Goal: Task Accomplishment & Management: Use online tool/utility

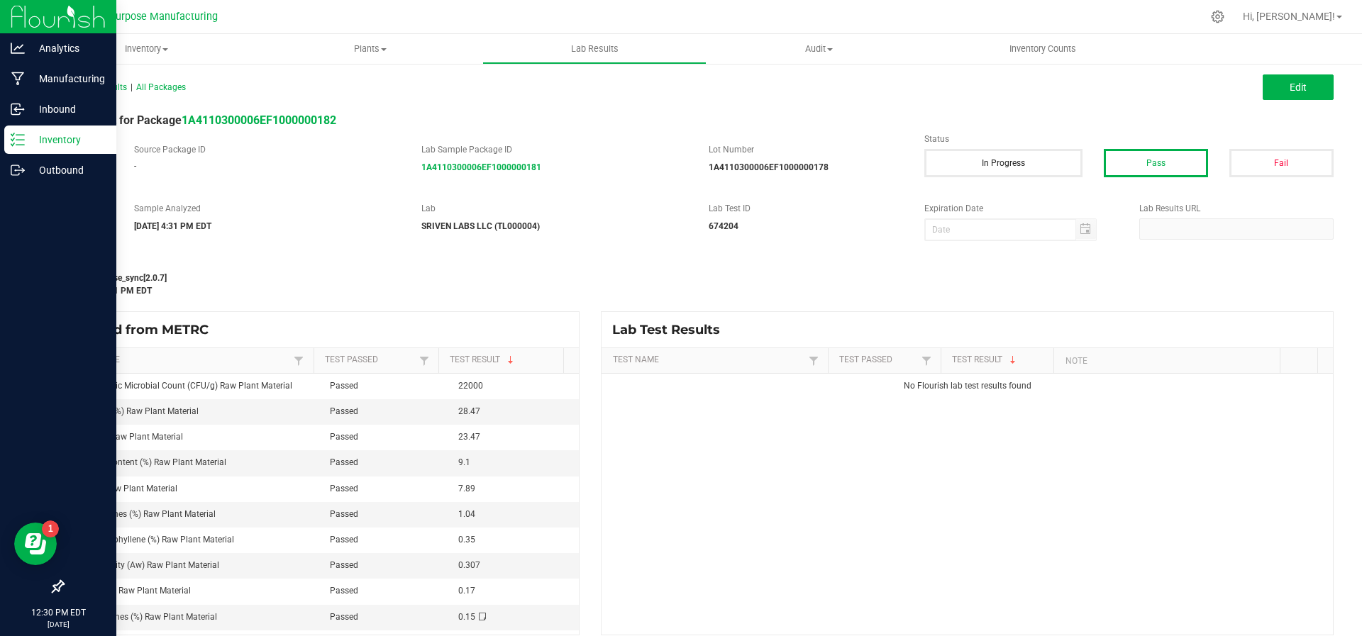
click at [70, 130] on div "Inventory" at bounding box center [60, 140] width 112 height 28
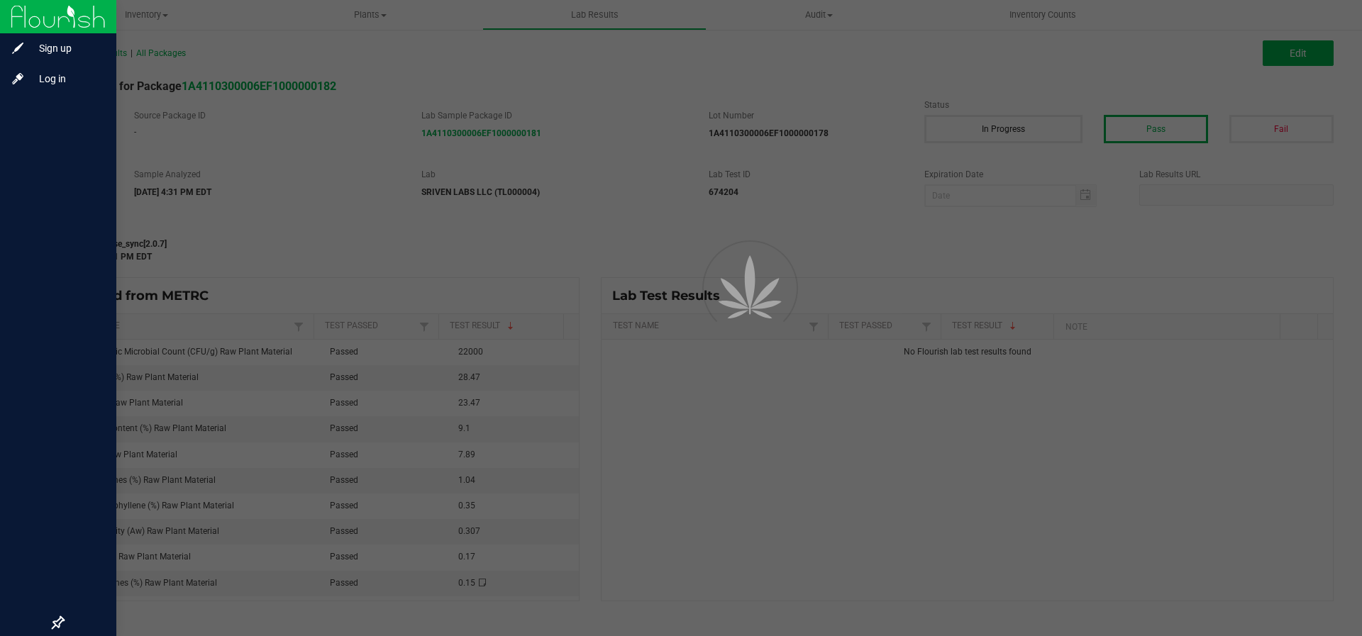
click at [70, 130] on div at bounding box center [58, 352] width 116 height 514
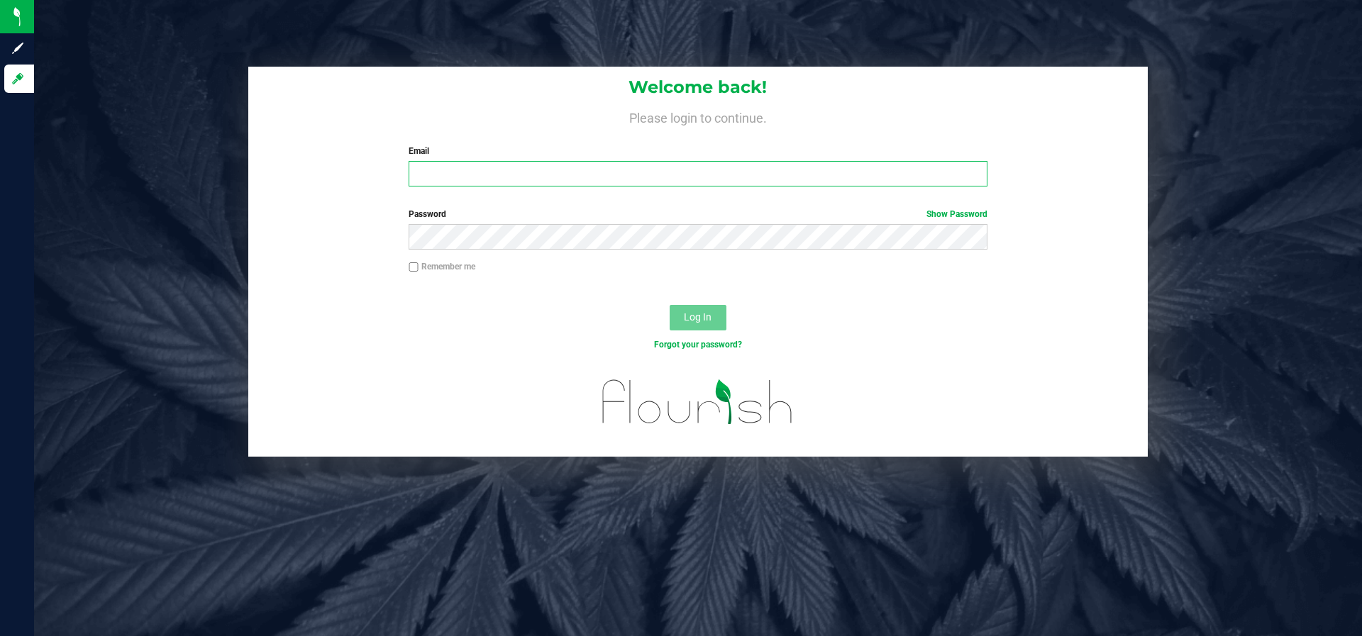
click at [548, 170] on input "Email" at bounding box center [698, 174] width 578 height 26
type input "[PERSON_NAME][EMAIL_ADDRESS][DOMAIN_NAME]"
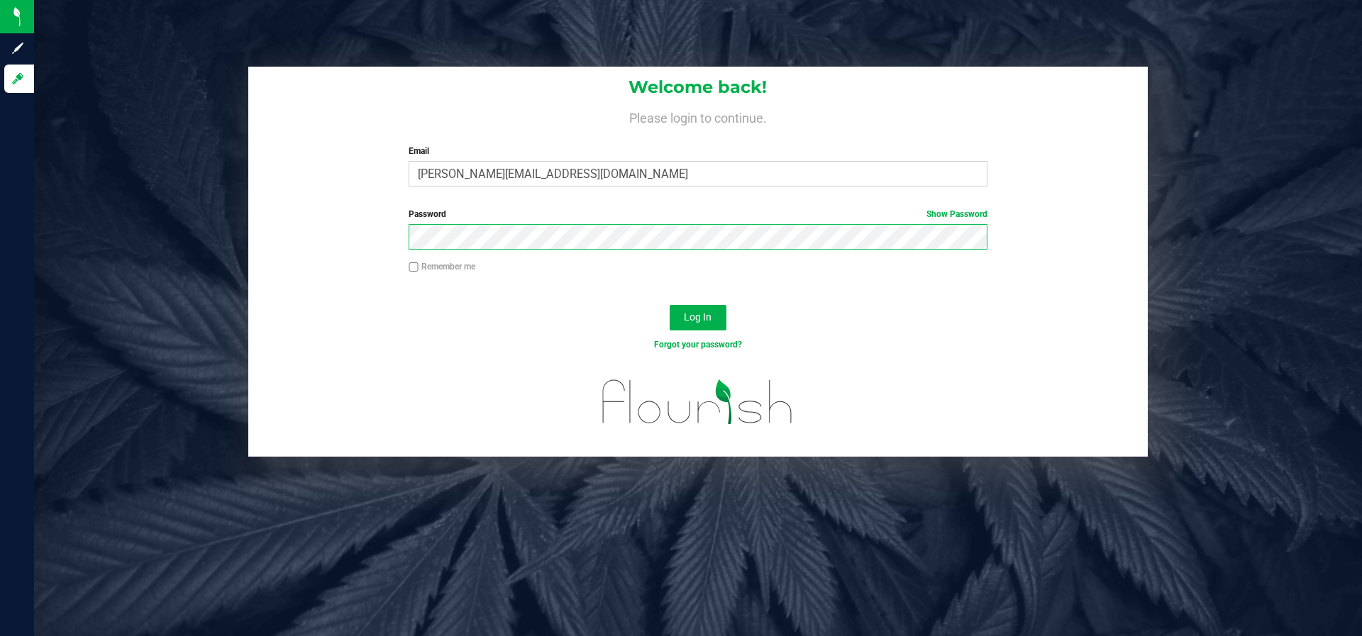
click at [670, 305] on button "Log In" at bounding box center [698, 318] width 57 height 26
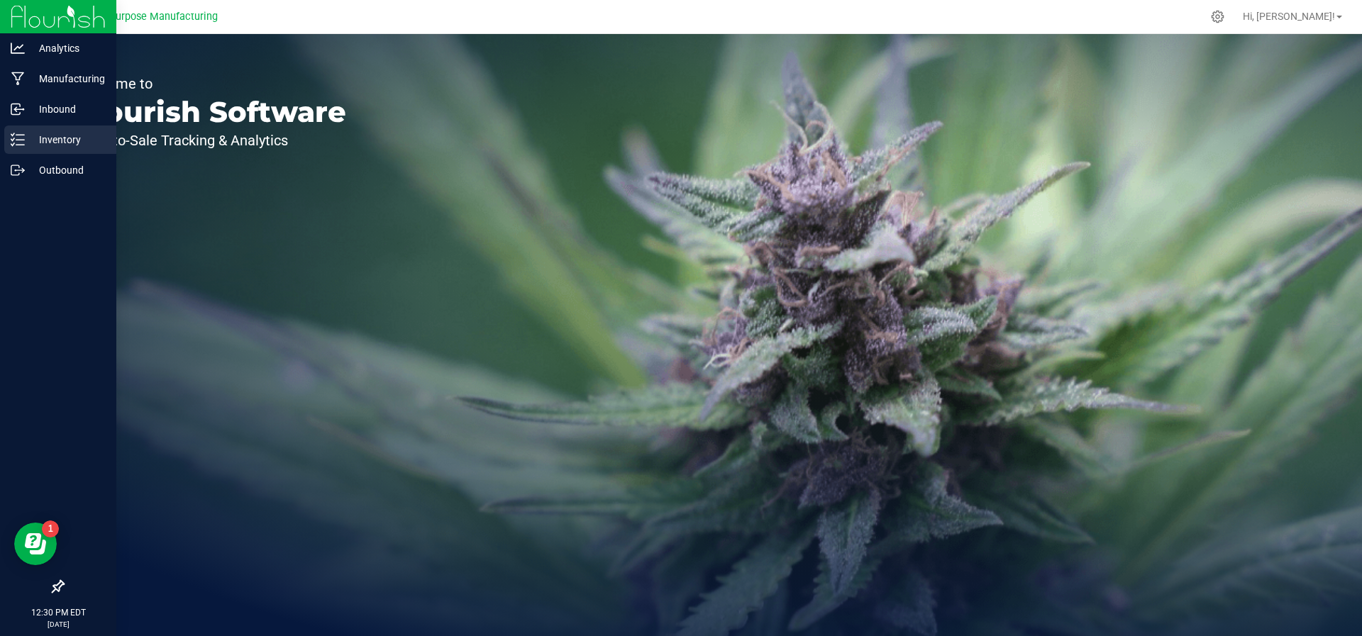
click at [30, 126] on div "Inventory" at bounding box center [60, 140] width 112 height 28
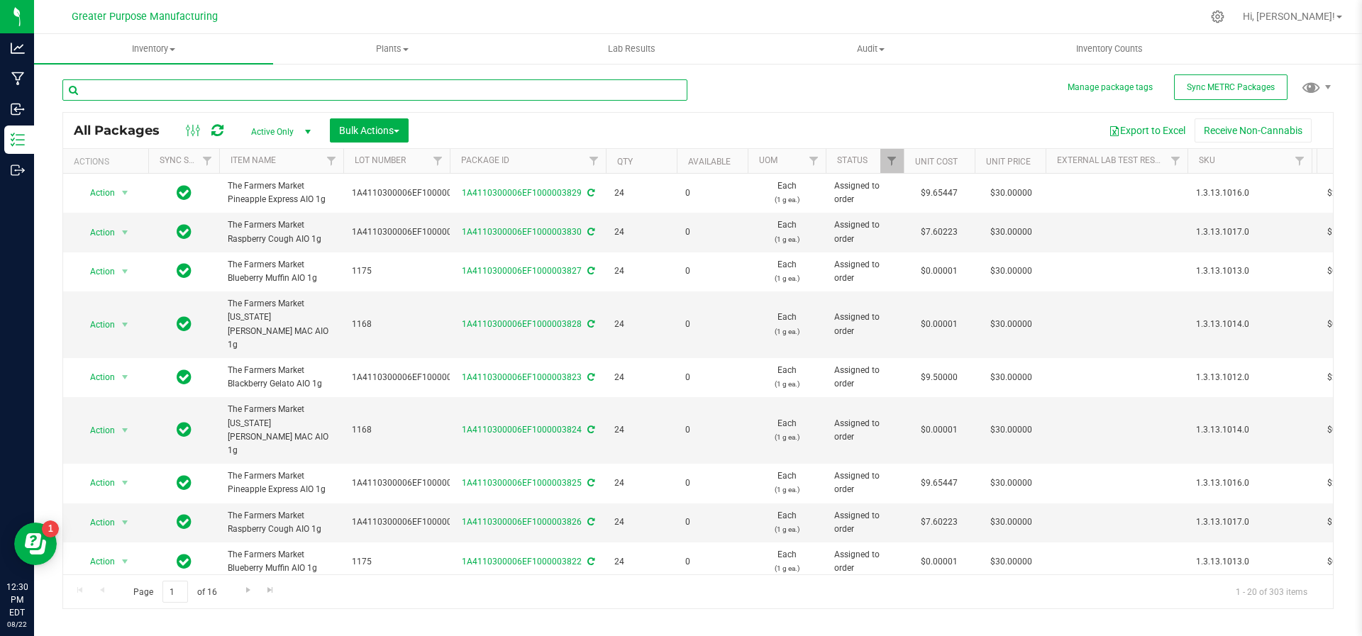
click at [238, 97] on input "text" at bounding box center [374, 89] width 625 height 21
type input "Raspberry gelato"
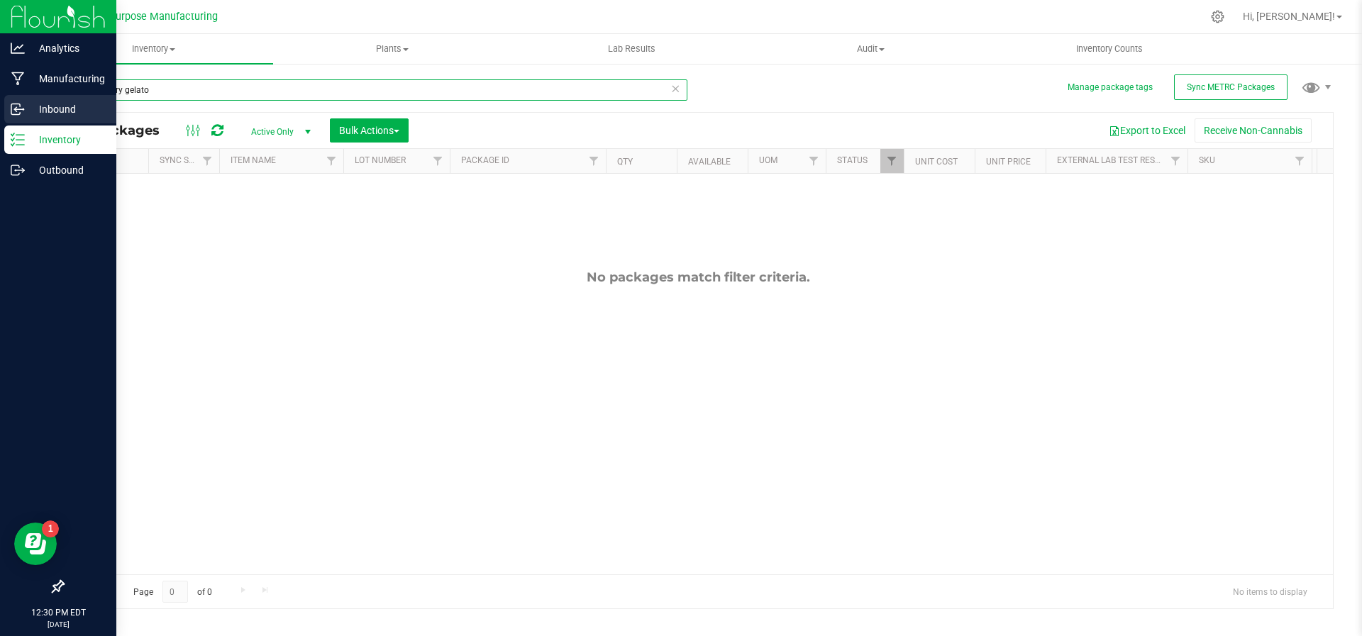
drag, startPoint x: 238, startPoint y: 97, endPoint x: 28, endPoint y: 101, distance: 210.0
click at [28, 101] on div "Analytics Manufacturing Inbound Inventory Outbound 12:30 PM EDT [DATE] 08/22 Gr…" at bounding box center [681, 318] width 1362 height 636
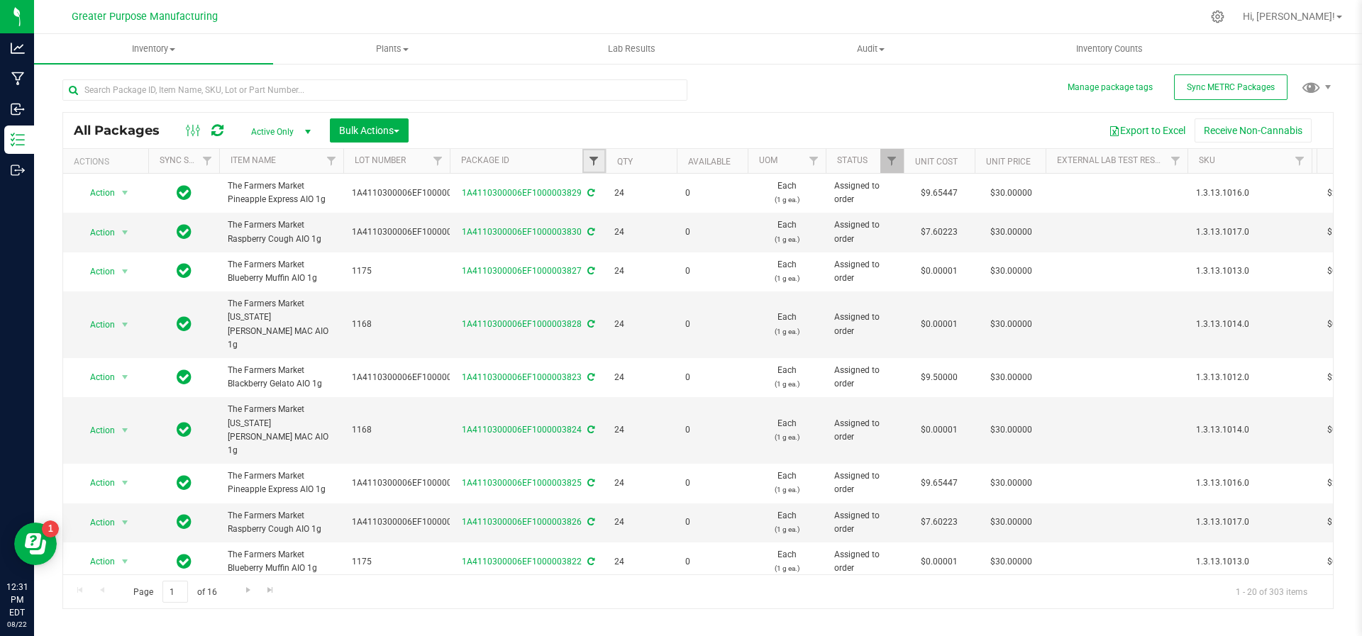
click at [598, 161] on span "Filter" at bounding box center [593, 160] width 11 height 11
type input "6653"
click at [591, 214] on button "Filter" at bounding box center [625, 229] width 68 height 31
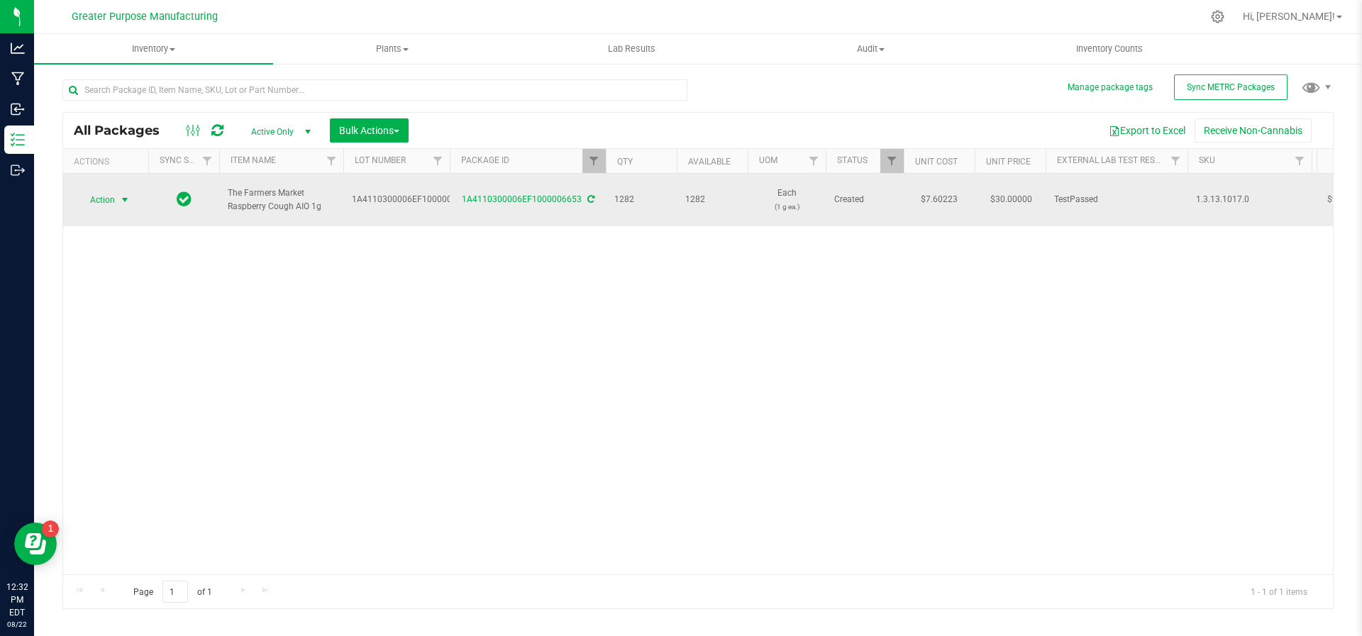
click at [126, 194] on span "select" at bounding box center [124, 199] width 11 height 11
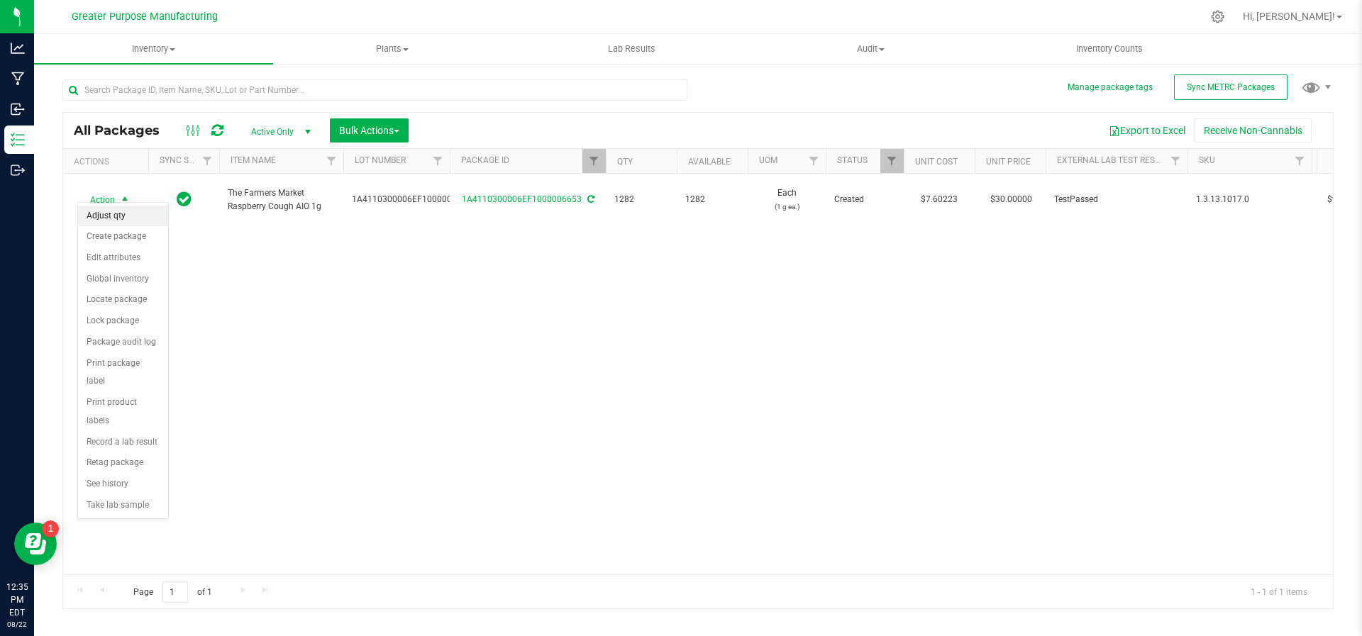
click at [121, 207] on li "Adjust qty" at bounding box center [123, 216] width 90 height 21
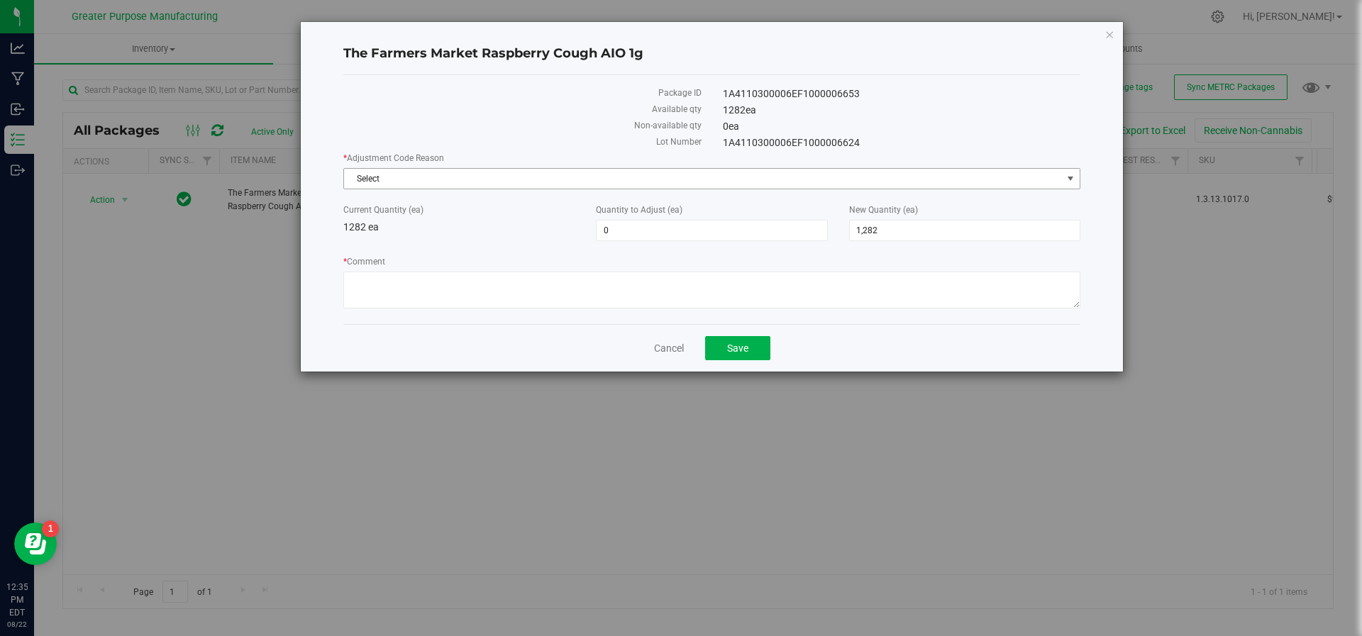
click at [463, 179] on span "Select" at bounding box center [703, 179] width 718 height 20
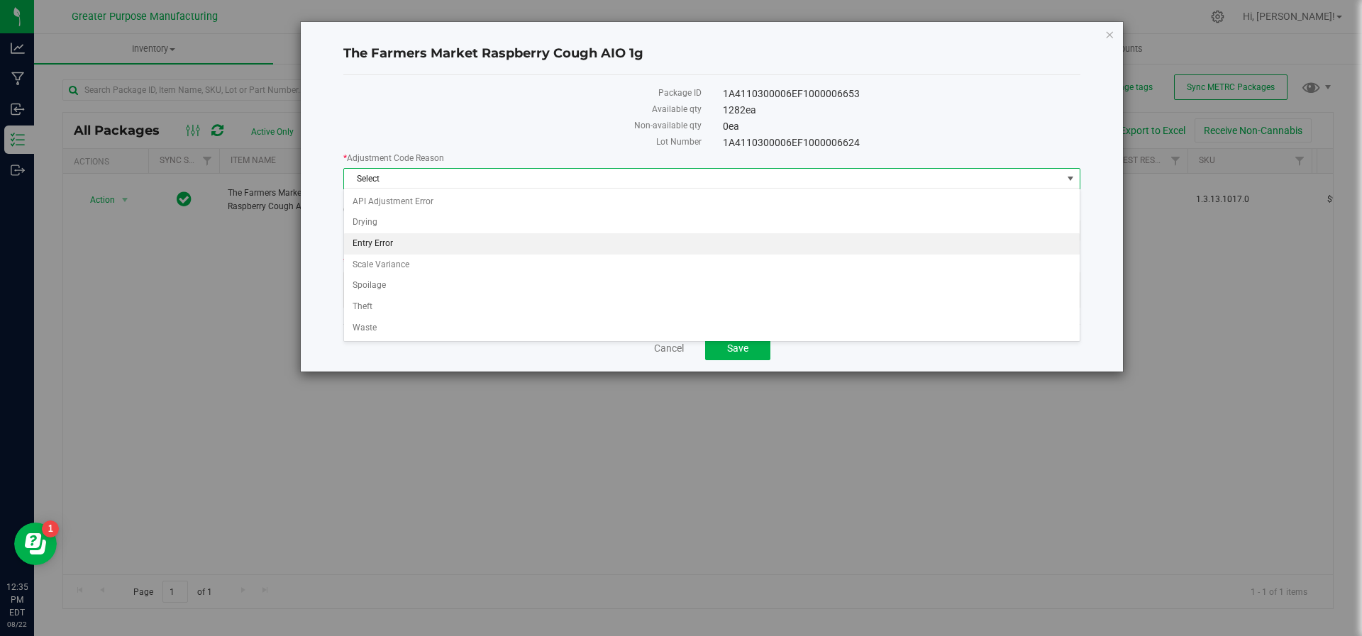
click at [415, 240] on li "Entry Error" at bounding box center [712, 243] width 736 height 21
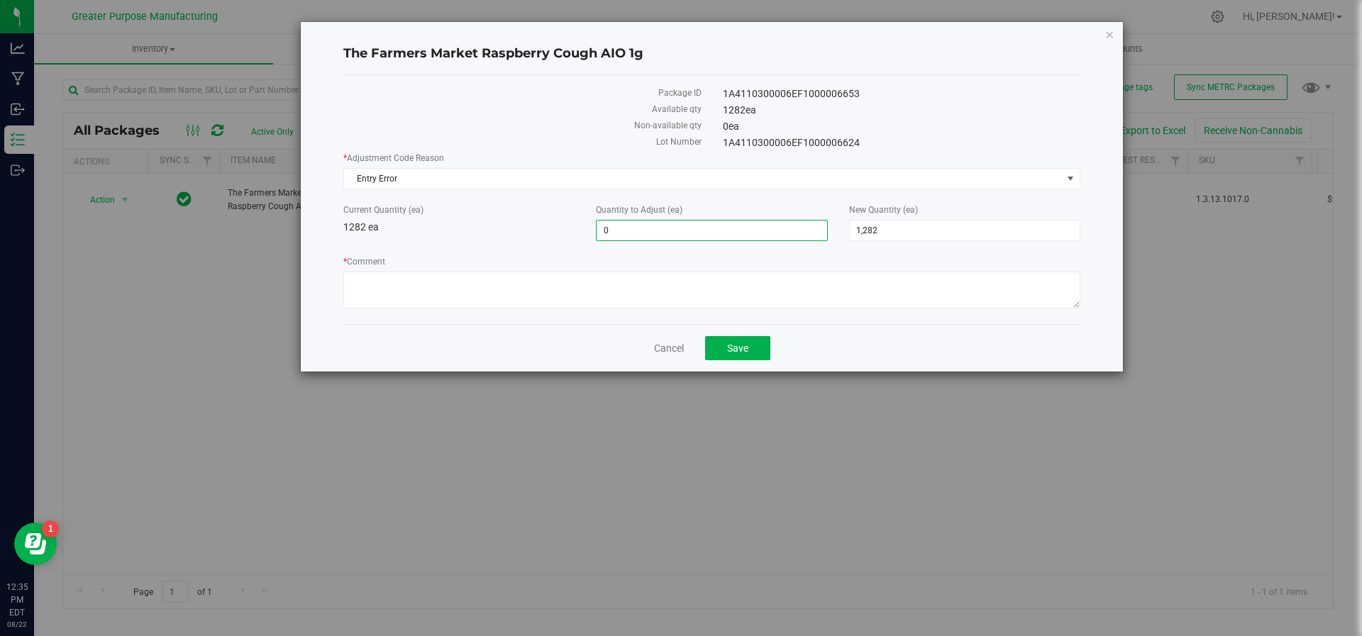
click at [626, 236] on span "0 0" at bounding box center [711, 230] width 231 height 21
type input "1281"
type input "1,281"
click at [892, 220] on span "2,563 2563" at bounding box center [964, 230] width 231 height 21
drag, startPoint x: 905, startPoint y: 225, endPoint x: 837, endPoint y: 219, distance: 67.6
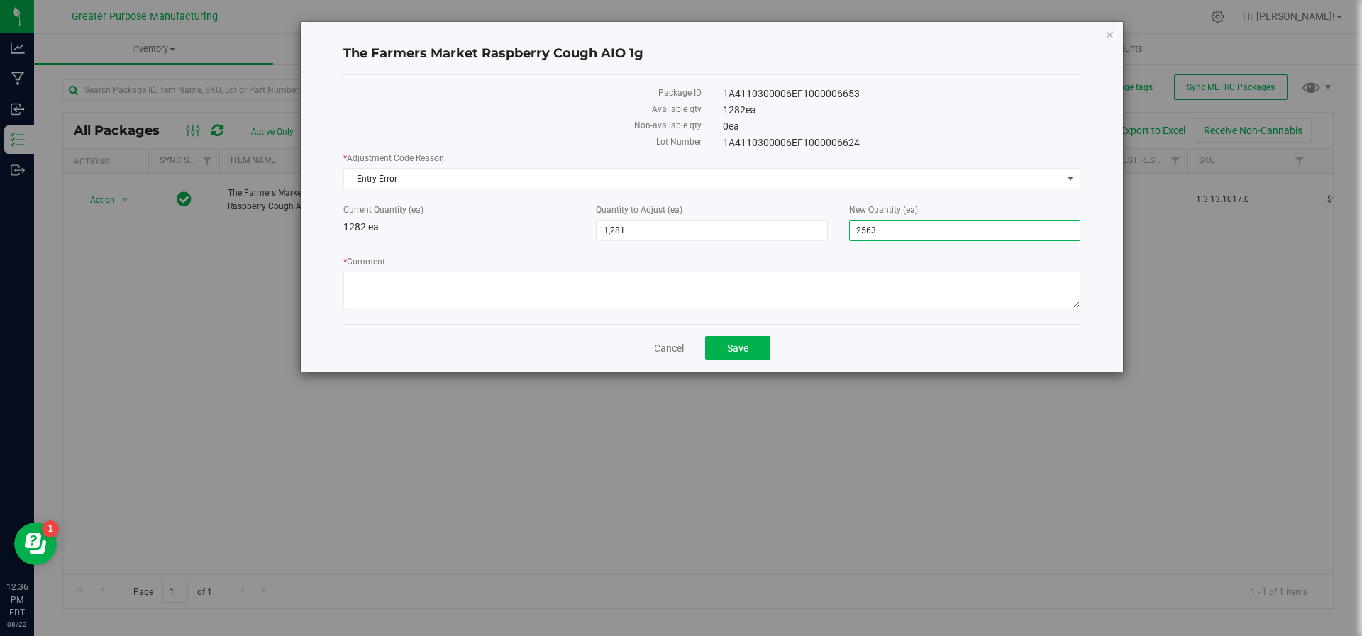
click at [837, 219] on div "Current Quantity (ea) 1282 ea Quantity to Adjust (ea) 1,281 1281 New Quantity (…" at bounding box center [712, 223] width 758 height 38
type input "1281"
type input "-1"
type input "1,281"
click at [800, 252] on div "* Adjustment Code Reason Entry Error Select API Adjustment Error Drying Entry E…" at bounding box center [711, 232] width 737 height 161
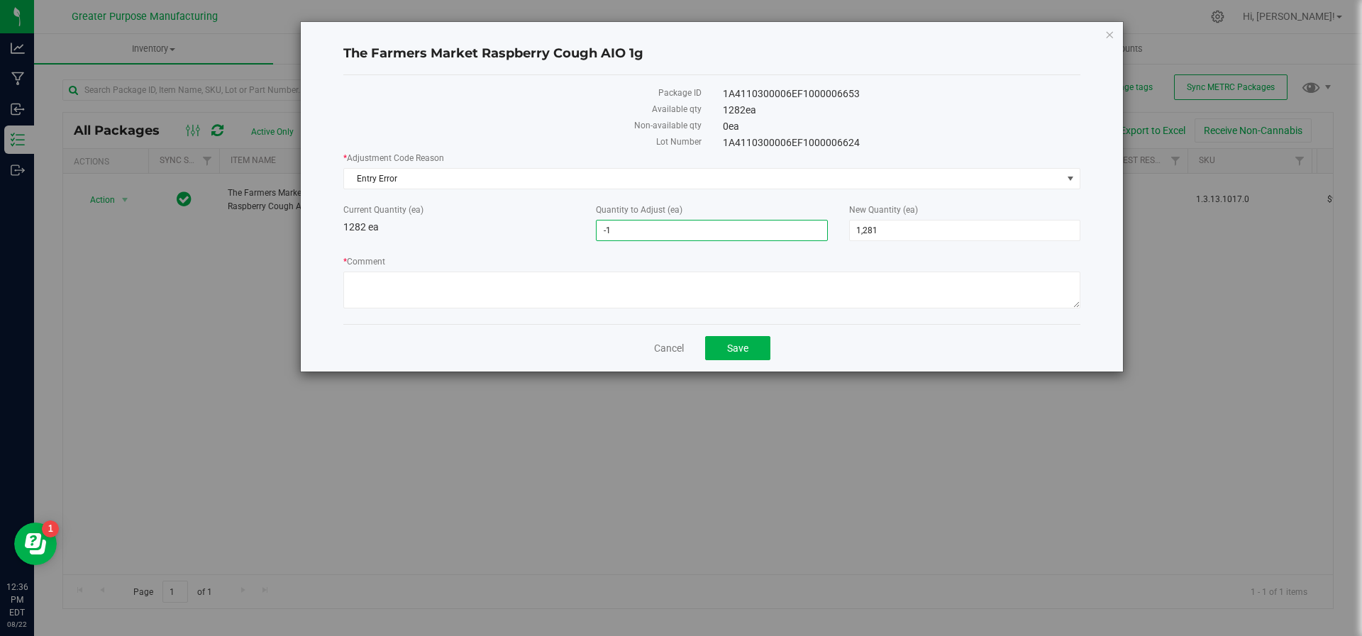
click at [694, 220] on span "-1 -1" at bounding box center [711, 230] width 231 height 21
click at [629, 292] on textarea "* Comment" at bounding box center [711, 290] width 737 height 37
type textarea "Final count during inventory audit. JS/NS [DATE]"
click at [756, 346] on button "Save" at bounding box center [737, 348] width 65 height 24
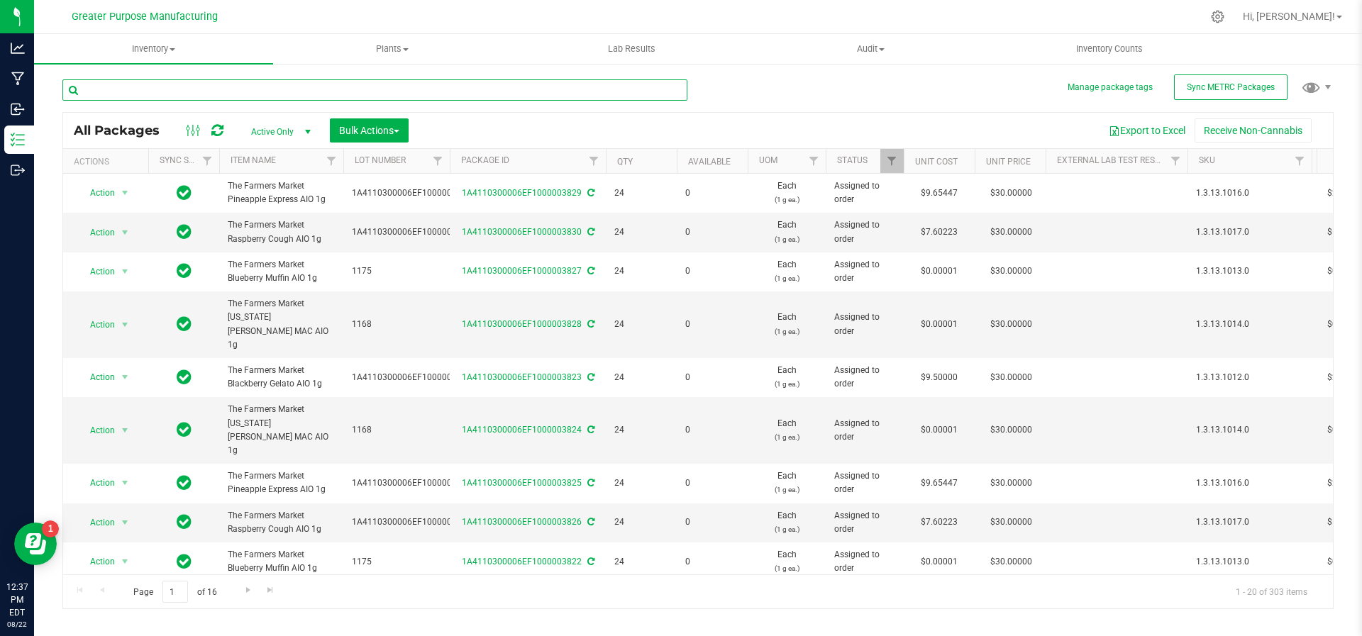
click at [158, 94] on input "text" at bounding box center [374, 89] width 625 height 21
click at [596, 153] on link "Filter" at bounding box center [593, 161] width 23 height 24
type input "6653"
click at [591, 214] on button "Filter" at bounding box center [625, 229] width 68 height 31
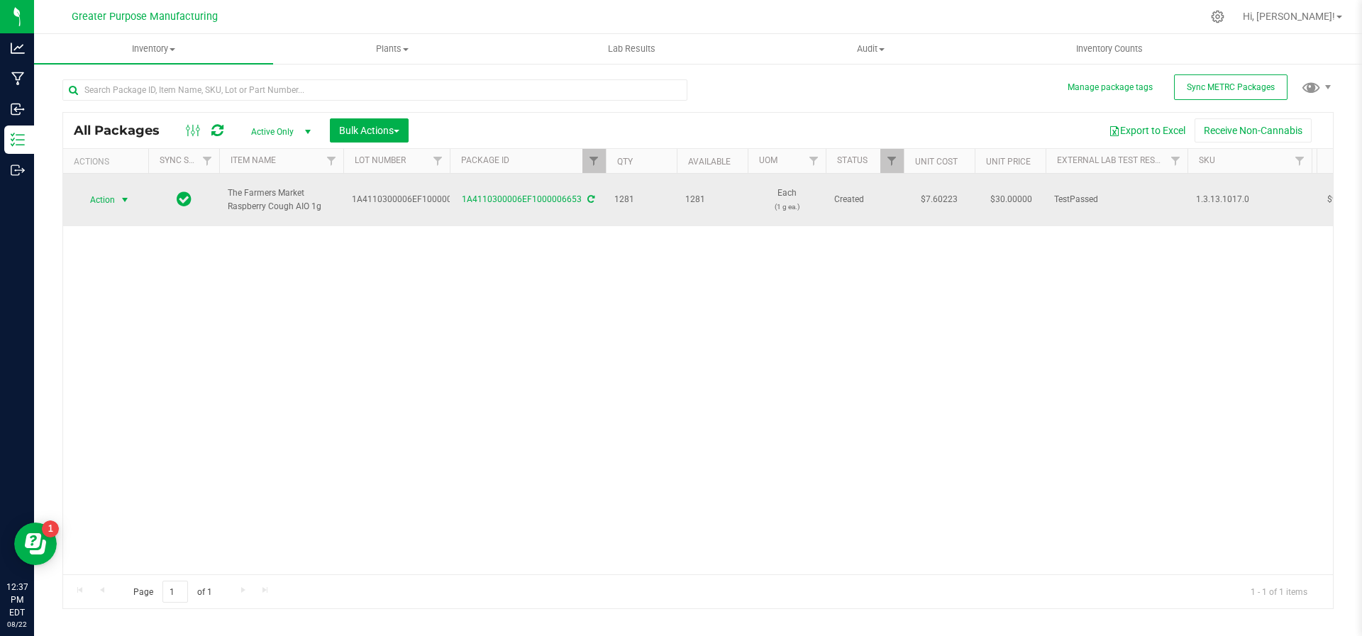
click at [119, 199] on span "select" at bounding box center [125, 200] width 18 height 20
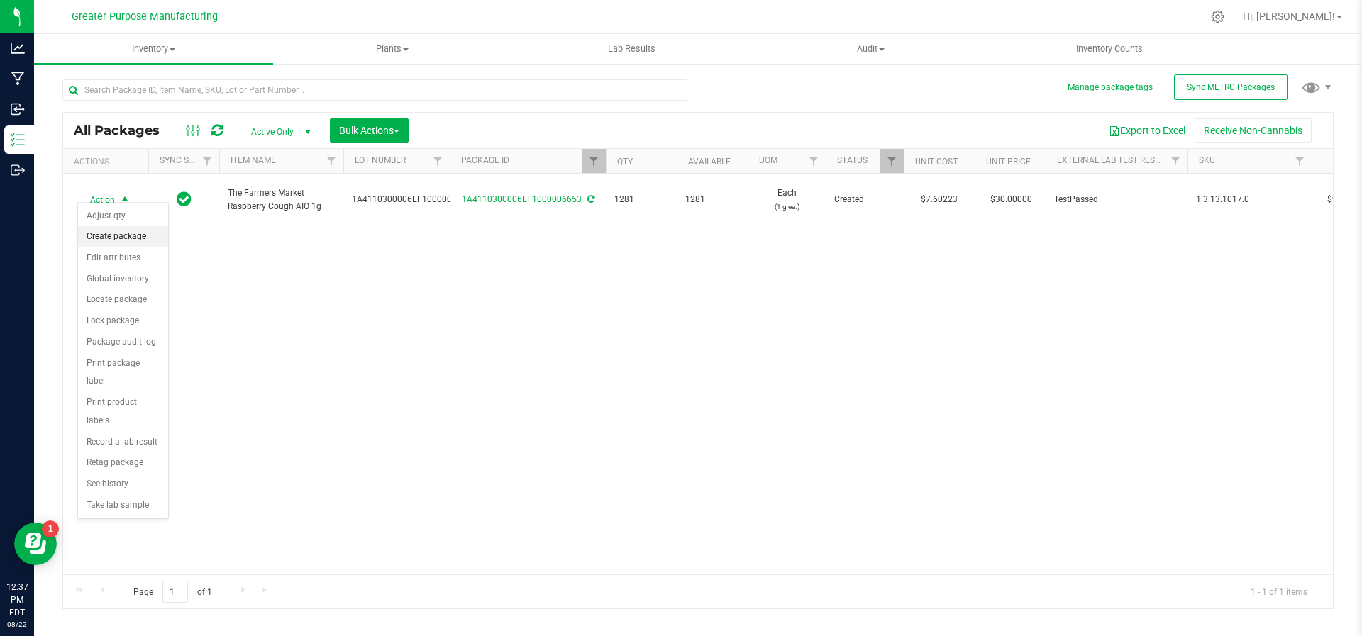
click at [109, 242] on li "Create package" at bounding box center [123, 236] width 90 height 21
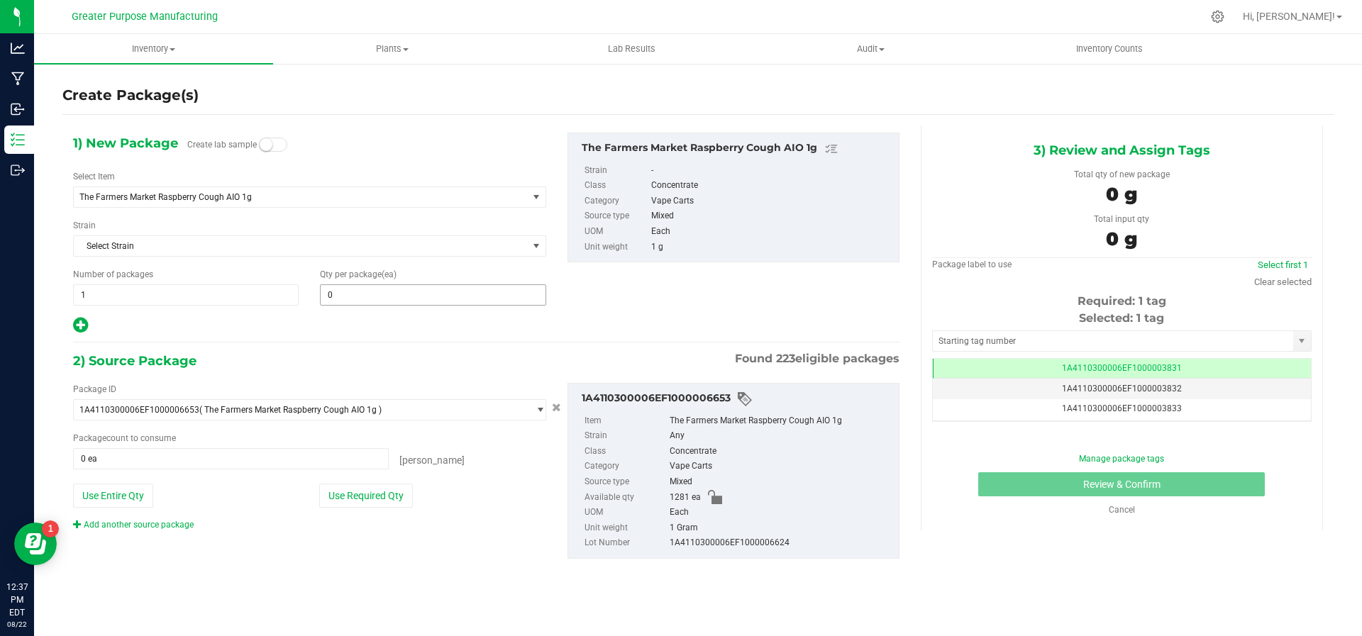
drag, startPoint x: 352, startPoint y: 292, endPoint x: 346, endPoint y: 304, distance: 13.6
click at [346, 304] on span "0 0" at bounding box center [433, 294] width 226 height 21
click at [350, 289] on span at bounding box center [433, 294] width 226 height 21
type input "9"
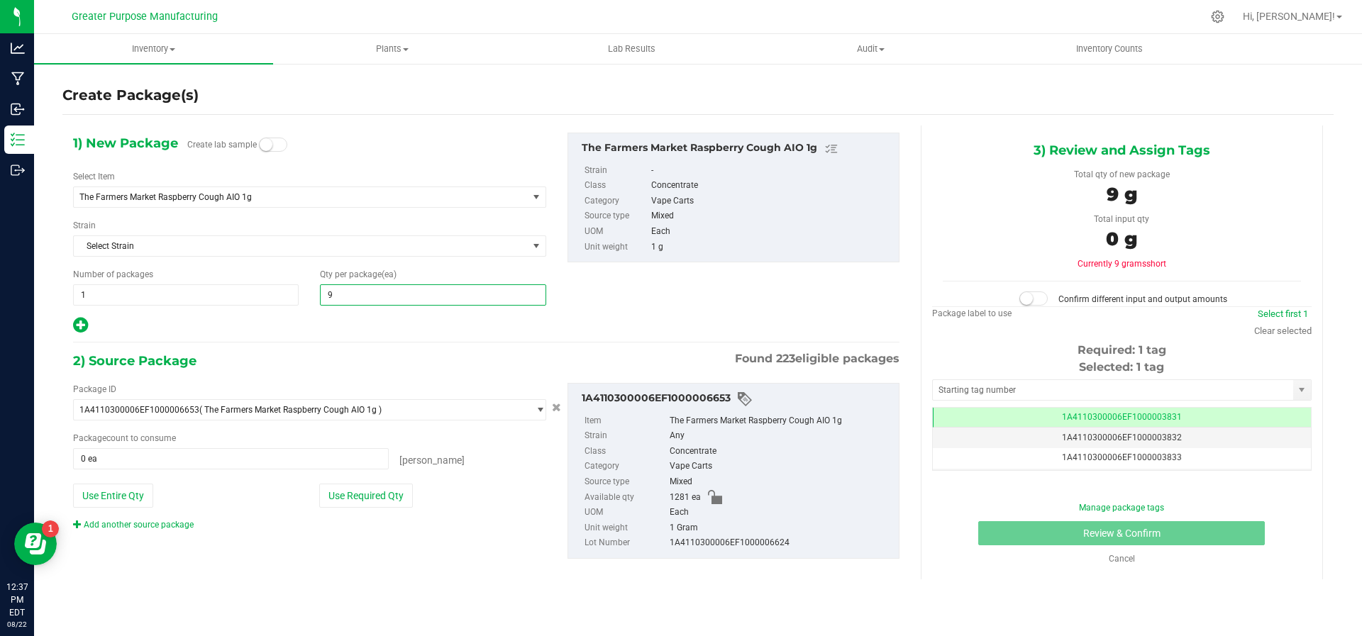
type input "9"
click at [356, 326] on div at bounding box center [309, 325] width 473 height 18
click at [381, 495] on button "Use Required Qty" at bounding box center [366, 496] width 94 height 24
type input "9 ea"
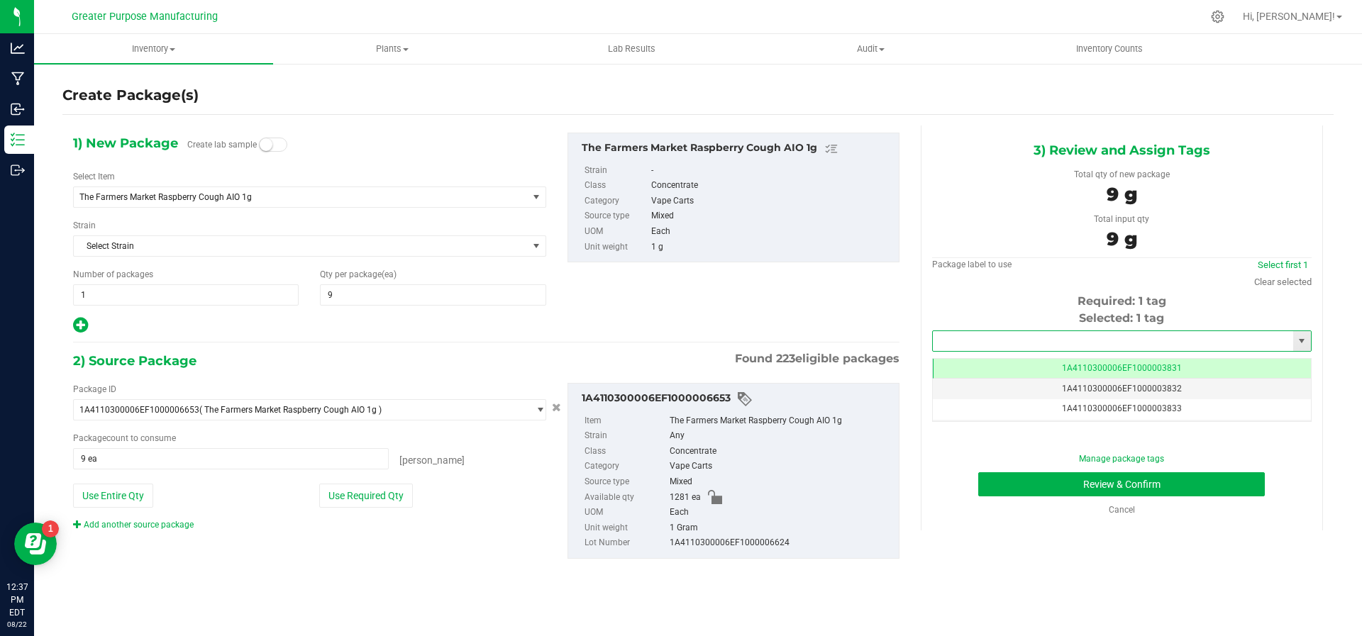
click at [1007, 348] on input "text" at bounding box center [1113, 341] width 360 height 20
click at [999, 358] on li "1A4110300006EF1000006688" at bounding box center [1121, 363] width 379 height 21
type input "1A4110300006EF1000006688"
click at [1031, 485] on button "Review & Confirm" at bounding box center [1121, 485] width 287 height 24
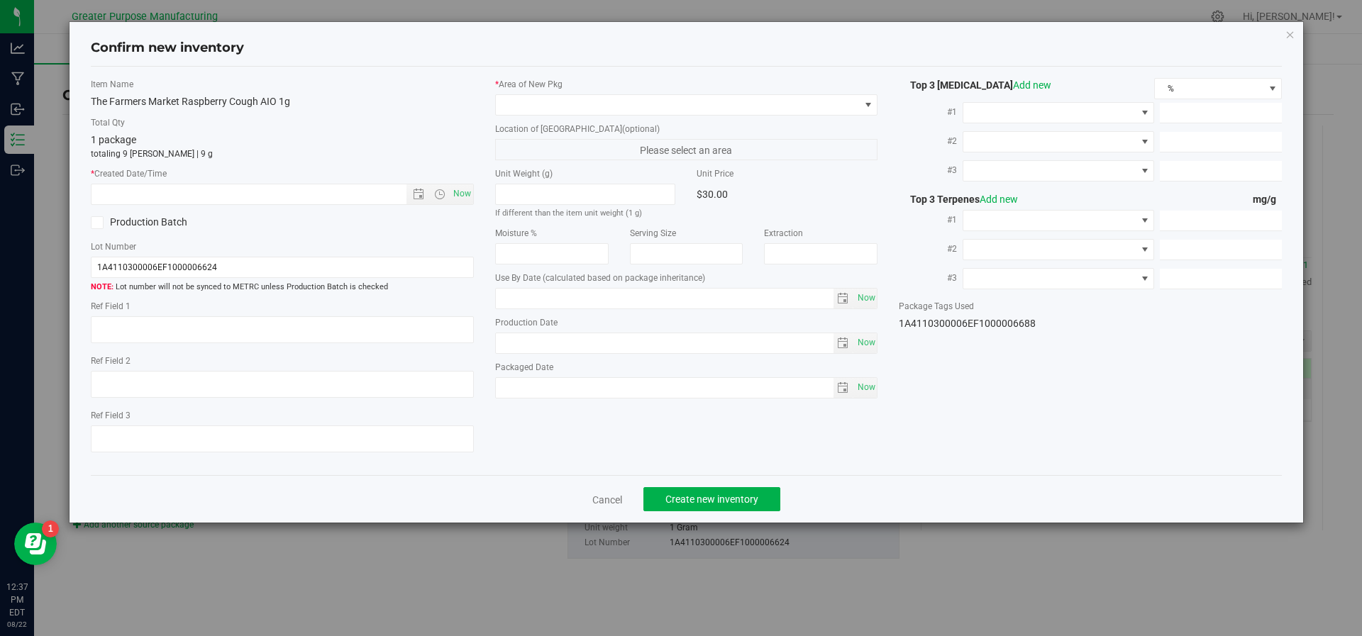
type input "[DATE]"
click at [454, 202] on span "Now" at bounding box center [462, 194] width 24 height 21
type input "[DATE] 12:38 PM"
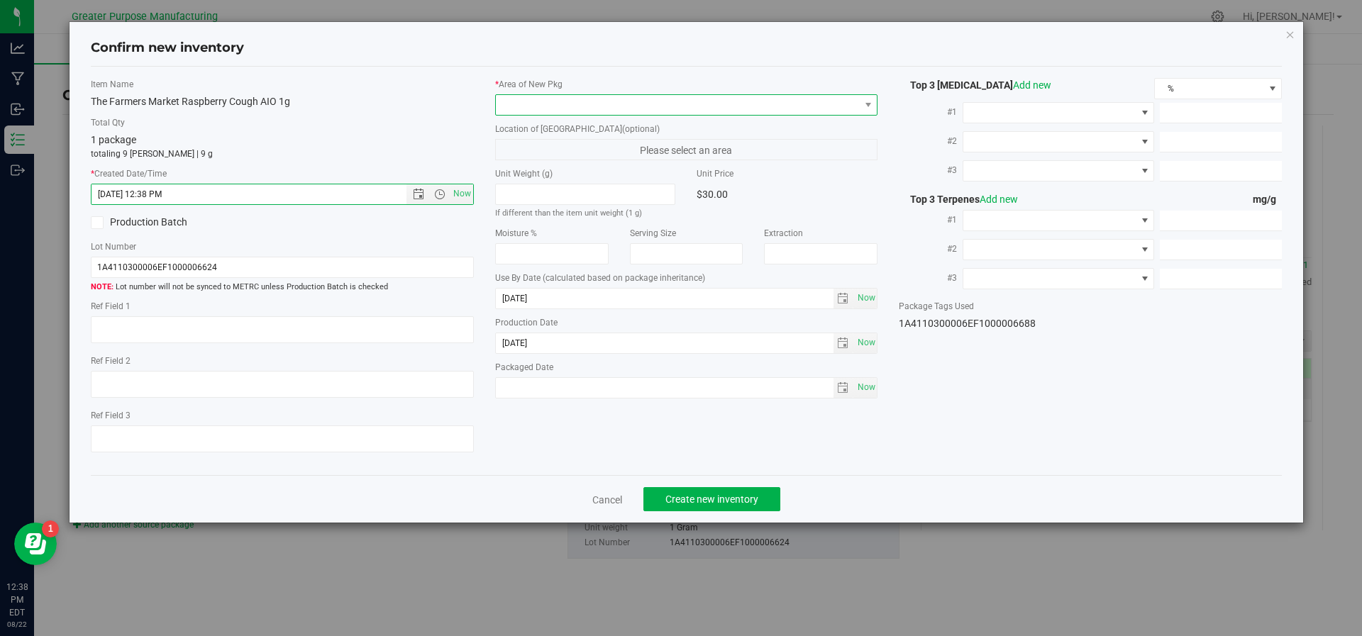
click at [617, 110] on span at bounding box center [678, 105] width 364 height 20
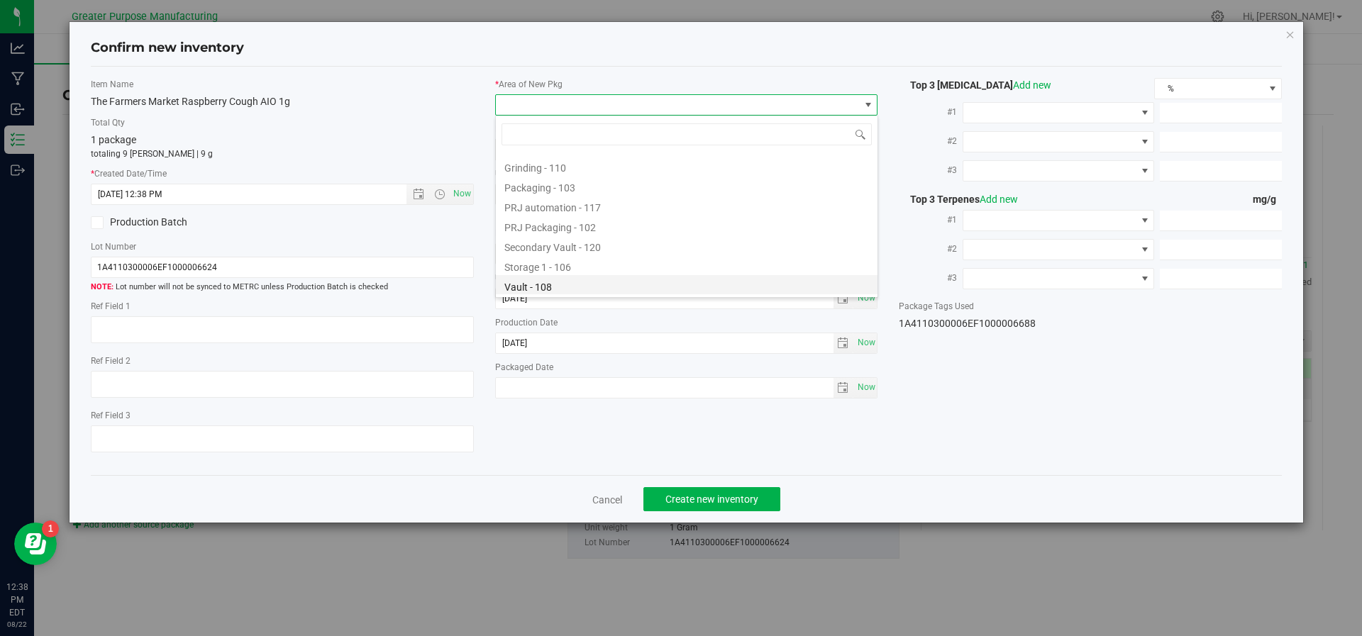
click at [616, 284] on li "Vault - 108" at bounding box center [687, 285] width 382 height 20
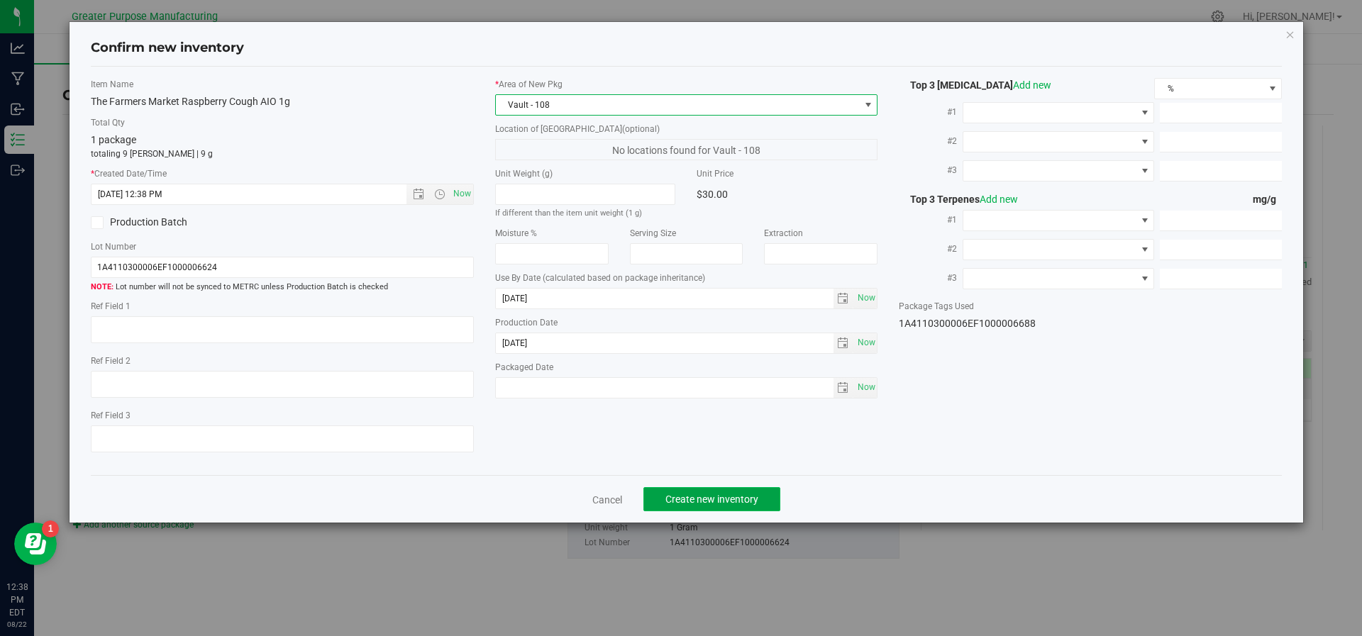
click at [700, 494] on span "Create new inventory" at bounding box center [711, 499] width 93 height 11
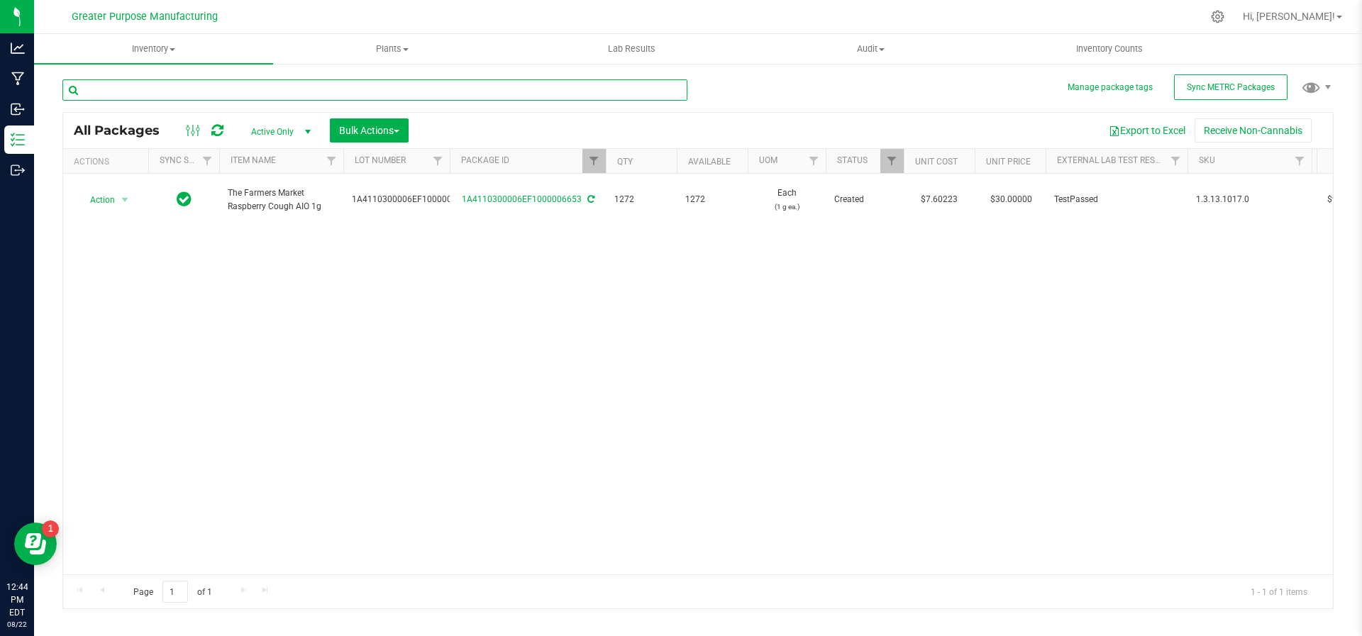
click at [263, 83] on input "text" at bounding box center [374, 89] width 625 height 21
click at [599, 158] on link "Filter" at bounding box center [593, 161] width 23 height 24
type input "6628"
click at [591, 214] on button "Filter" at bounding box center [625, 229] width 68 height 31
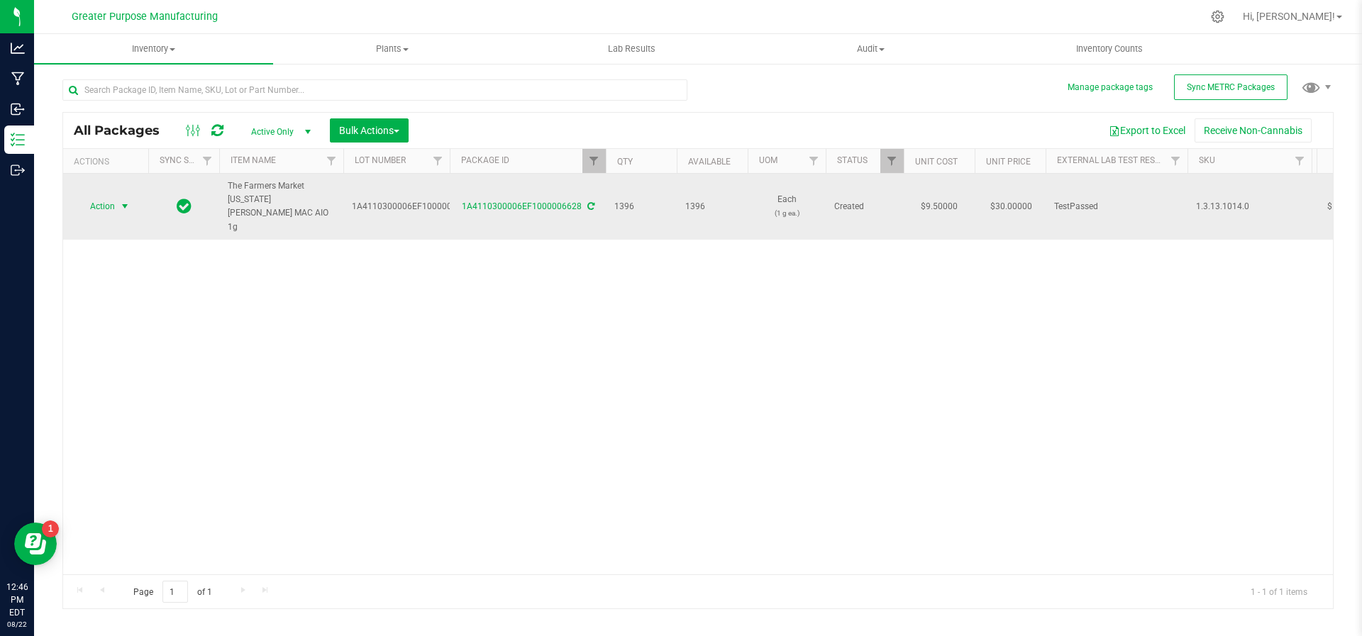
click at [127, 201] on span "select" at bounding box center [124, 206] width 11 height 11
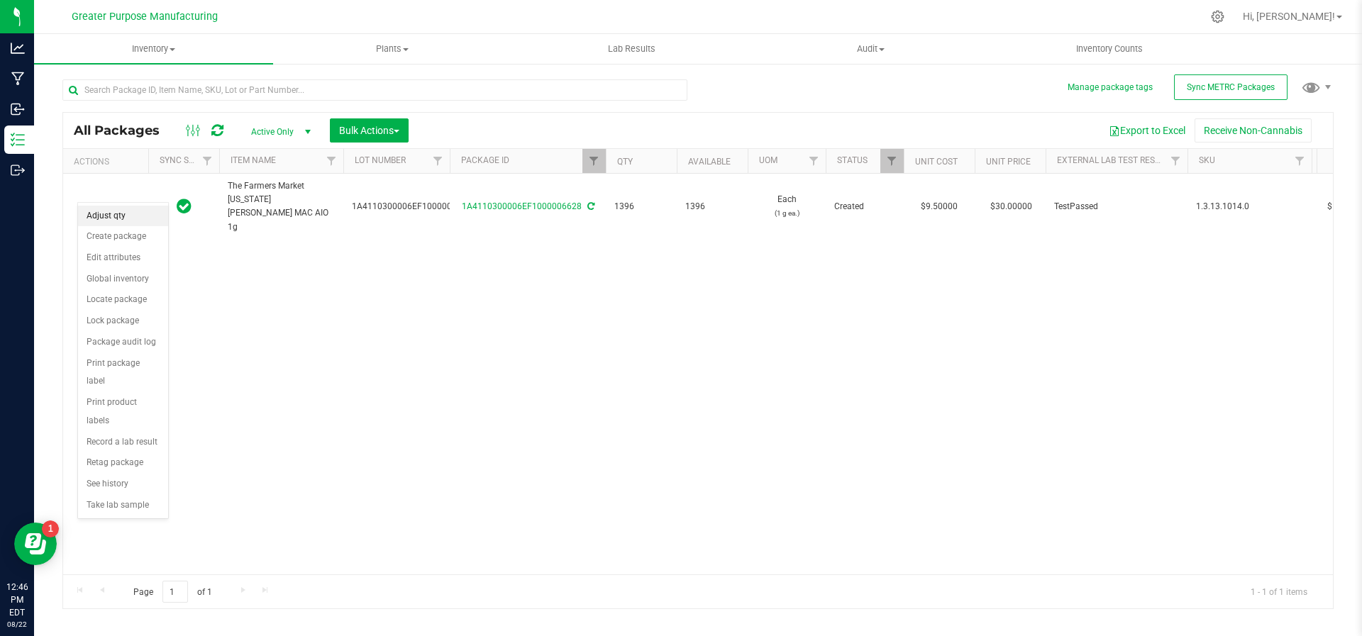
click at [116, 209] on li "Adjust qty" at bounding box center [123, 216] width 90 height 21
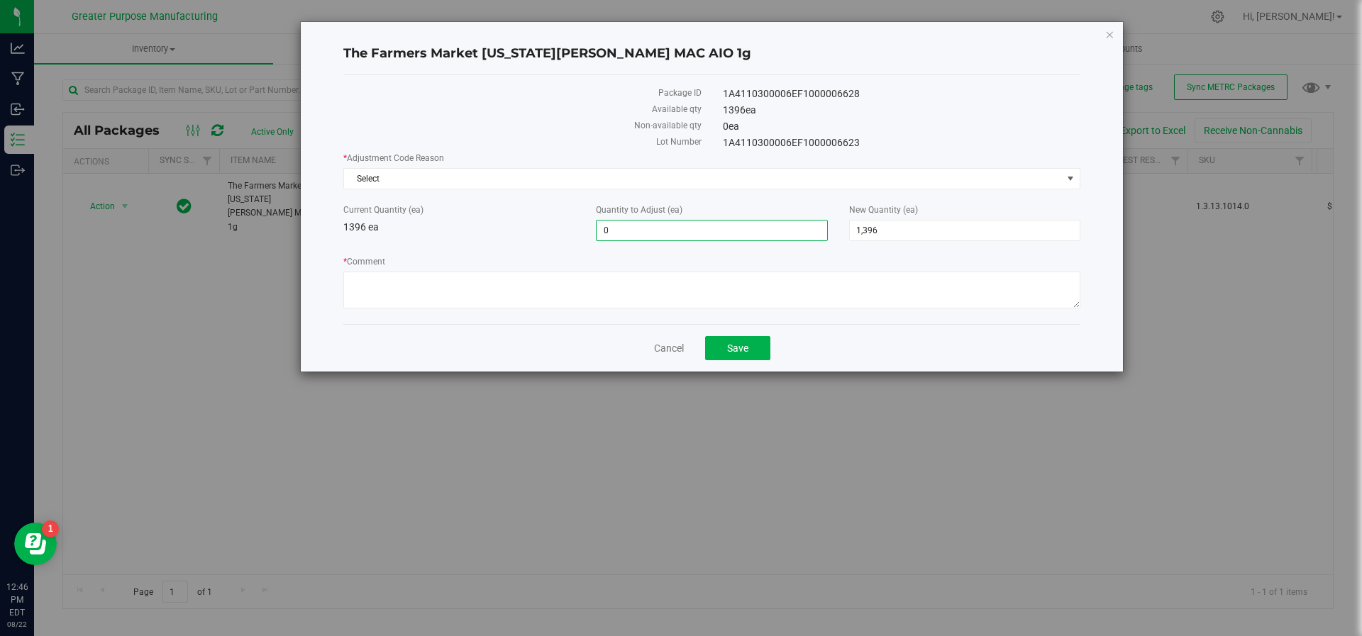
click at [617, 231] on span "0 0" at bounding box center [711, 230] width 231 height 21
click at [881, 231] on span "1,396 1396" at bounding box center [964, 230] width 231 height 21
type input "1347"
type input "-49"
type input "1,347"
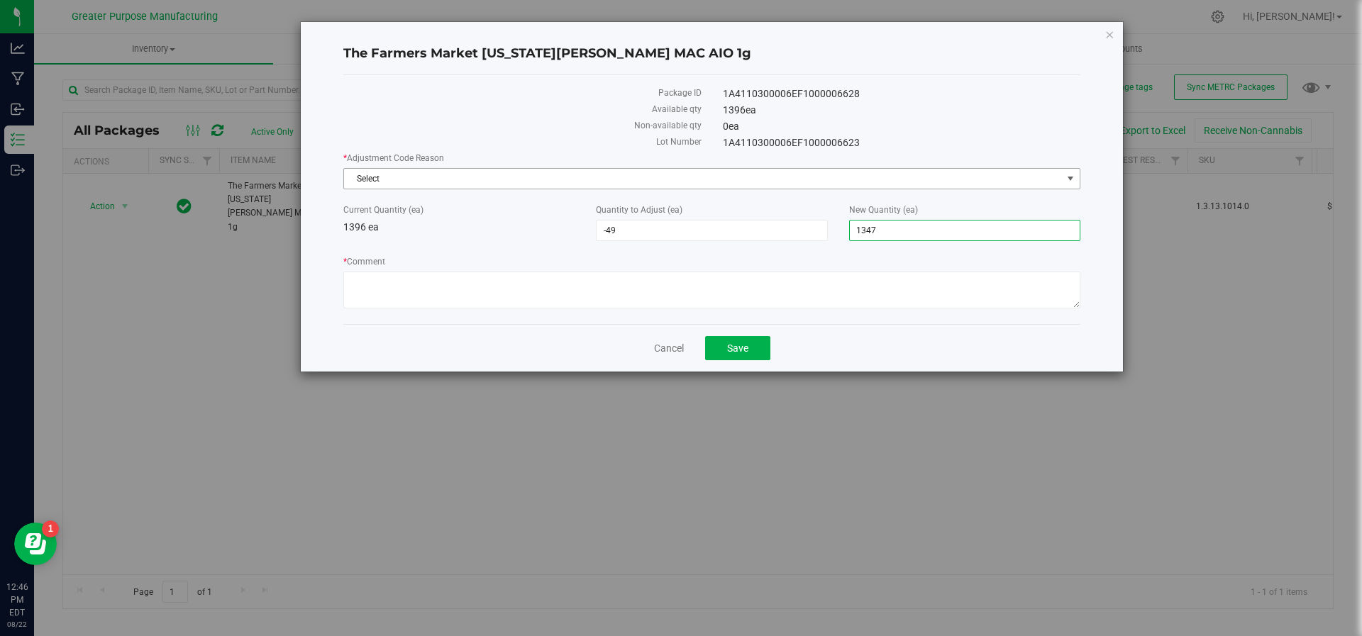
click at [524, 177] on span "Select" at bounding box center [703, 179] width 718 height 20
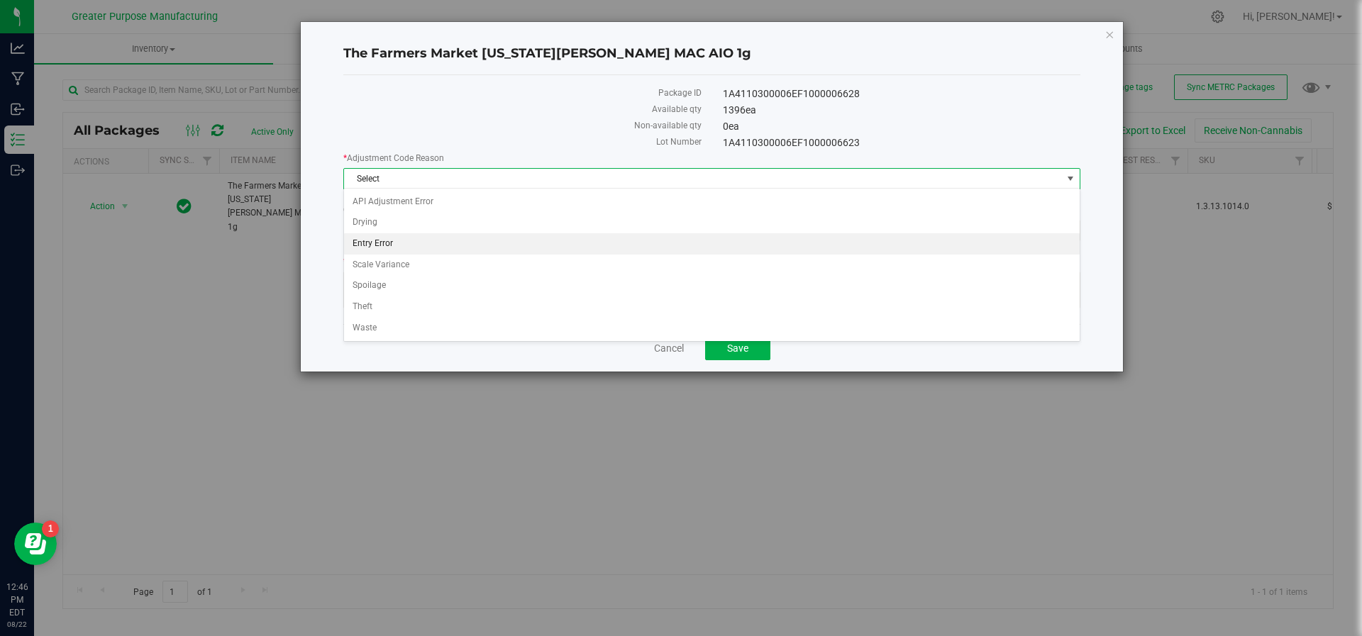
click at [458, 243] on li "Entry Error" at bounding box center [712, 243] width 736 height 21
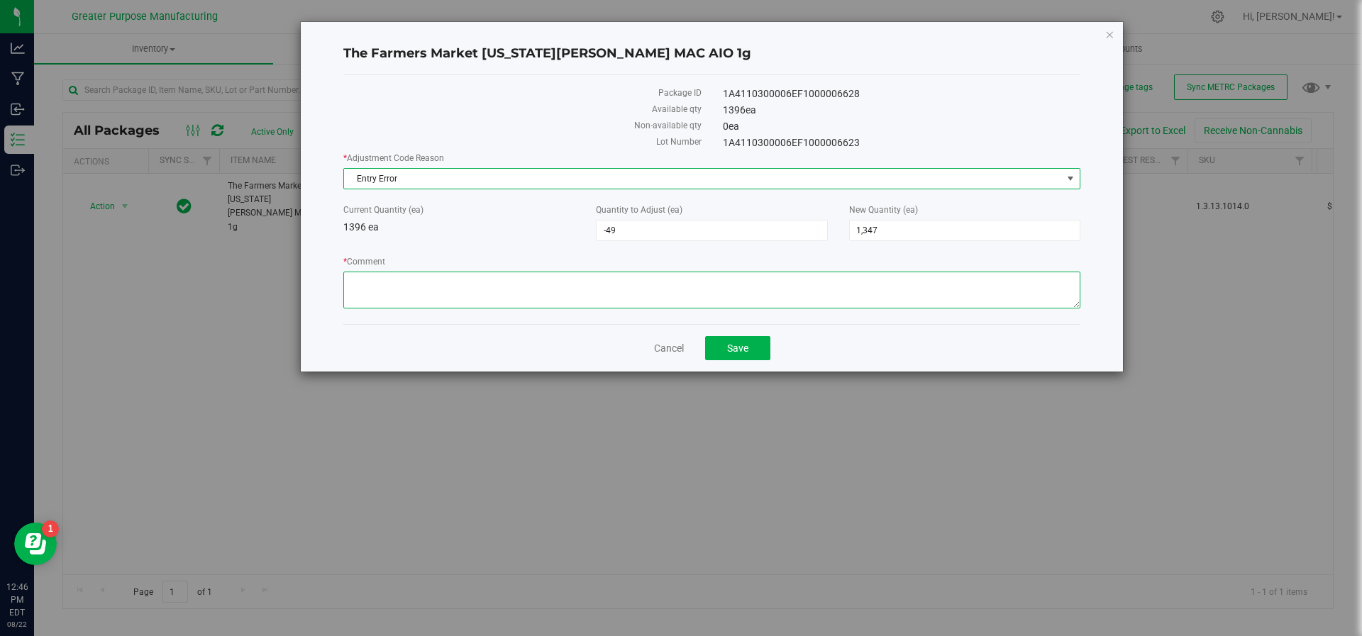
click at [443, 277] on textarea "* Comment" at bounding box center [711, 290] width 737 height 37
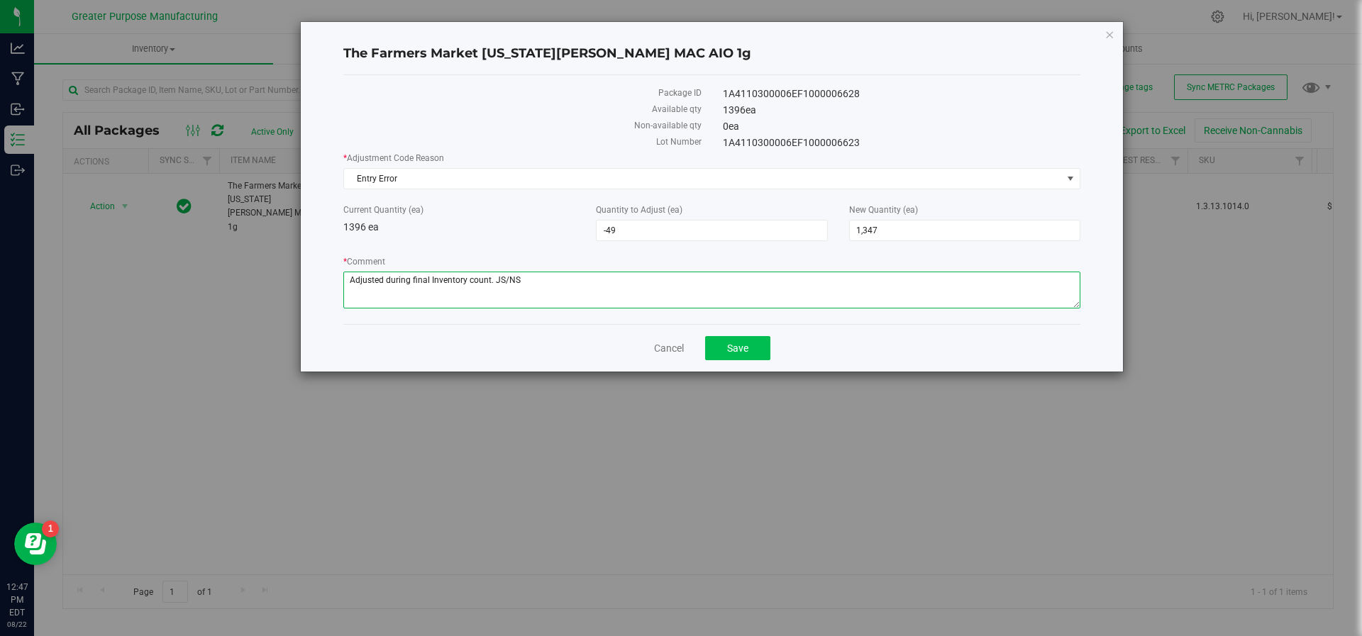
type textarea "Adjusted during final Inventory count. JS/NS"
click at [741, 345] on span "Save" at bounding box center [737, 348] width 21 height 11
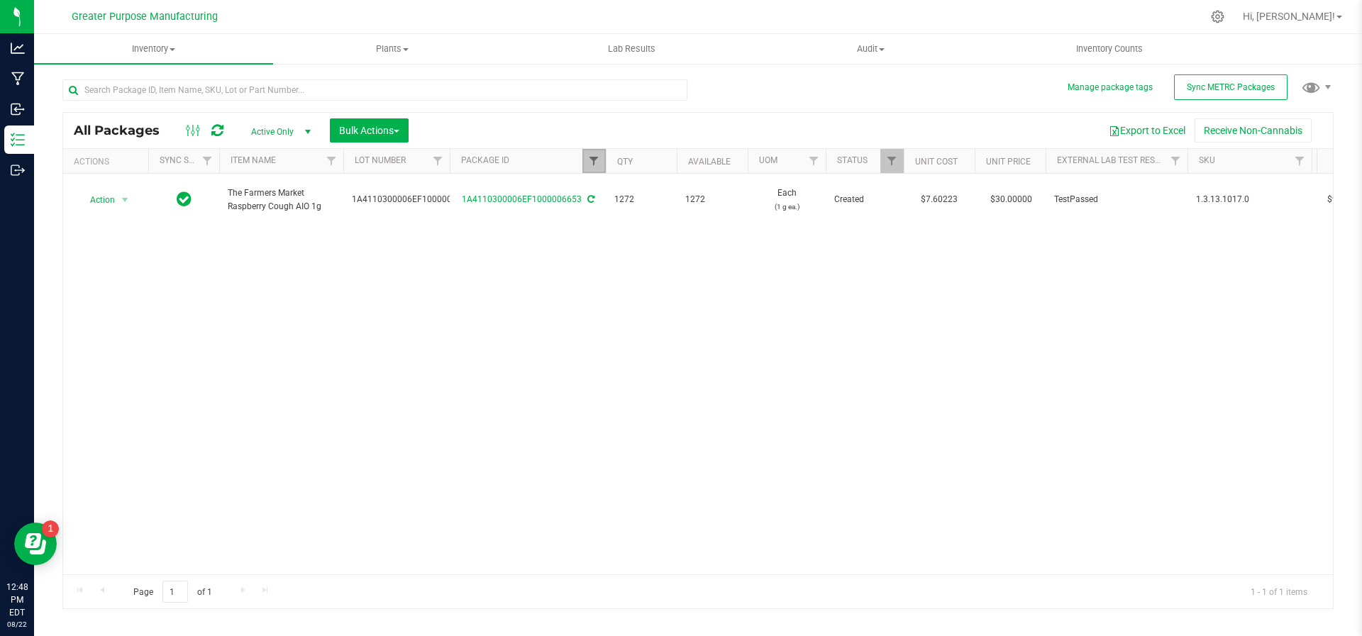
click at [595, 162] on span "Filter" at bounding box center [593, 160] width 11 height 11
type input "6628"
click at [591, 214] on button "Filter" at bounding box center [625, 229] width 68 height 31
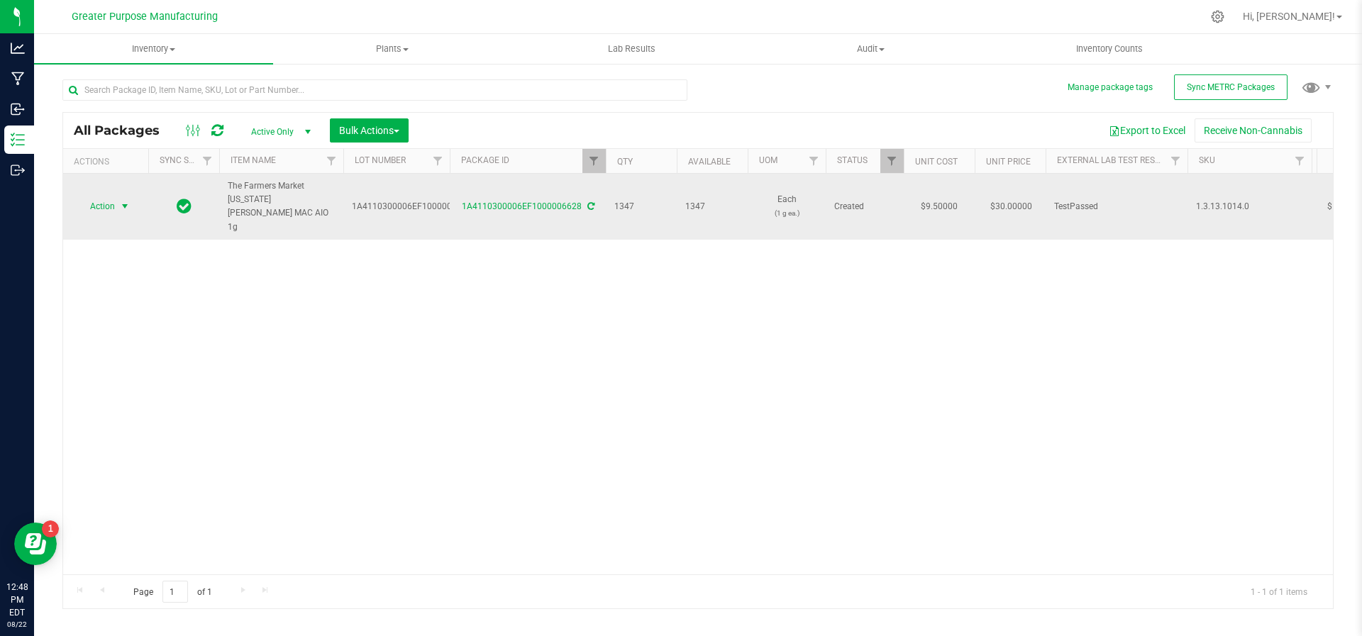
click at [125, 201] on span "select" at bounding box center [124, 206] width 11 height 11
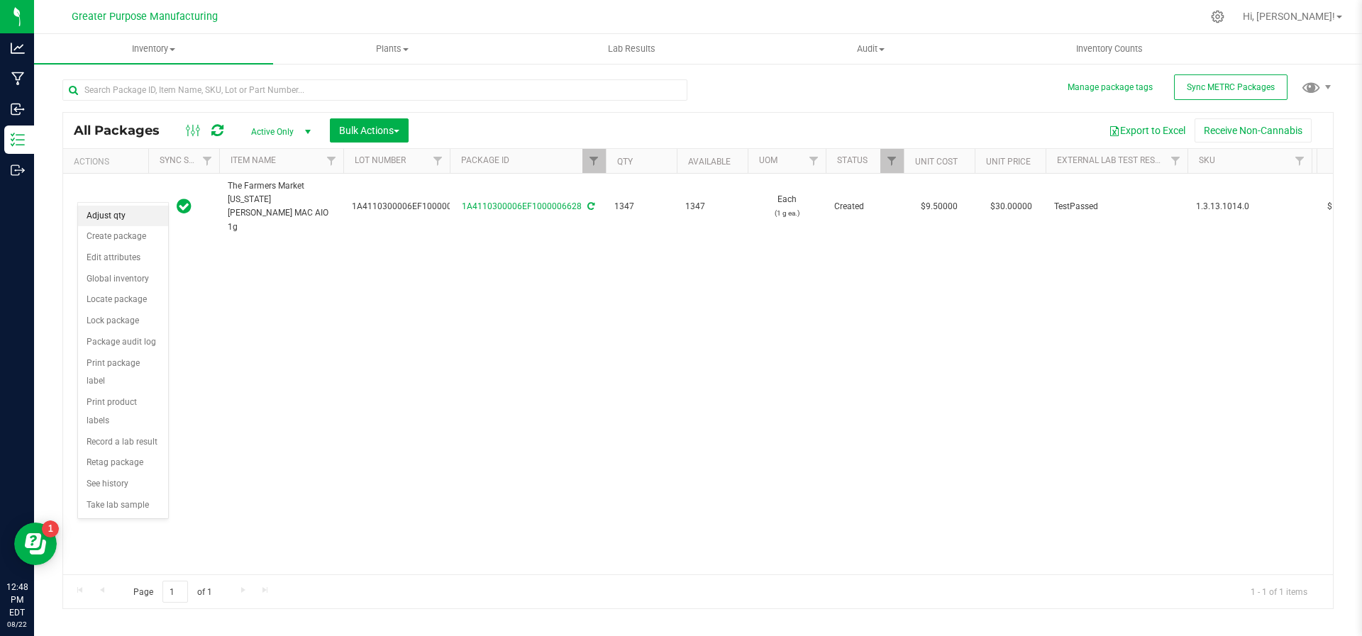
click at [121, 221] on li "Adjust qty" at bounding box center [123, 216] width 90 height 21
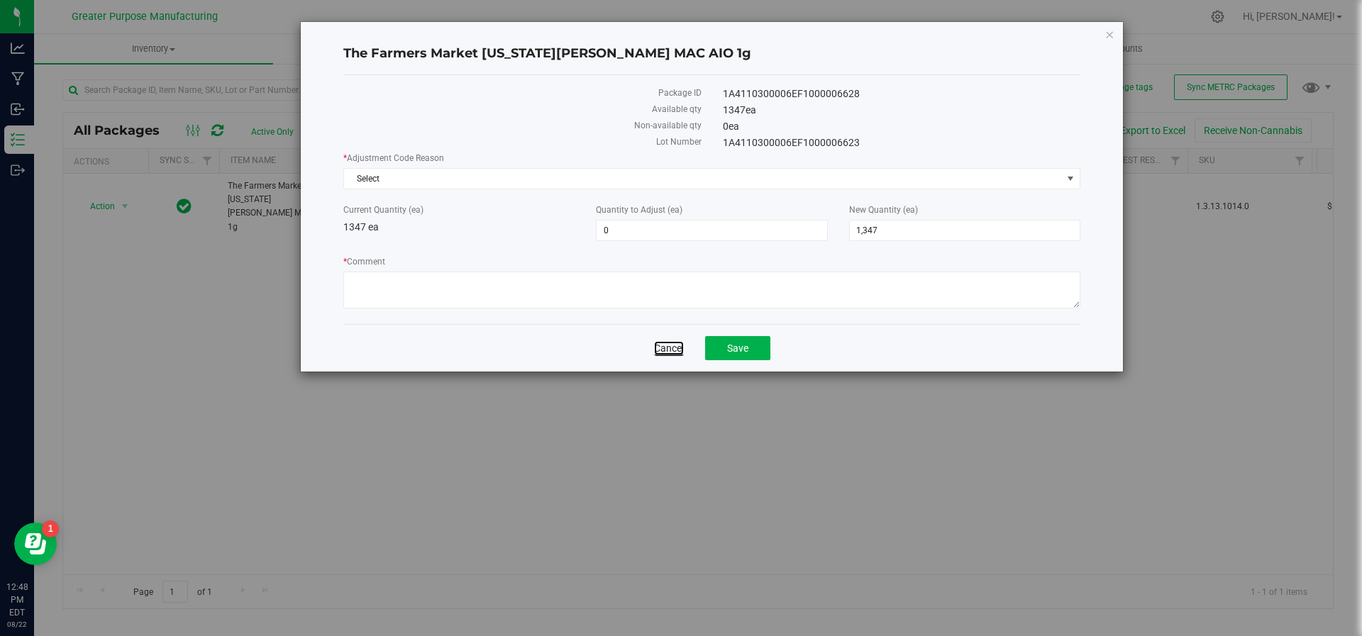
click at [666, 346] on link "Cancel" at bounding box center [669, 348] width 30 height 14
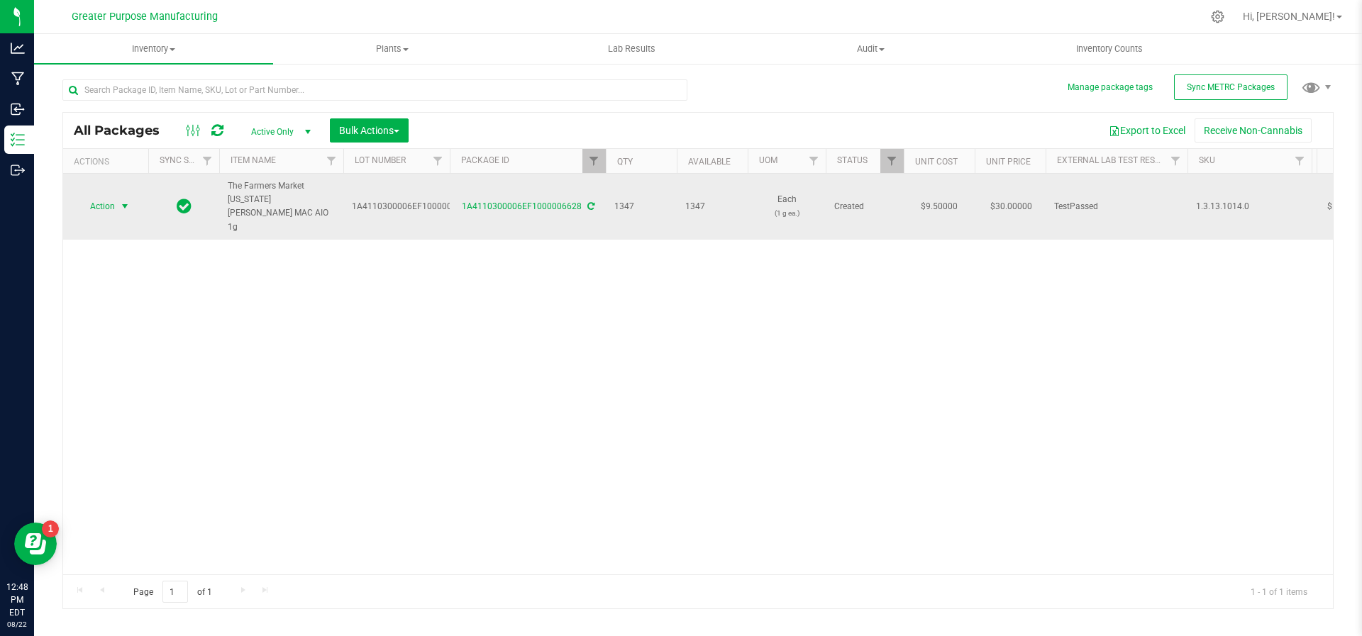
click at [118, 199] on span "select" at bounding box center [125, 207] width 18 height 20
click at [204, 191] on td at bounding box center [183, 207] width 71 height 66
click at [128, 201] on span "select" at bounding box center [124, 206] width 11 height 11
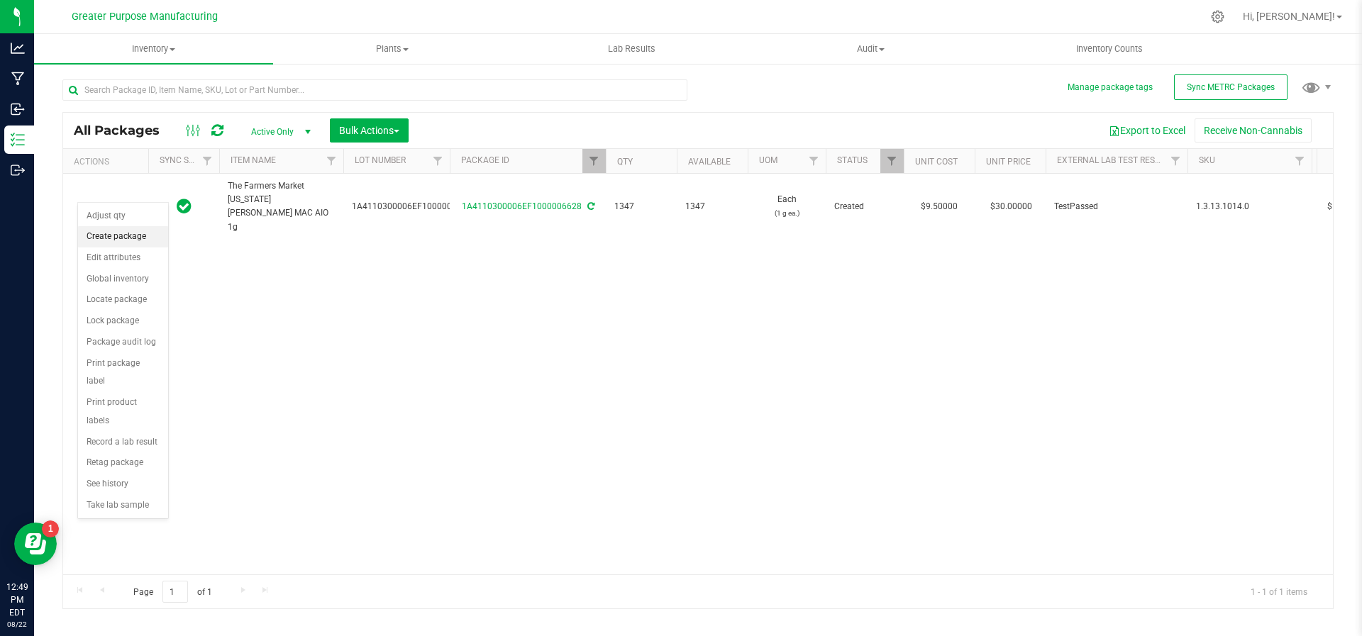
click at [113, 244] on li "Create package" at bounding box center [123, 236] width 90 height 21
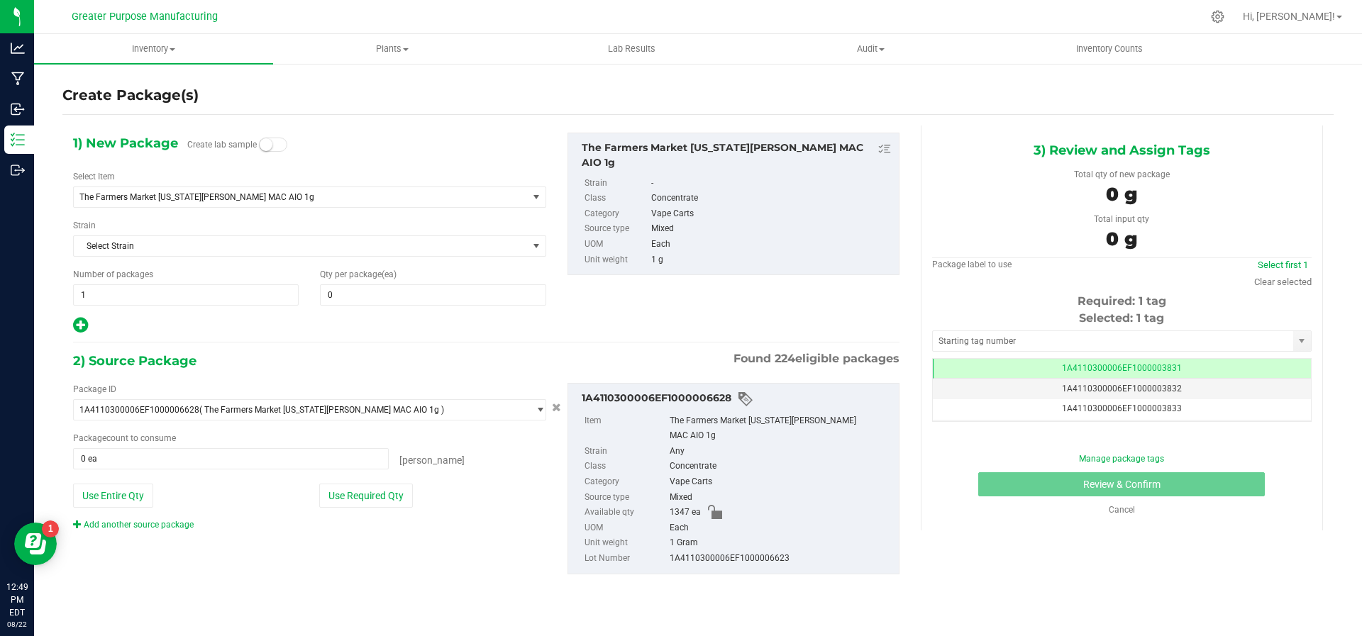
click at [377, 306] on div "1) New Package Create lab sample Select Item The Farmers Market [US_STATE][PERS…" at bounding box center [309, 234] width 494 height 202
click at [372, 298] on span at bounding box center [433, 294] width 226 height 21
type input "3"
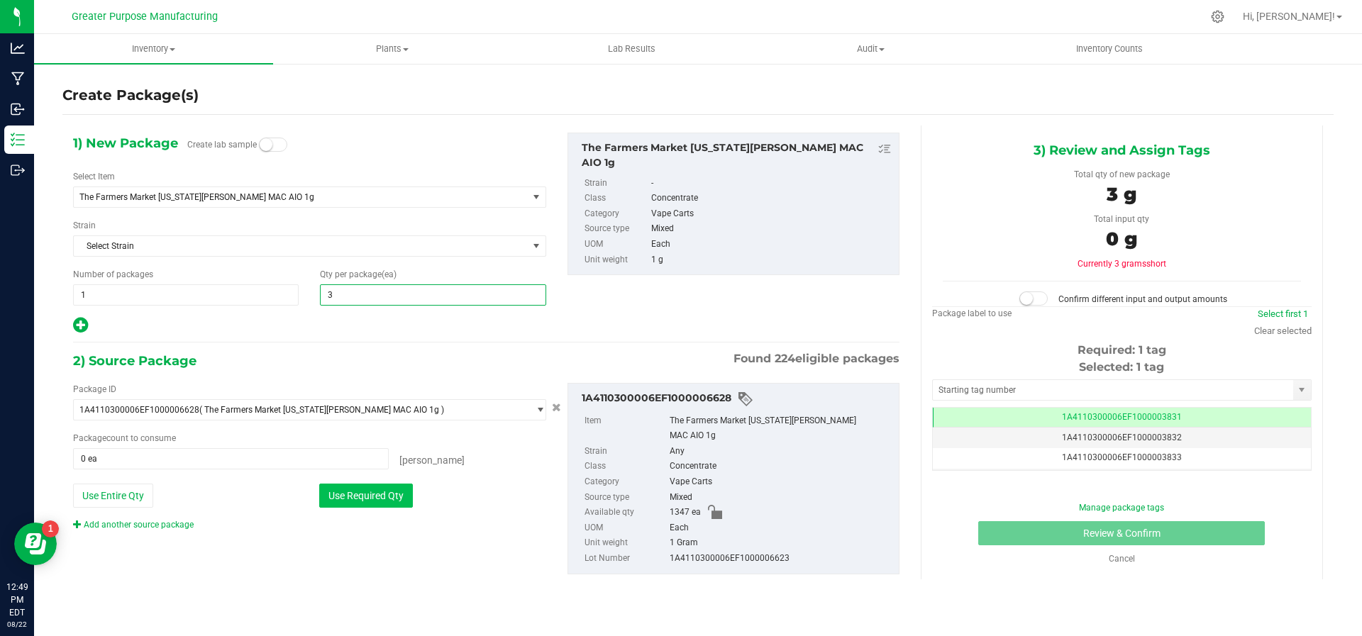
type input "3"
click at [370, 498] on button "Use Required Qty" at bounding box center [366, 496] width 94 height 24
type input "3 ea"
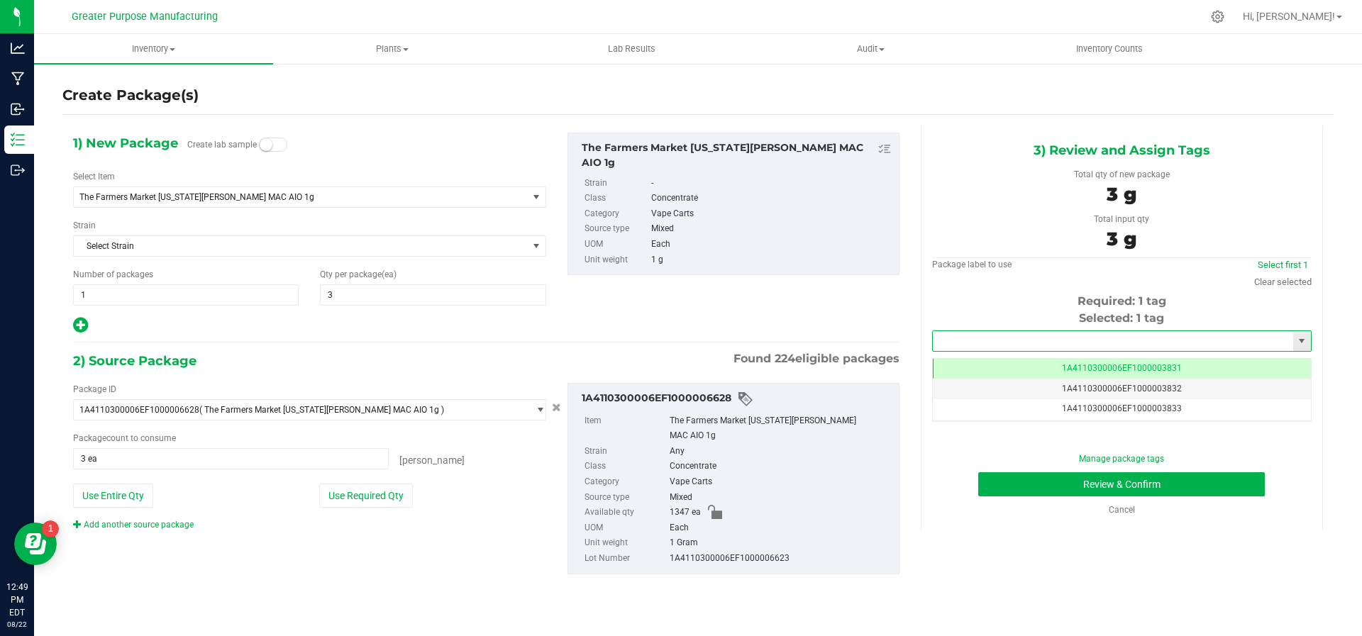
click at [1051, 348] on input "text" at bounding box center [1113, 341] width 360 height 20
click at [1049, 354] on li "1A4110300006EF1000006689" at bounding box center [1121, 363] width 379 height 21
type input "1A4110300006EF1000006689"
click at [1030, 485] on button "Review & Confirm" at bounding box center [1121, 485] width 287 height 24
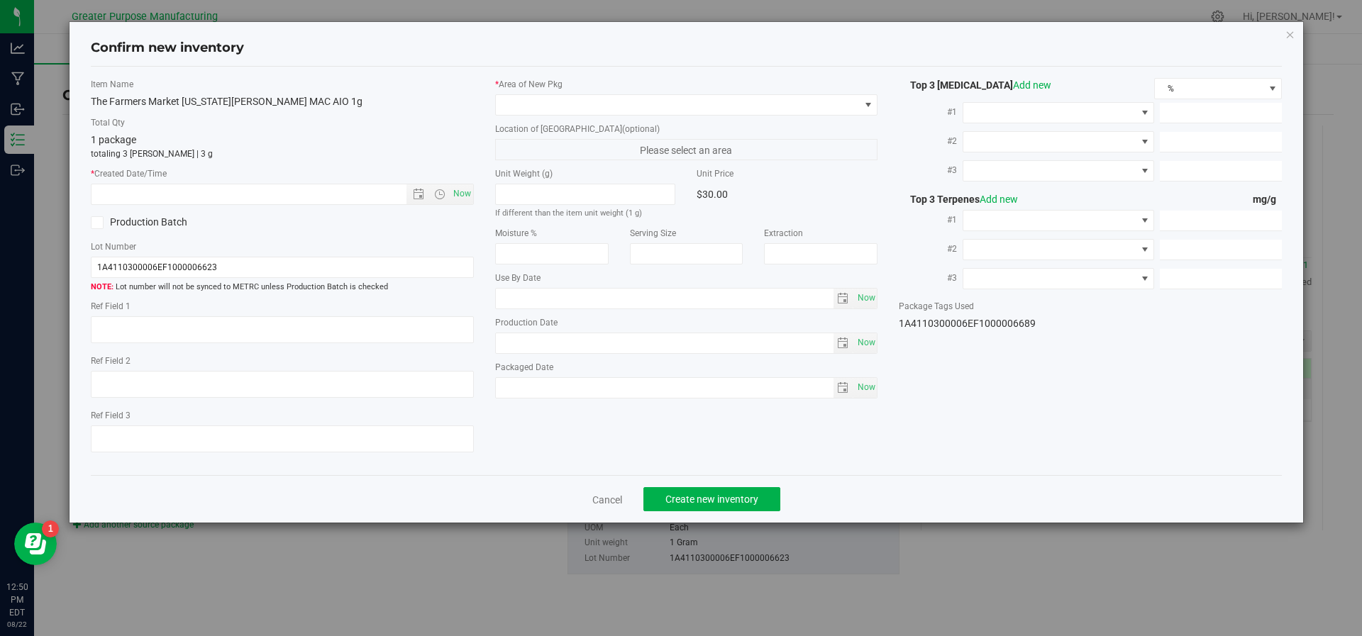
type input "[DATE]"
click at [459, 192] on span "Now" at bounding box center [462, 194] width 24 height 21
type input "[DATE] 12:50 PM"
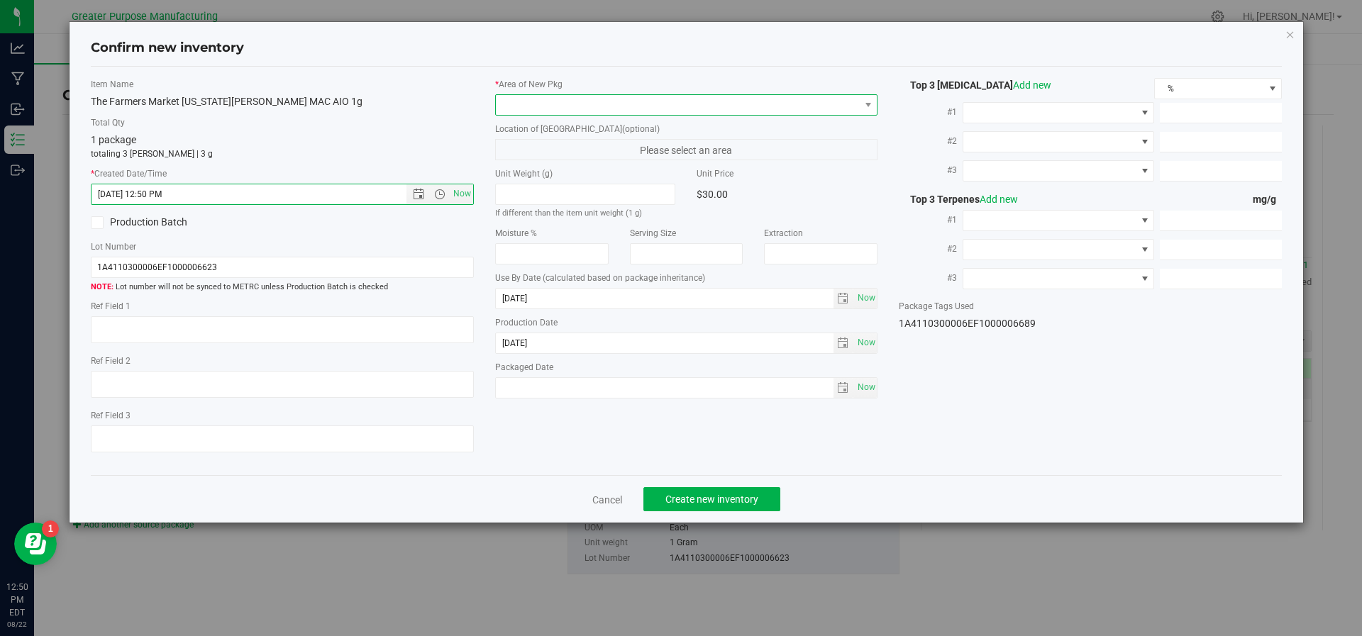
click at [560, 103] on span at bounding box center [678, 105] width 364 height 20
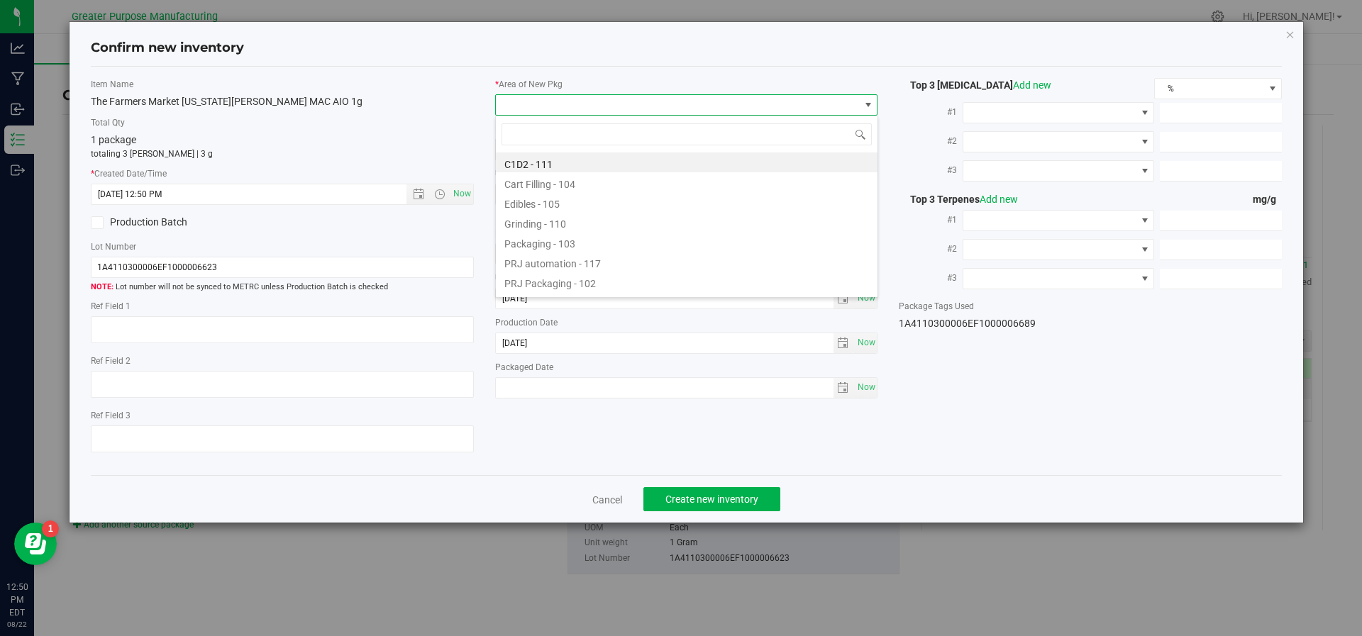
type input "v"
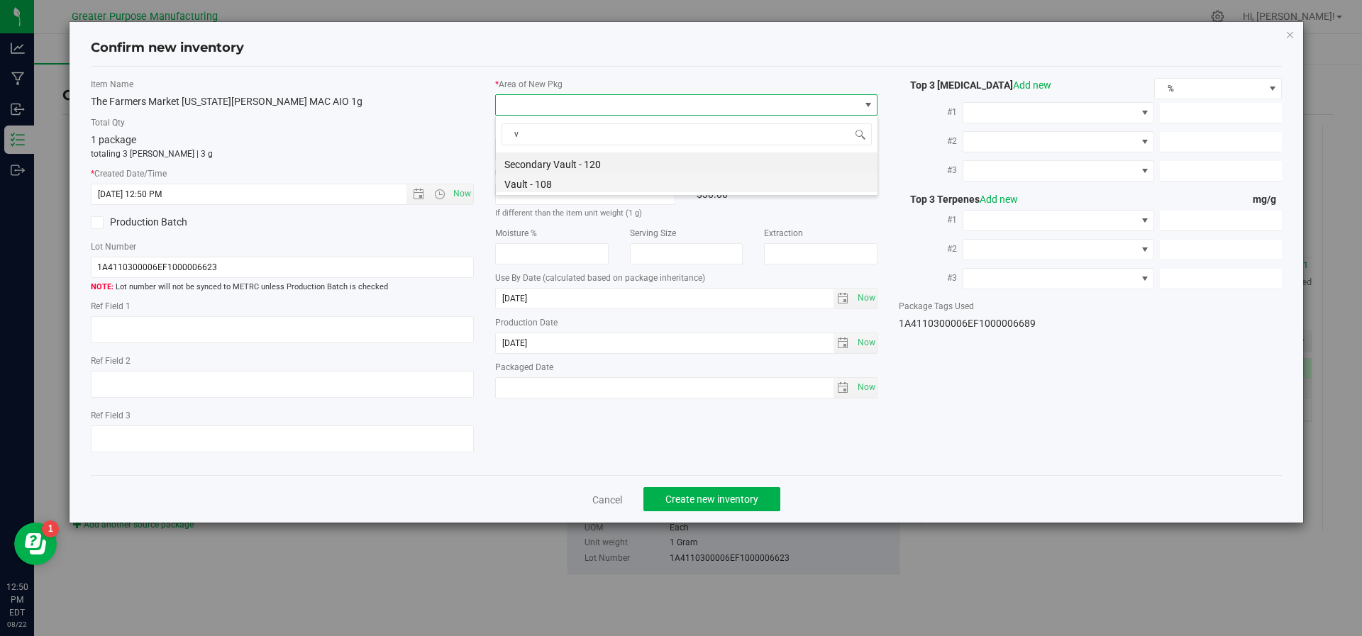
click at [538, 187] on li "Vault - 108" at bounding box center [687, 182] width 382 height 20
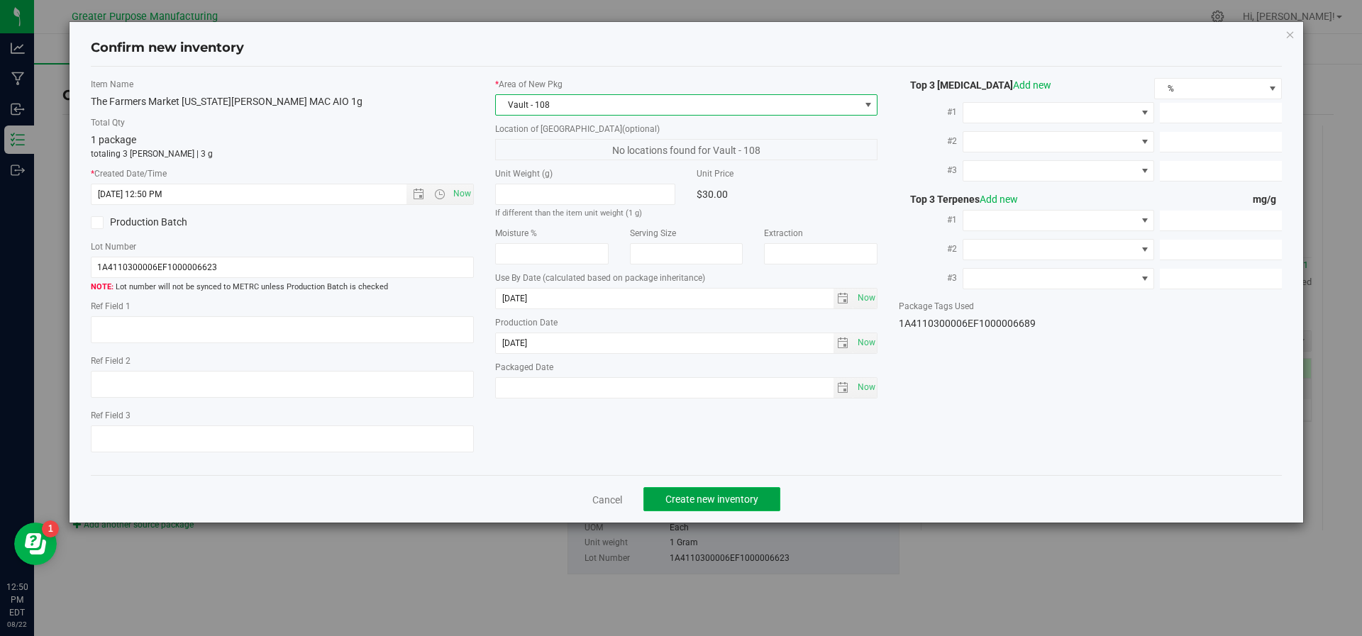
click at [695, 502] on span "Create new inventory" at bounding box center [711, 499] width 93 height 11
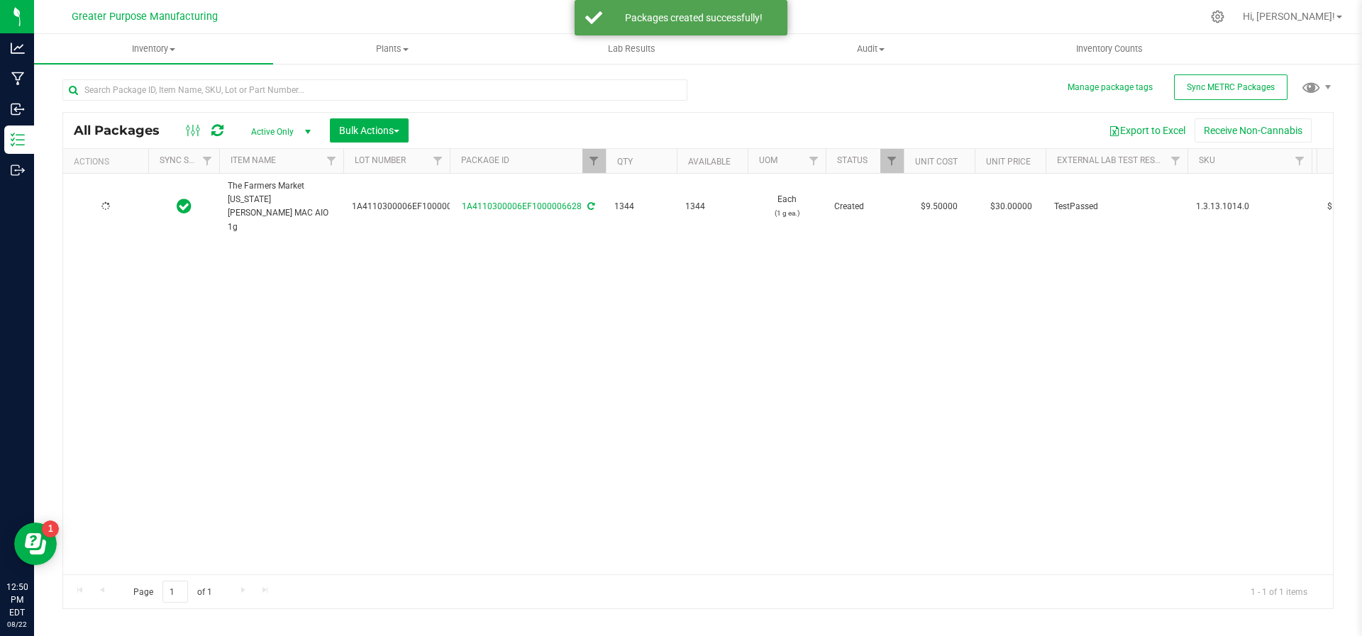
type input "[DATE]"
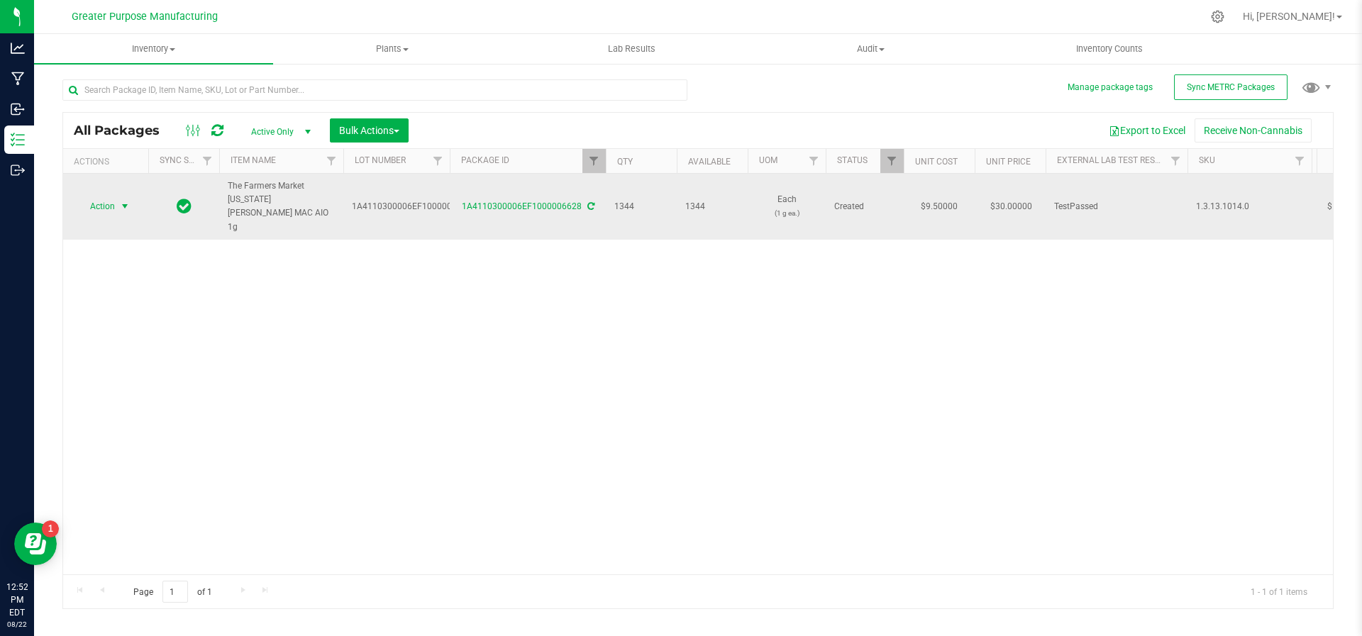
click at [131, 197] on span "select" at bounding box center [125, 207] width 18 height 20
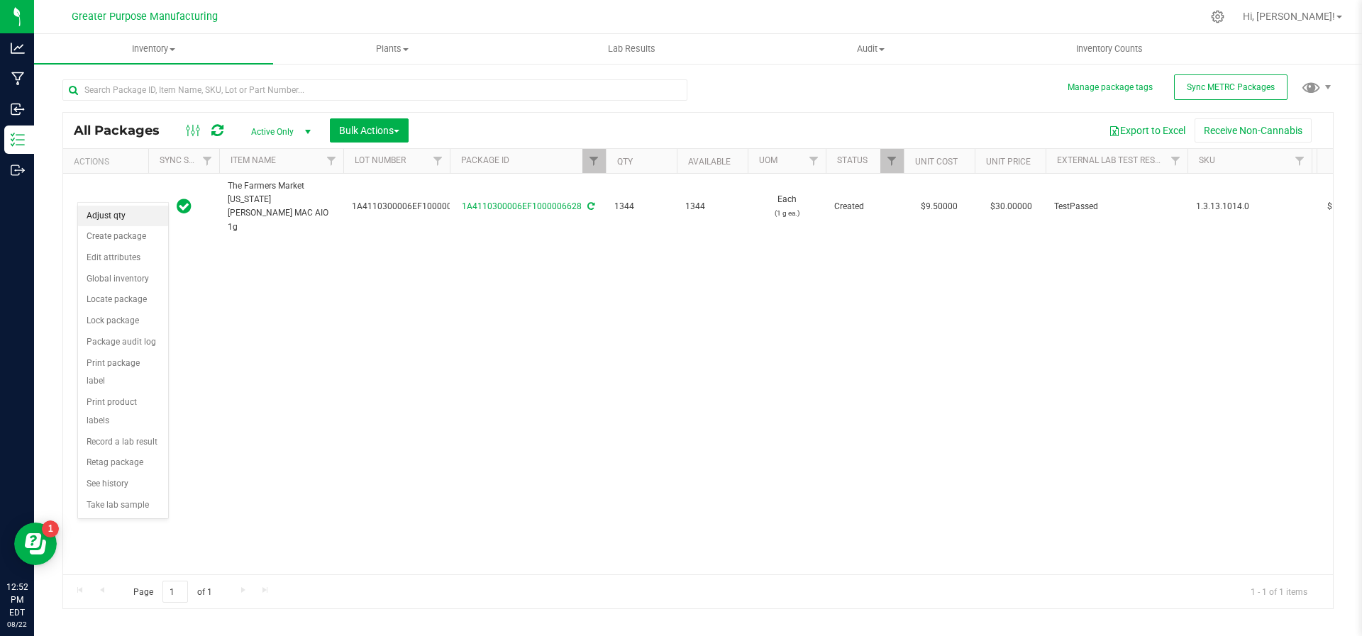
click at [118, 212] on li "Adjust qty" at bounding box center [123, 216] width 90 height 21
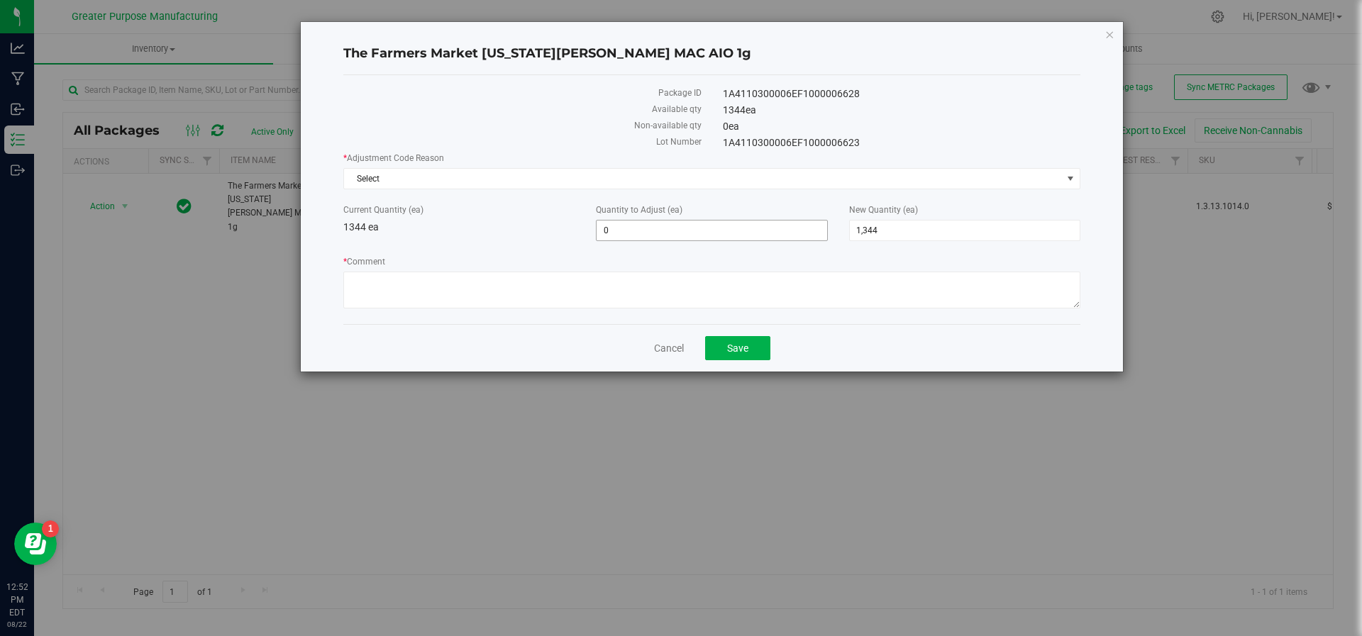
click at [633, 232] on span "0 0" at bounding box center [711, 230] width 231 height 21
type input "5"
type input "1,349"
click at [877, 278] on textarea "* Comment" at bounding box center [711, 290] width 737 height 37
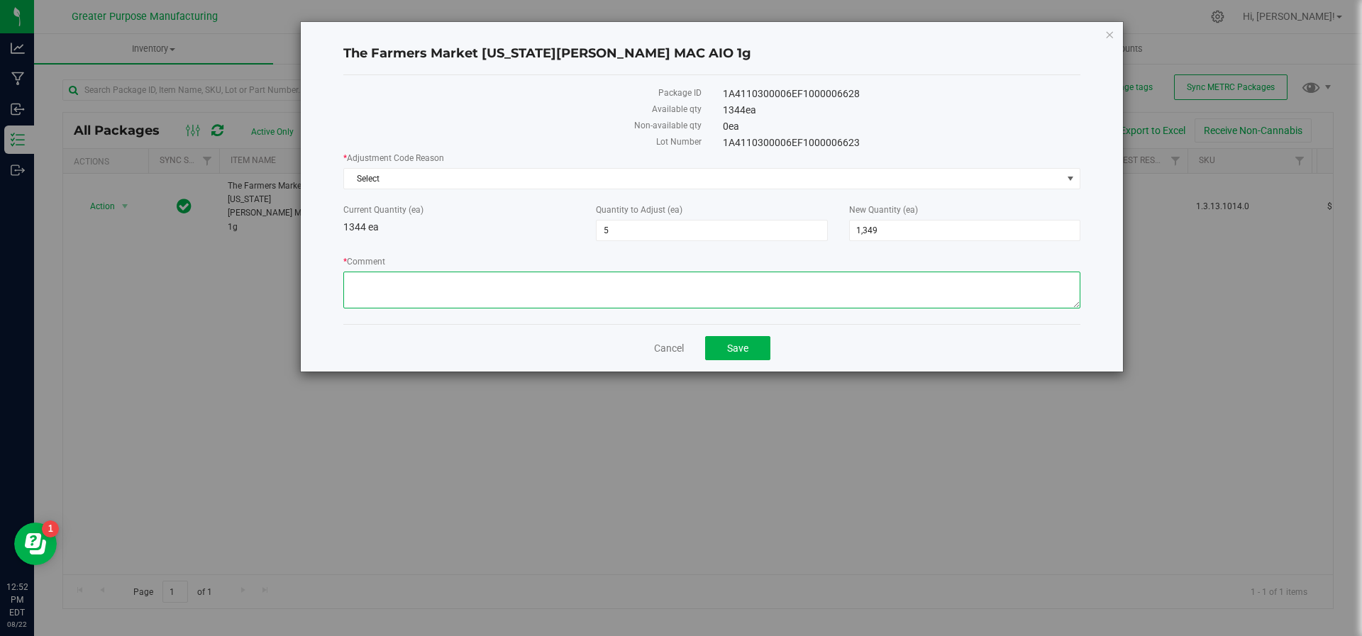
click at [877, 278] on textarea "* Comment" at bounding box center [711, 290] width 737 height 37
click at [626, 175] on span "Select" at bounding box center [703, 179] width 718 height 20
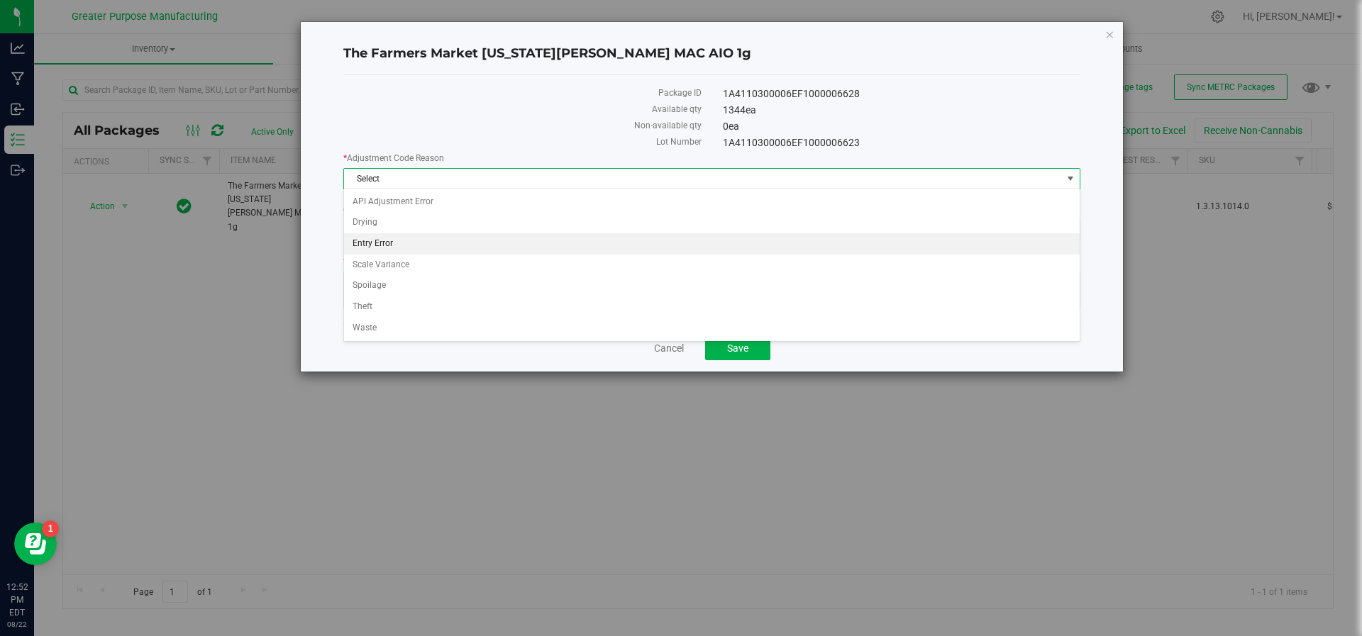
click at [582, 233] on li "Entry Error" at bounding box center [712, 243] width 736 height 21
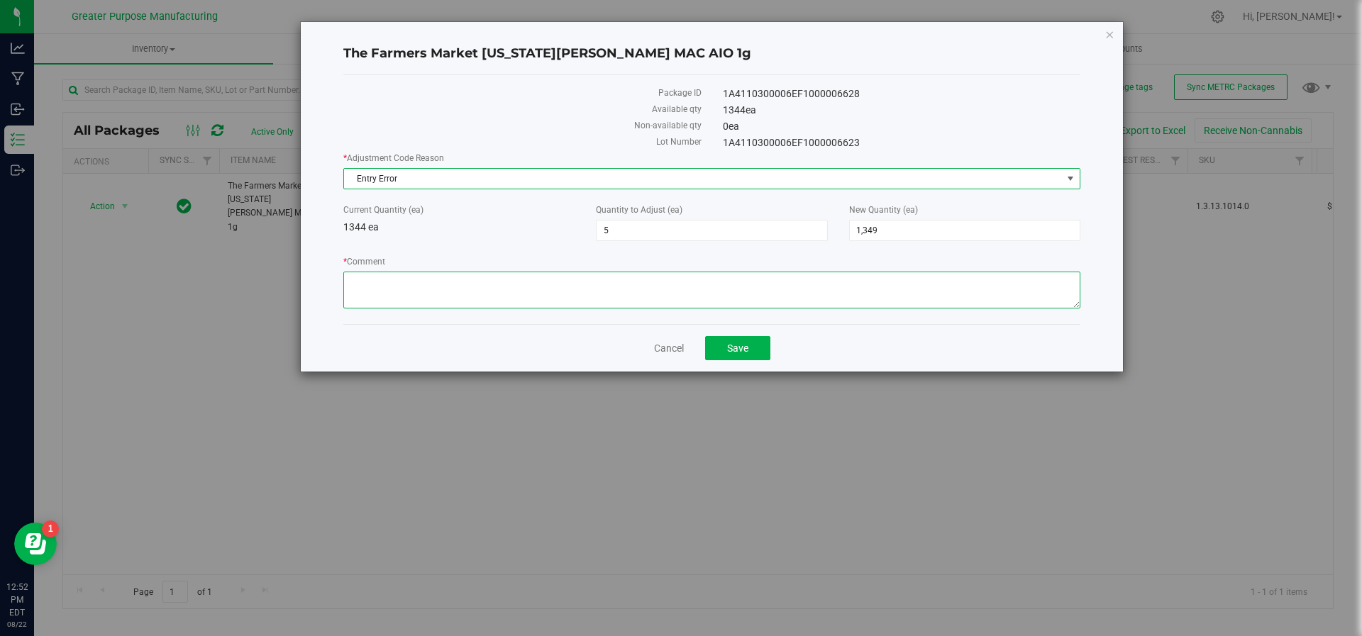
click at [549, 275] on textarea "* Comment" at bounding box center [711, 290] width 737 height 37
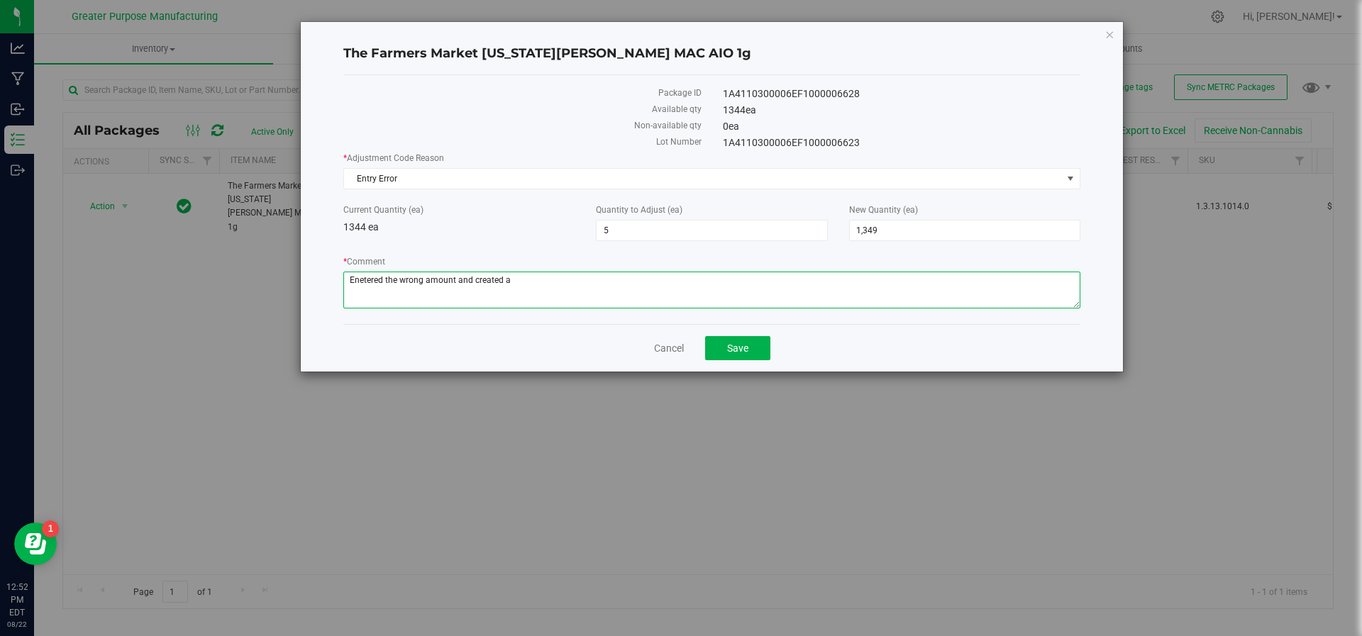
click at [364, 277] on textarea "* Comment" at bounding box center [711, 290] width 737 height 37
click at [508, 287] on textarea "* Comment" at bounding box center [711, 290] width 737 height 37
type textarea "Entered the wrong amount and created a package of 3. The package should have be…"
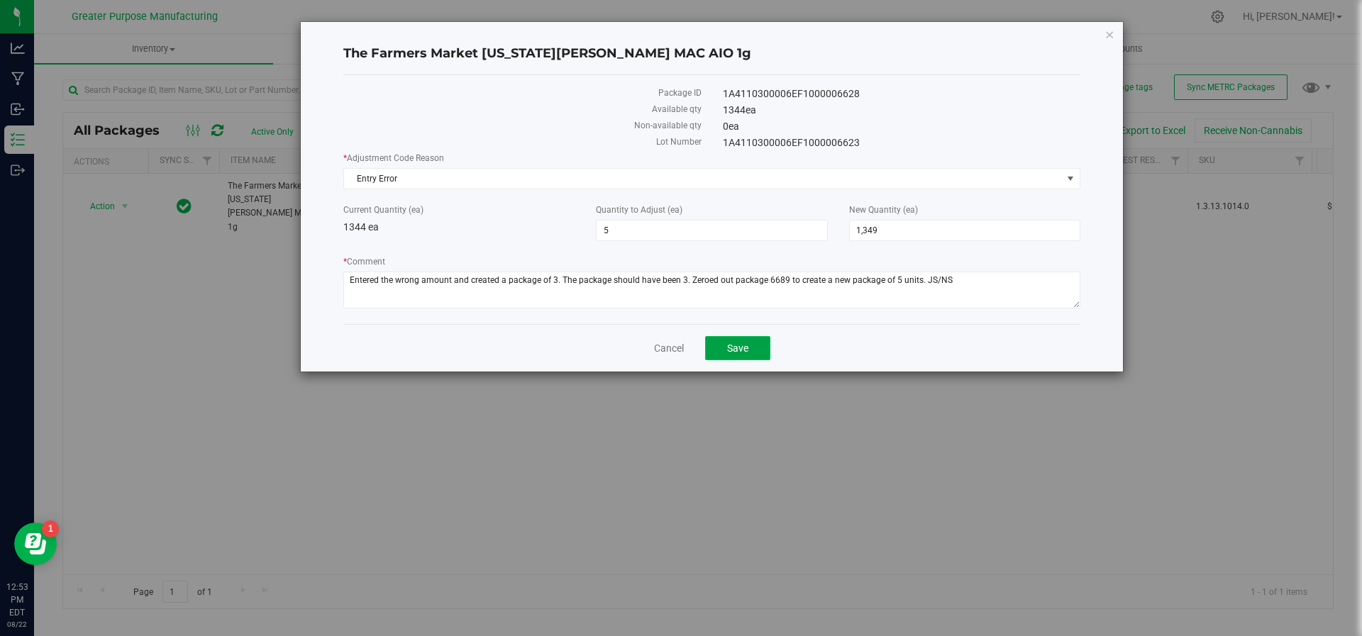
click at [761, 336] on button "Save" at bounding box center [737, 348] width 65 height 24
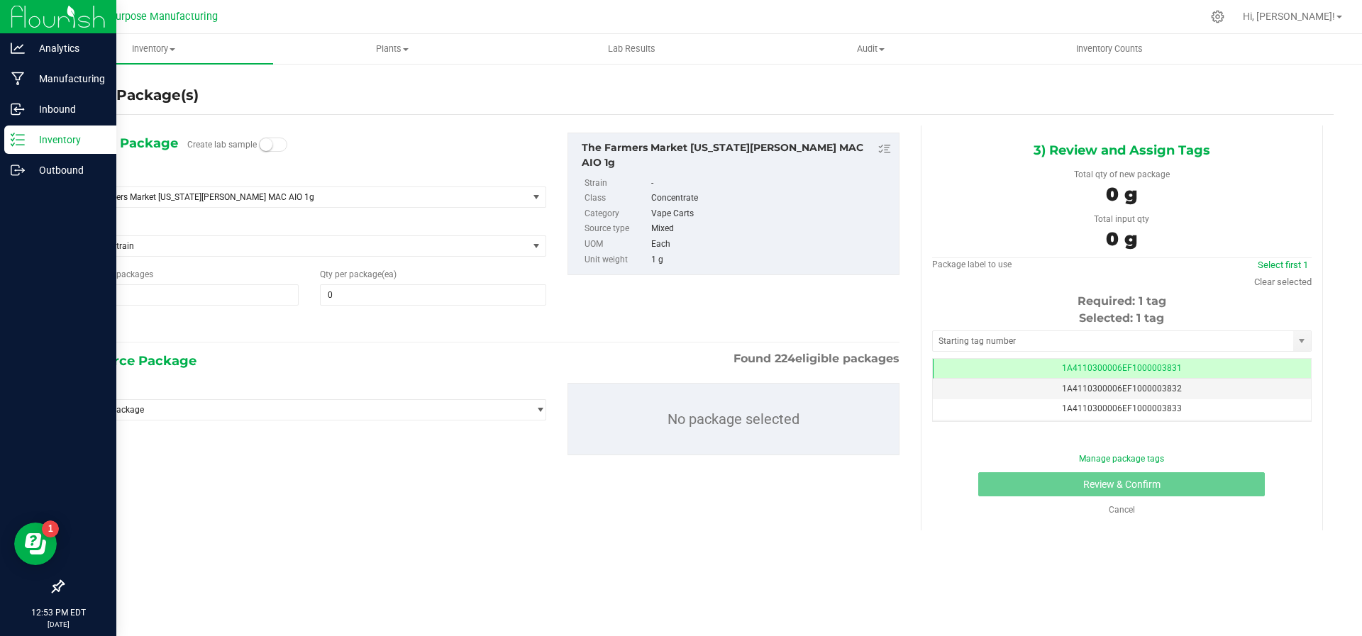
click at [17, 136] on icon at bounding box center [18, 140] width 14 height 14
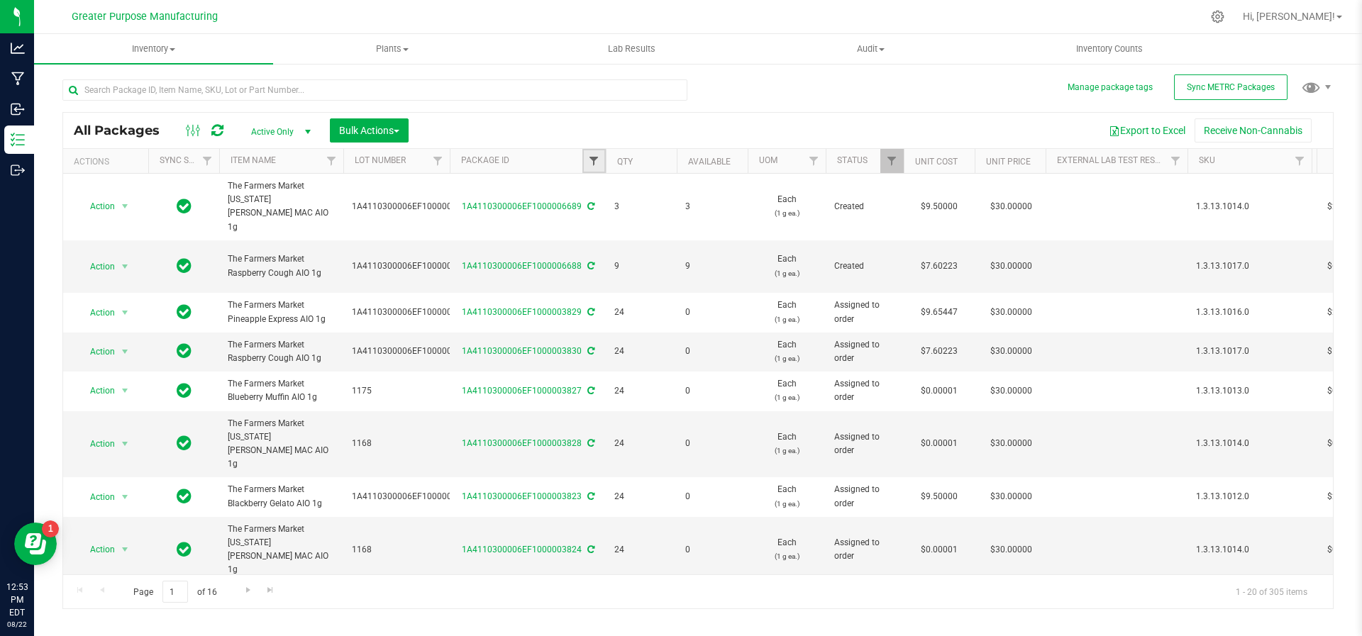
click at [591, 162] on span "Filter" at bounding box center [593, 160] width 11 height 11
type input "6689"
click at [591, 214] on button "Filter" at bounding box center [625, 229] width 68 height 31
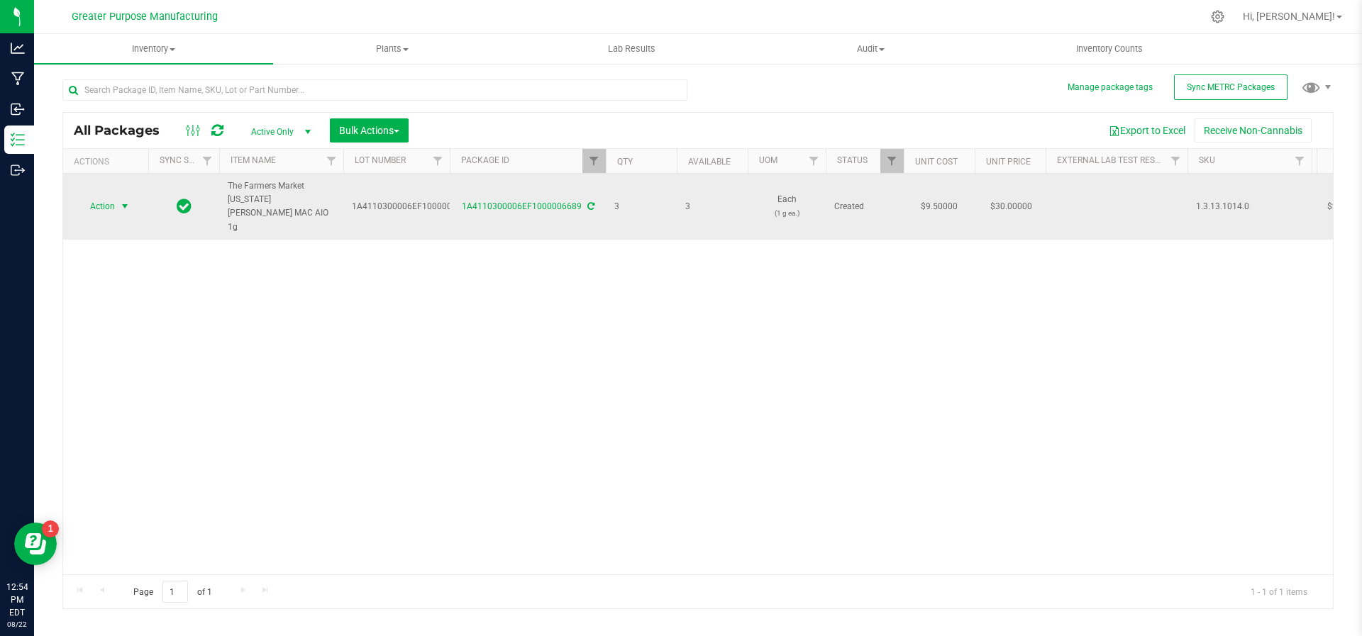
click at [124, 201] on span "select" at bounding box center [124, 206] width 11 height 11
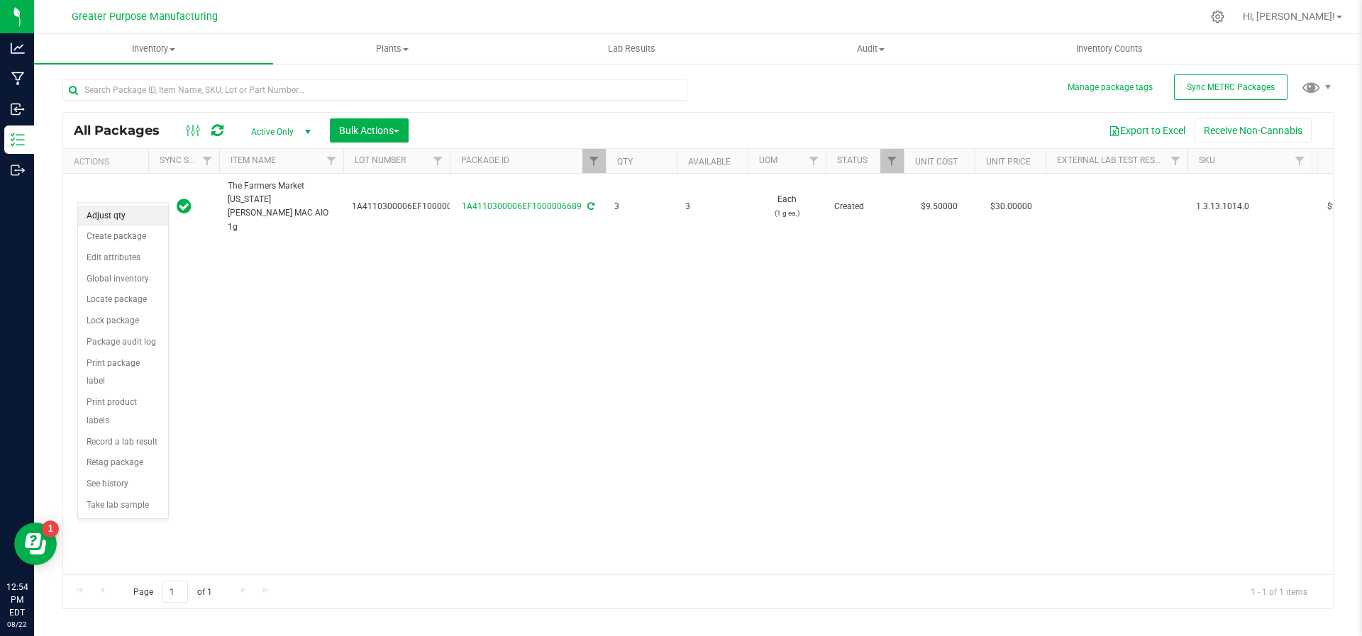
click at [117, 214] on li "Adjust qty" at bounding box center [123, 216] width 90 height 21
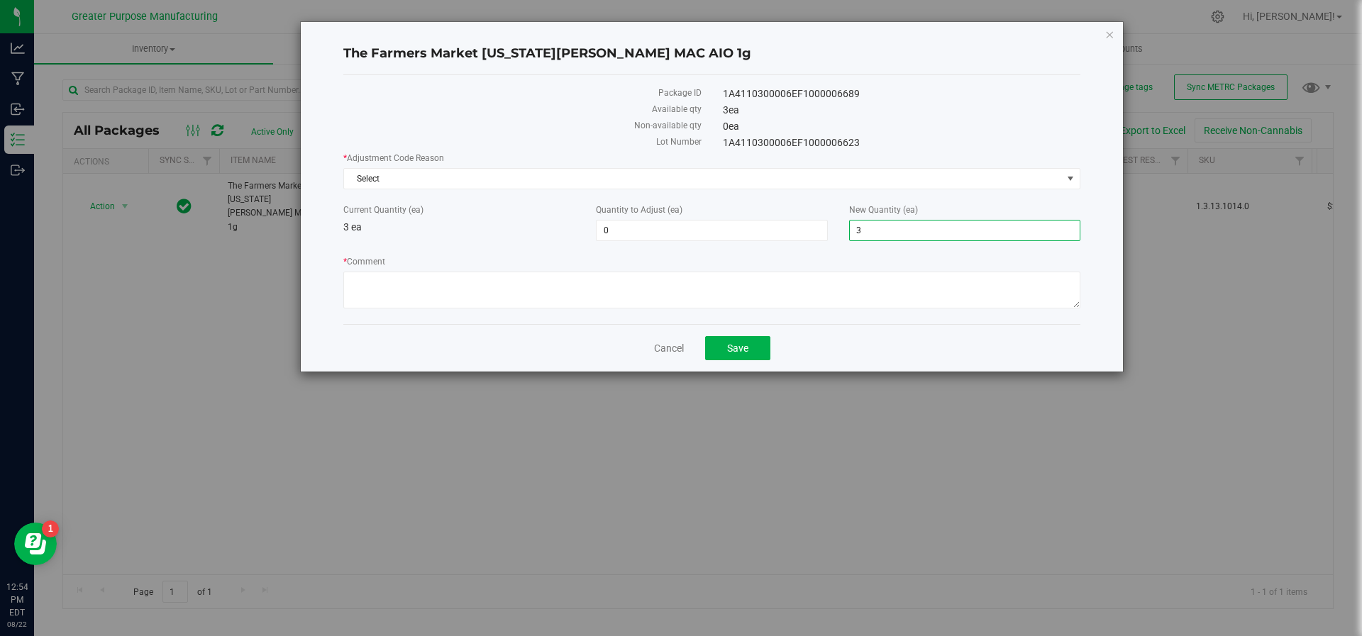
click at [873, 234] on span "3 3" at bounding box center [964, 230] width 231 height 21
type input "0"
type input "-3"
type input "0"
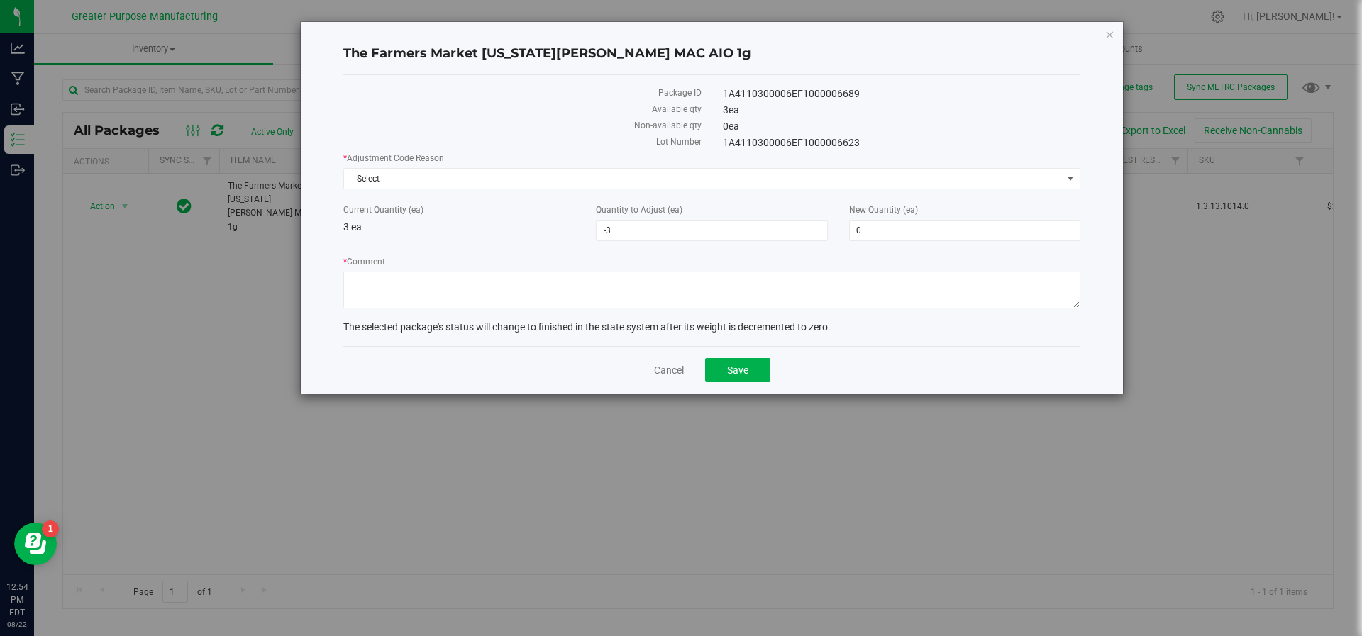
click at [449, 166] on div "* Adjustment Code Reason Select Select API Adjustment Error Drying Entry Error …" at bounding box center [711, 171] width 737 height 38
click at [449, 175] on span "Select" at bounding box center [703, 179] width 718 height 20
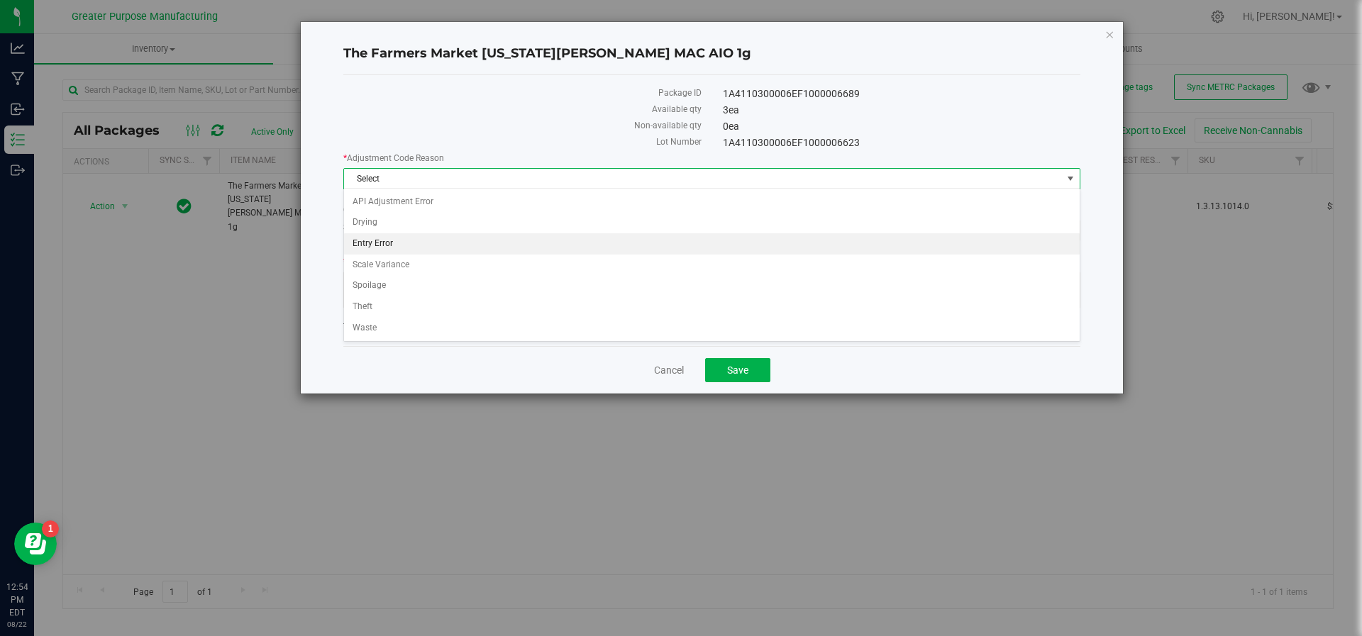
click at [417, 240] on li "Entry Error" at bounding box center [712, 243] width 736 height 21
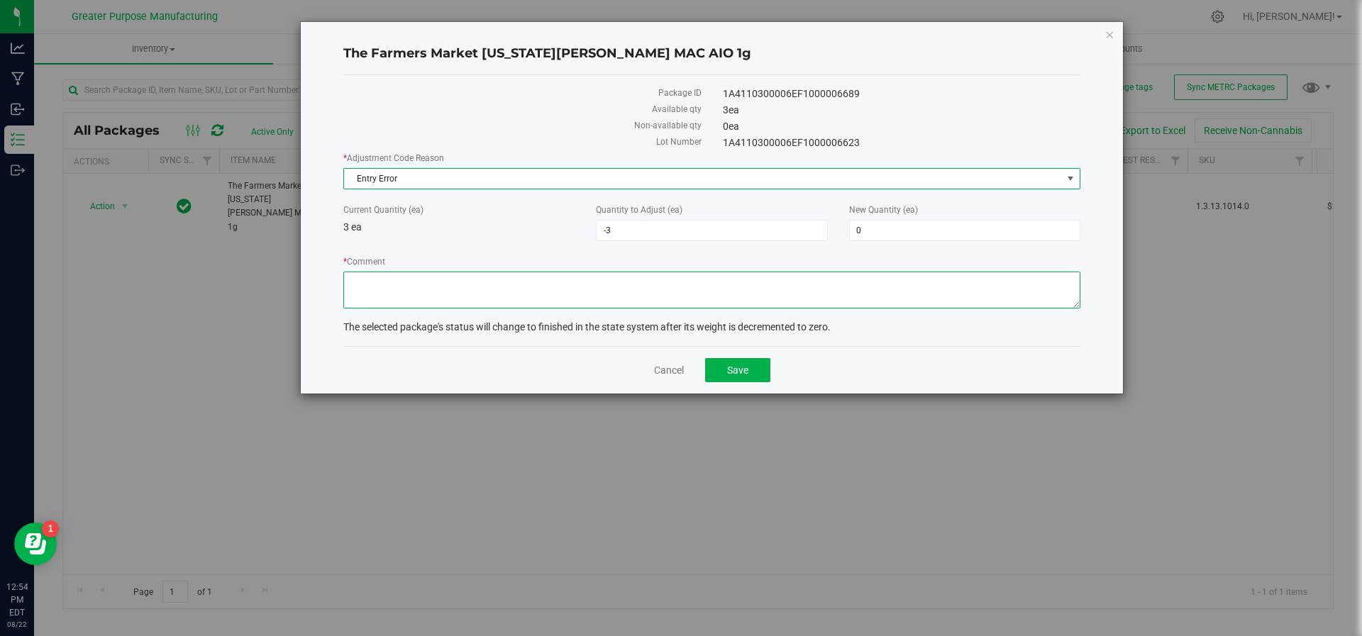
click at [405, 282] on textarea "* Comment" at bounding box center [711, 290] width 737 height 37
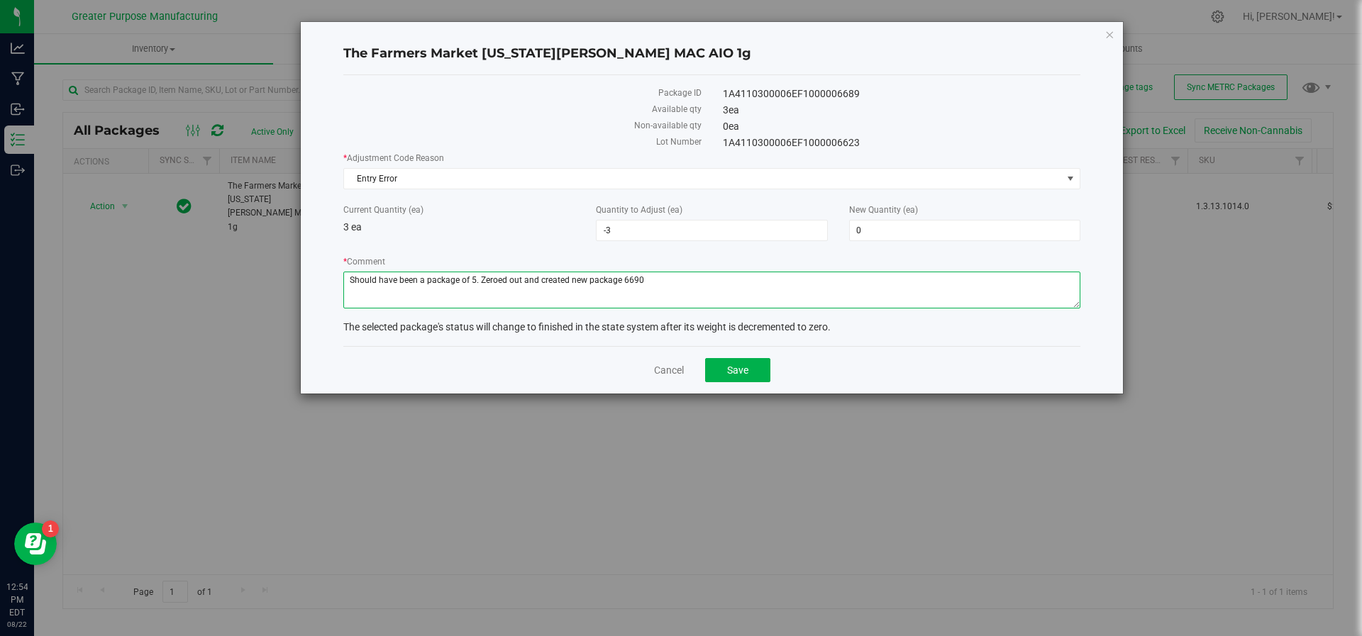
click at [620, 280] on textarea "* Comment" at bounding box center [711, 290] width 737 height 37
click at [646, 279] on textarea "* Comment" at bounding box center [711, 290] width 737 height 37
type textarea "Should have been a package of 5. Zeroed out and created new package (6690)"
click at [730, 366] on span "Save" at bounding box center [737, 370] width 21 height 11
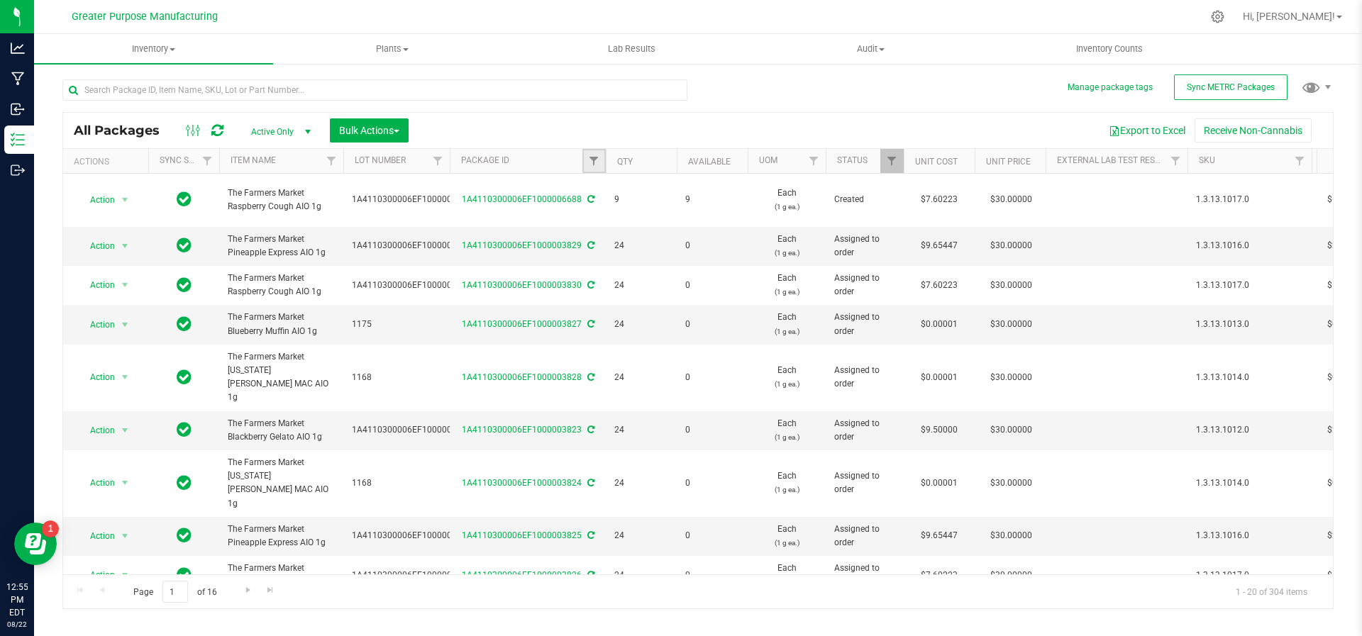
click at [589, 170] on link "Filter" at bounding box center [593, 161] width 23 height 24
type input "6628"
click at [635, 233] on button "Filter" at bounding box center [625, 229] width 68 height 31
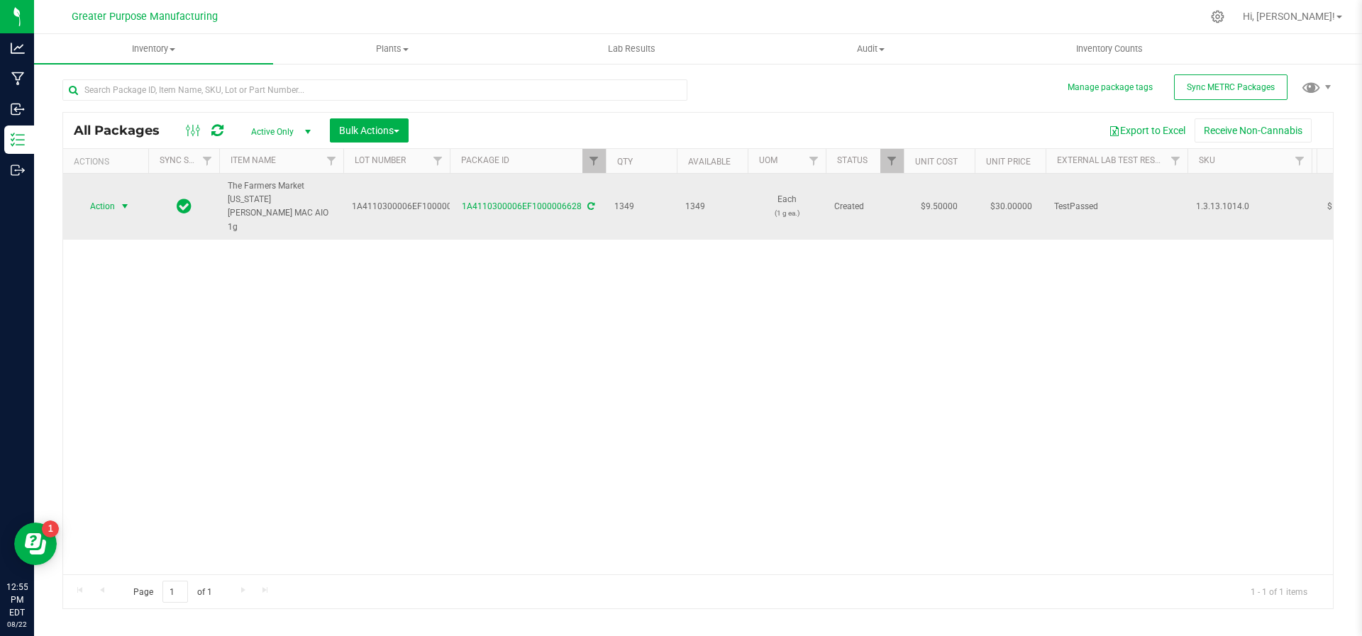
click at [126, 201] on span "select" at bounding box center [124, 206] width 11 height 11
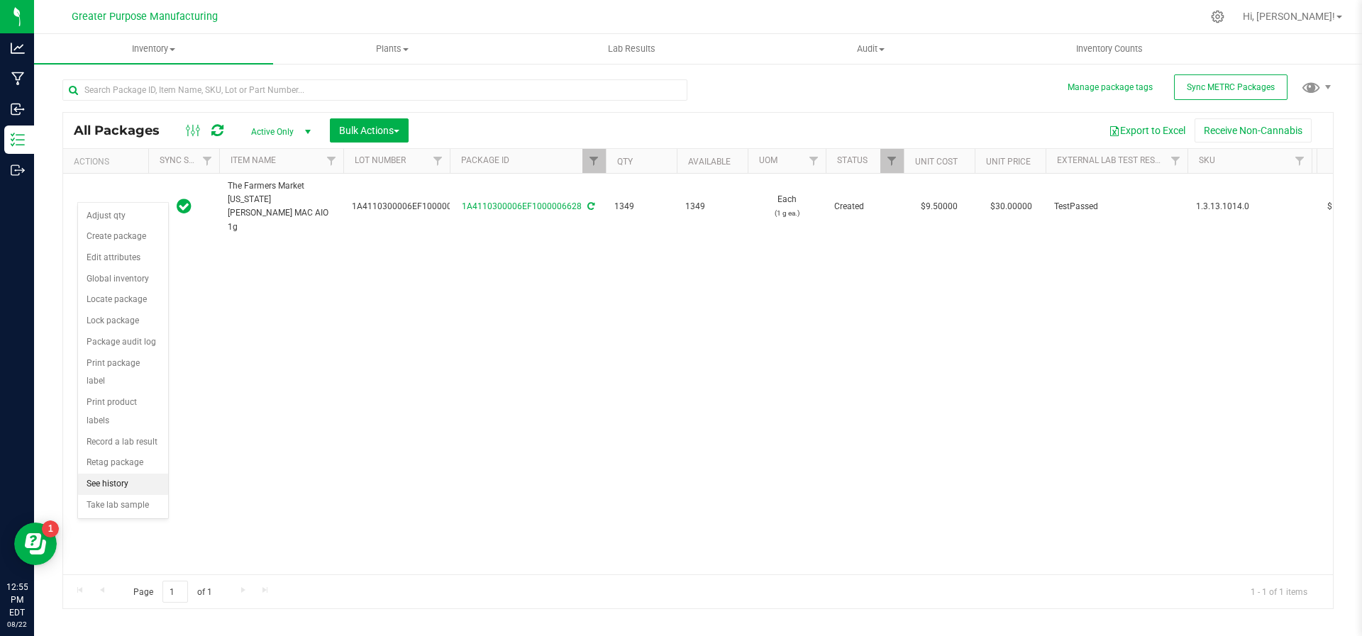
click at [100, 474] on li "See history" at bounding box center [123, 484] width 90 height 21
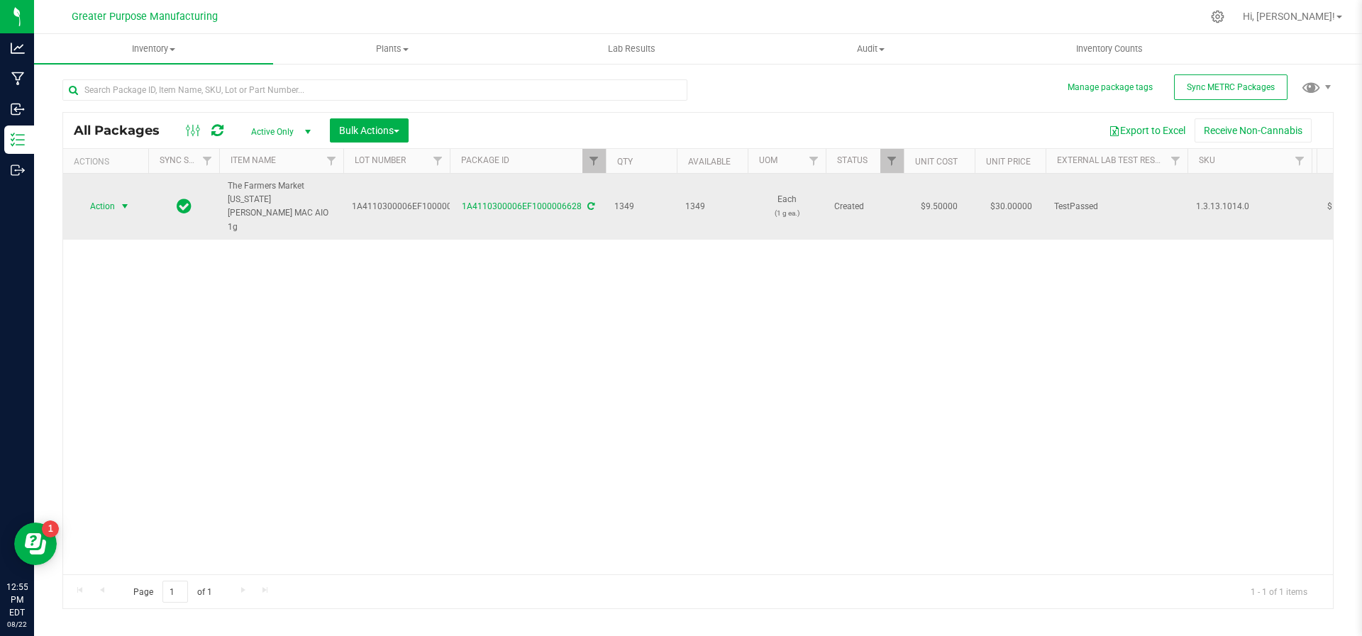
click at [126, 201] on span "select" at bounding box center [124, 206] width 11 height 11
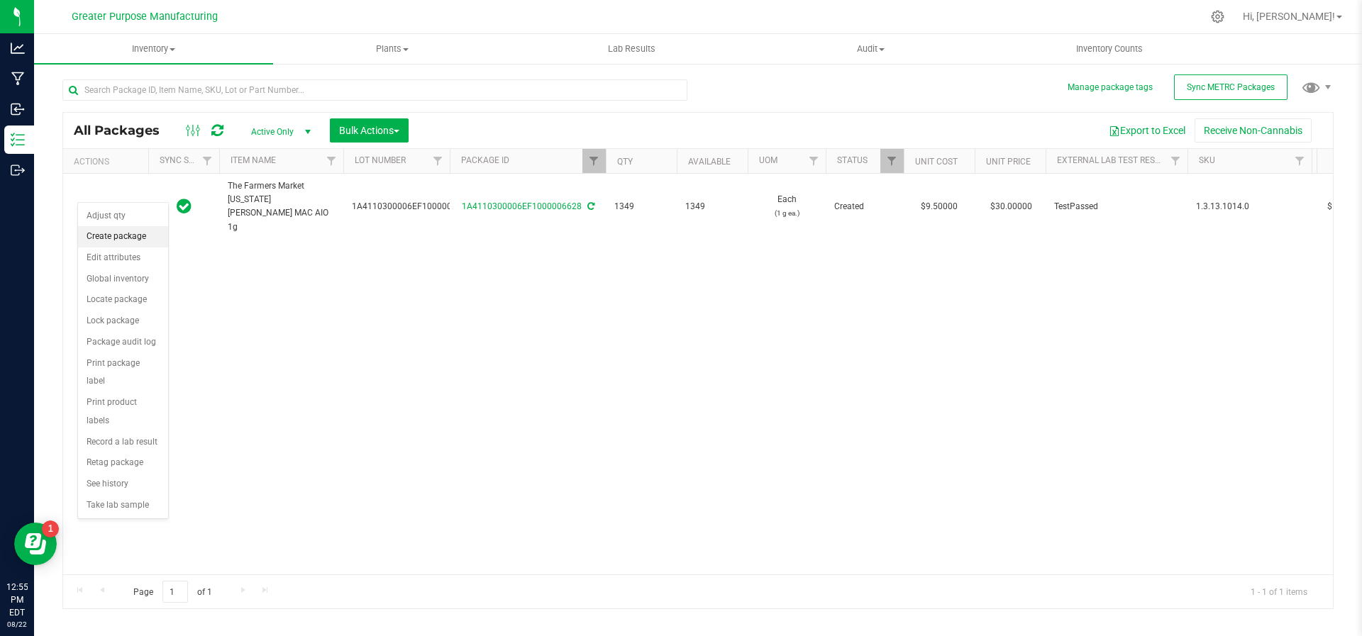
click at [117, 238] on li "Create package" at bounding box center [123, 236] width 90 height 21
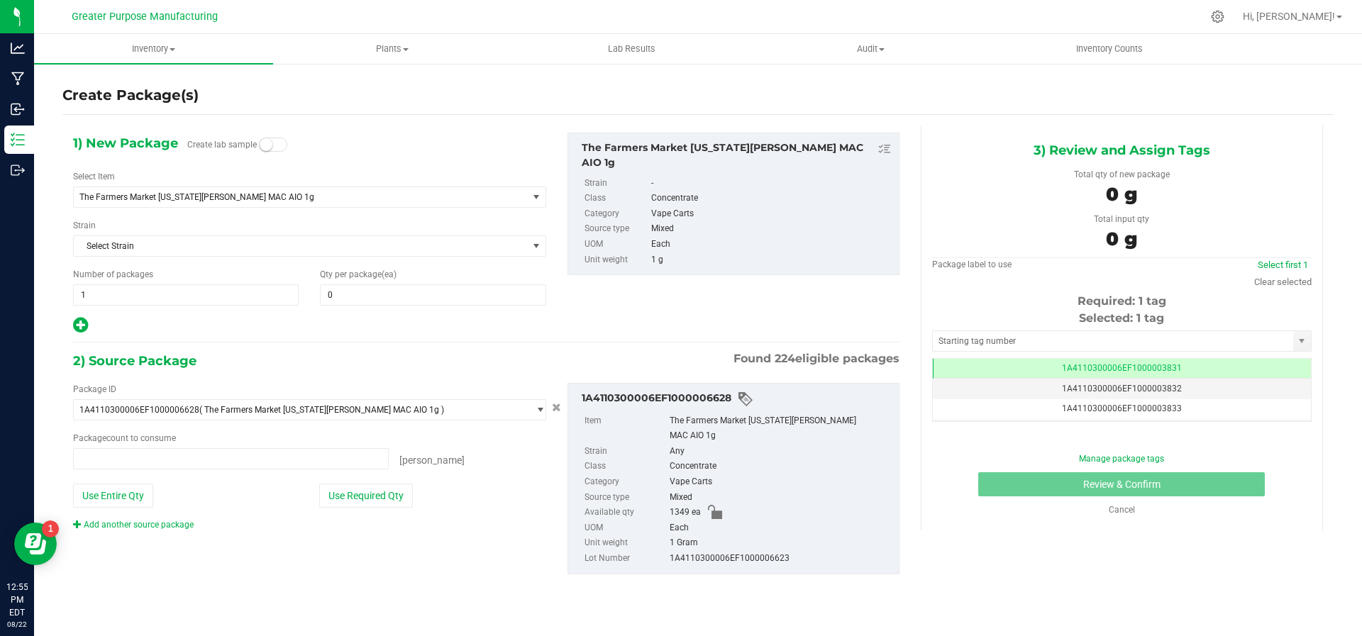
type input "0 ea"
click at [353, 293] on span at bounding box center [433, 294] width 226 height 21
type input "5"
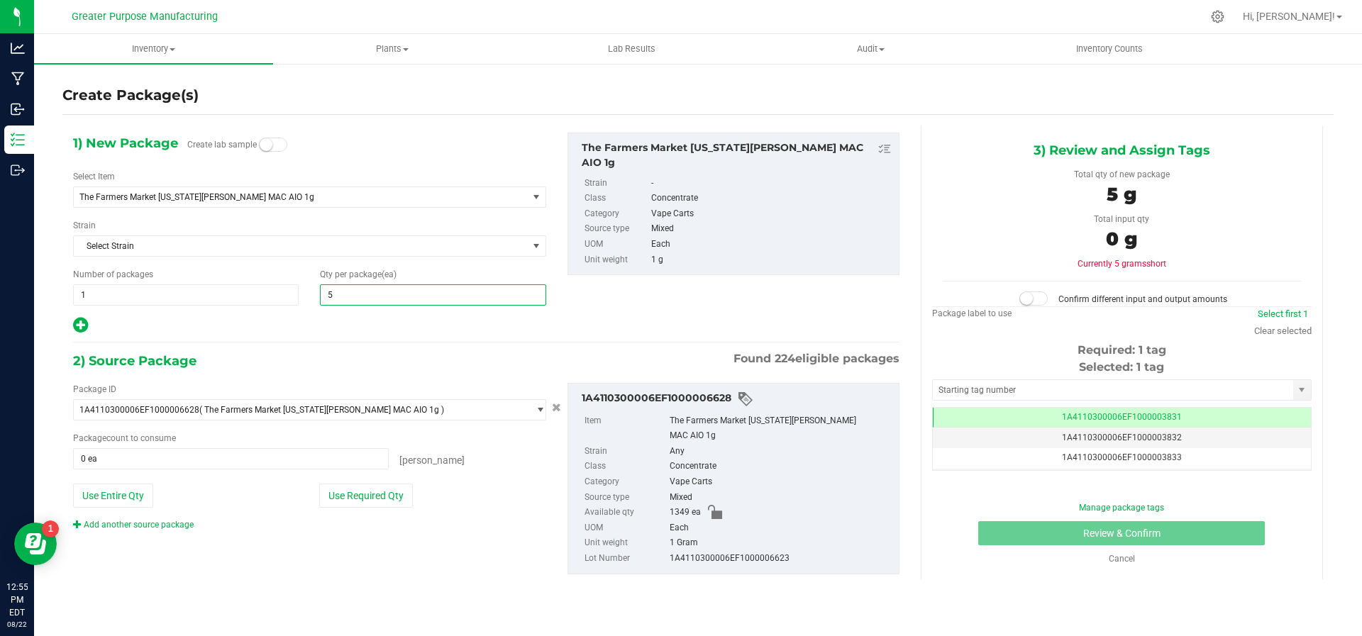
type input "5"
click at [394, 507] on div "Package ID 1A4110300006EF1000006628 ( The Farmers Market [US_STATE][PERSON_NAME…" at bounding box center [309, 457] width 494 height 148
click at [395, 498] on button "Use Required Qty" at bounding box center [366, 496] width 94 height 24
type input "5 ea"
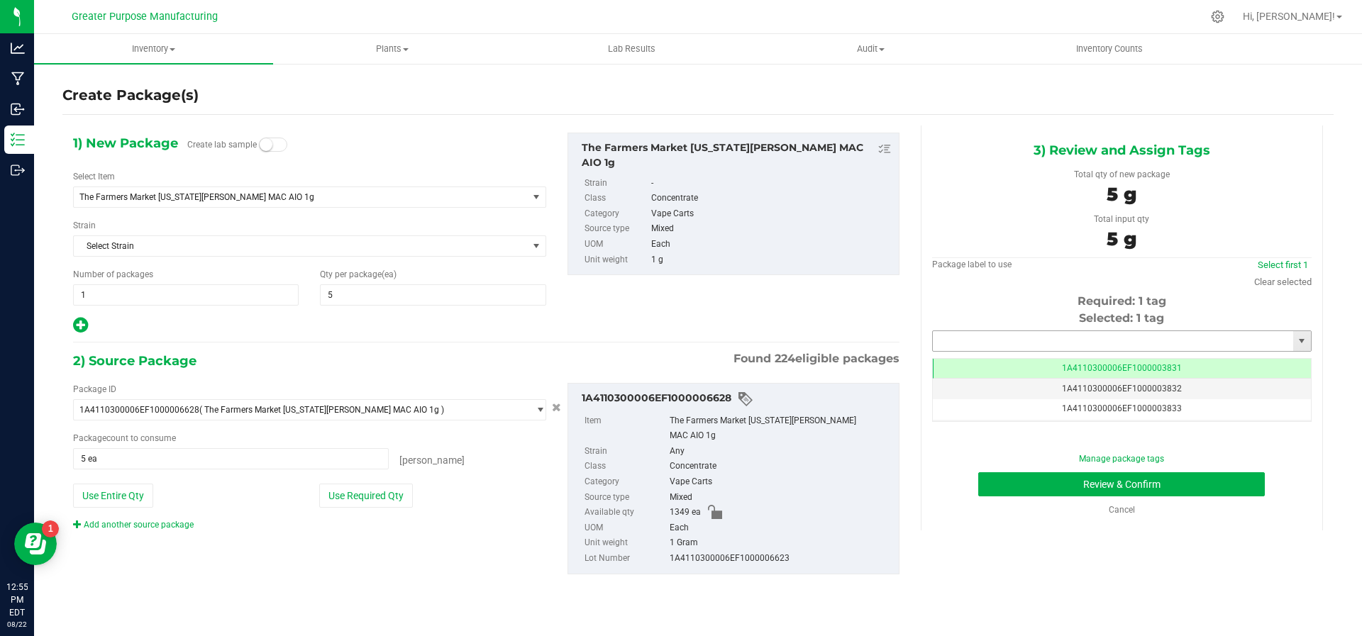
click at [1008, 334] on input "text" at bounding box center [1113, 341] width 360 height 20
click at [1009, 359] on li "1A4110300006EF1000006690" at bounding box center [1121, 363] width 379 height 21
type input "1A4110300006EF1000006690"
click at [1041, 481] on button "Review & Confirm" at bounding box center [1121, 485] width 287 height 24
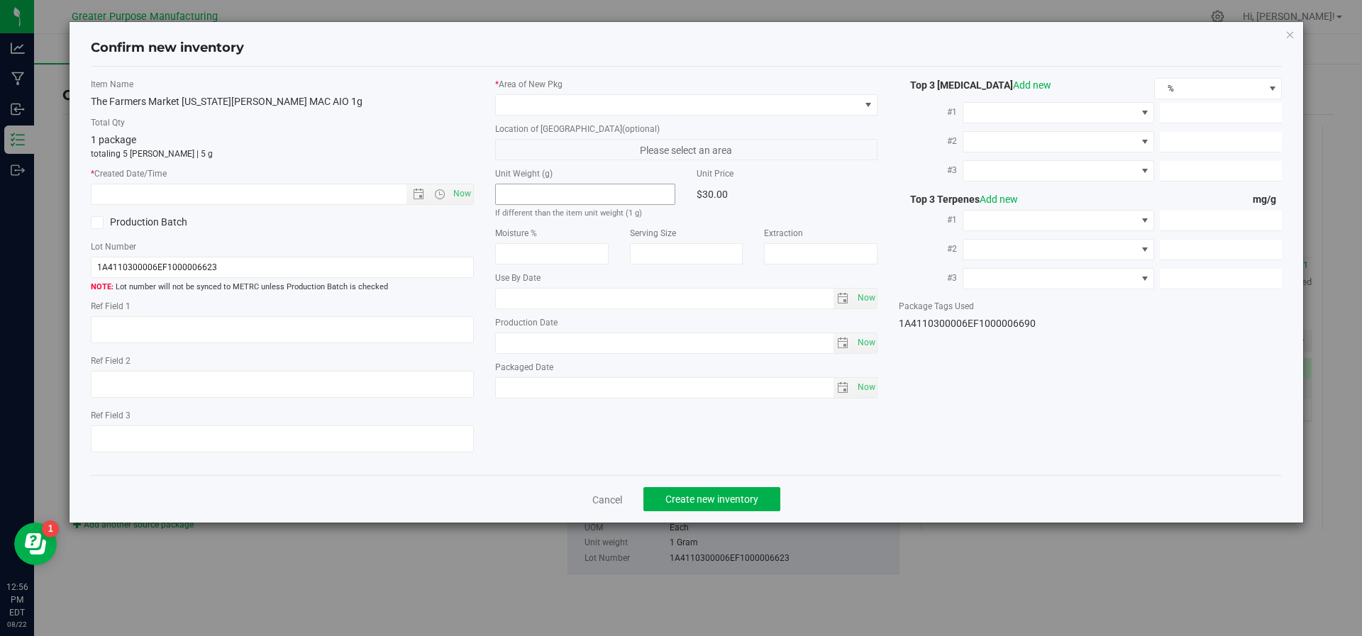
type input "[DATE]"
click at [462, 194] on span "Now" at bounding box center [462, 194] width 24 height 21
type input "[DATE] 12:56 PM"
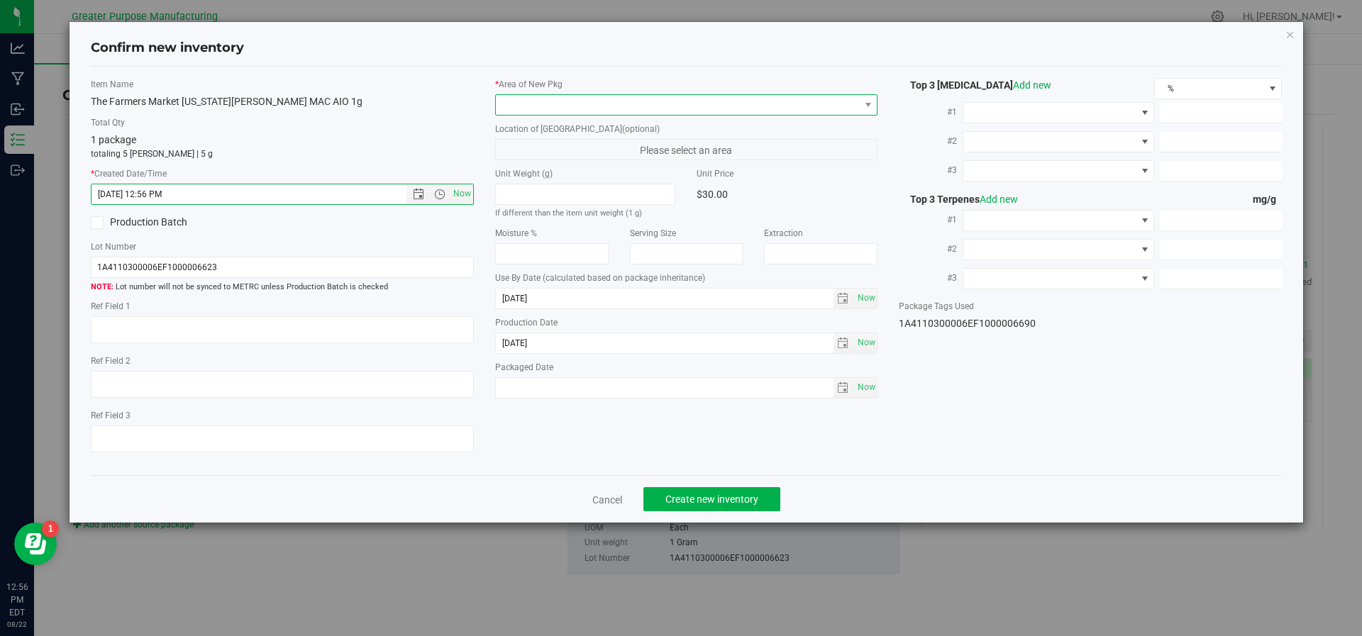
click at [553, 104] on span at bounding box center [678, 105] width 364 height 20
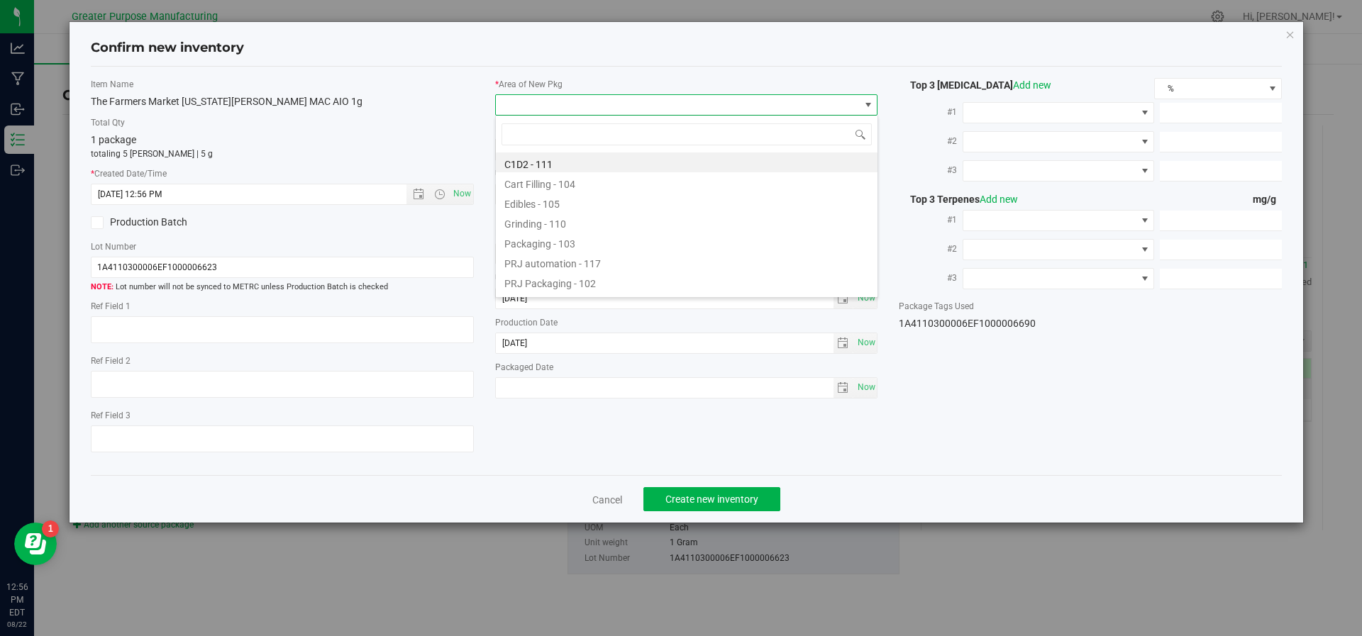
type input "v"
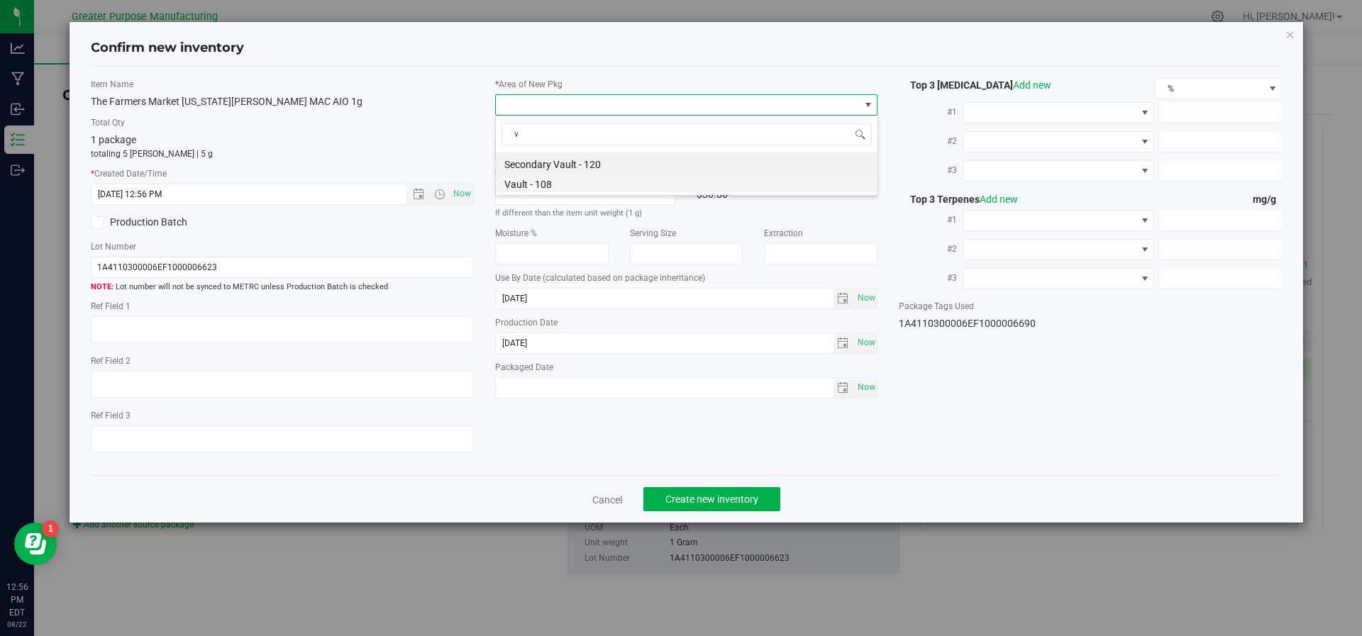
click at [528, 187] on li "Vault - 108" at bounding box center [687, 182] width 382 height 20
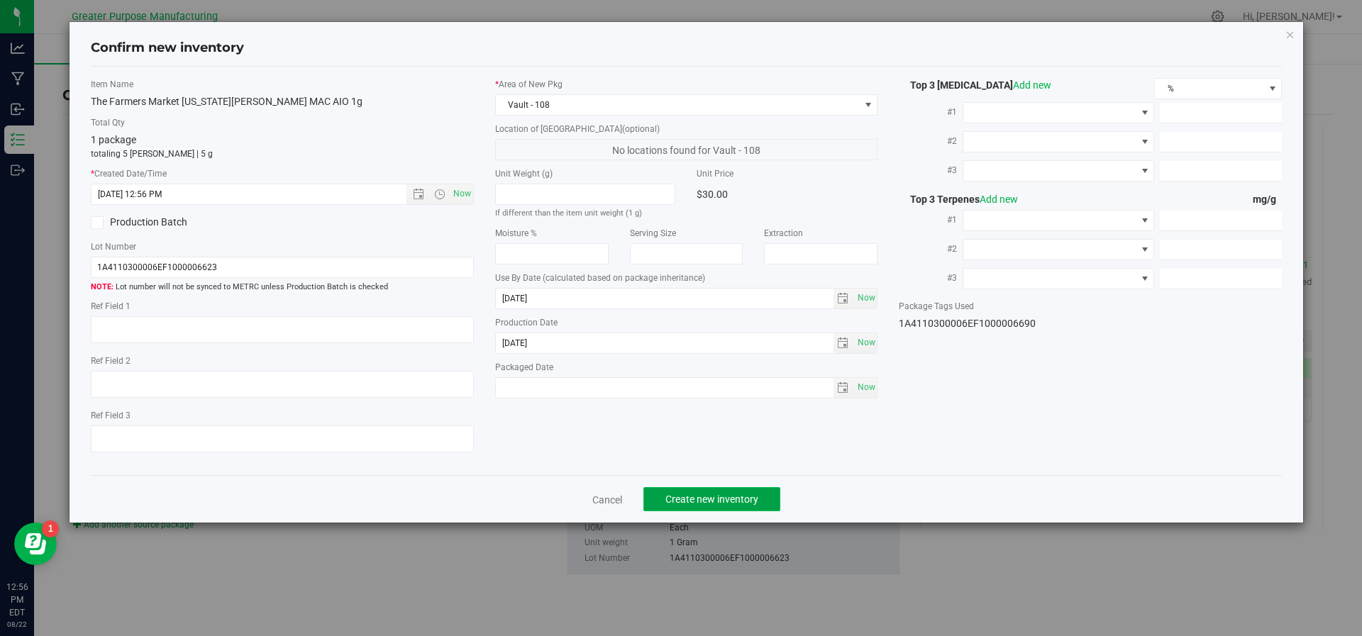
click at [702, 494] on span "Create new inventory" at bounding box center [711, 499] width 93 height 11
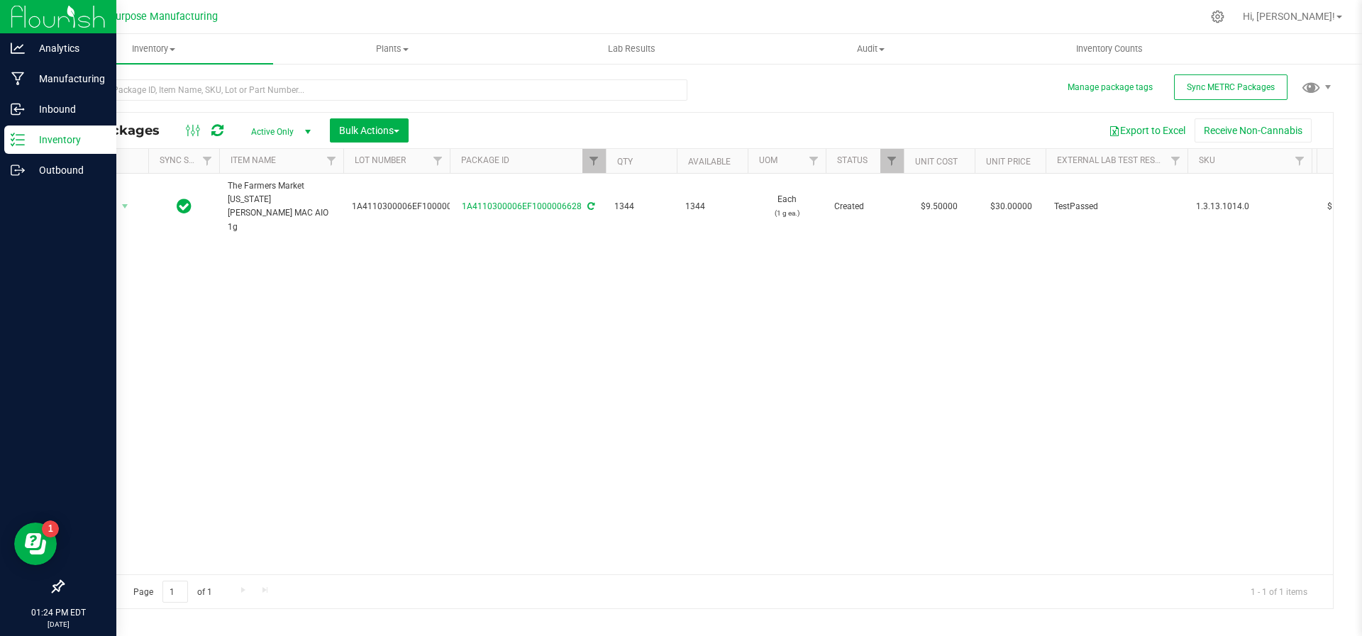
click at [38, 138] on p "Inventory" at bounding box center [67, 139] width 85 height 17
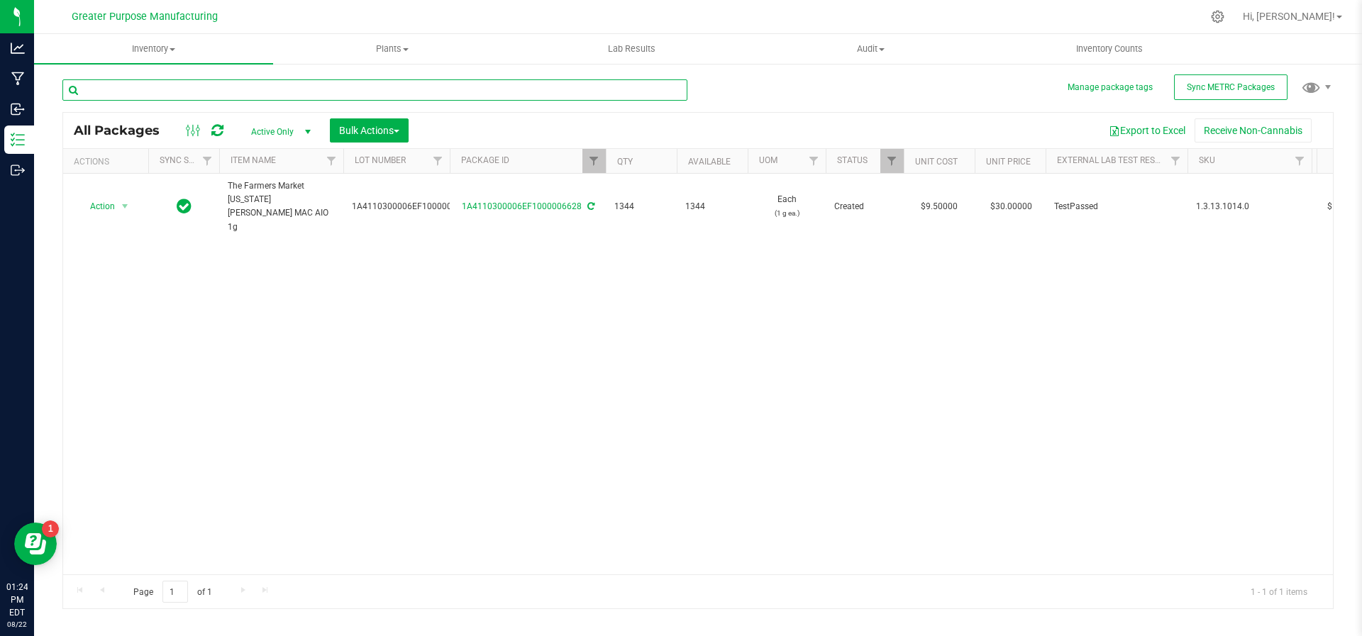
click at [235, 87] on input "text" at bounding box center [374, 89] width 625 height 21
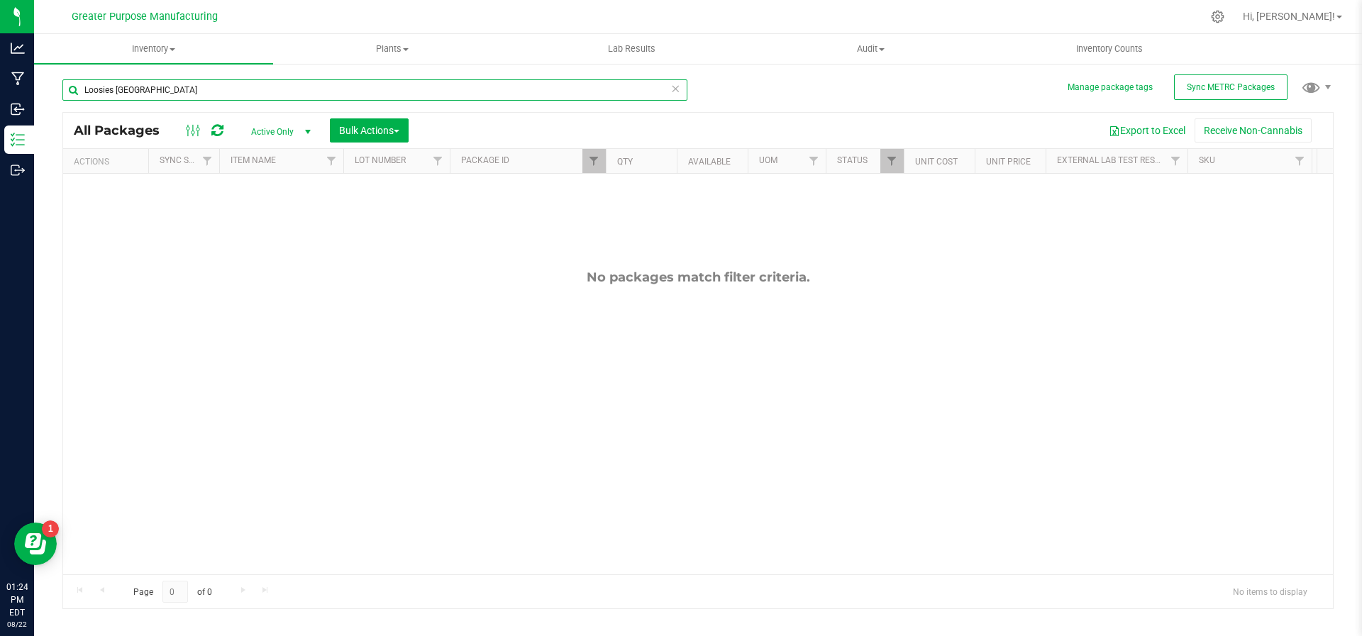
type input "Loosies [GEOGRAPHIC_DATA]"
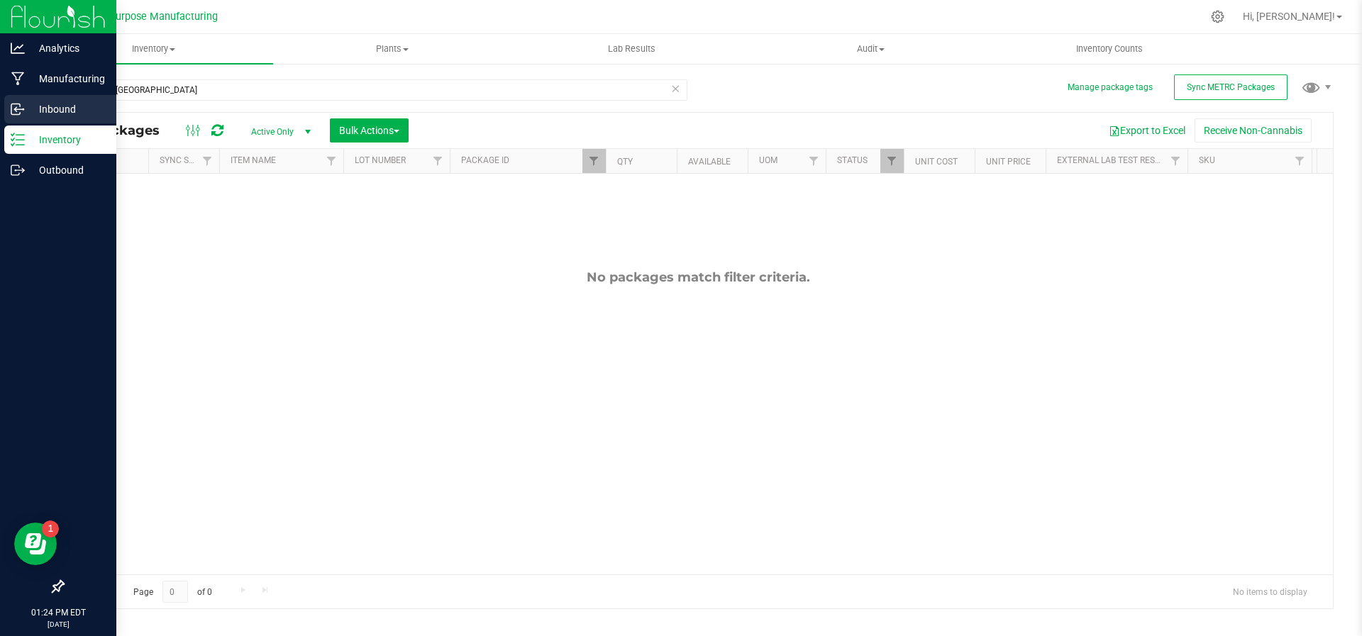
click at [24, 119] on div "Inbound" at bounding box center [60, 109] width 112 height 28
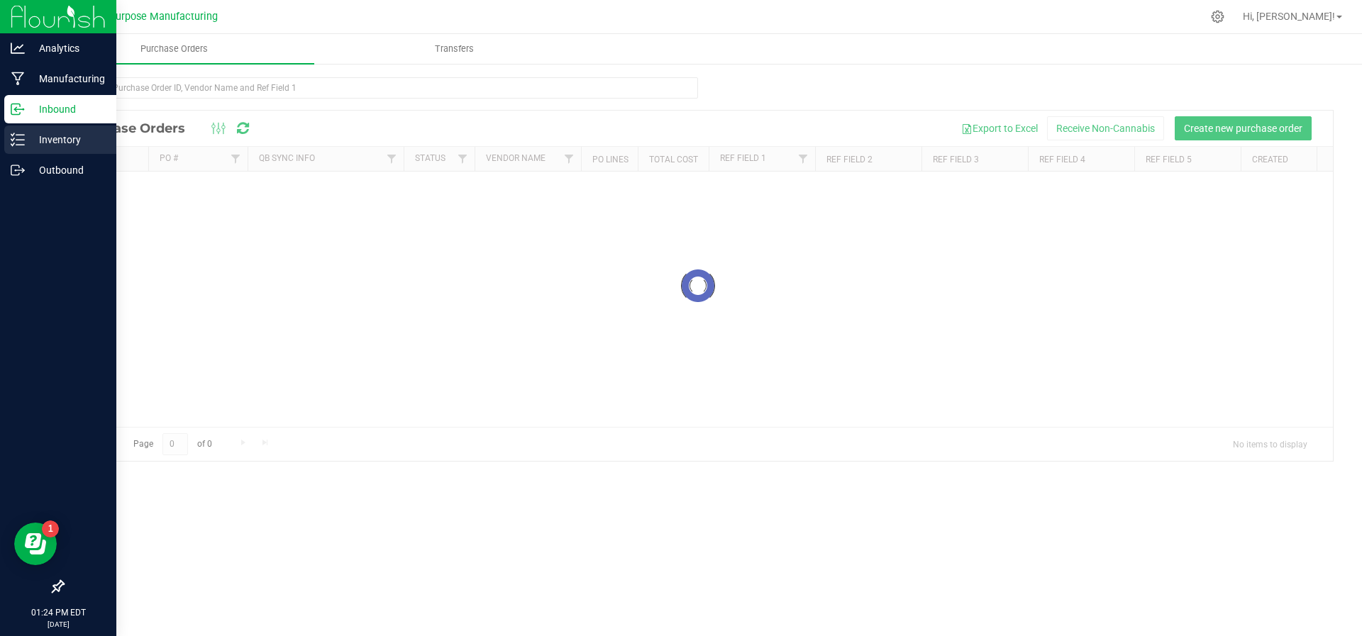
click at [24, 149] on div "Inventory" at bounding box center [60, 140] width 112 height 28
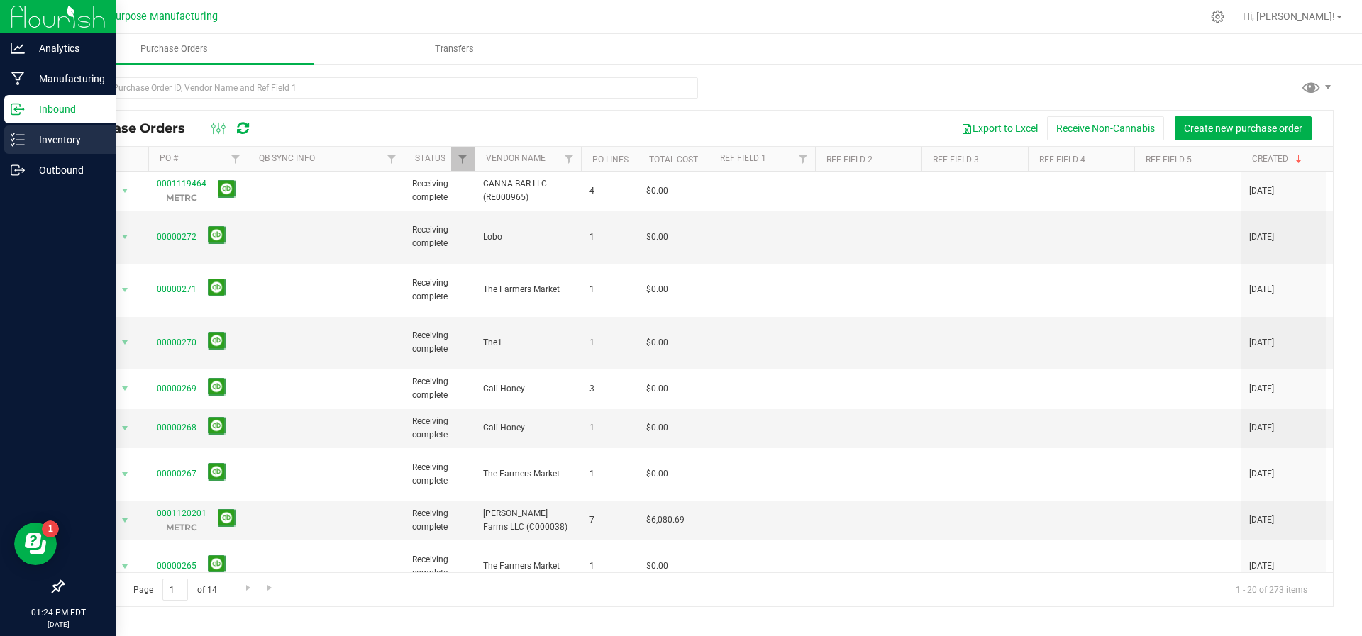
click at [31, 144] on p "Inventory" at bounding box center [67, 139] width 85 height 17
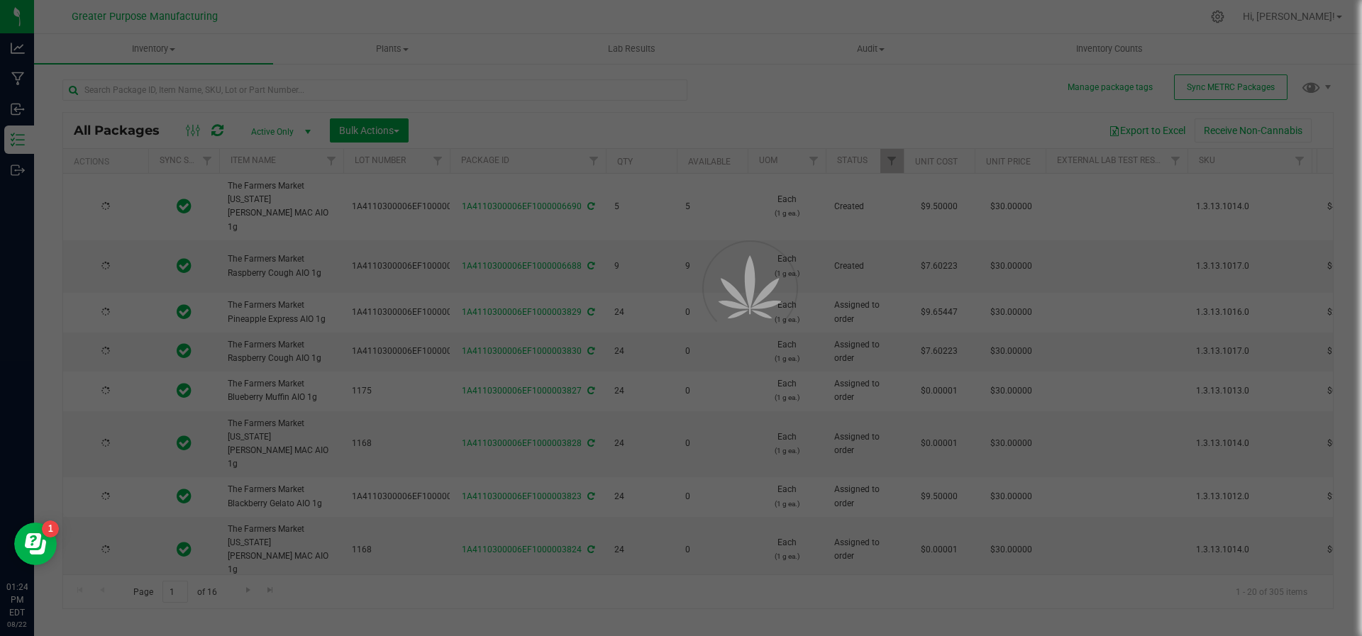
click at [193, 93] on div at bounding box center [681, 318] width 1362 height 636
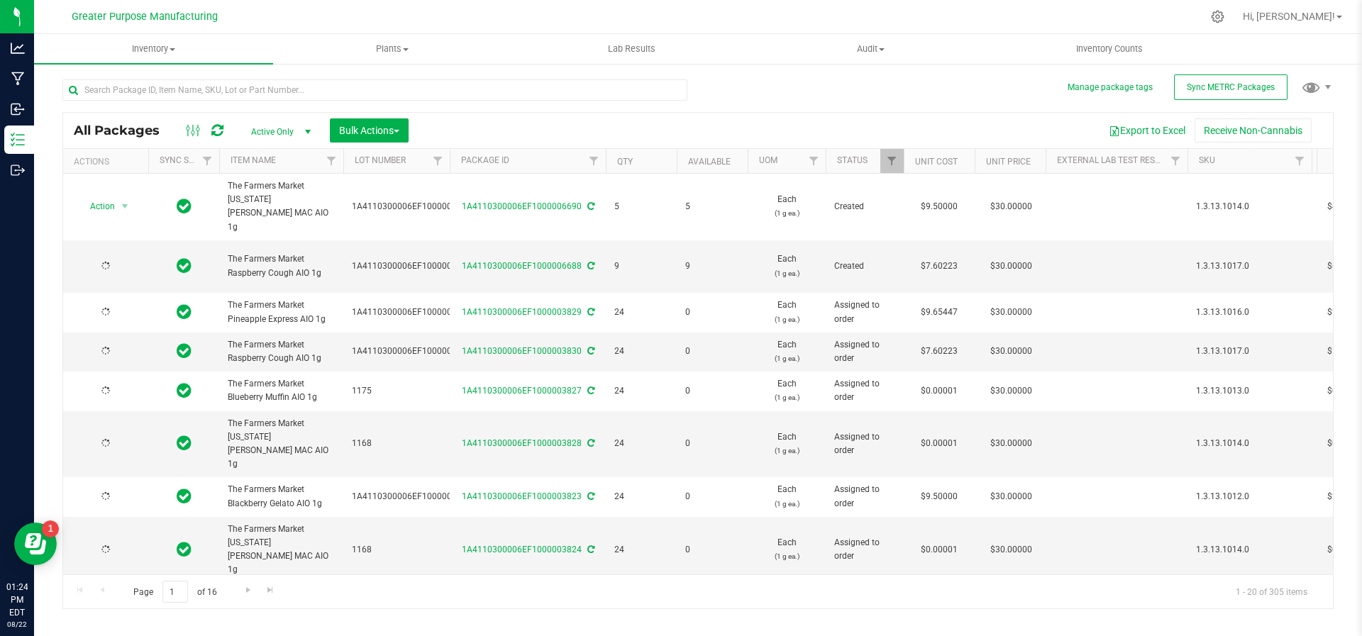
type input "[DATE]"
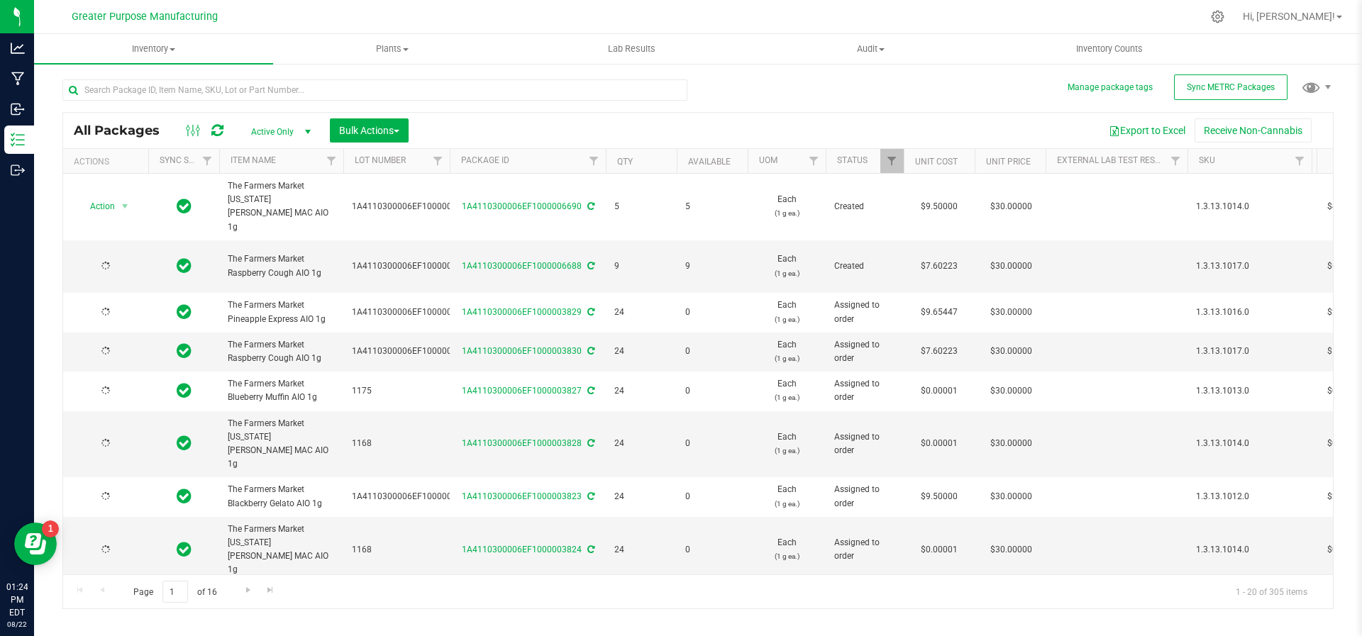
type input "[DATE]"
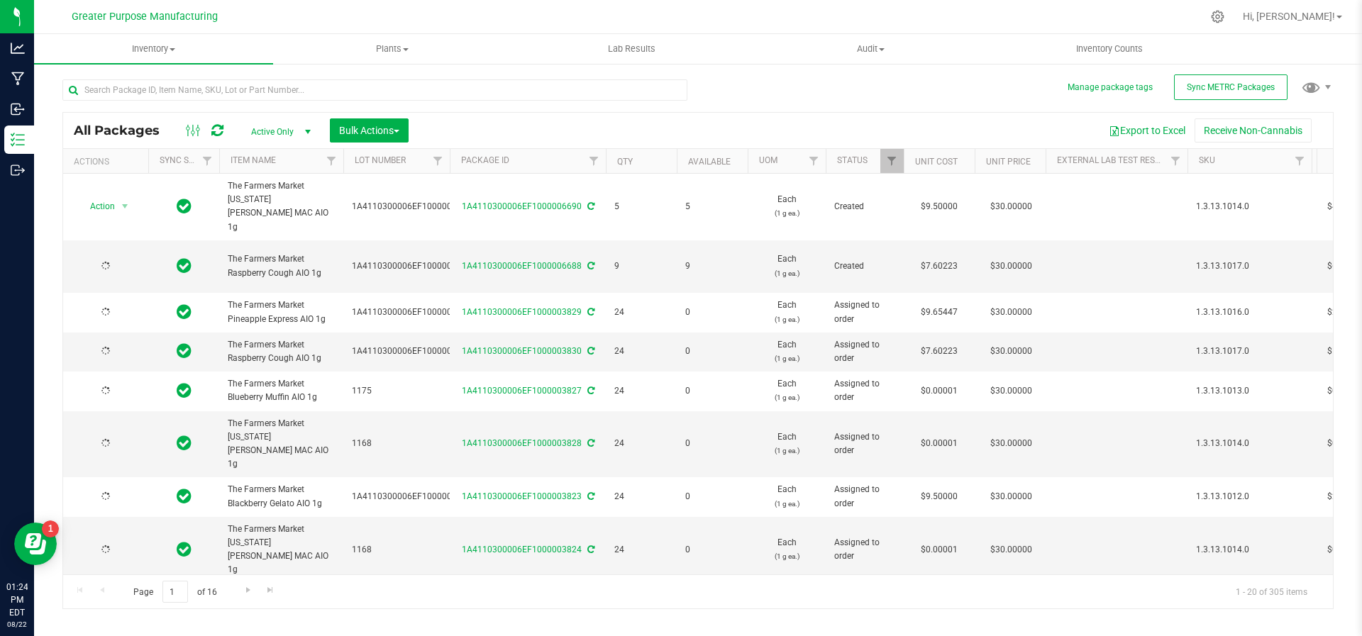
type input "[DATE]"
click at [193, 93] on input "text" at bounding box center [374, 89] width 625 height 21
type input "loosies"
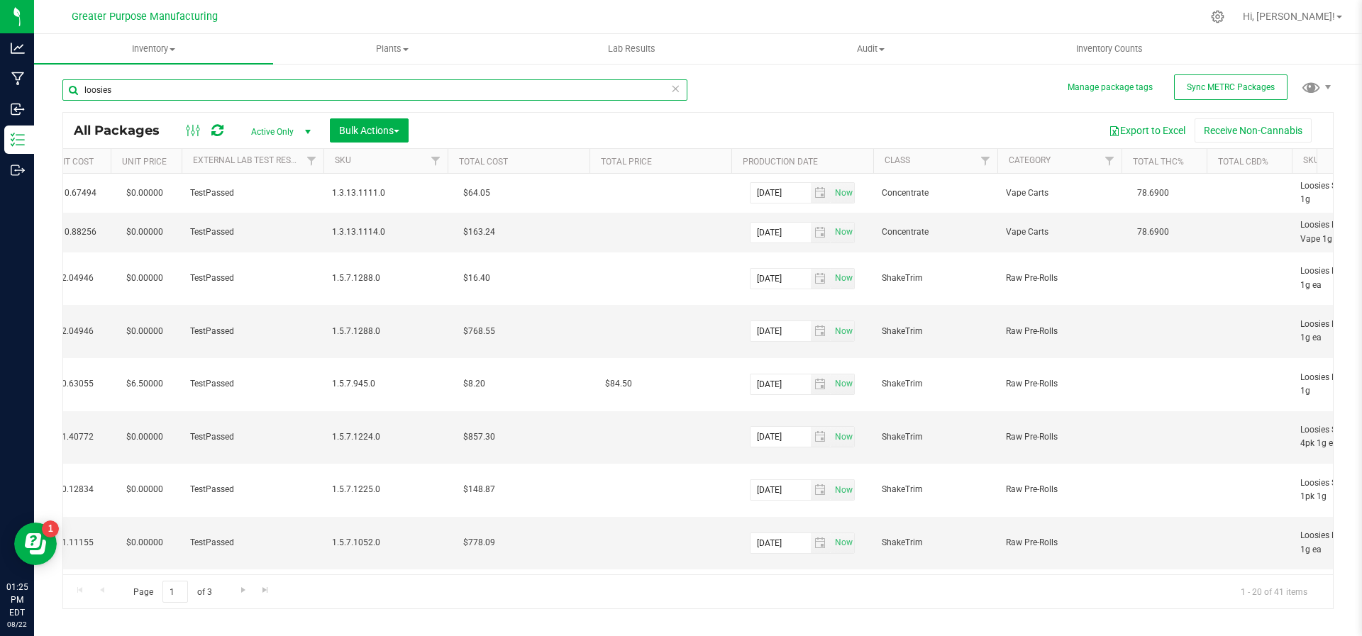
scroll to position [0, 875]
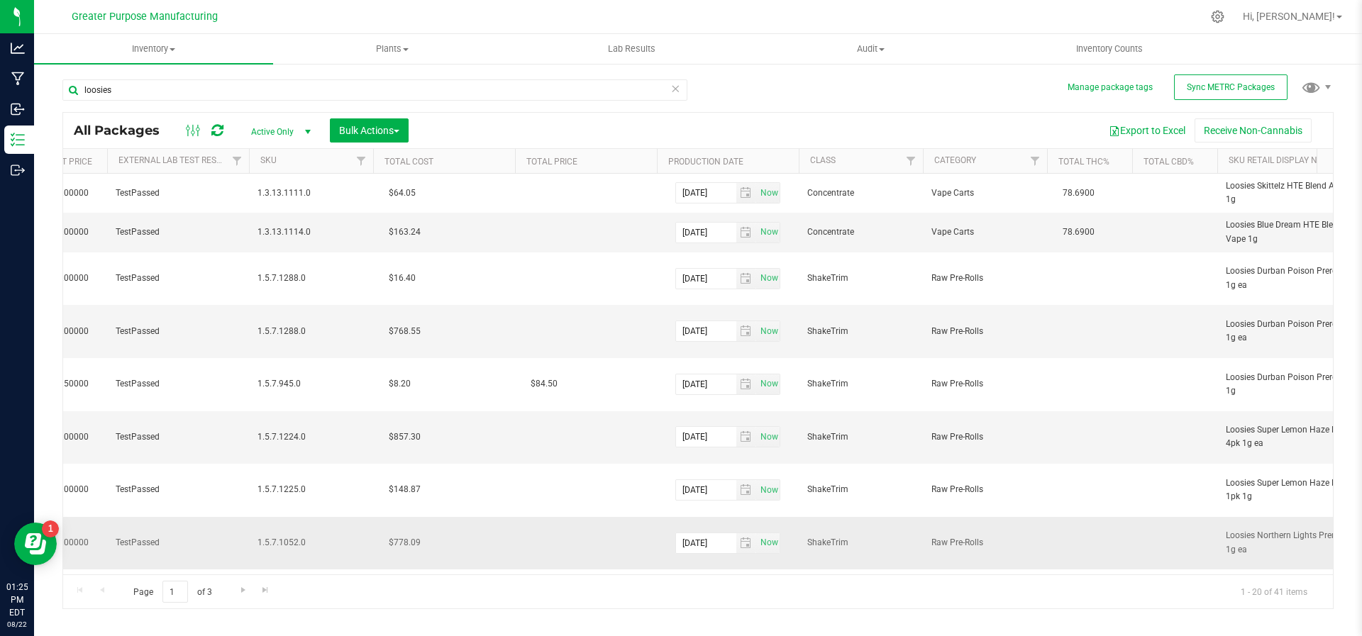
click at [508, 517] on td "$778.09" at bounding box center [444, 543] width 142 height 53
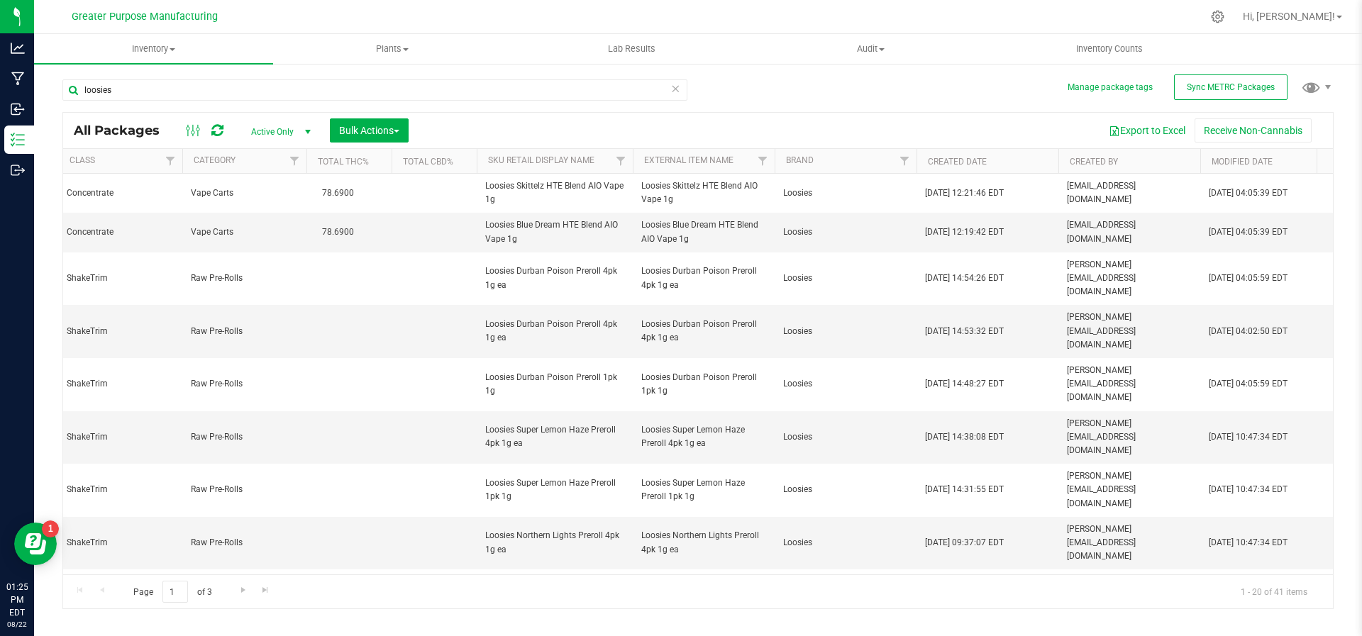
click at [1037, 157] on th "Created Date" at bounding box center [988, 161] width 142 height 25
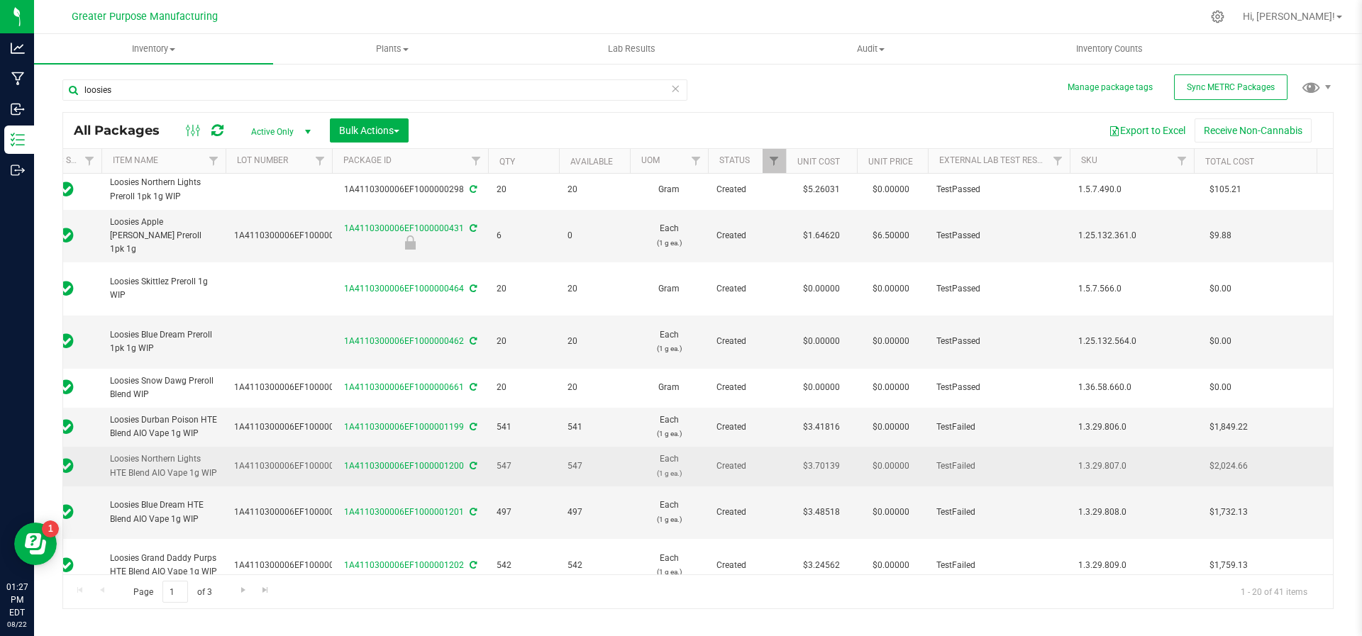
scroll to position [128, 118]
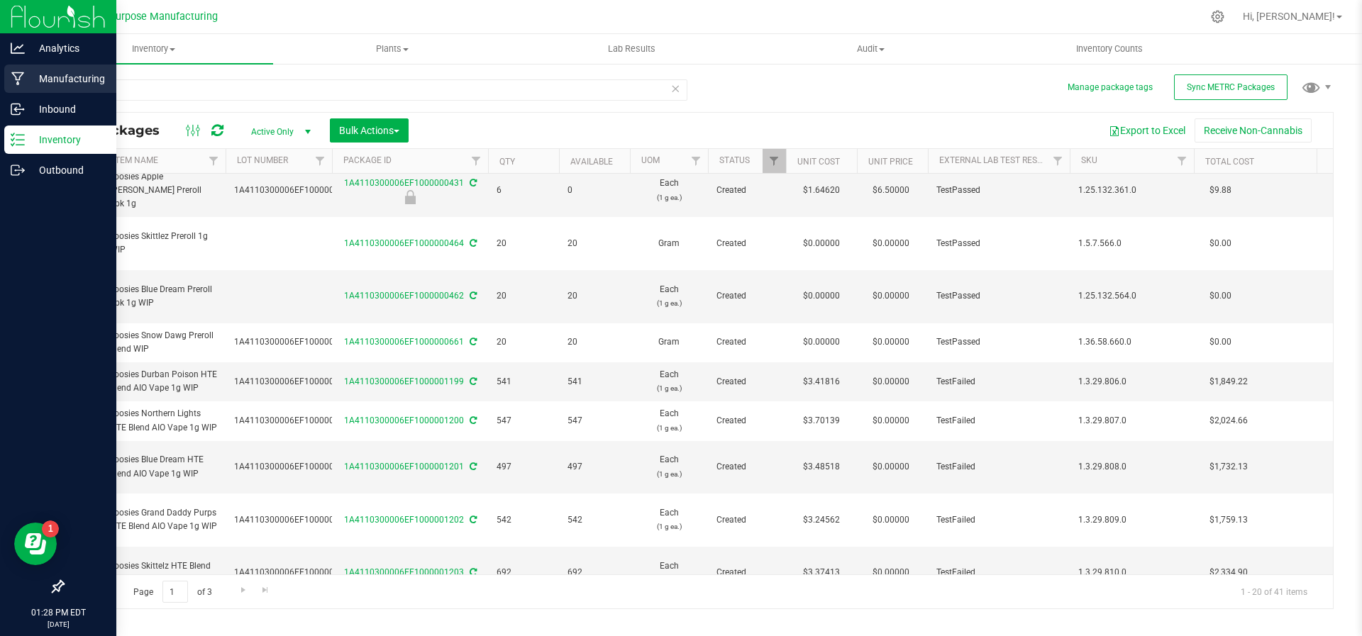
click at [77, 85] on p "Manufacturing" at bounding box center [67, 78] width 85 height 17
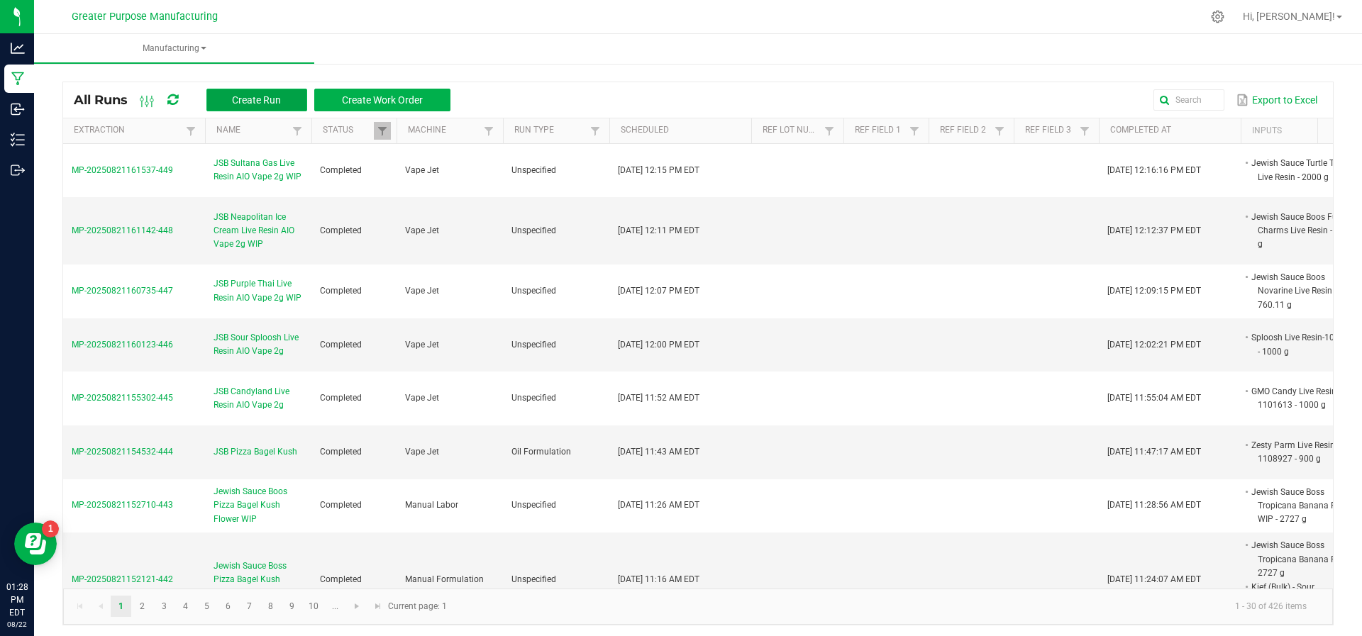
click at [238, 109] on button "Create Run" at bounding box center [256, 100] width 101 height 23
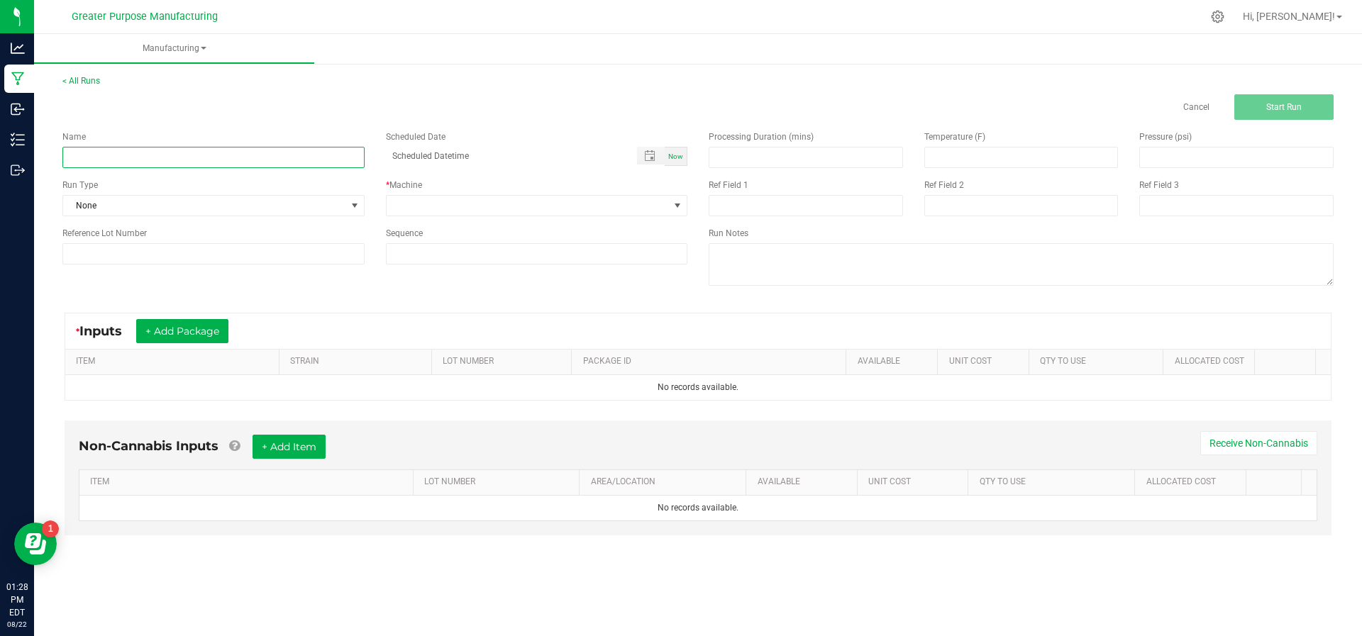
click at [249, 161] on input at bounding box center [213, 157] width 302 height 21
click at [131, 160] on input "Greater Purpose Distillate" at bounding box center [213, 157] width 302 height 21
type input "Greater Purpose THC Distillate"
click at [688, 162] on div "Scheduled Date Now" at bounding box center [537, 148] width 324 height 35
click at [687, 160] on div "Now" at bounding box center [676, 156] width 23 height 19
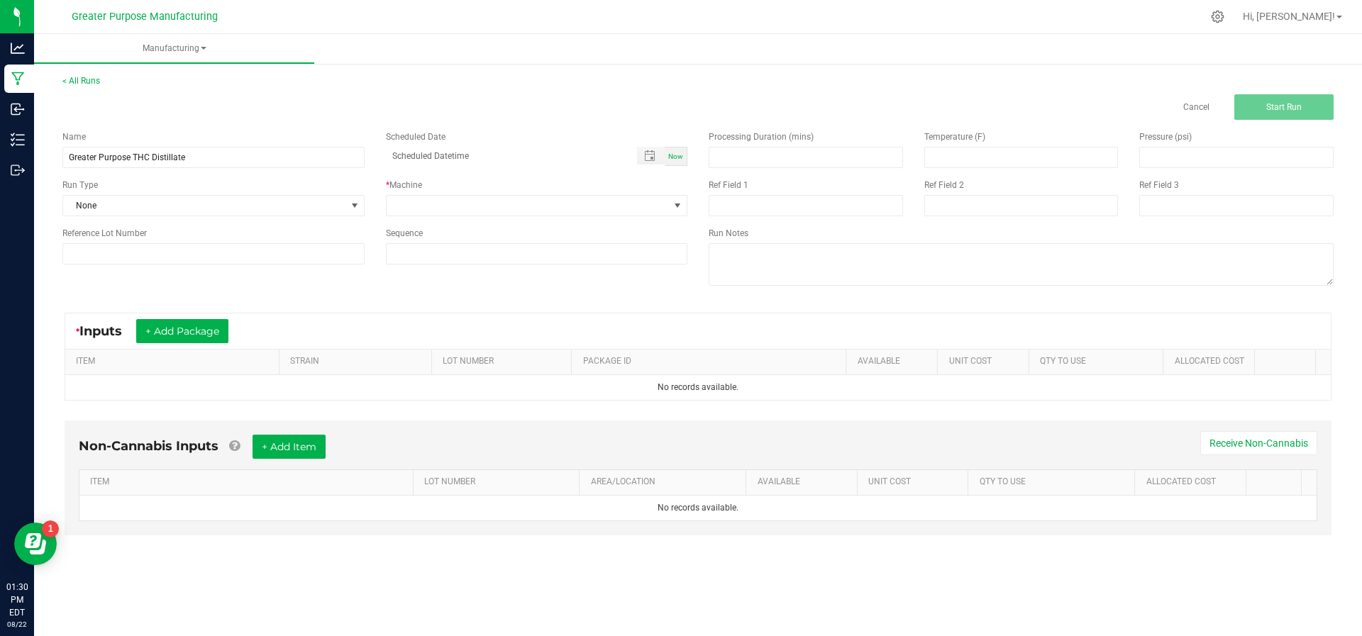
type input "[DATE] 1:30 PM"
click at [680, 204] on span at bounding box center [677, 205] width 11 height 11
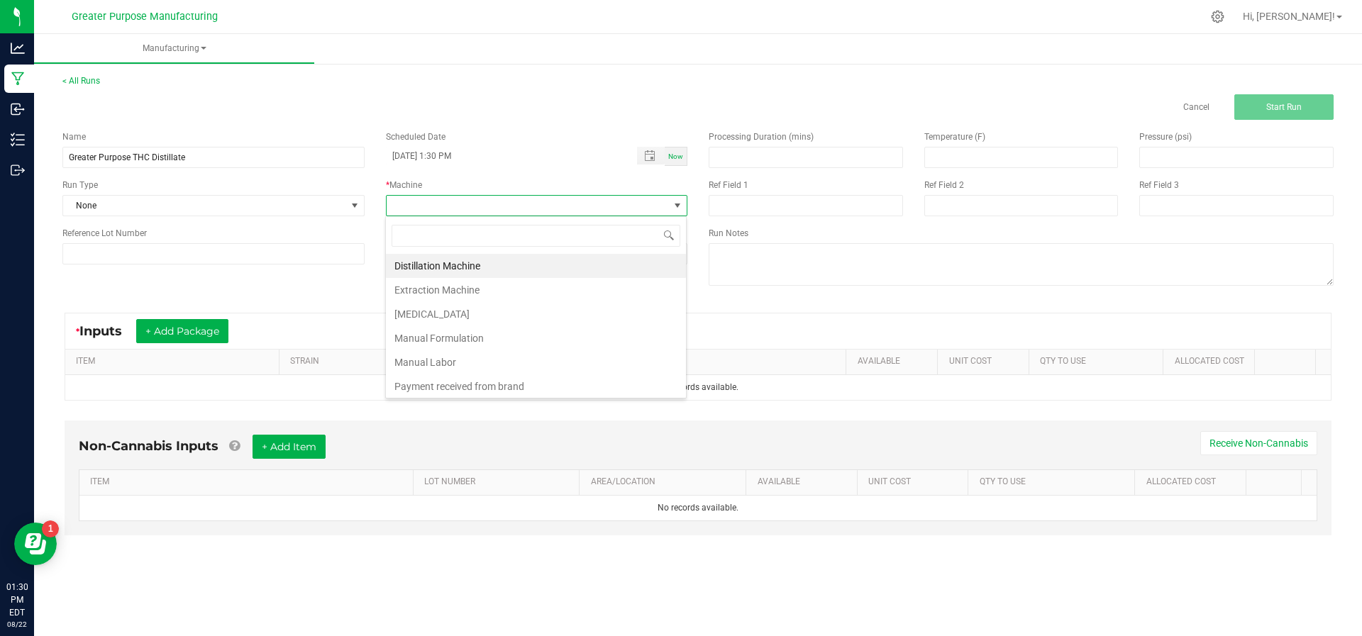
scroll to position [21, 302]
click at [560, 333] on li "Manual Formulation" at bounding box center [536, 338] width 300 height 24
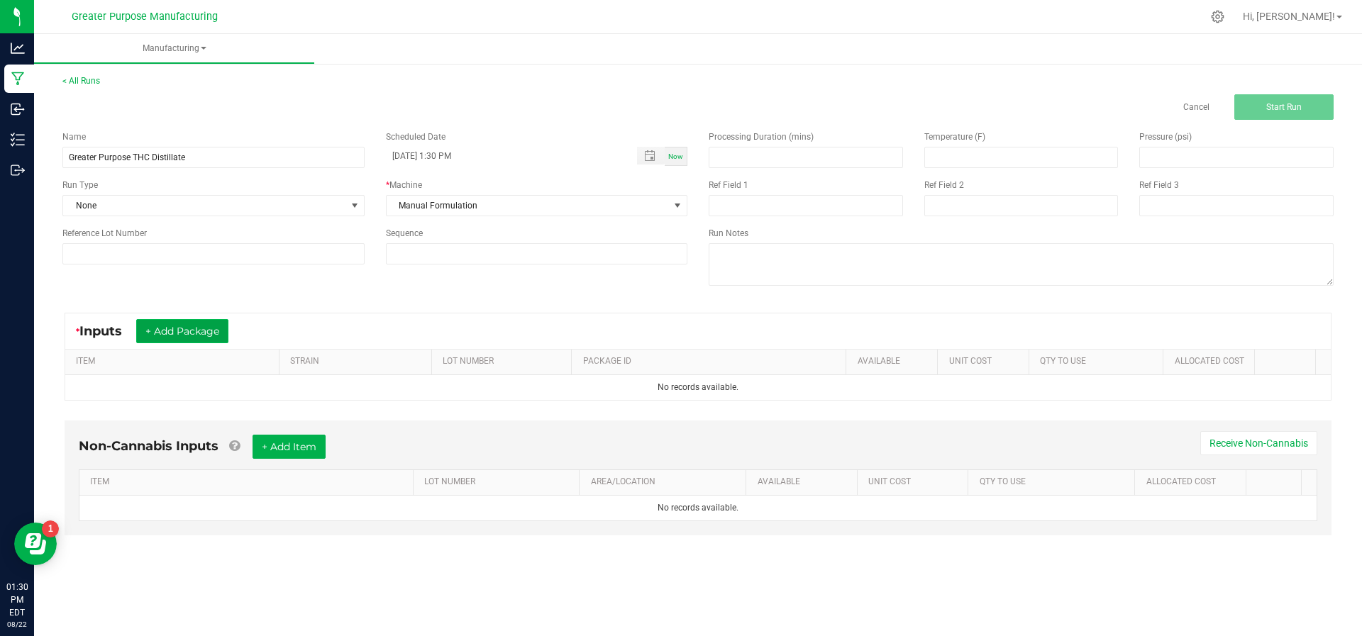
click at [181, 328] on button "+ Add Package" at bounding box center [182, 331] width 92 height 24
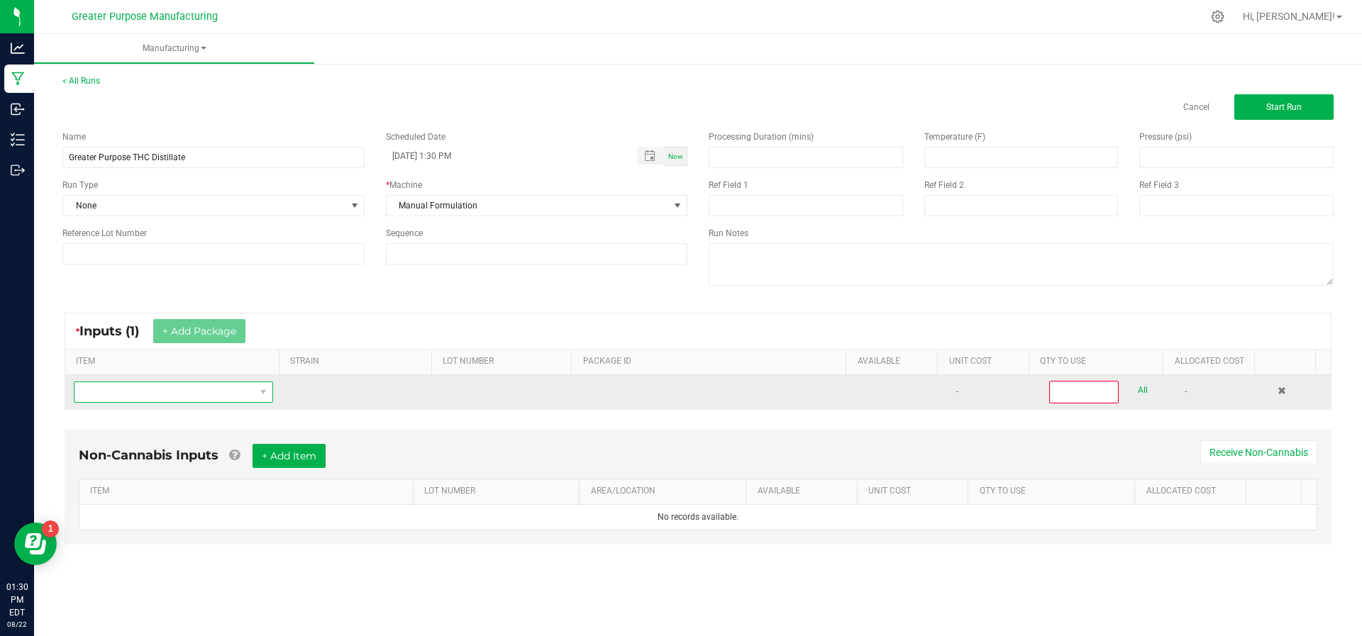
click at [176, 396] on span "NO DATA FOUND" at bounding box center [164, 392] width 180 height 20
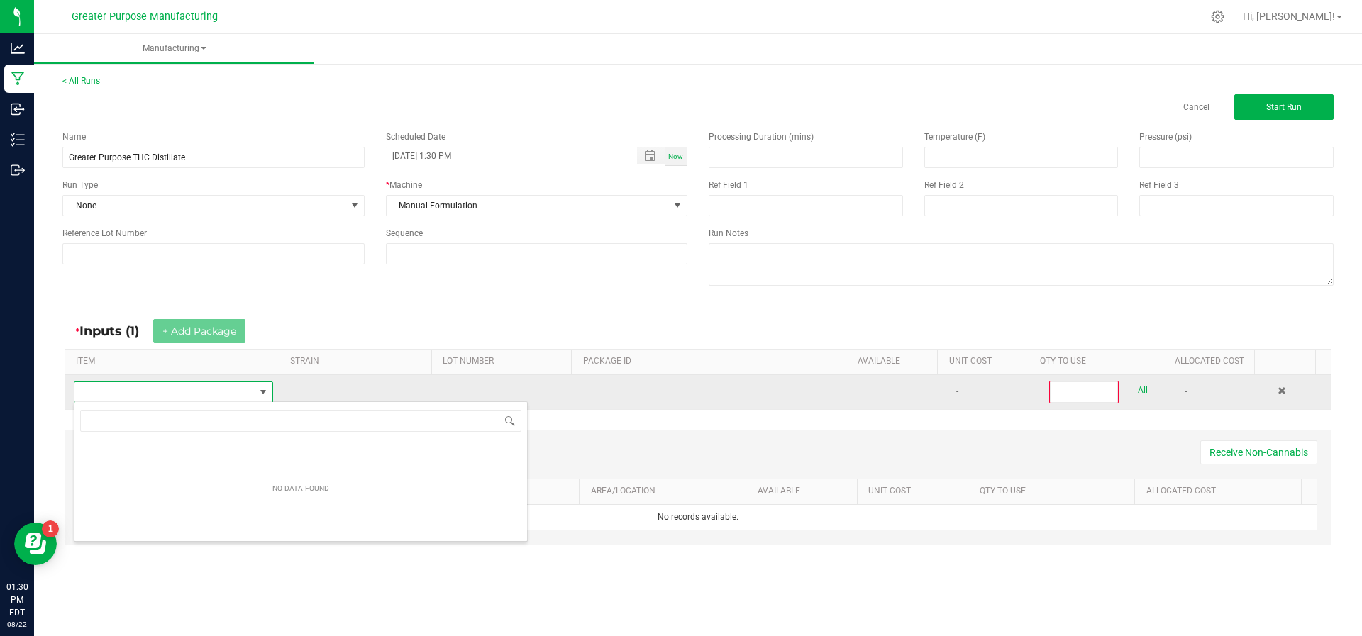
scroll to position [21, 194]
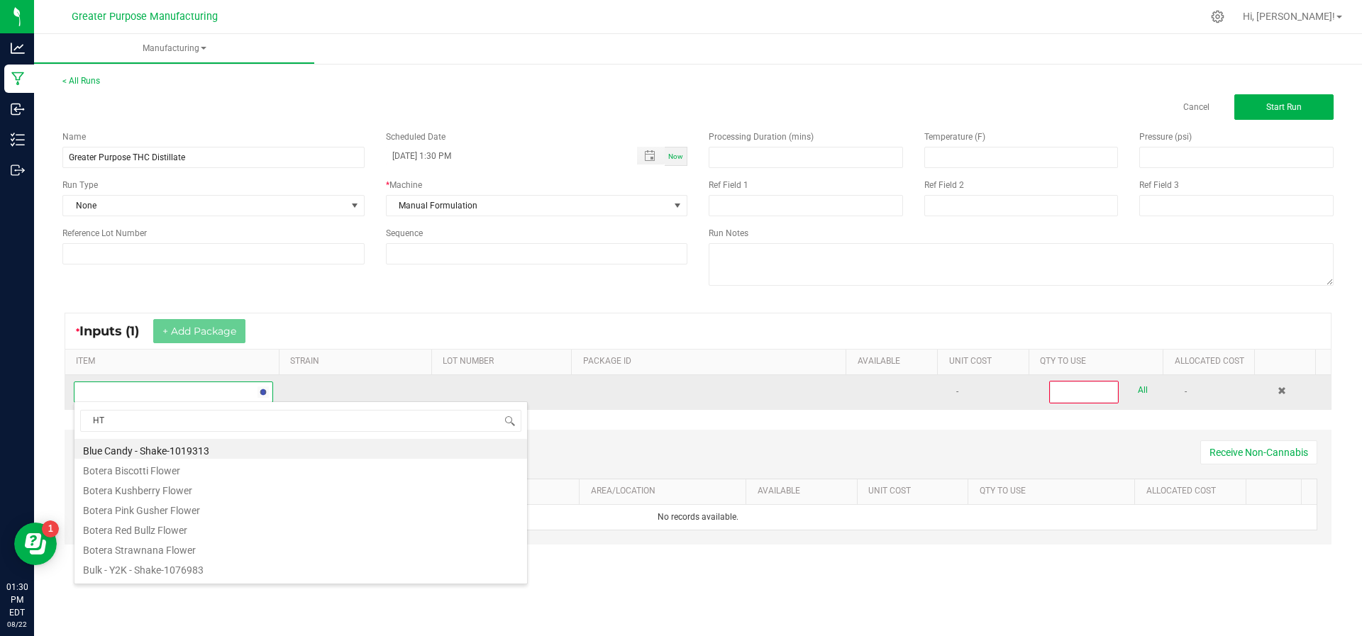
type input "HTE"
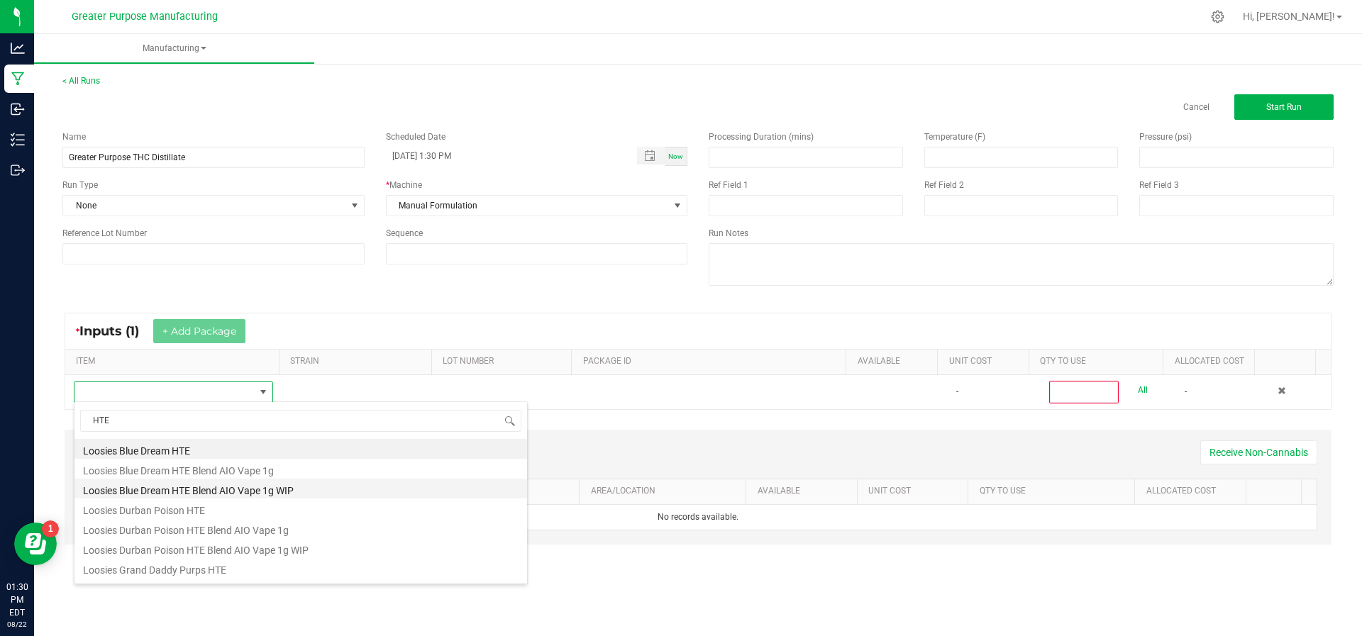
click at [196, 486] on li "Loosies Blue Dream HTE Blend AIO Vape 1g WIP" at bounding box center [300, 489] width 453 height 20
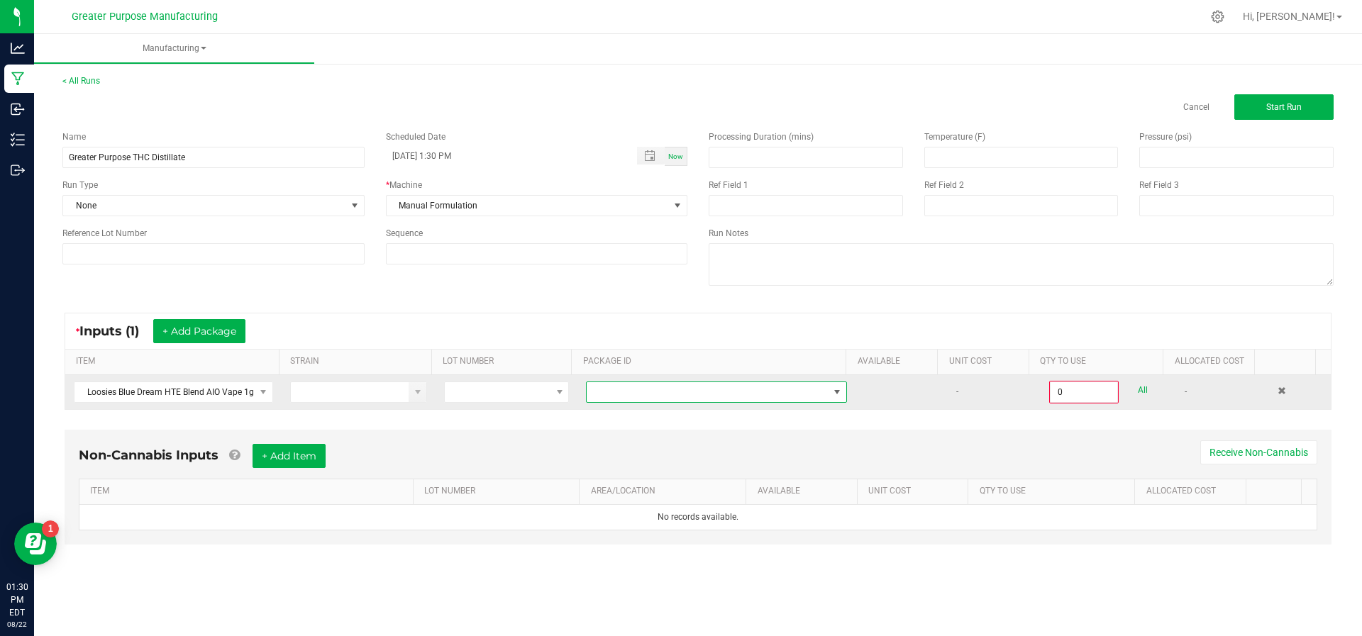
click at [657, 397] on span at bounding box center [708, 392] width 242 height 20
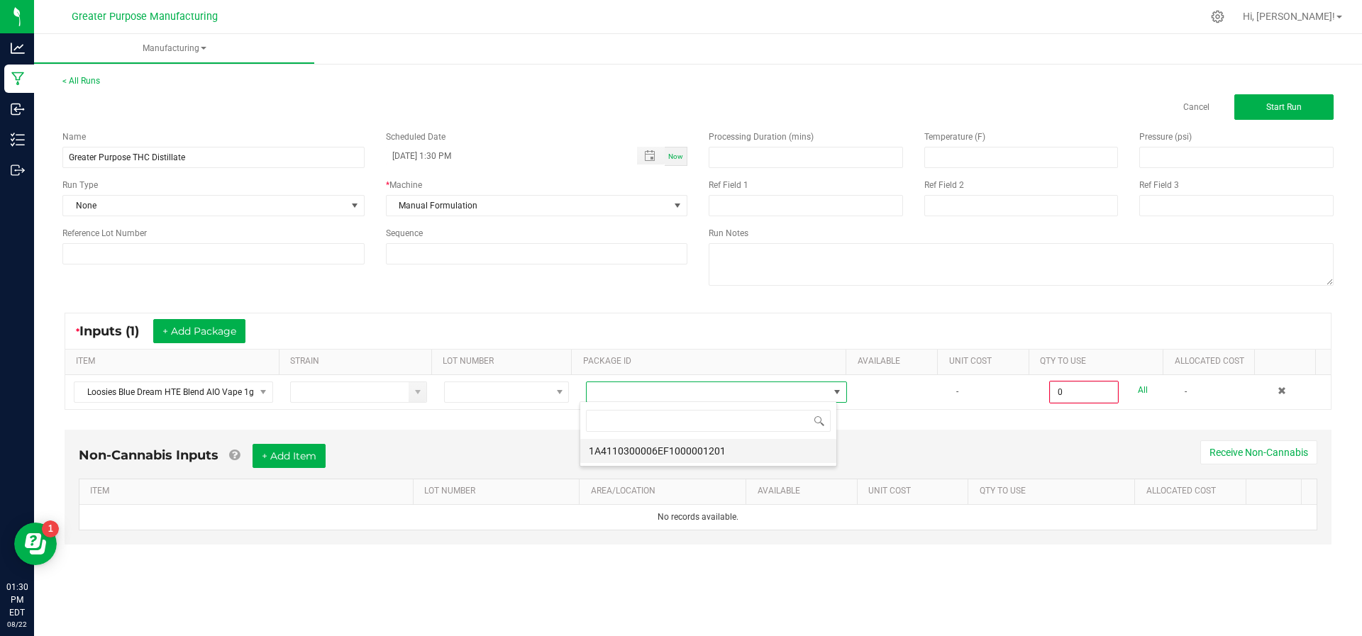
click at [656, 455] on li "1A4110300006EF1000001201" at bounding box center [708, 451] width 256 height 24
type input "0 ea"
click at [213, 326] on button "+ Add Package" at bounding box center [199, 331] width 92 height 24
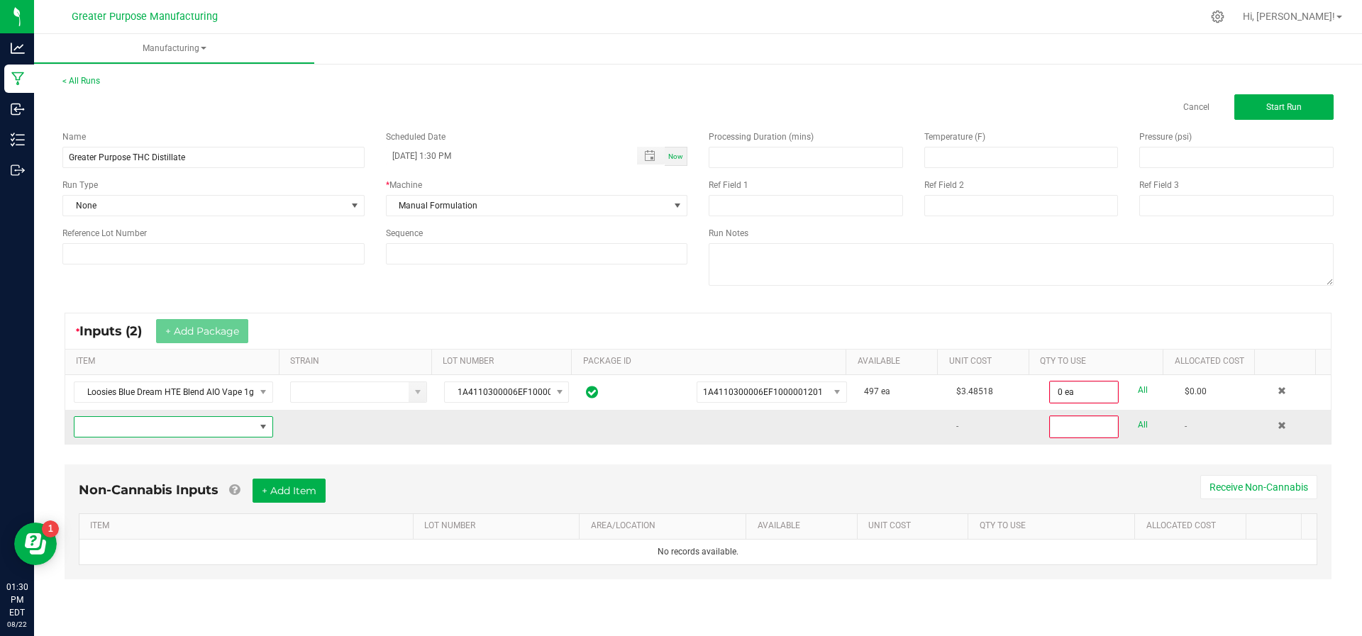
click at [192, 432] on span "NO DATA FOUND" at bounding box center [164, 427] width 180 height 20
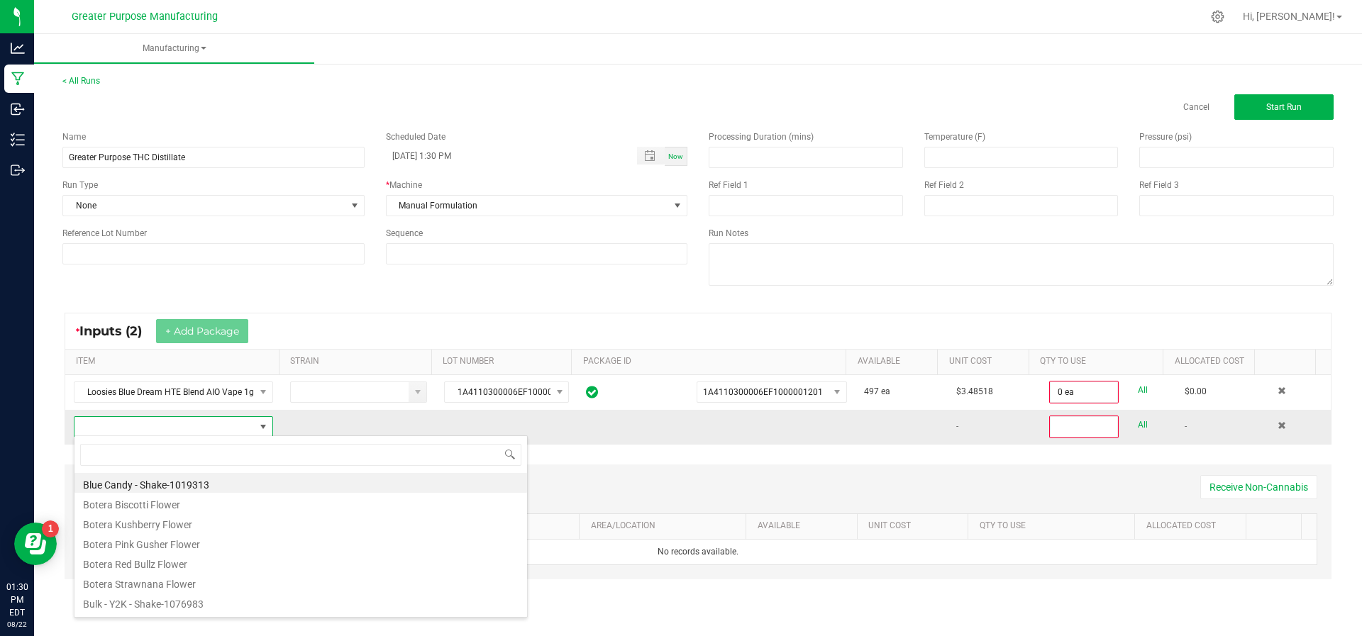
scroll to position [21, 194]
type input "HTE"
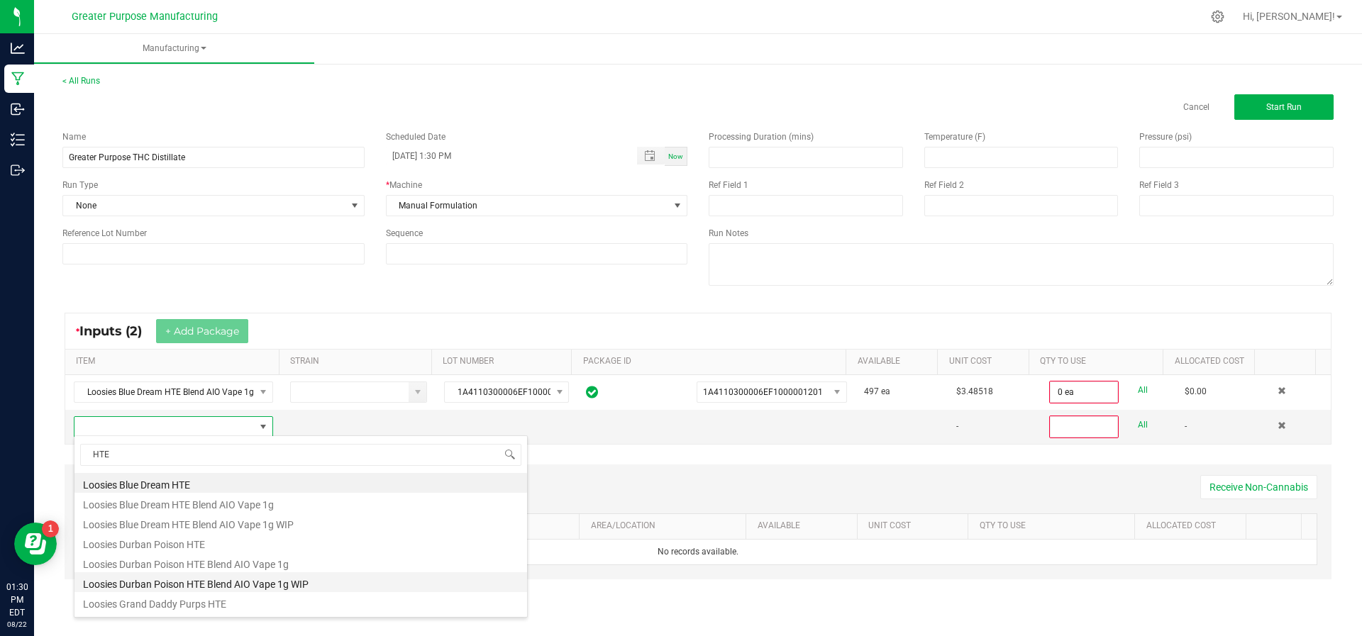
click at [155, 578] on li "Loosies Durban Poison HTE Blend AIO Vape 1g WIP" at bounding box center [300, 583] width 453 height 20
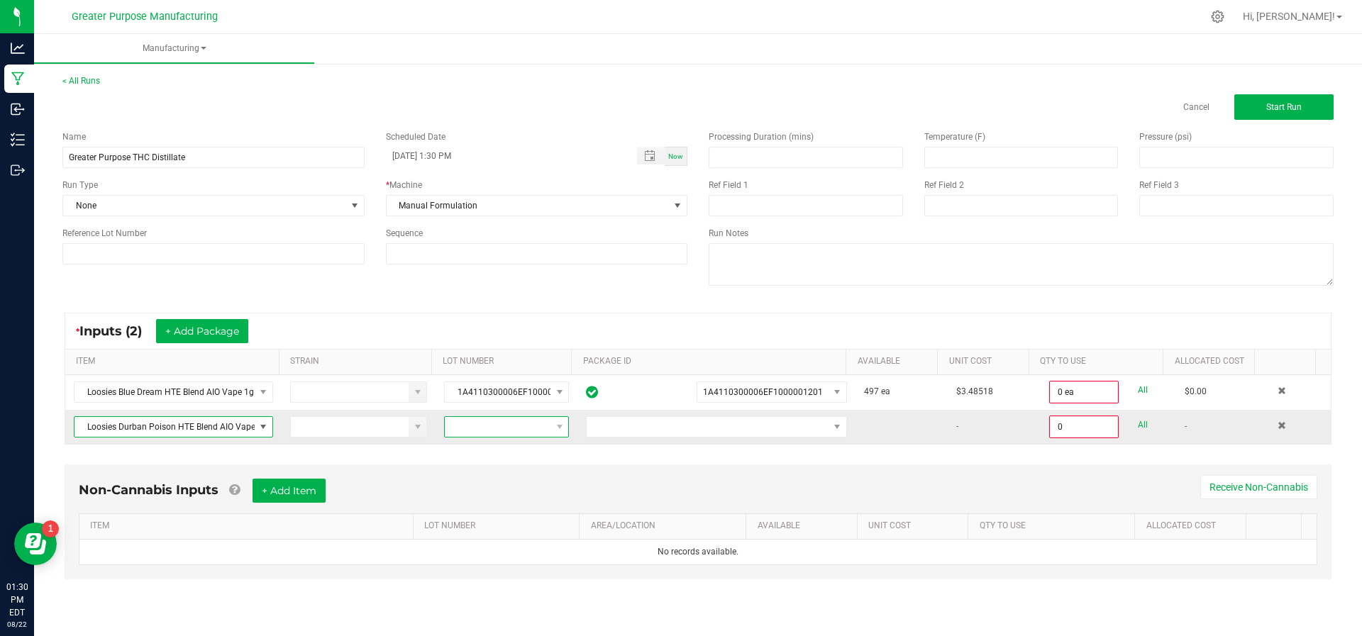
click at [516, 428] on span at bounding box center [498, 427] width 106 height 20
click at [630, 419] on span at bounding box center [708, 427] width 242 height 20
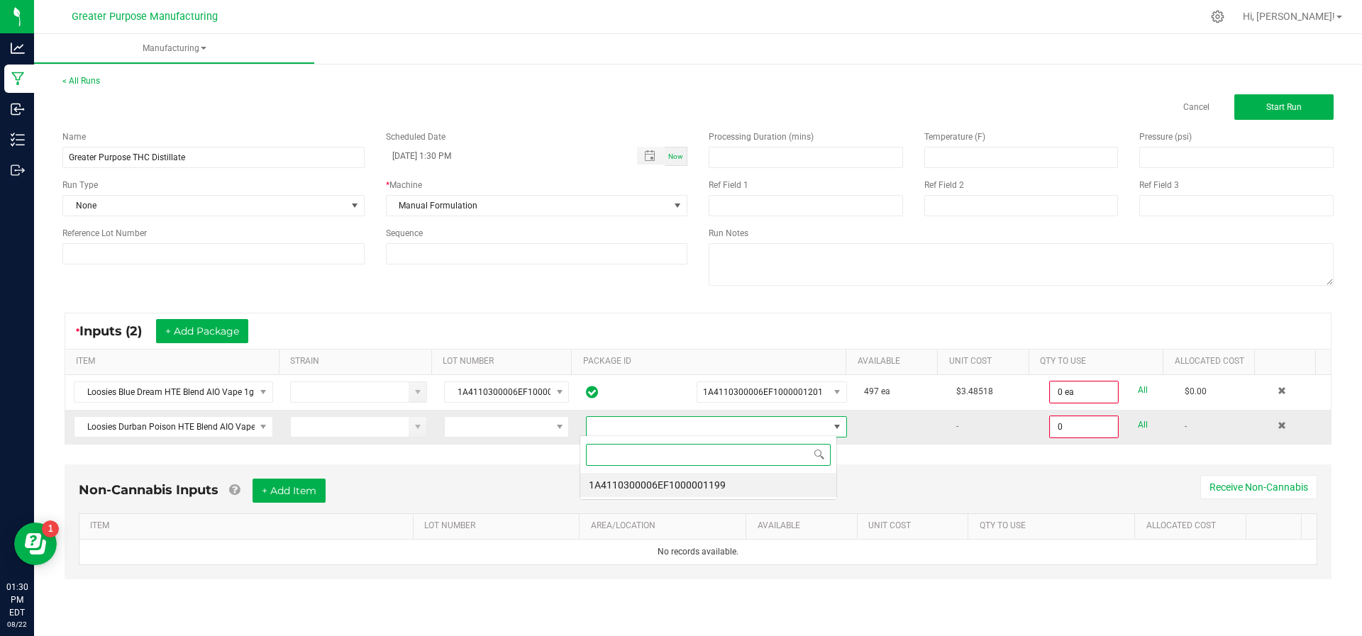
scroll to position [21, 258]
click at [620, 482] on li "1A4110300006EF1000001199" at bounding box center [708, 485] width 256 height 24
type input "0 ea"
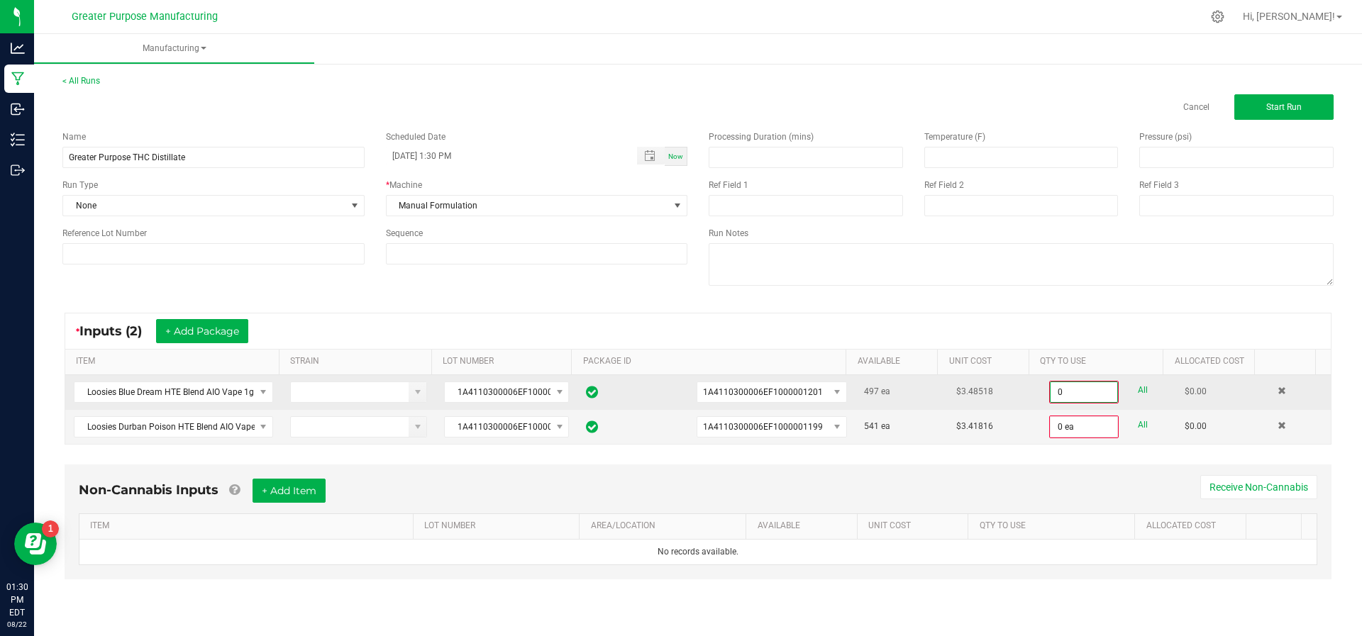
click at [1087, 397] on input "0" at bounding box center [1084, 392] width 67 height 20
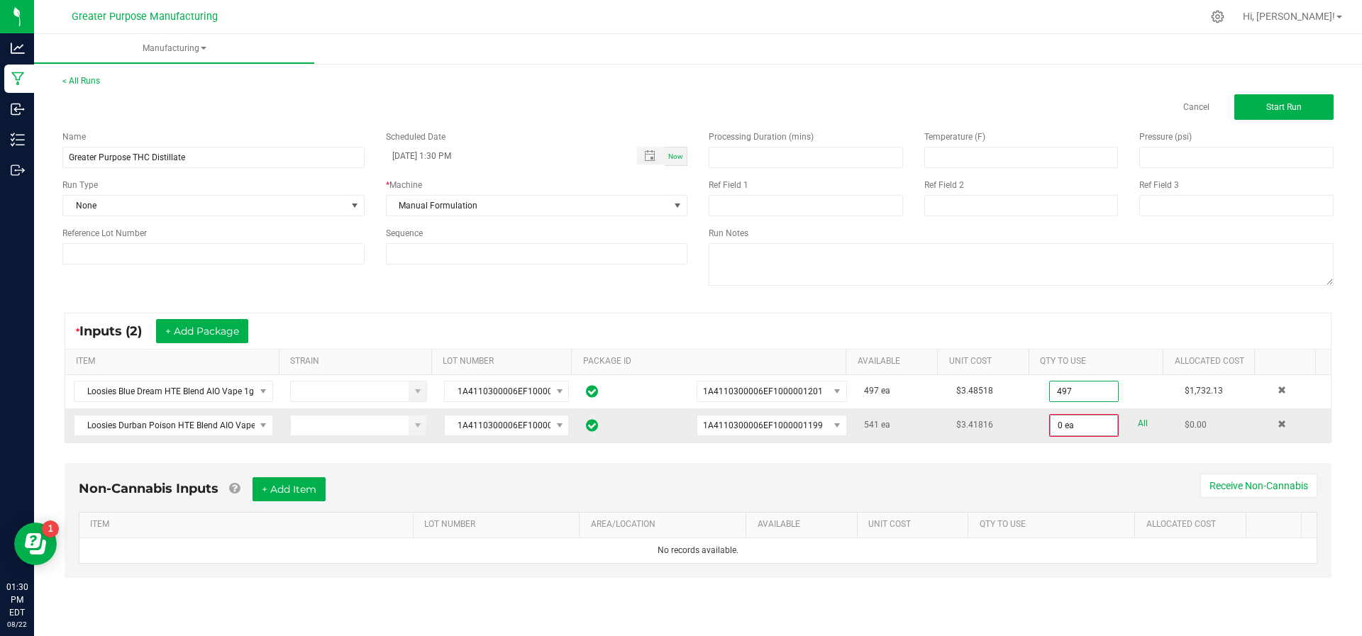
type input "497 ea"
click at [1073, 429] on input "0" at bounding box center [1084, 426] width 67 height 20
type input "541 ea"
click at [206, 337] on button "+ Add Package" at bounding box center [202, 331] width 92 height 24
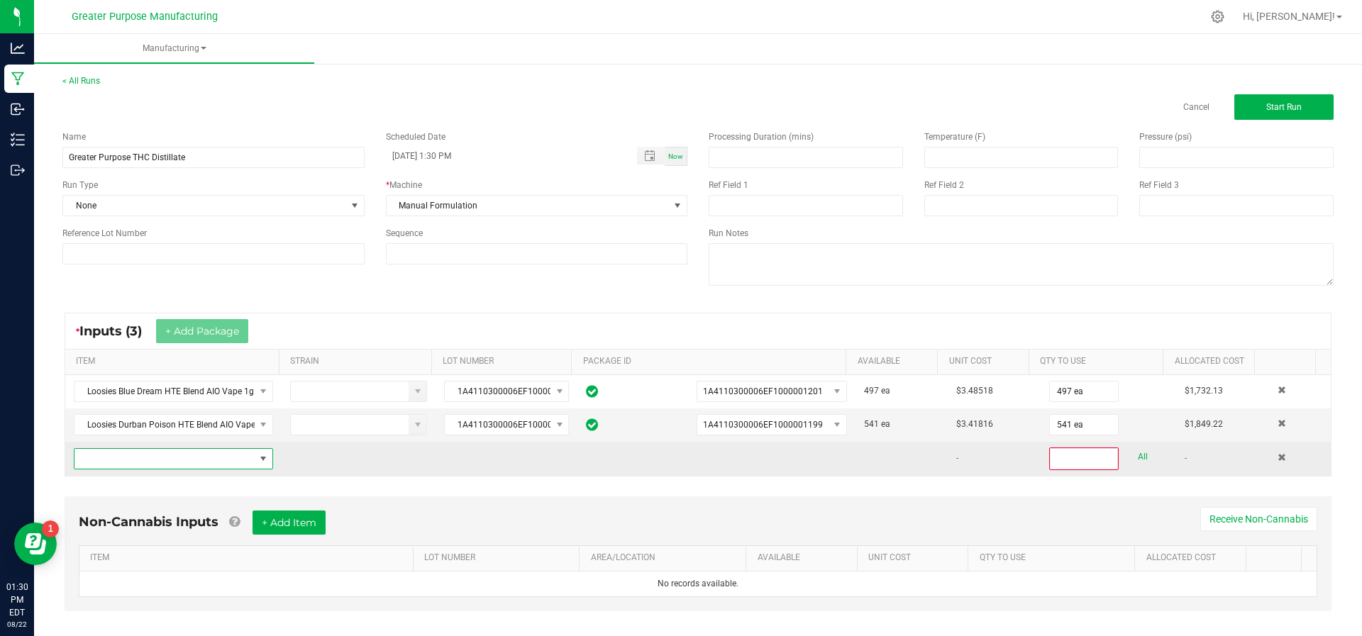
click at [201, 464] on span "NO DATA FOUND" at bounding box center [164, 459] width 180 height 20
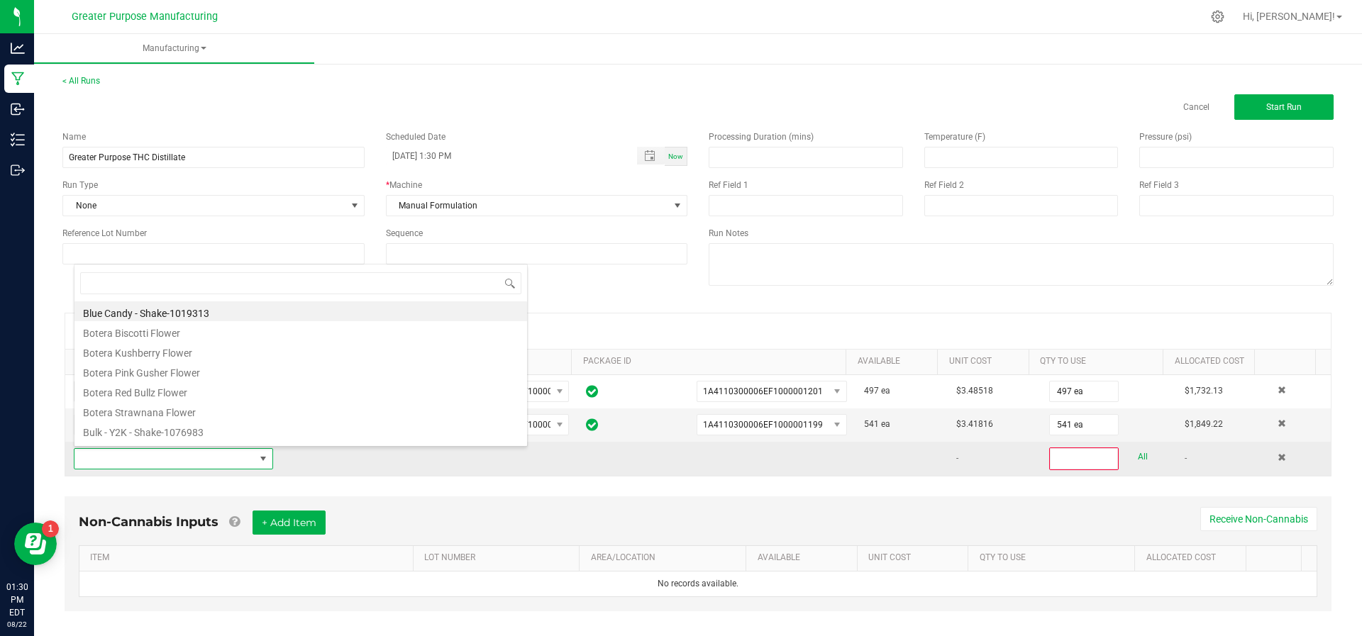
scroll to position [21, 191]
type input "HTE"
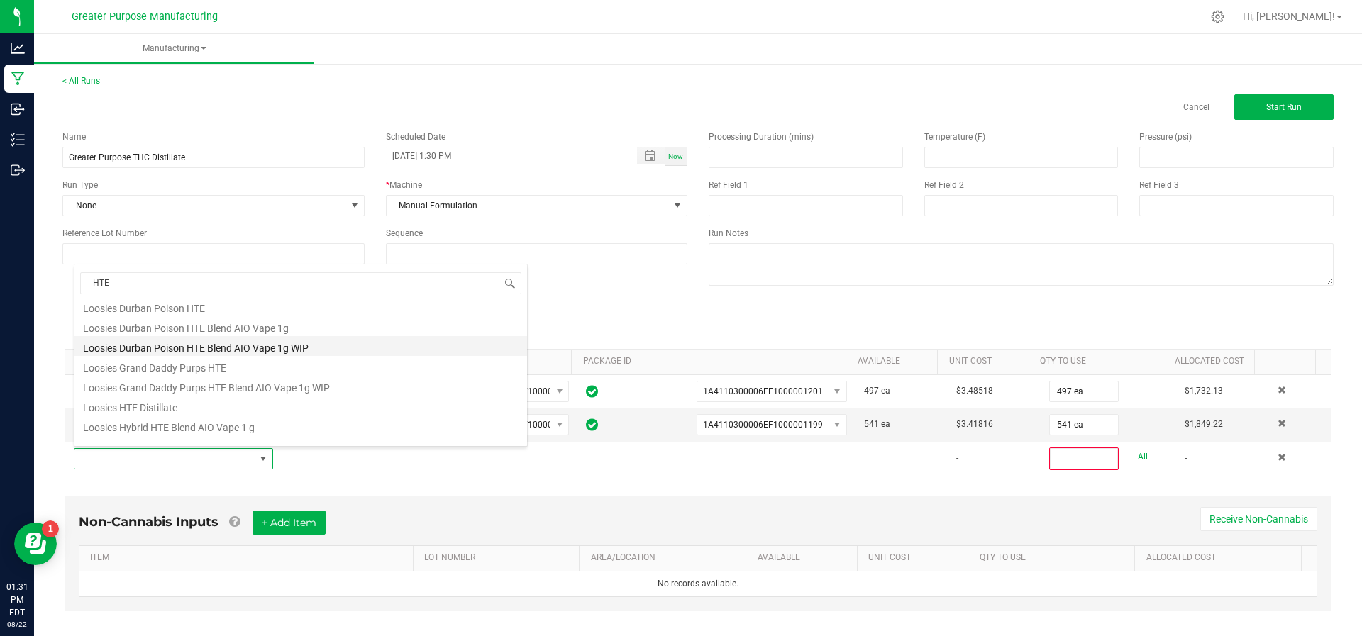
scroll to position [68, 0]
click at [226, 384] on li "Loosies Grand Daddy Purps HTE Blend AIO Vape 1g WIP" at bounding box center [300, 382] width 453 height 20
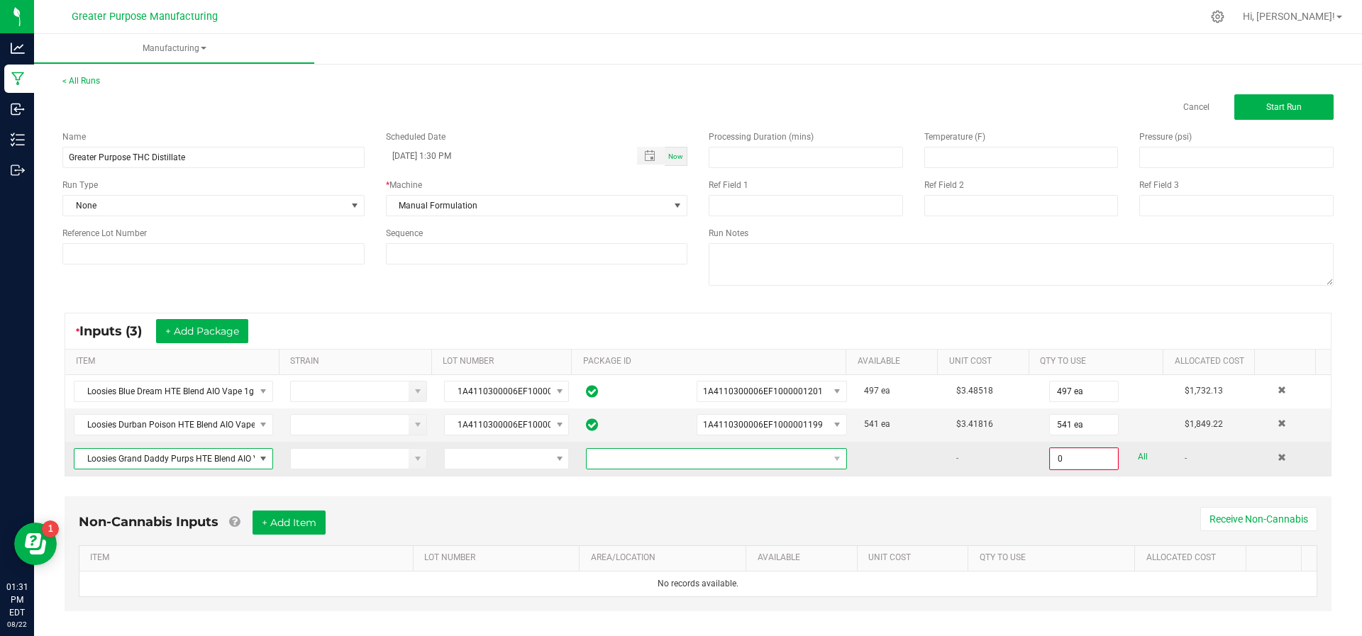
click at [643, 455] on span at bounding box center [708, 459] width 242 height 20
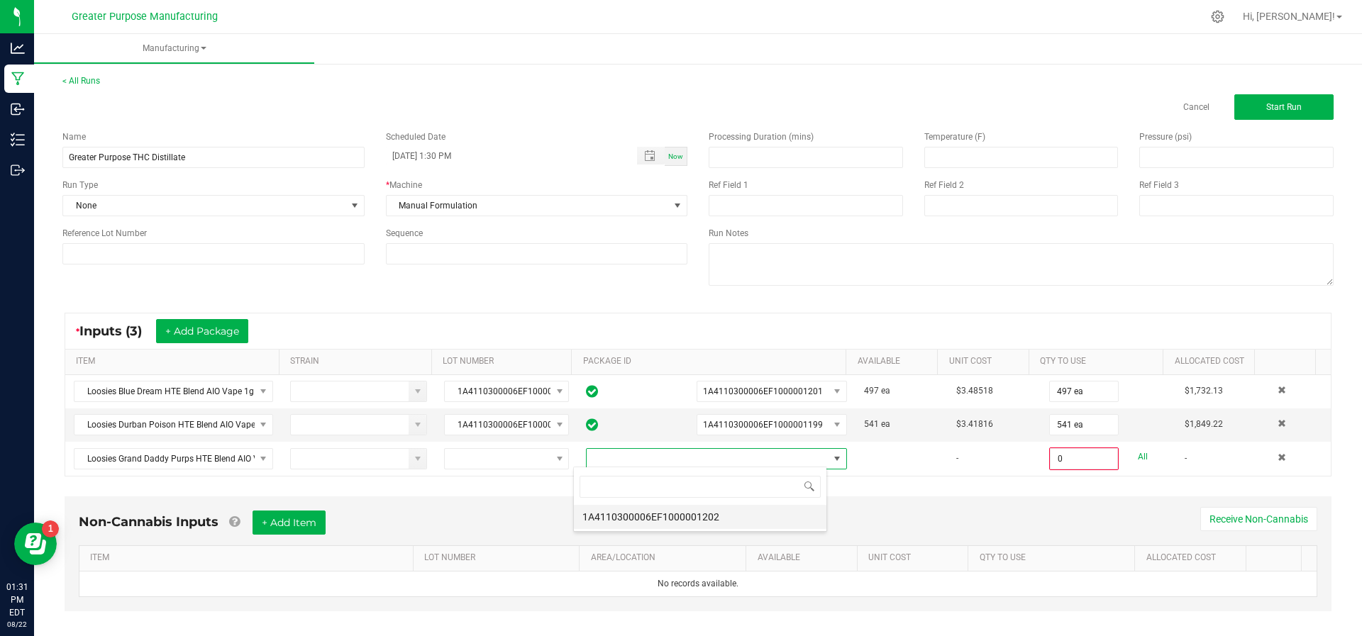
click at [663, 515] on li "1A4110300006EF1000001202" at bounding box center [700, 517] width 253 height 24
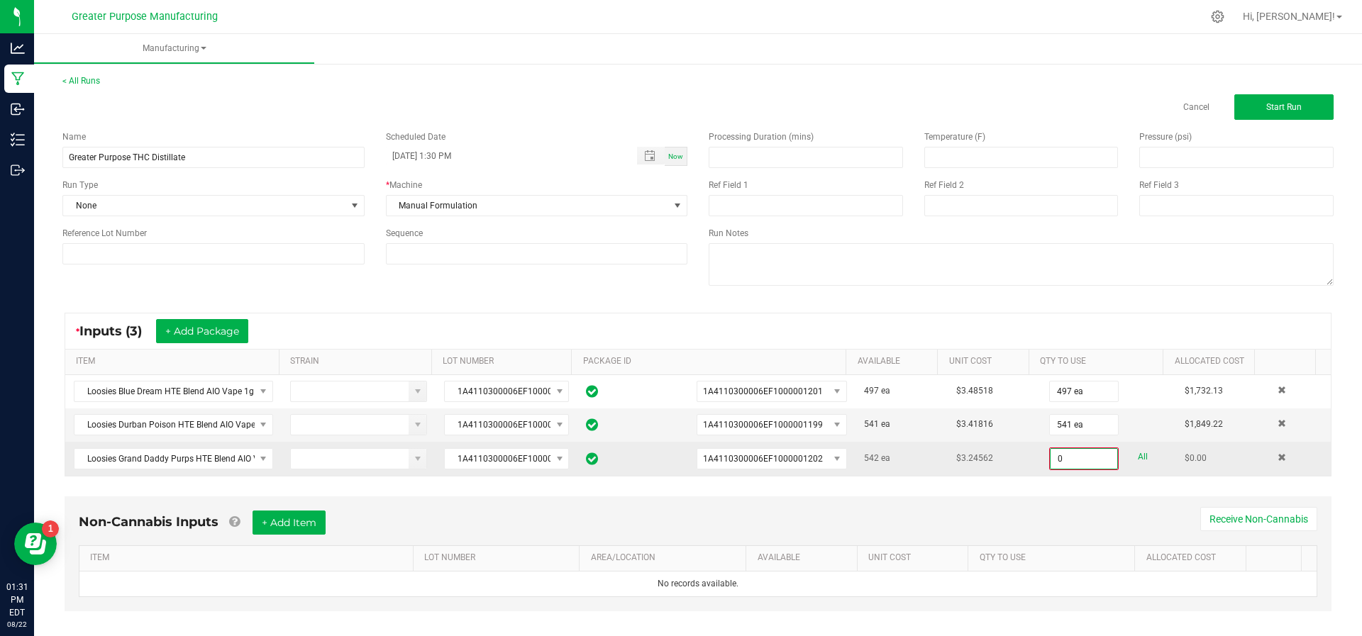
click at [1060, 457] on input "0" at bounding box center [1084, 459] width 67 height 20
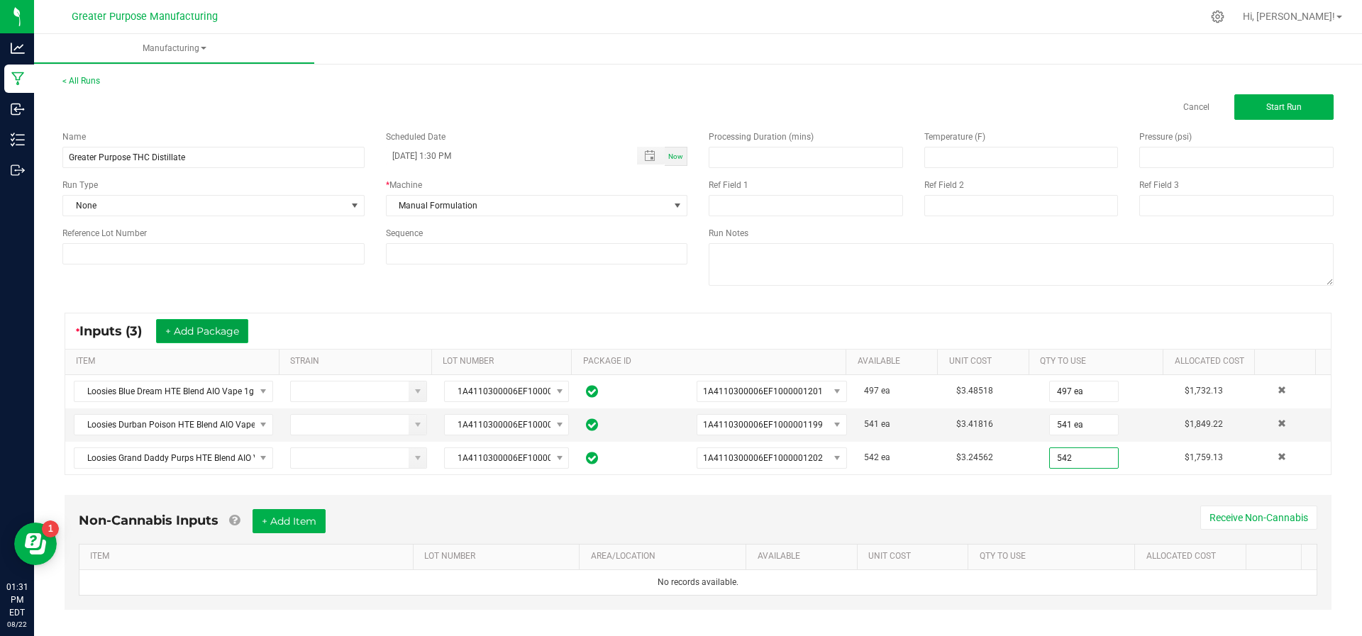
type input "542 ea"
click at [228, 334] on button "+ Add Package" at bounding box center [202, 331] width 92 height 24
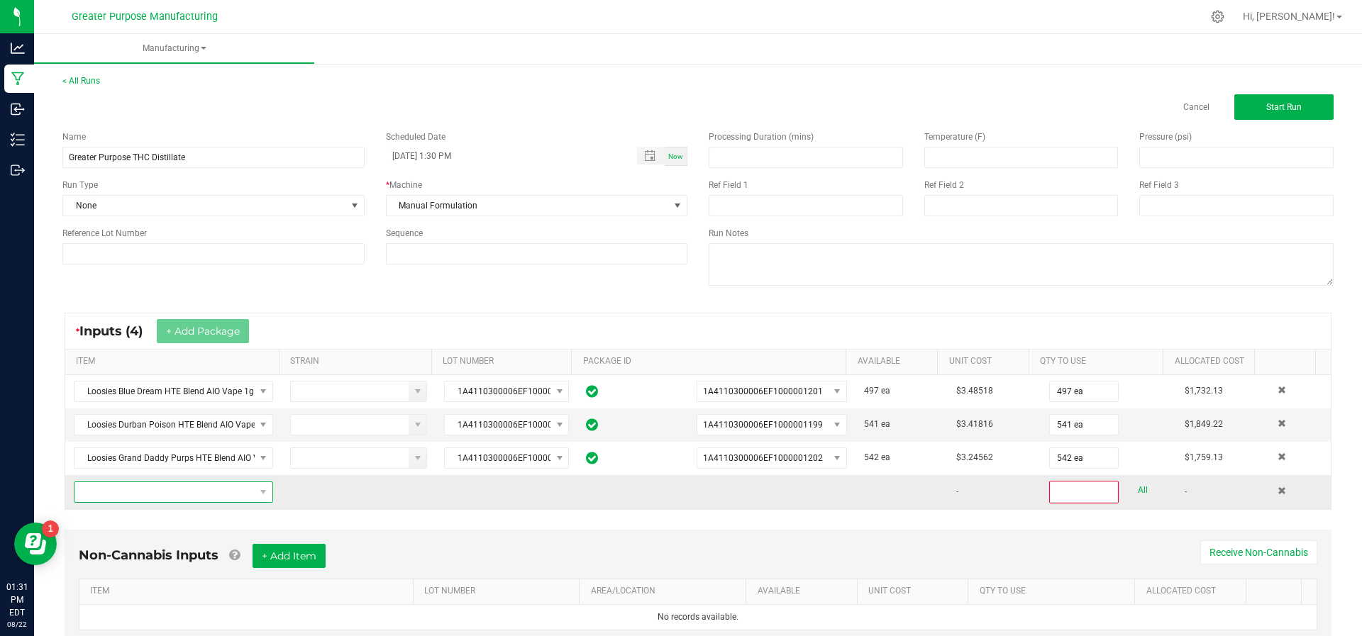
click at [205, 493] on span "NO DATA FOUND" at bounding box center [164, 492] width 180 height 20
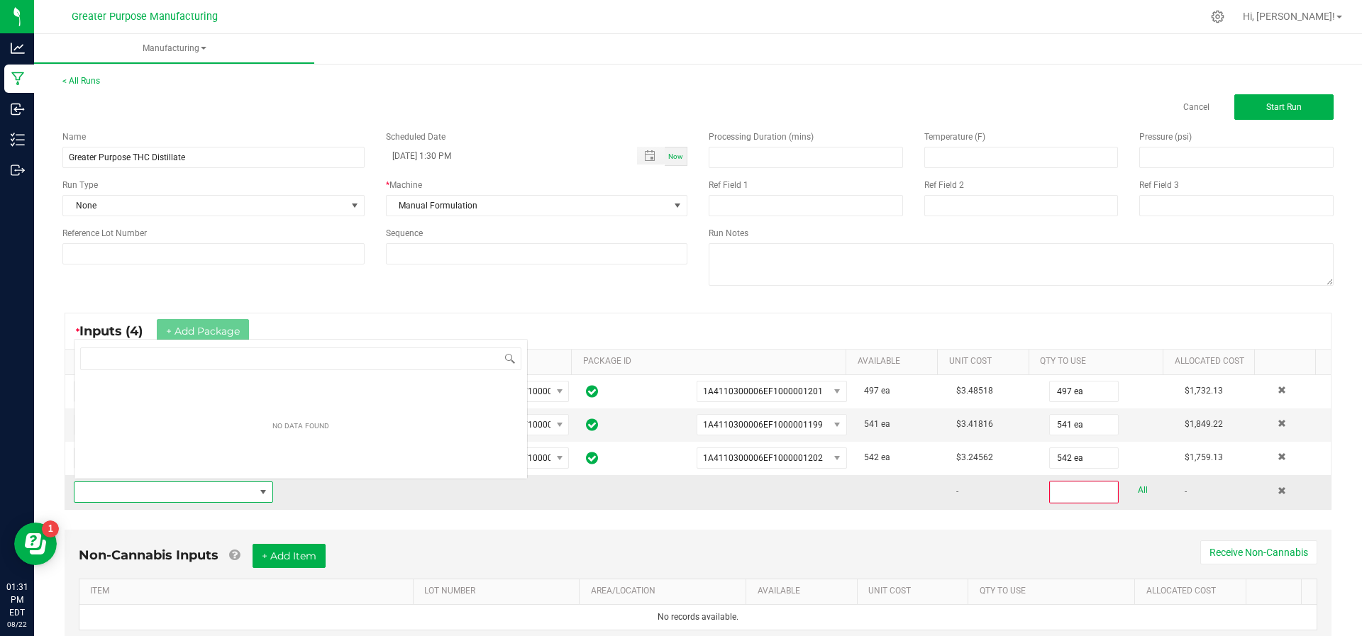
scroll to position [21, 191]
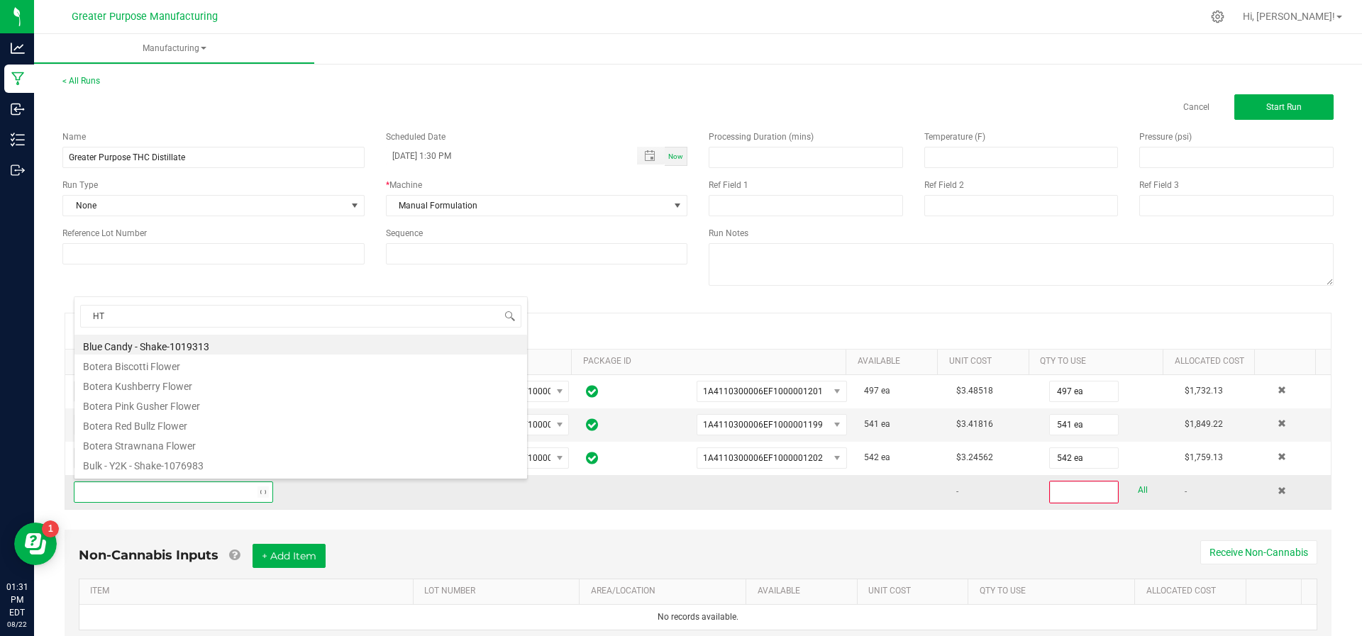
type input "HTE"
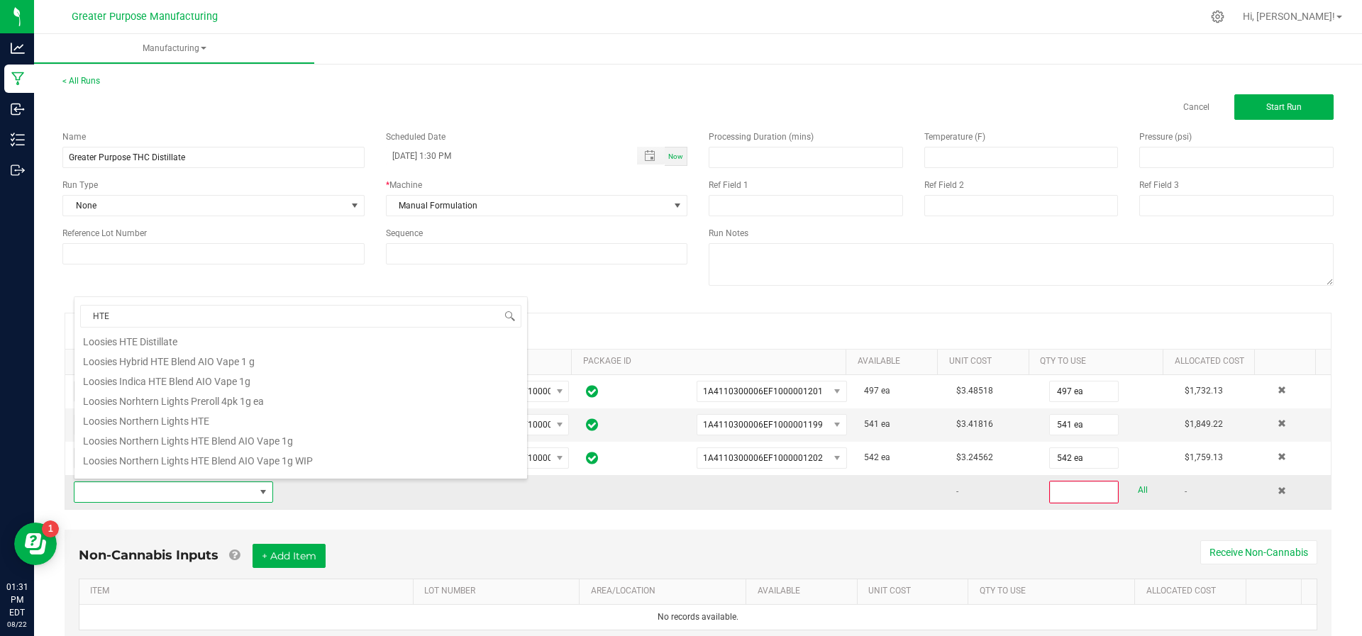
scroll to position [173, 0]
click at [189, 446] on li "Loosies Northern Lights HTE Blend AIO Vape 1g WIP" at bounding box center [300, 450] width 453 height 20
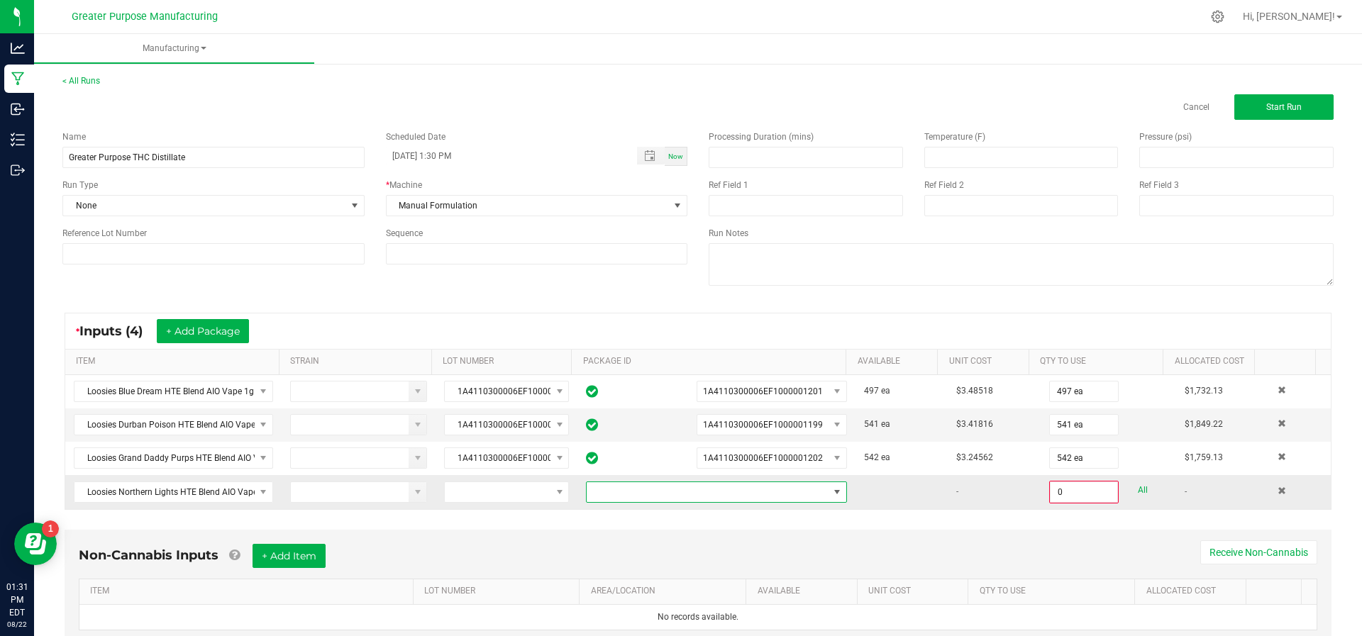
click at [645, 488] on span at bounding box center [708, 492] width 242 height 20
click at [638, 543] on li "1A4110300006EF1000001200" at bounding box center [700, 550] width 253 height 24
click at [1056, 490] on input "0" at bounding box center [1084, 492] width 67 height 20
type input "547 ea"
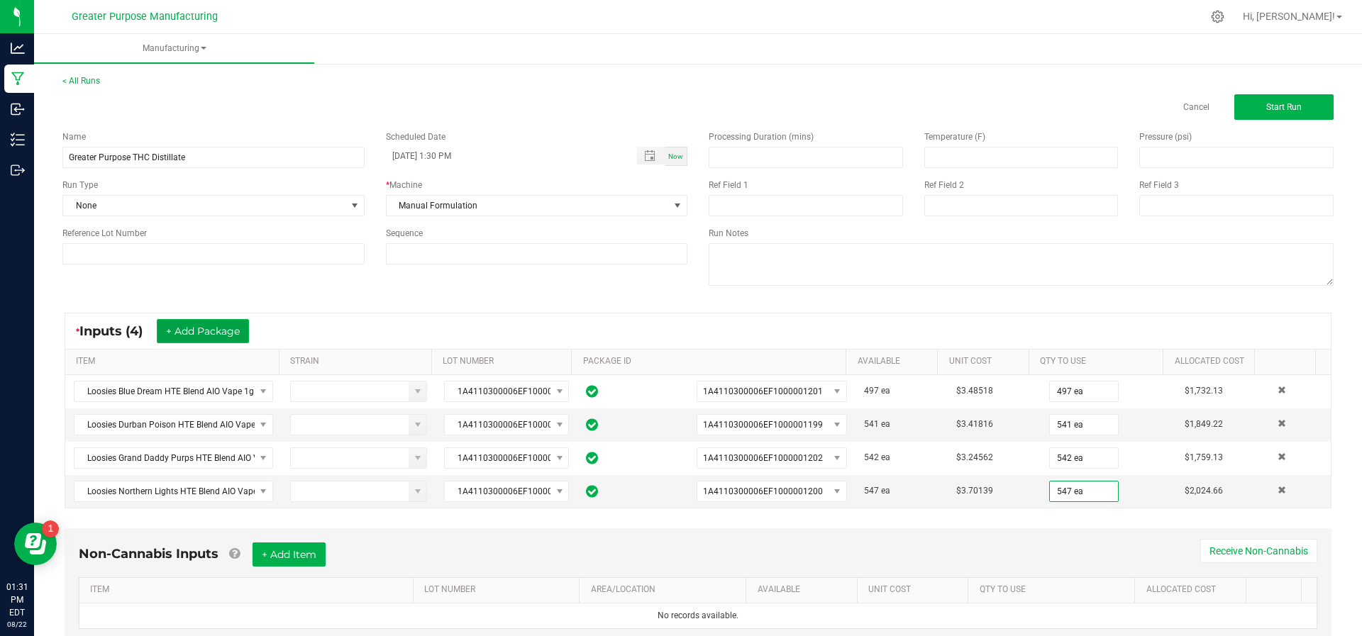
click at [240, 341] on button "+ Add Package" at bounding box center [203, 331] width 92 height 24
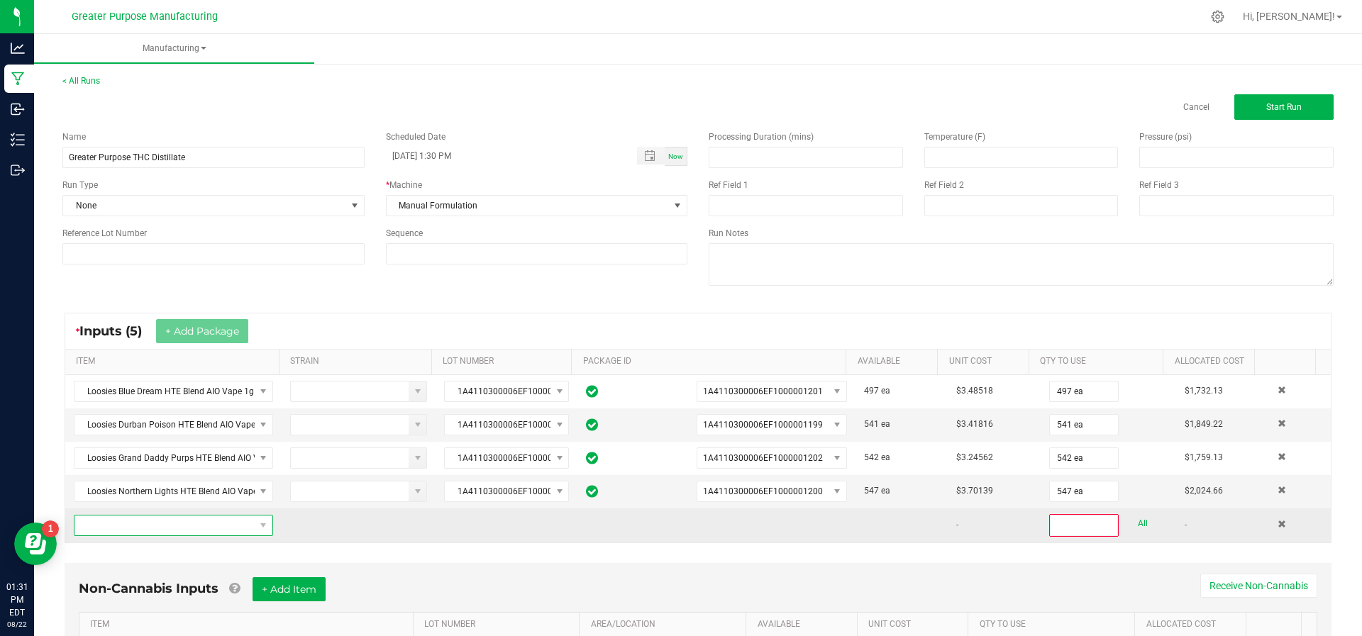
click at [215, 518] on span "NO DATA FOUND" at bounding box center [164, 526] width 180 height 20
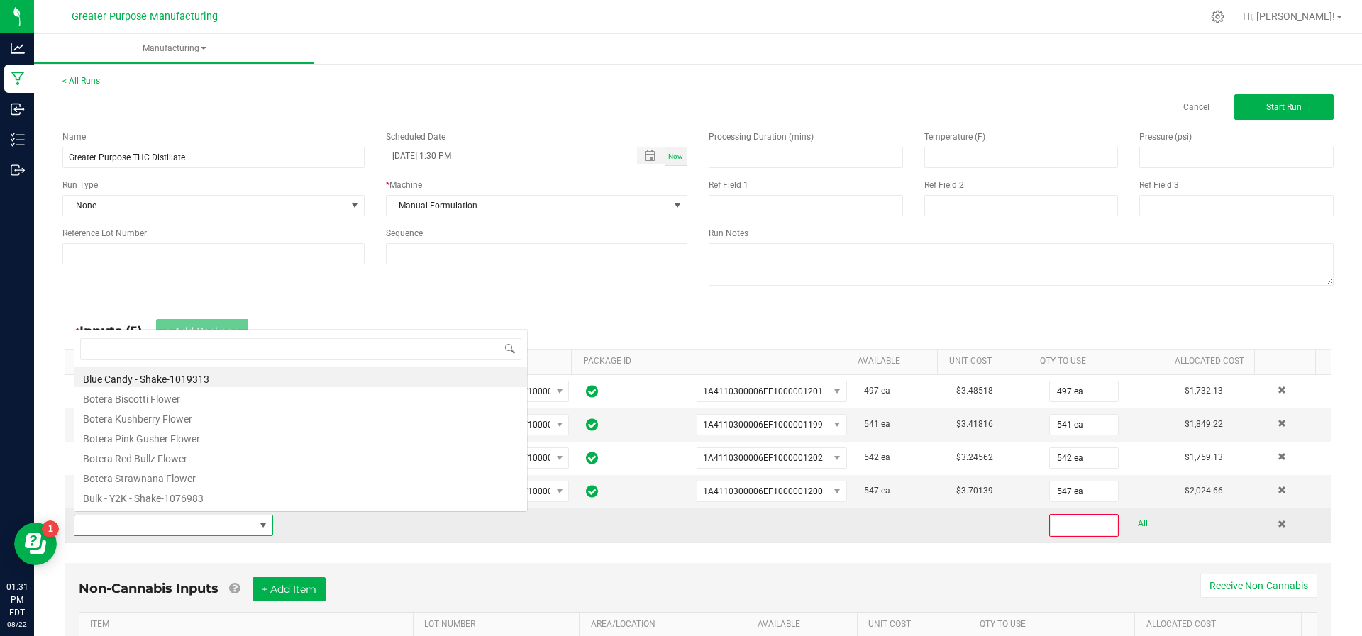
scroll to position [21, 191]
type input "HTE"
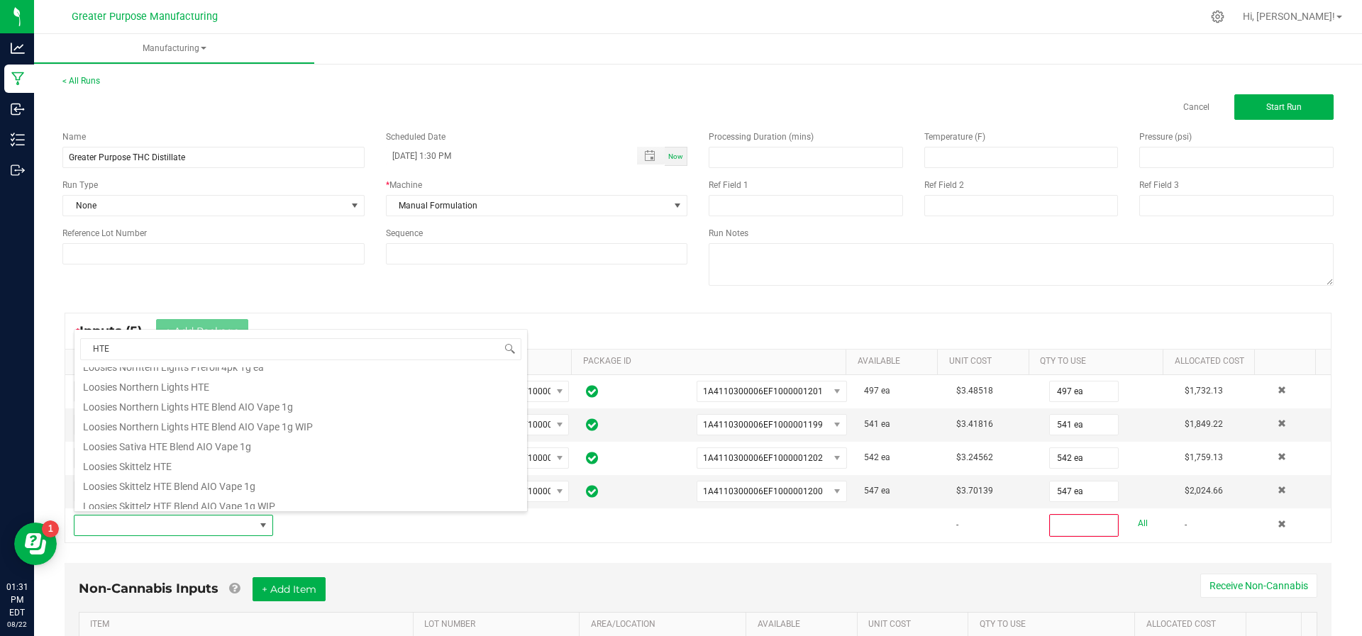
scroll to position [235, 0]
click at [219, 496] on li "Loosies Skittelz HTE Blend AIO Vape 1g WIP" at bounding box center [300, 500] width 453 height 20
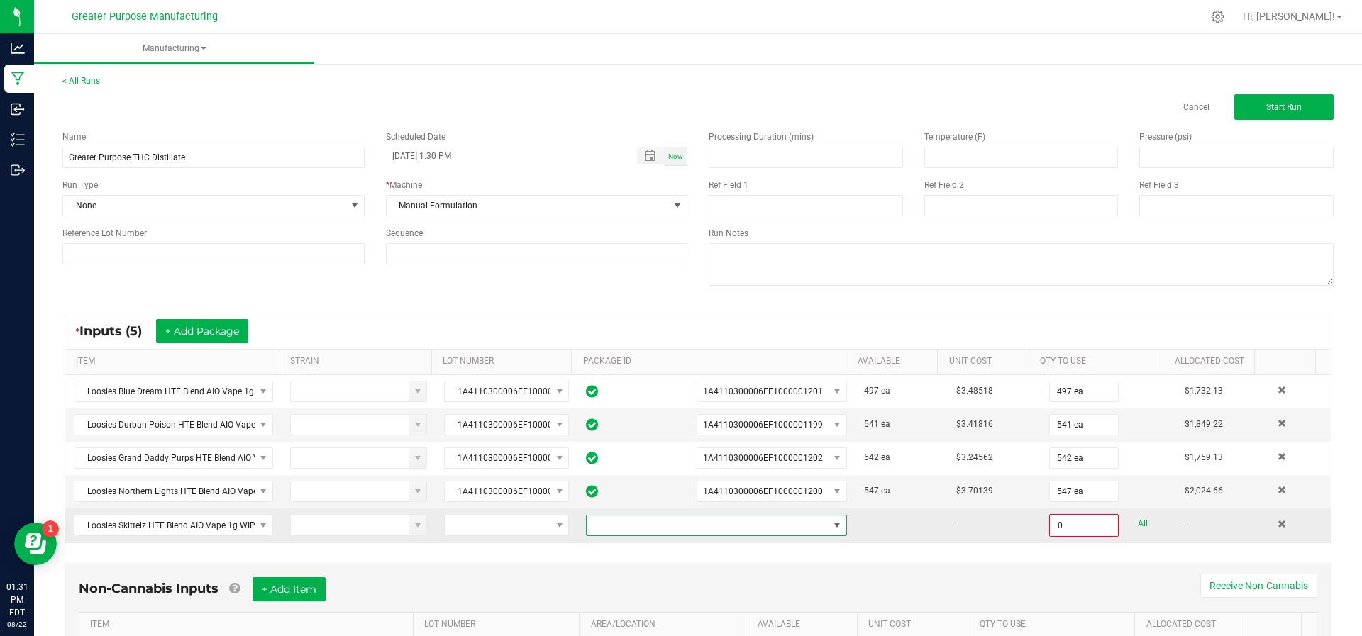
click at [658, 527] on span at bounding box center [708, 526] width 242 height 20
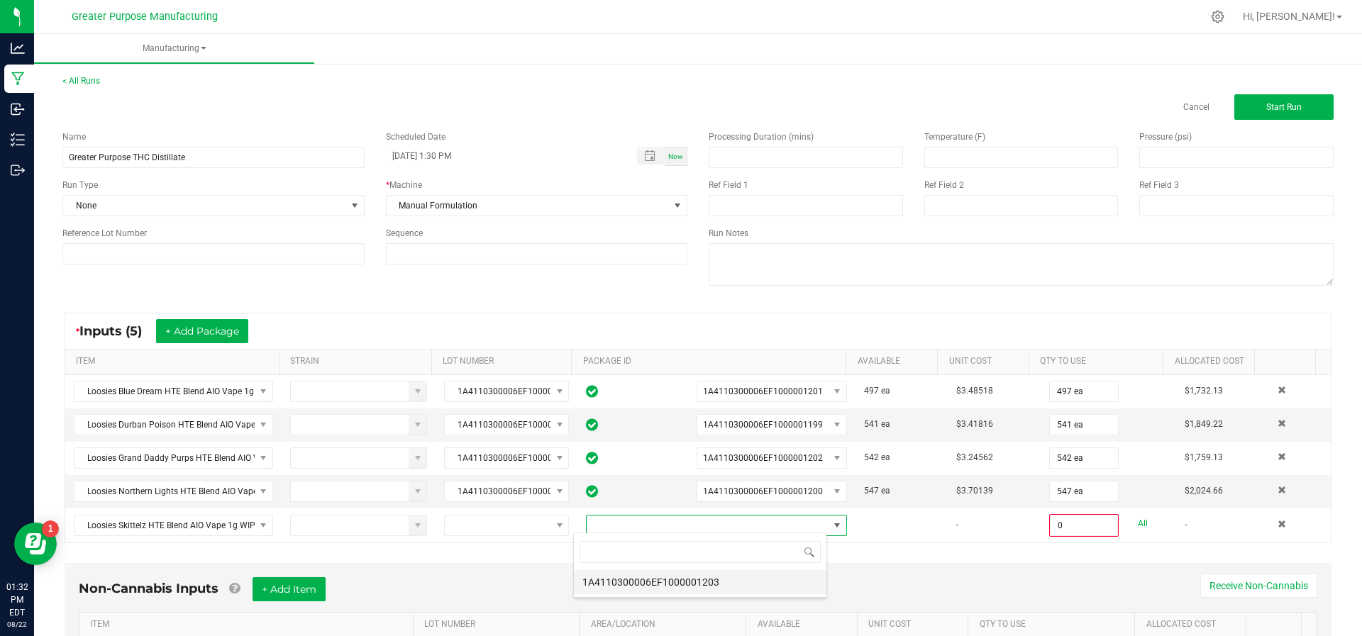
click at [650, 585] on li "1A4110300006EF1000001203" at bounding box center [700, 582] width 253 height 24
type input "0 ea"
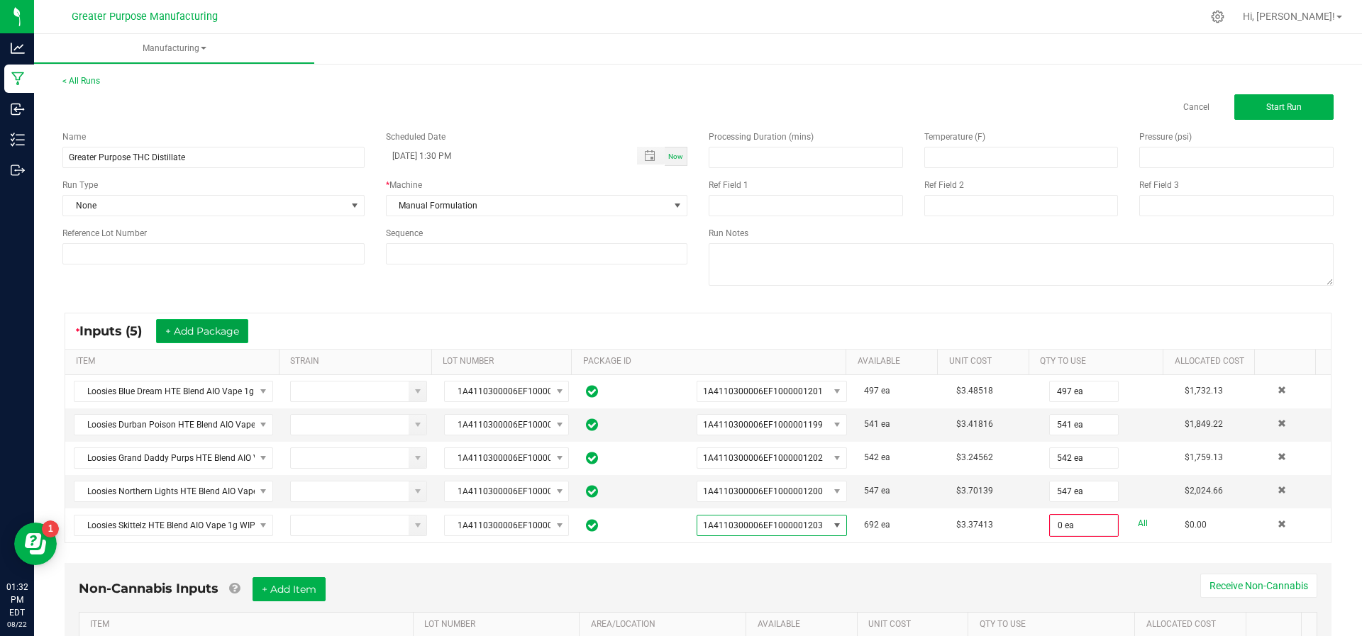
click at [179, 327] on button "+ Add Package" at bounding box center [202, 331] width 92 height 24
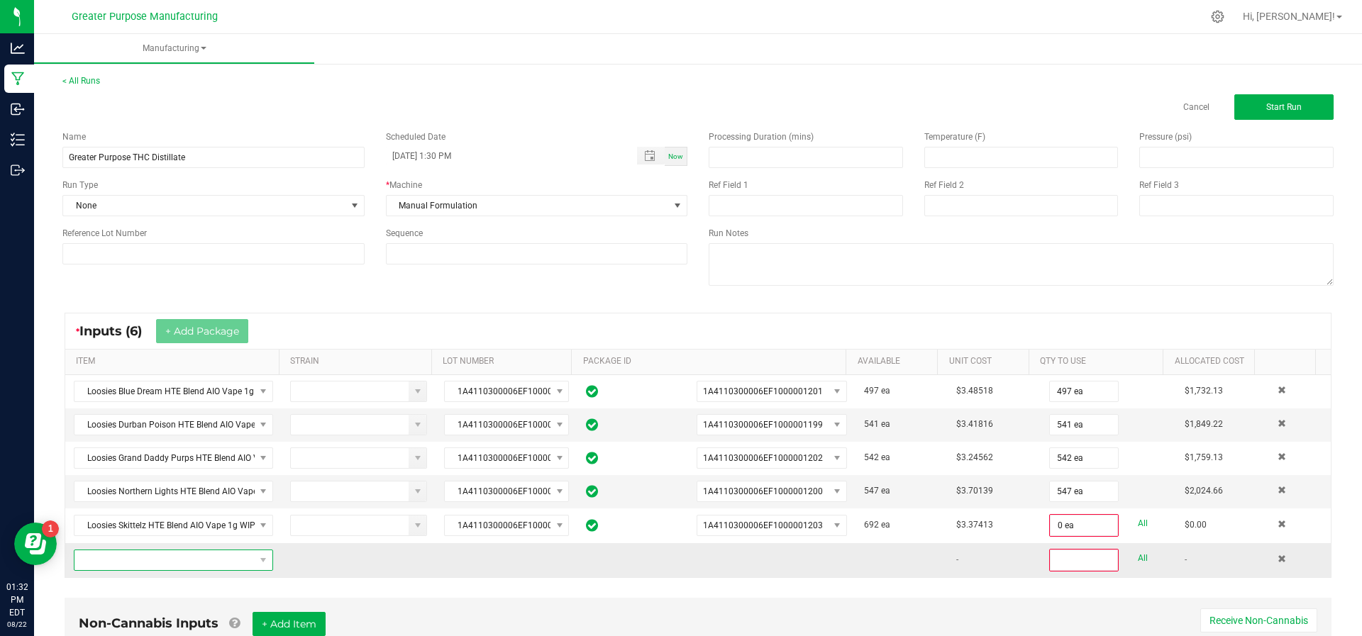
click at [236, 566] on span "NO DATA FOUND" at bounding box center [173, 560] width 199 height 21
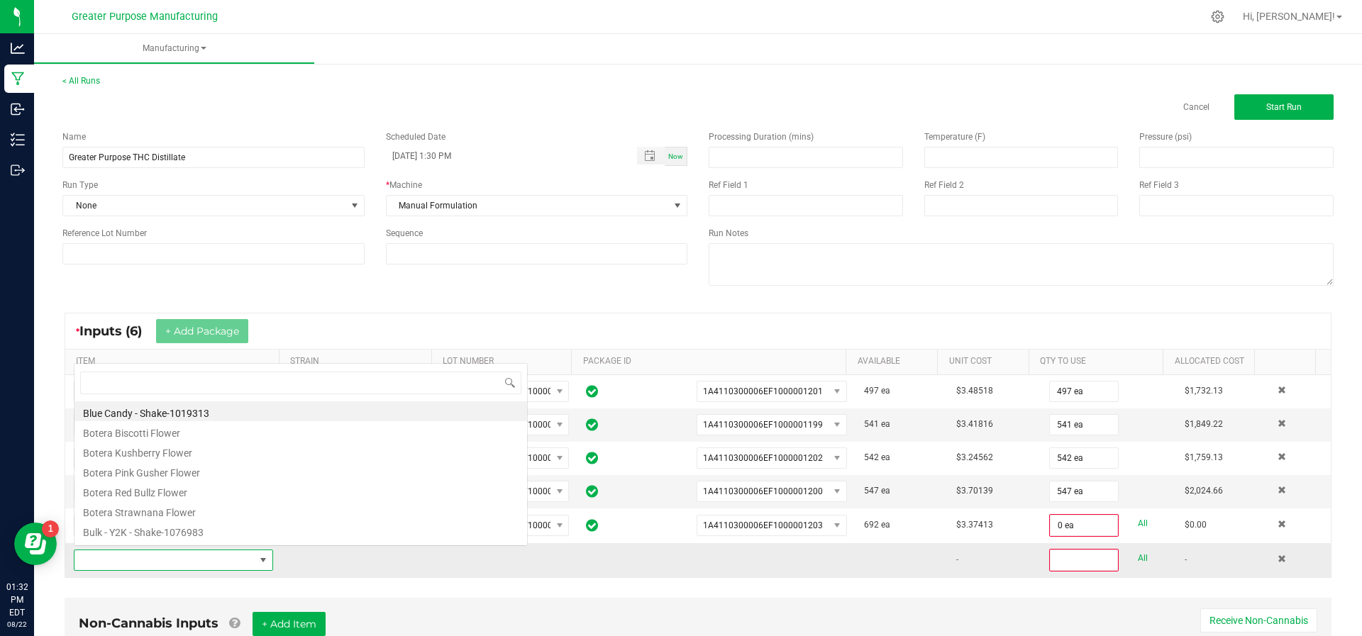
scroll to position [21, 191]
type input "HTE"
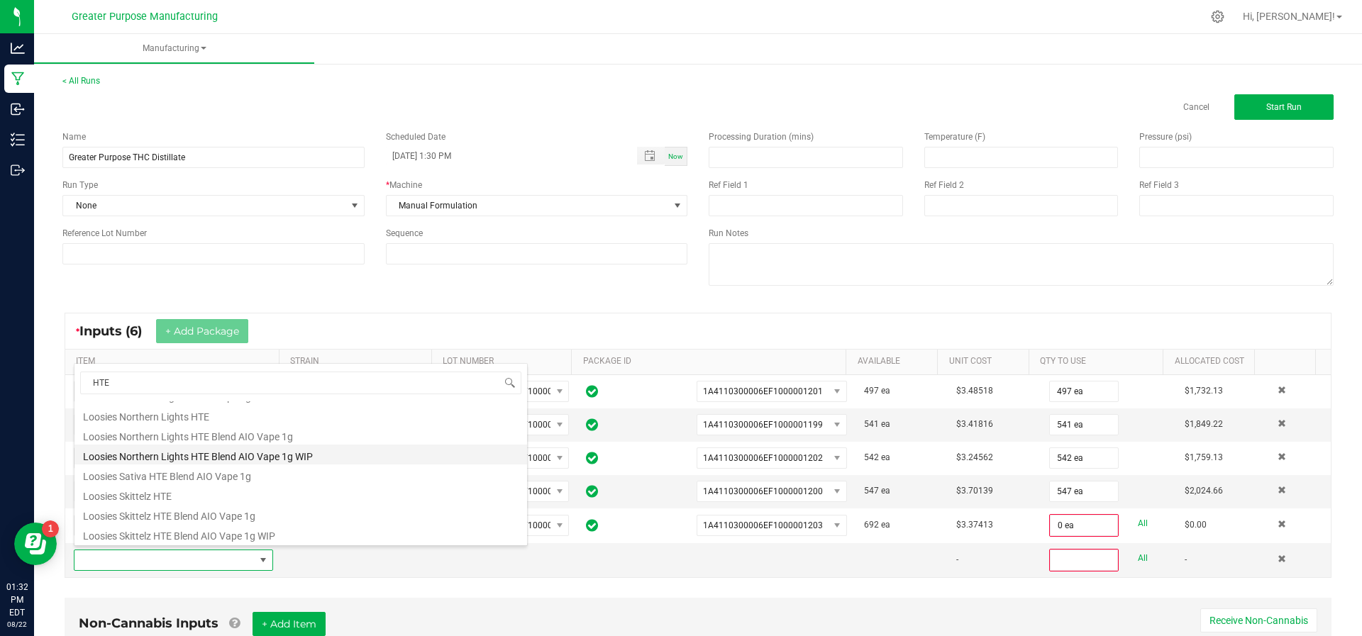
click at [223, 448] on li "Loosies Northern Lights HTE Blend AIO Vape 1g WIP" at bounding box center [300, 455] width 453 height 20
type input "0"
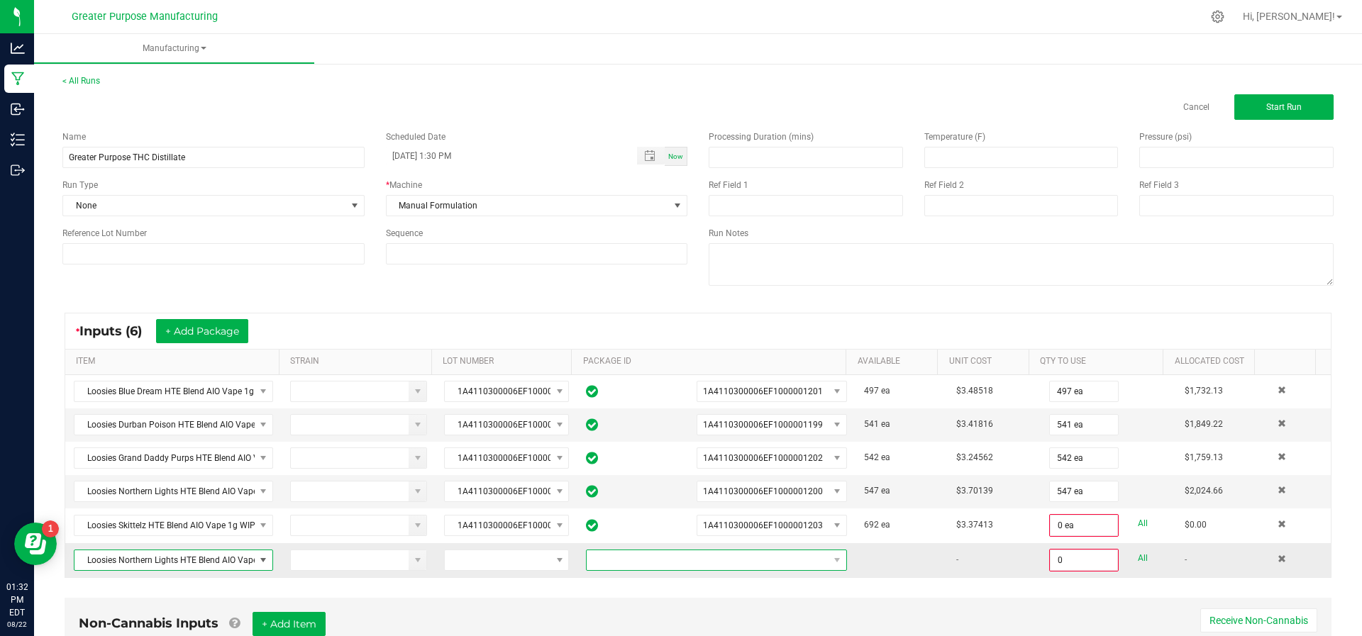
click at [659, 556] on span "NO DATA FOUND" at bounding box center [708, 561] width 242 height 20
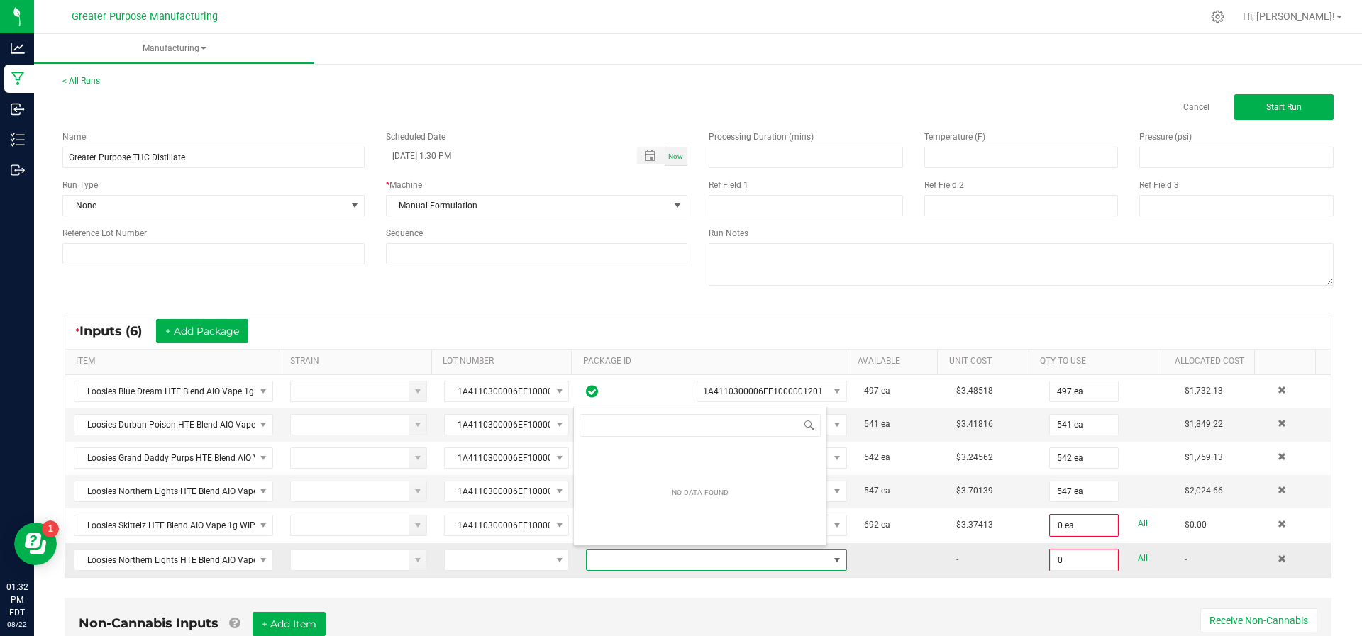
scroll to position [0, 0]
click at [266, 558] on span at bounding box center [263, 561] width 18 height 20
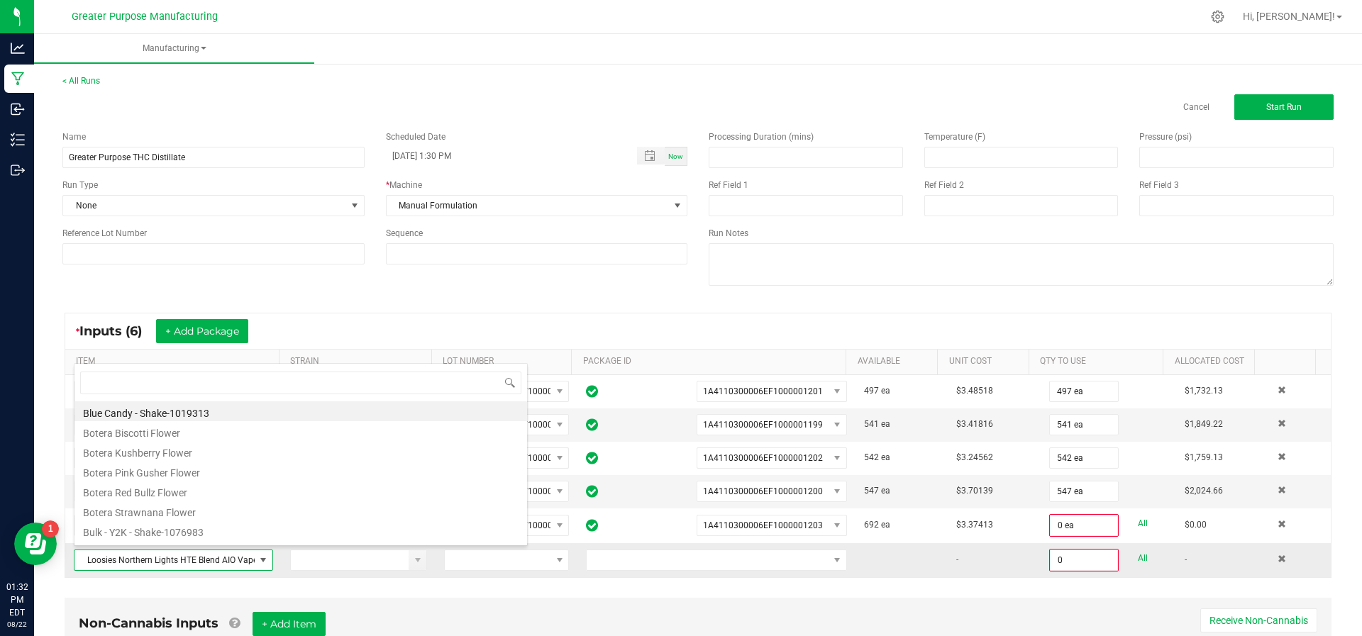
scroll to position [21, 191]
type input "HTE"
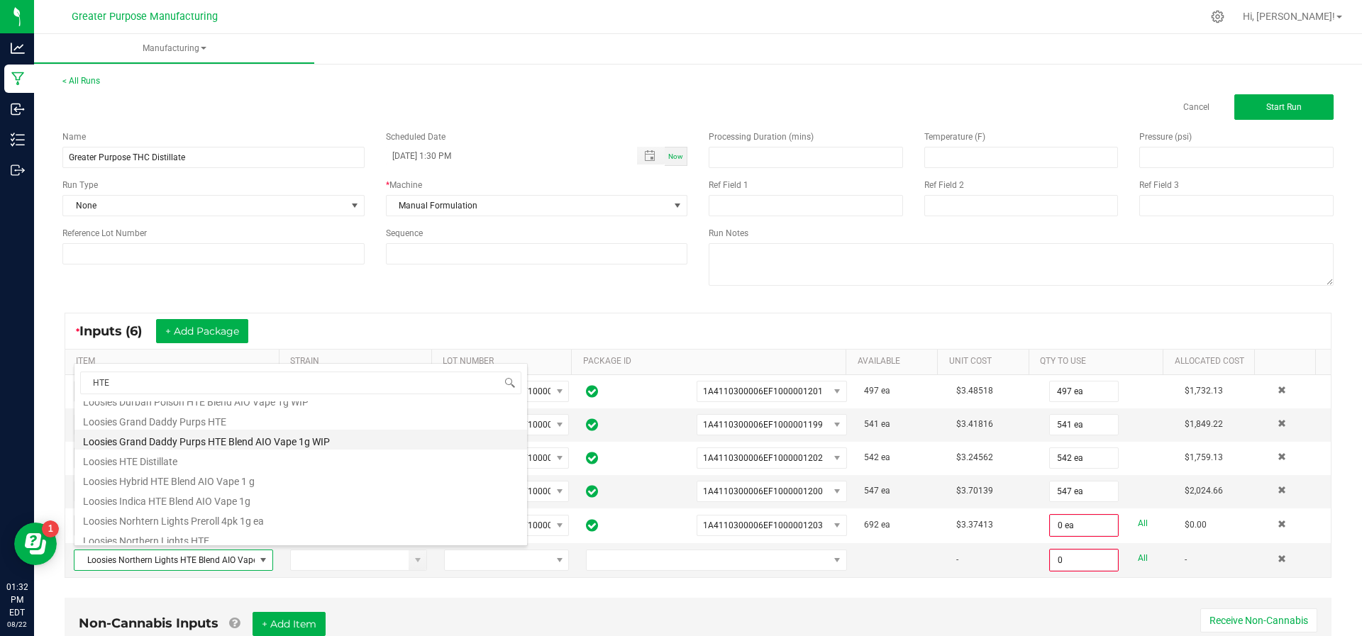
click at [259, 433] on li "Loosies Grand Daddy Purps HTE Blend AIO Vape 1g WIP" at bounding box center [300, 440] width 453 height 20
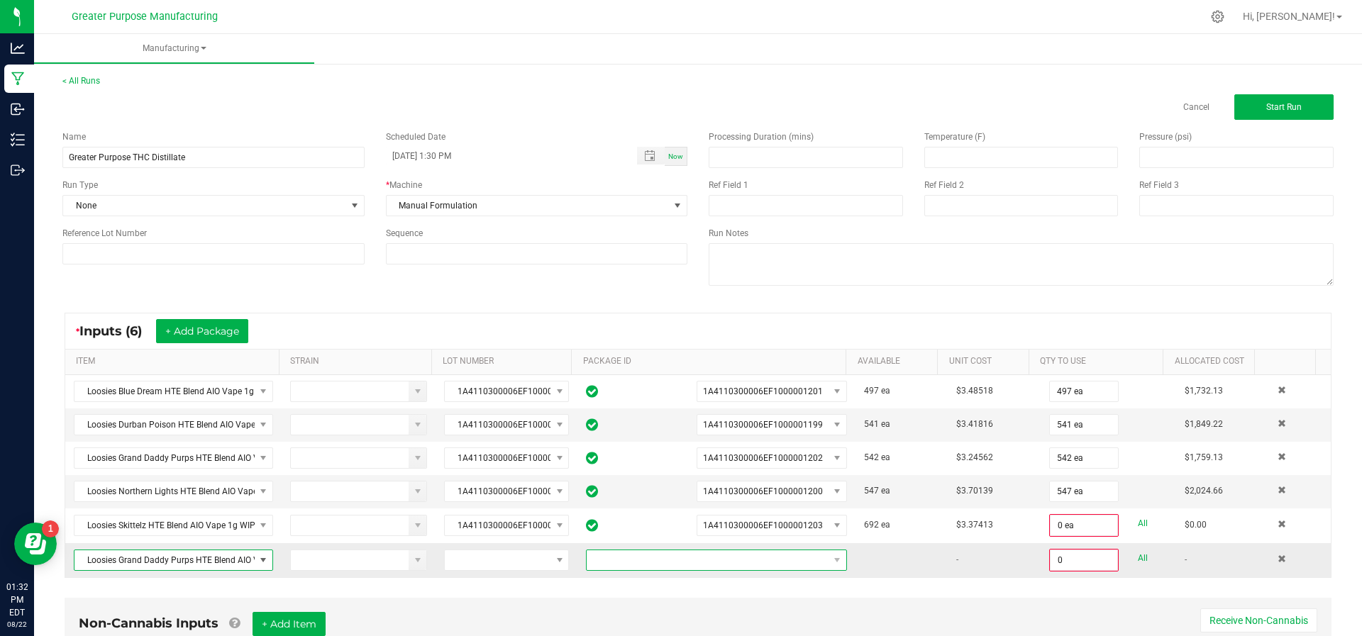
click at [607, 553] on span "NO DATA FOUND" at bounding box center [708, 561] width 242 height 20
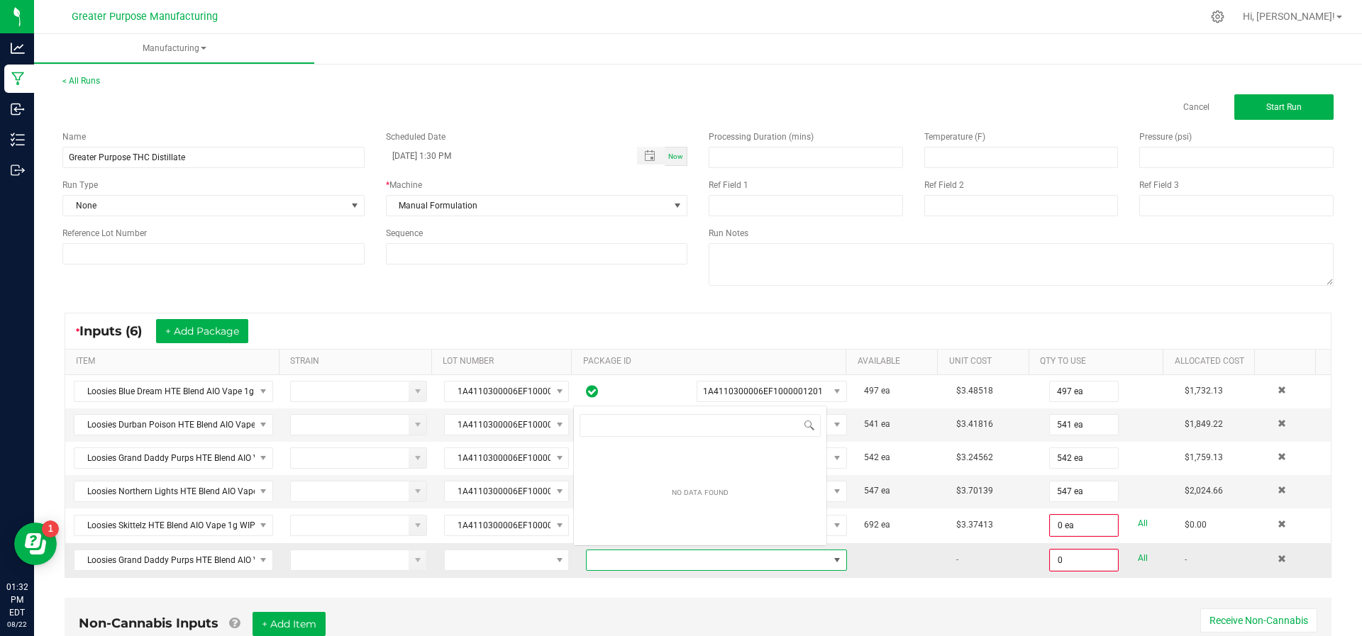
scroll to position [21, 250]
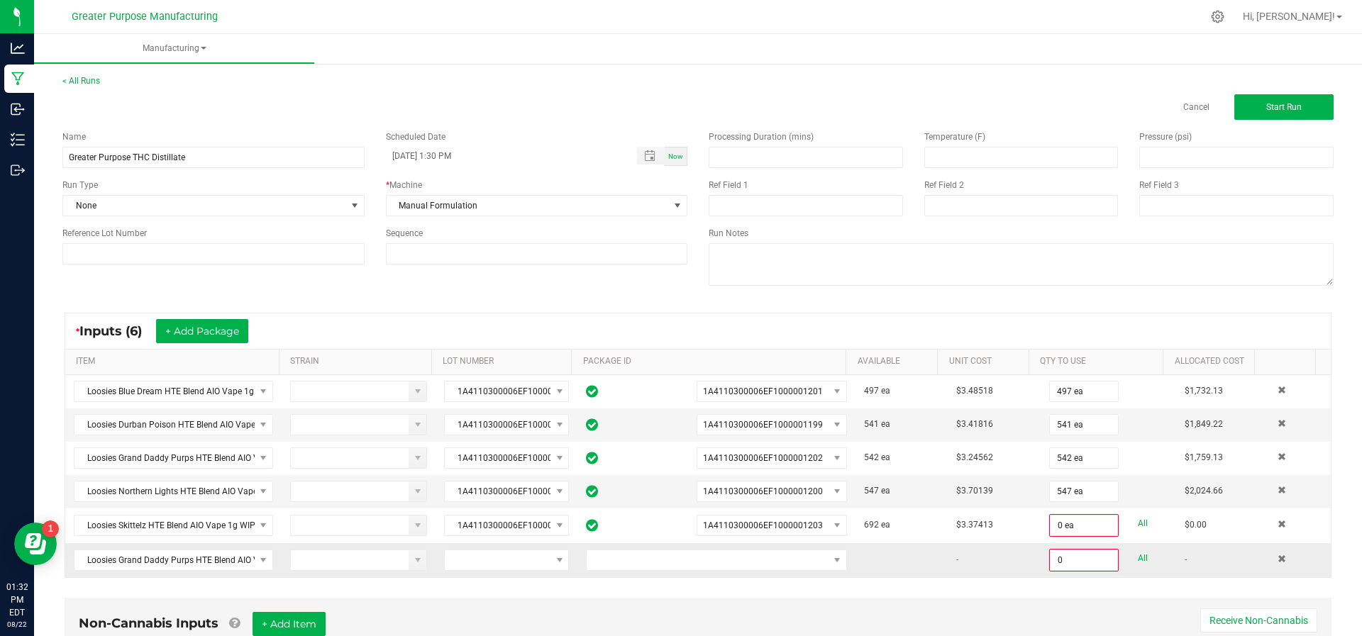
click at [1269, 565] on td at bounding box center [1300, 560] width 62 height 34
click at [1269, 557] on td at bounding box center [1300, 560] width 62 height 34
click at [1278, 556] on span at bounding box center [1282, 559] width 9 height 9
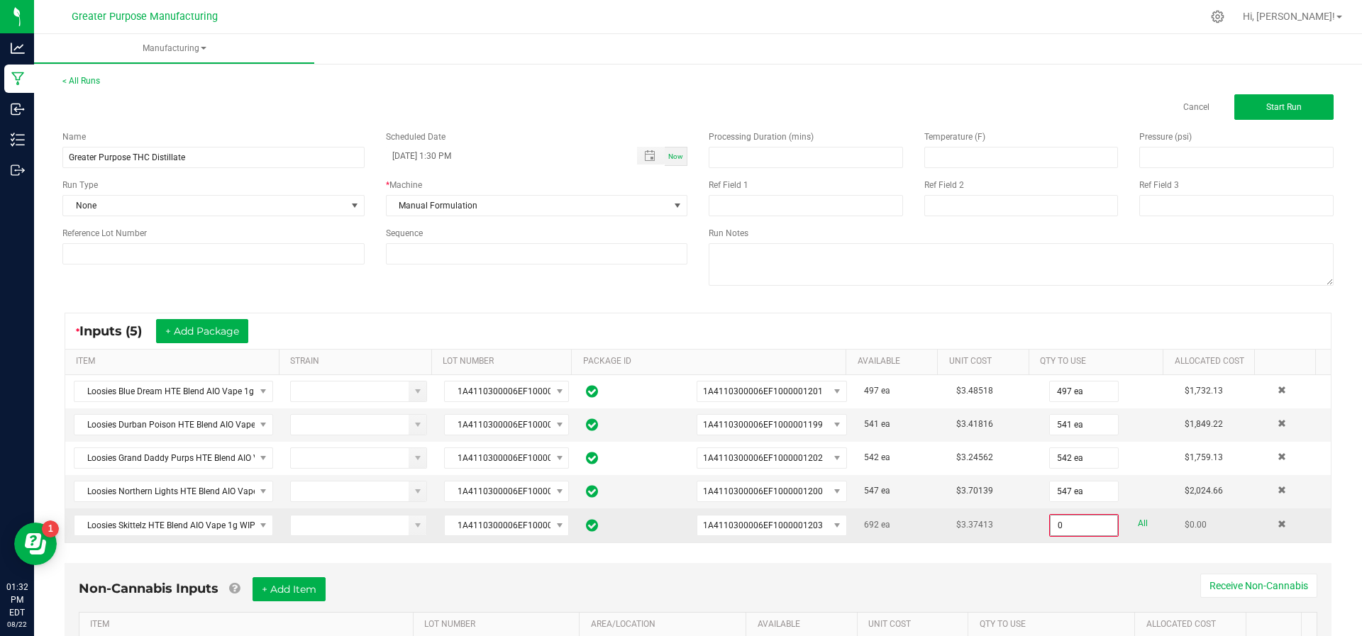
click at [1060, 519] on input "0" at bounding box center [1084, 526] width 67 height 20
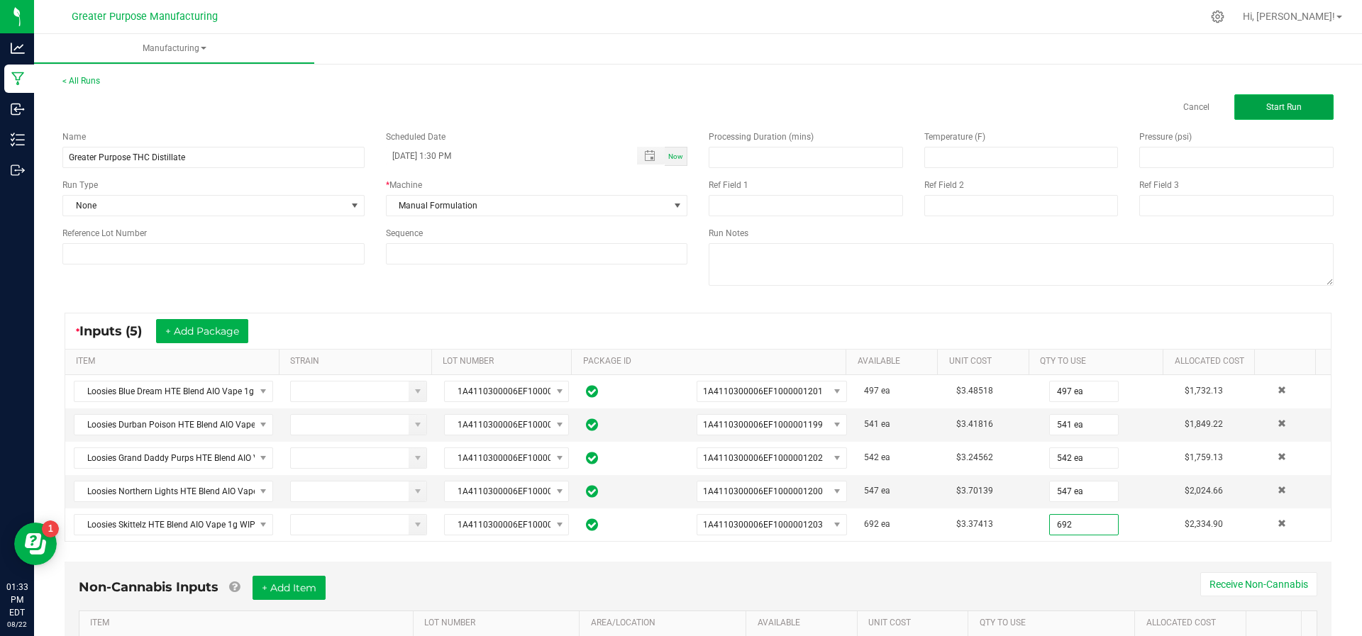
type input "692 ea"
click at [1266, 101] on button "Start Run" at bounding box center [1283, 107] width 99 height 26
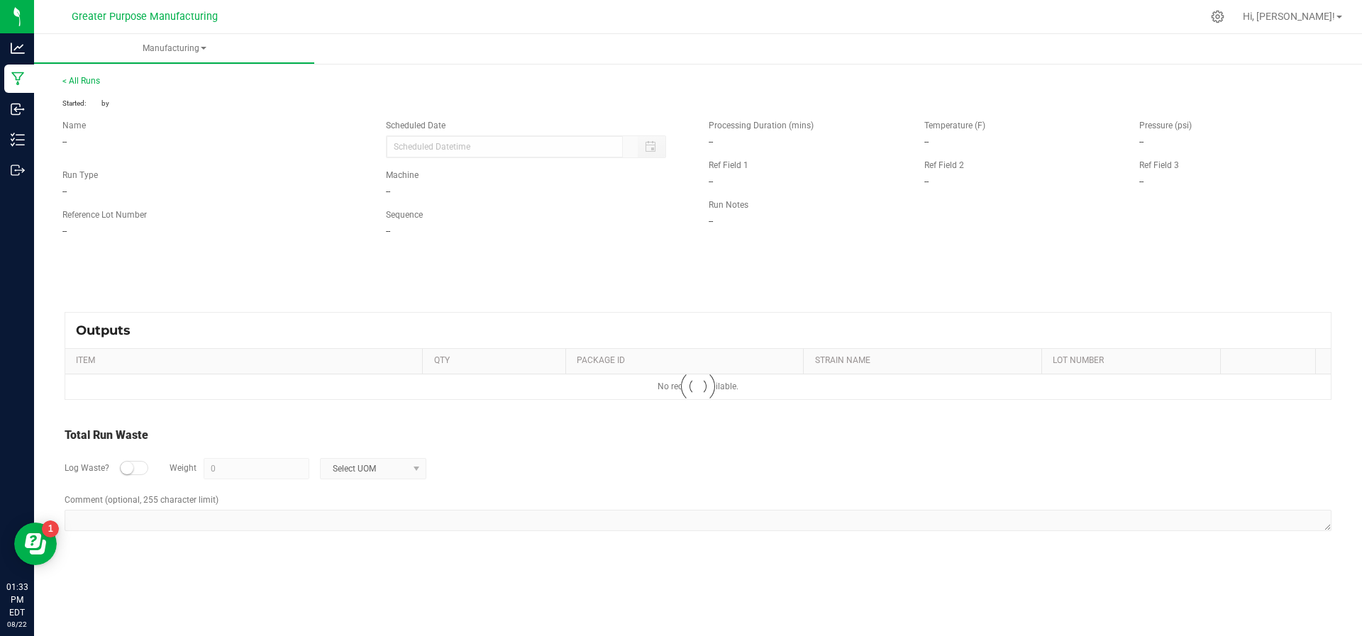
type input "[DATE] 1:30 PM"
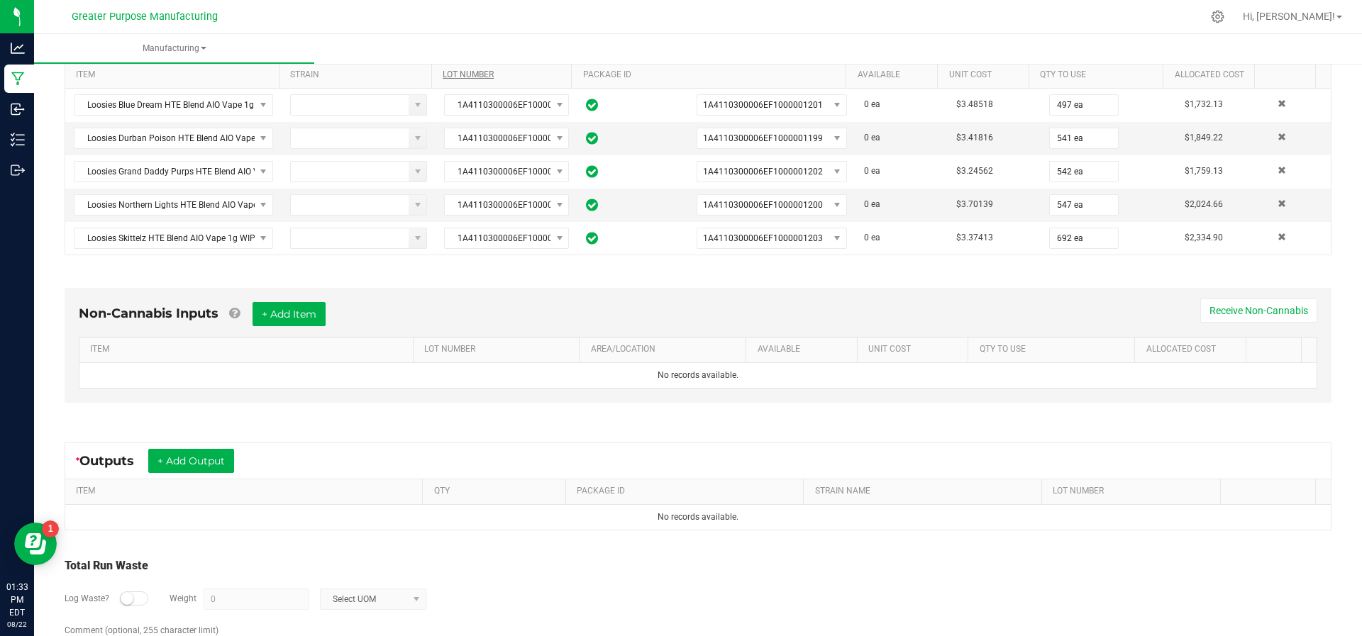
scroll to position [306, 0]
click at [202, 458] on button "+ Add Output" at bounding box center [191, 460] width 86 height 24
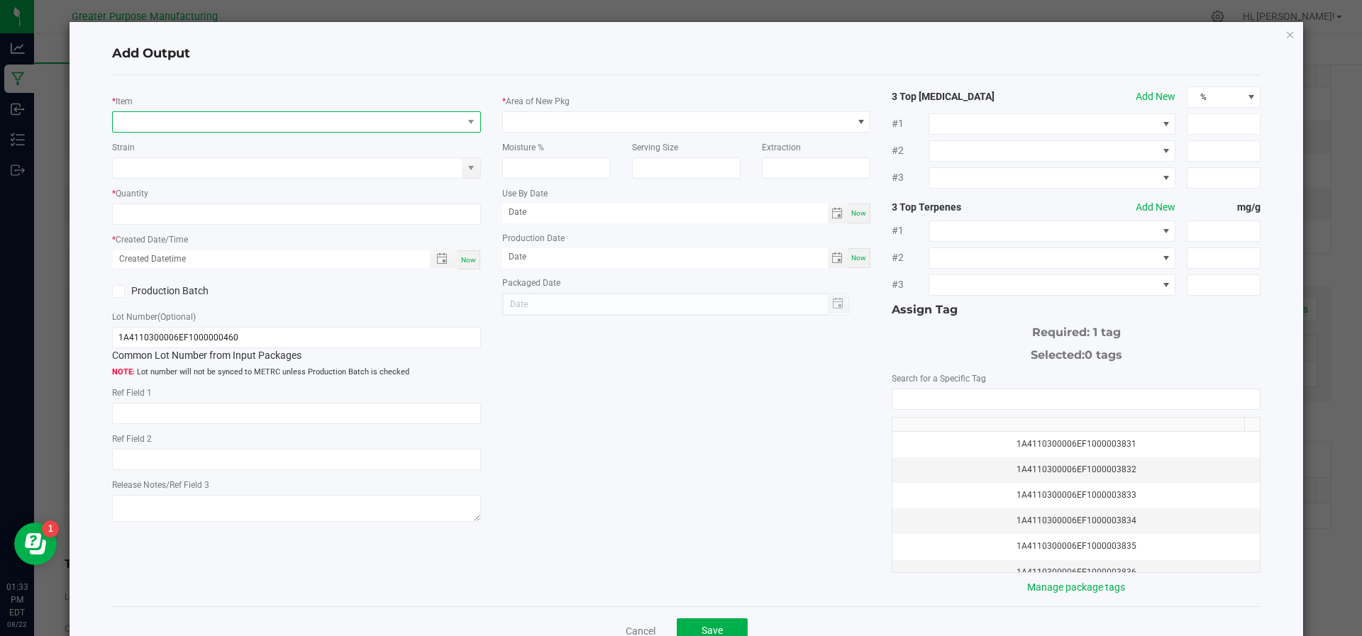
click at [248, 121] on span "NO DATA FOUND" at bounding box center [288, 122] width 350 height 20
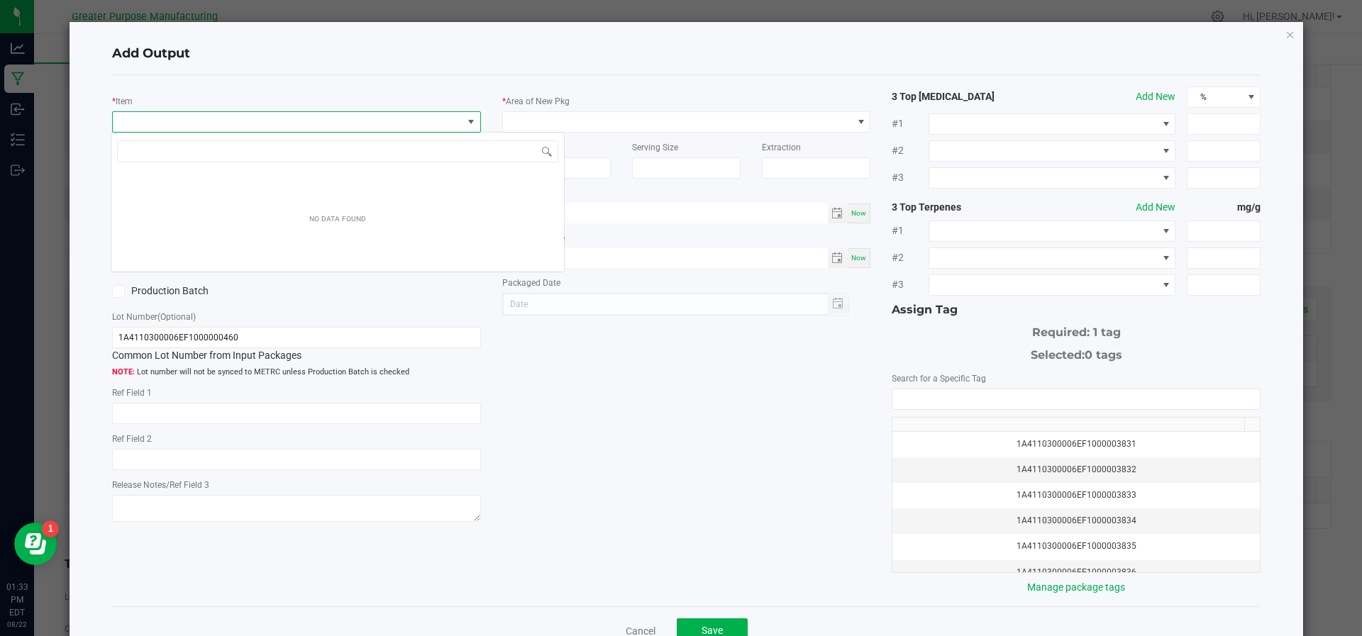
scroll to position [21, 364]
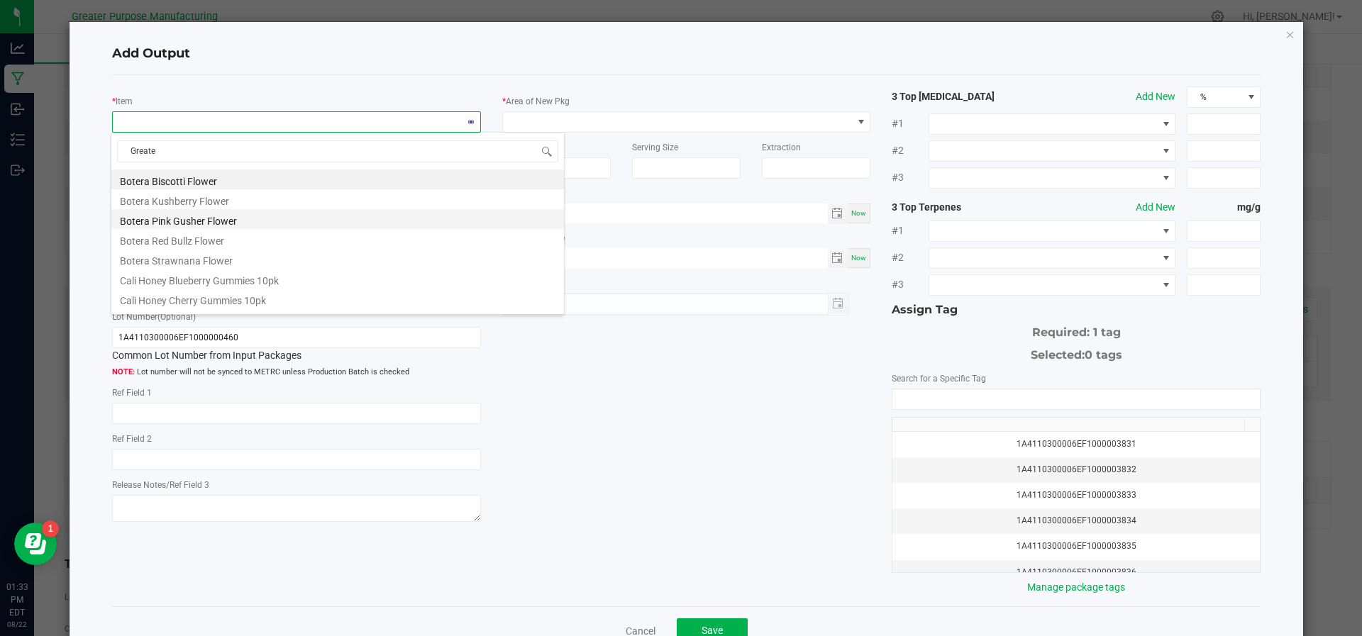
type input "Greater"
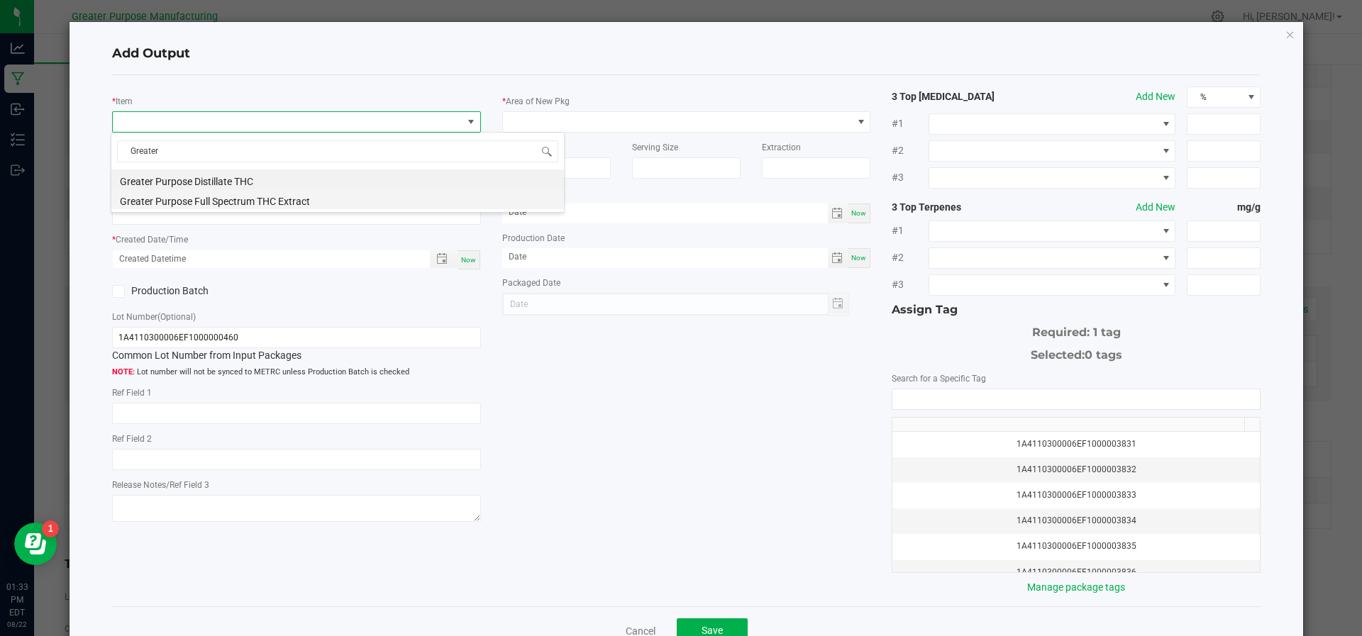
click at [231, 203] on li "Greater Purpose Full Spectrum THC Extract" at bounding box center [337, 199] width 453 height 20
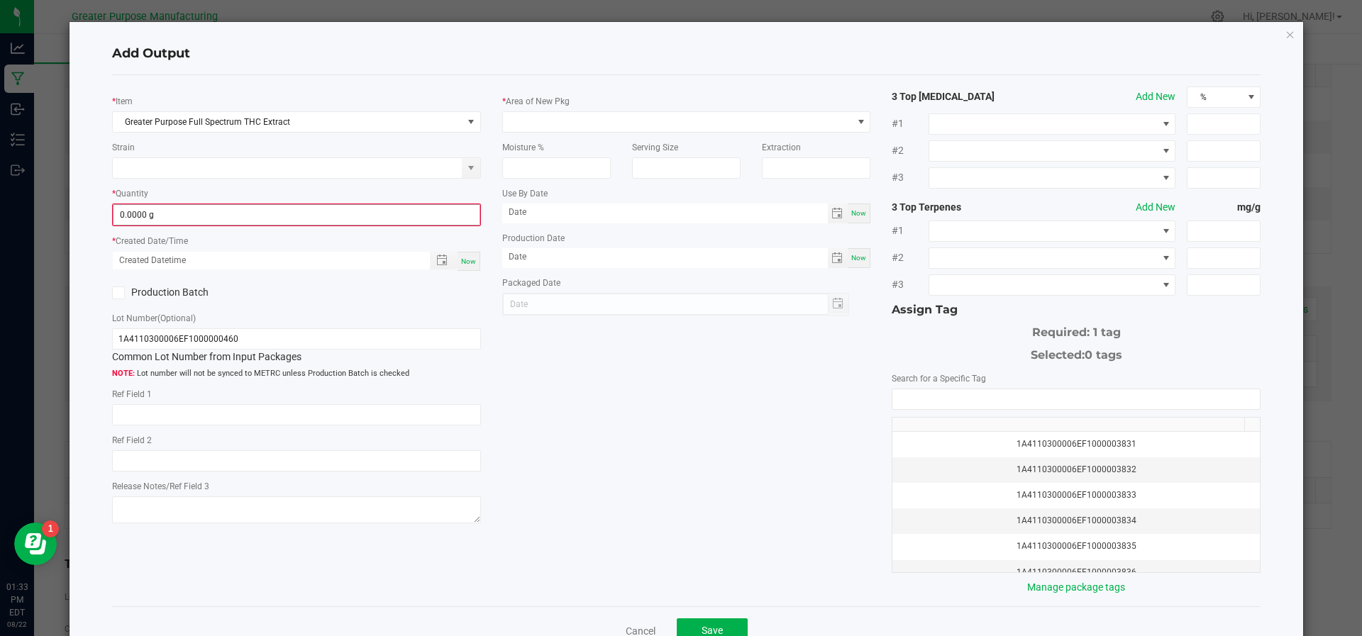
click at [231, 204] on span "0.0000 g" at bounding box center [297, 214] width 368 height 21
click at [231, 211] on input "0" at bounding box center [297, 215] width 366 height 20
type input "2500.0000 g"
click at [458, 264] on div "Now" at bounding box center [469, 259] width 23 height 19
type input "[DATE] 1:34 PM"
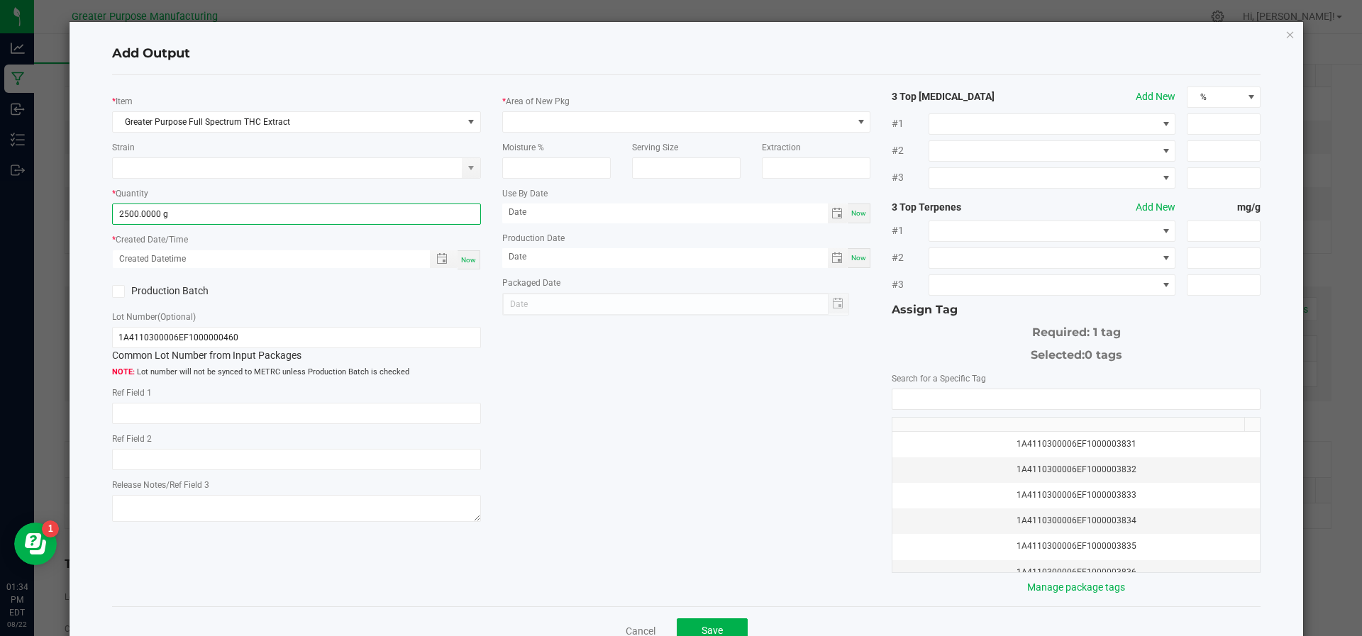
type input "[DATE]"
click at [115, 292] on icon at bounding box center [118, 292] width 9 height 0
click at [0, 0] on input "Production Batch" at bounding box center [0, 0] width 0 height 0
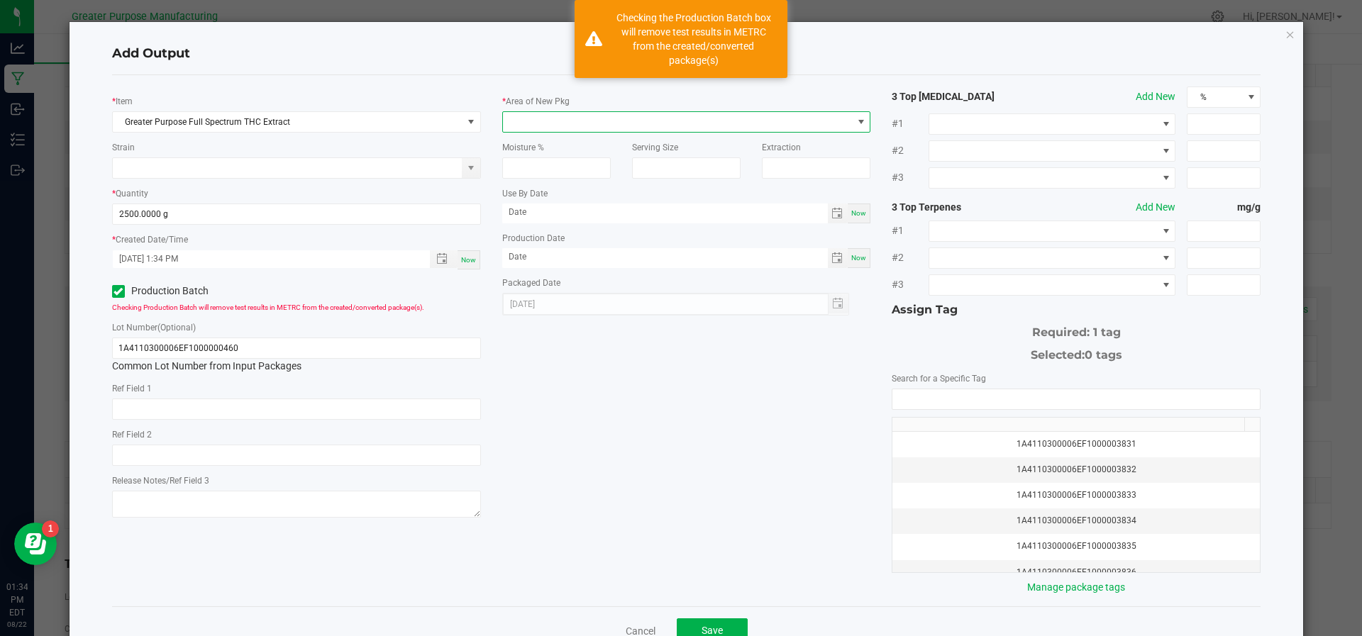
click at [538, 126] on span at bounding box center [678, 122] width 350 height 20
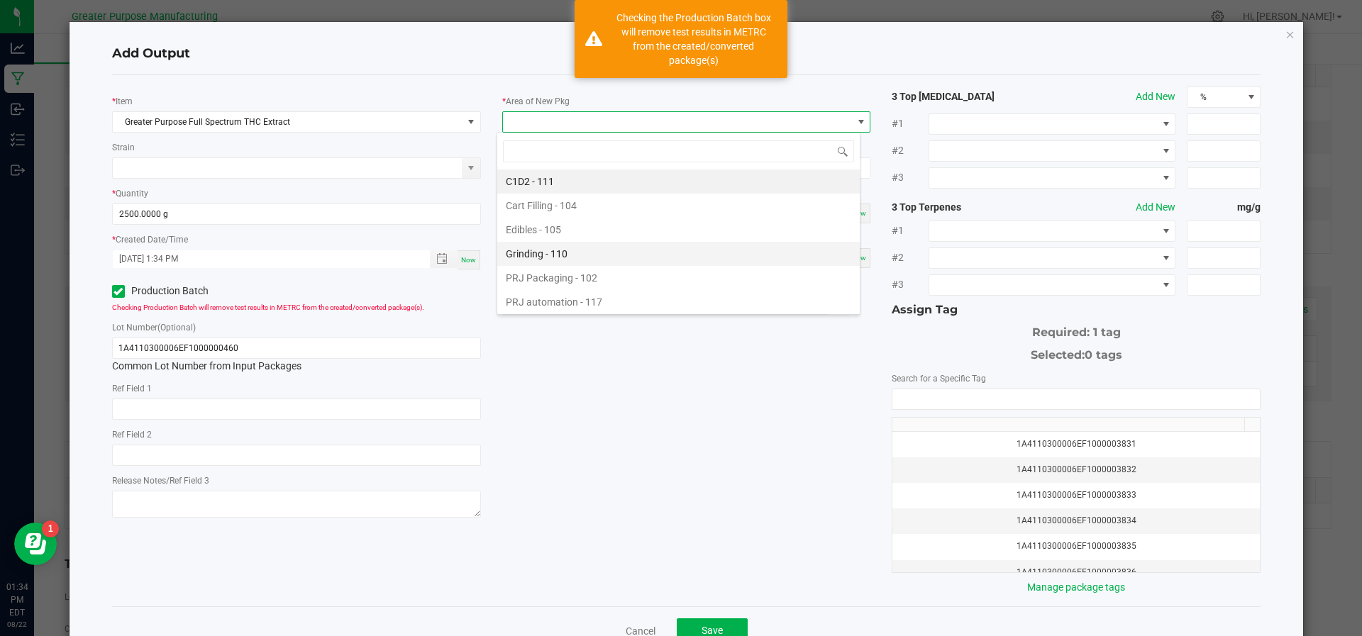
scroll to position [96, 0]
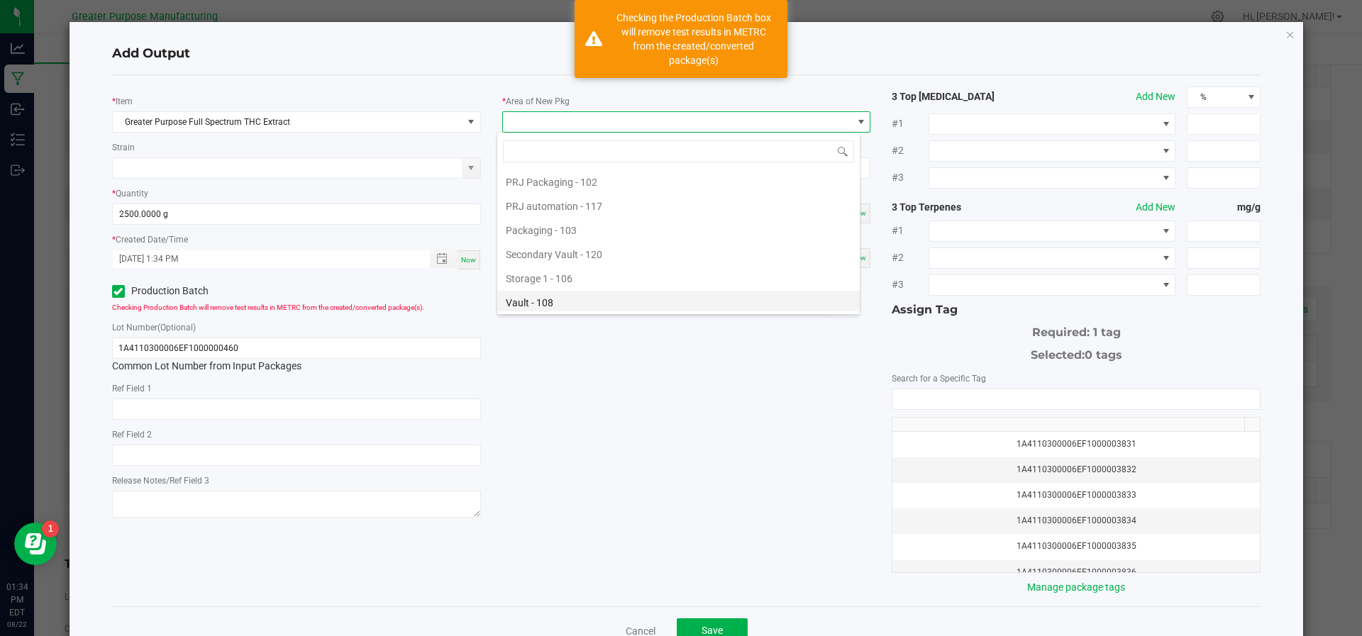
click at [545, 296] on li "Vault - 108" at bounding box center [678, 303] width 363 height 24
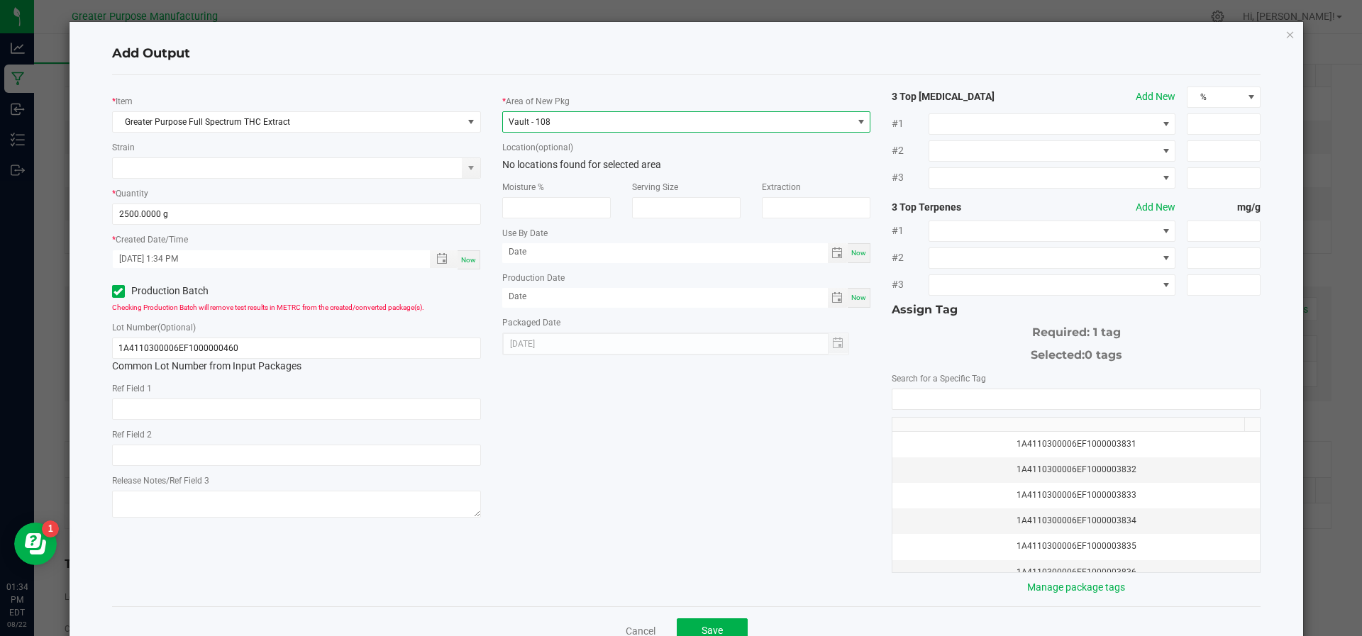
click at [848, 294] on div "Now" at bounding box center [859, 298] width 23 height 20
type input "[DATE]"
click at [919, 407] on div "1A4110300006EF1000003831 1A4110300006EF1000003832 1A4110300006EF1000003833 1A41…" at bounding box center [1076, 481] width 369 height 184
click at [919, 396] on input "NO DATA FOUND" at bounding box center [1077, 399] width 368 height 20
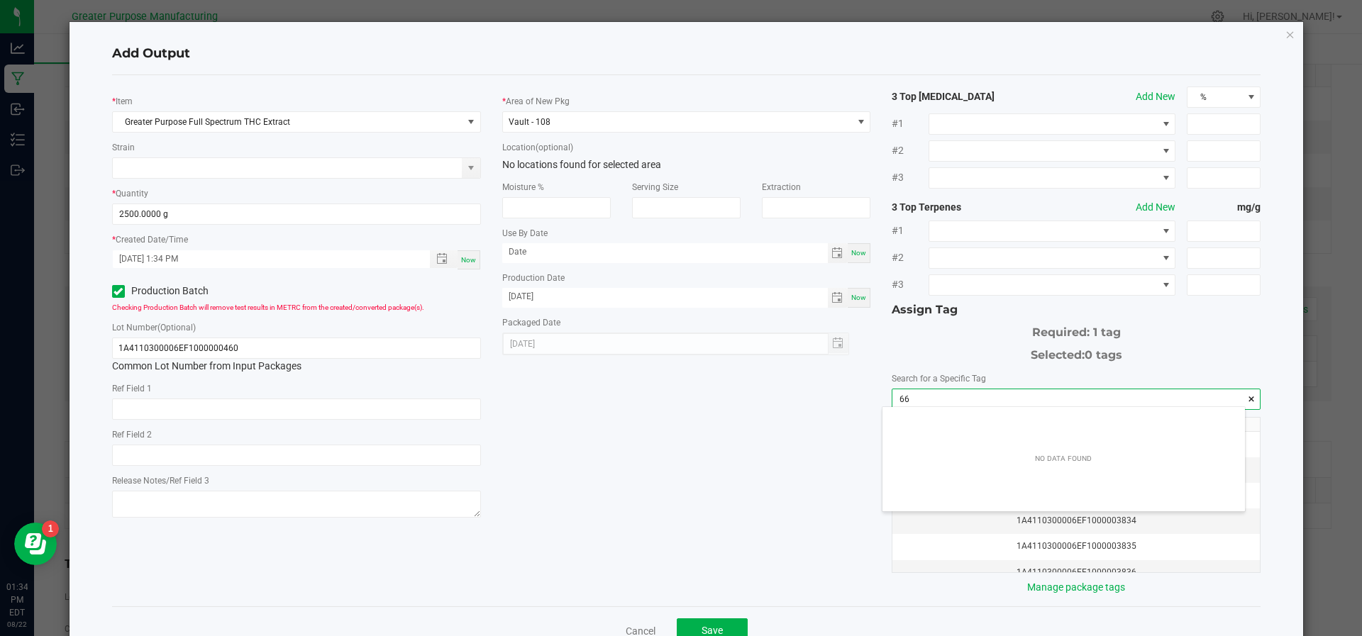
scroll to position [20, 363]
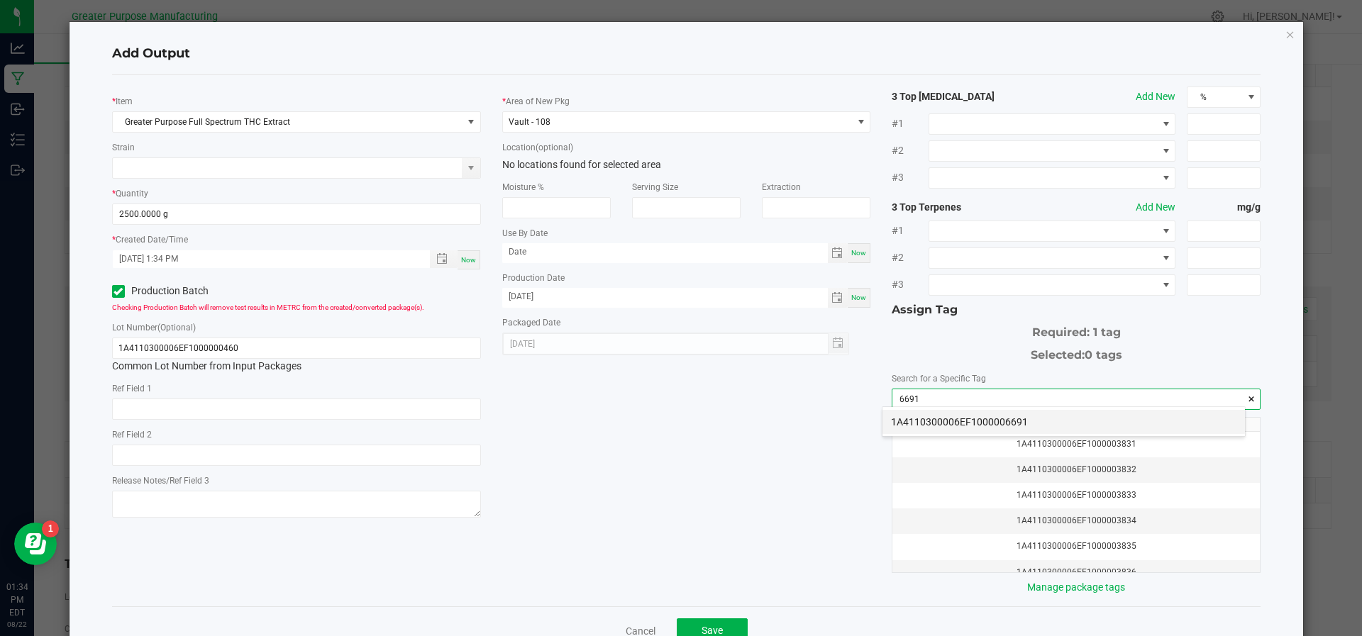
click at [922, 414] on li "1A4110300006EF1000006691" at bounding box center [1064, 422] width 363 height 24
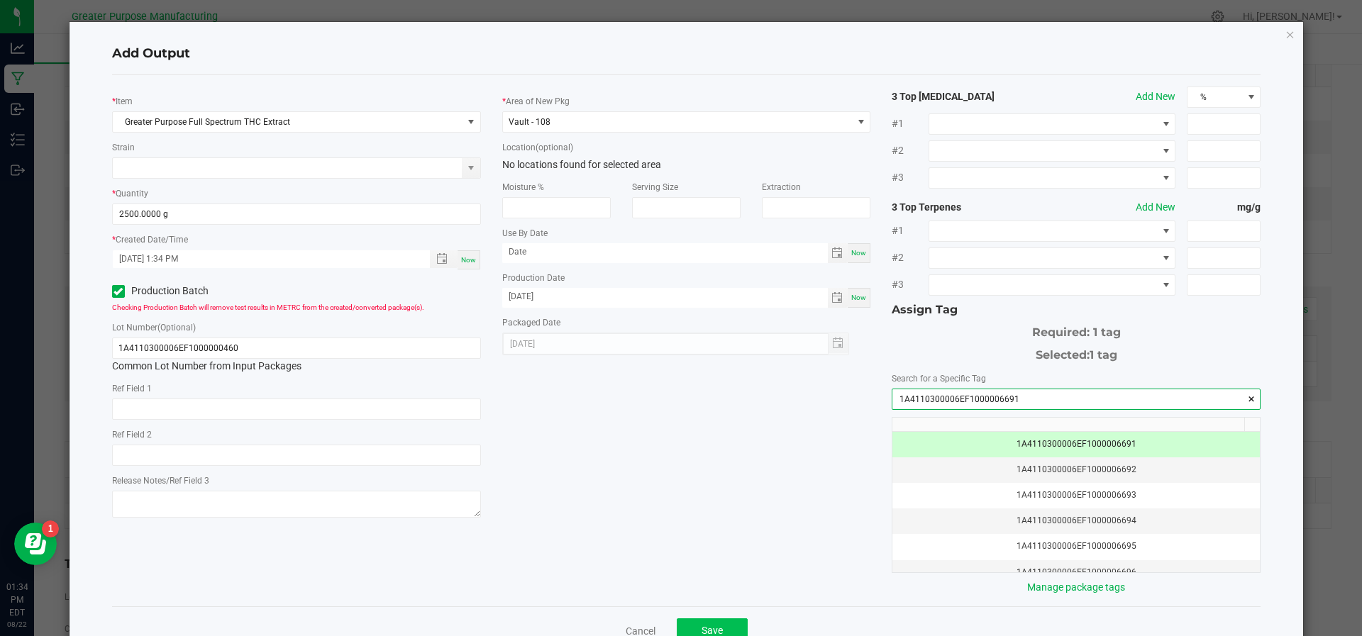
type input "1A4110300006EF1000006691"
click at [716, 621] on button "Save" at bounding box center [712, 632] width 71 height 26
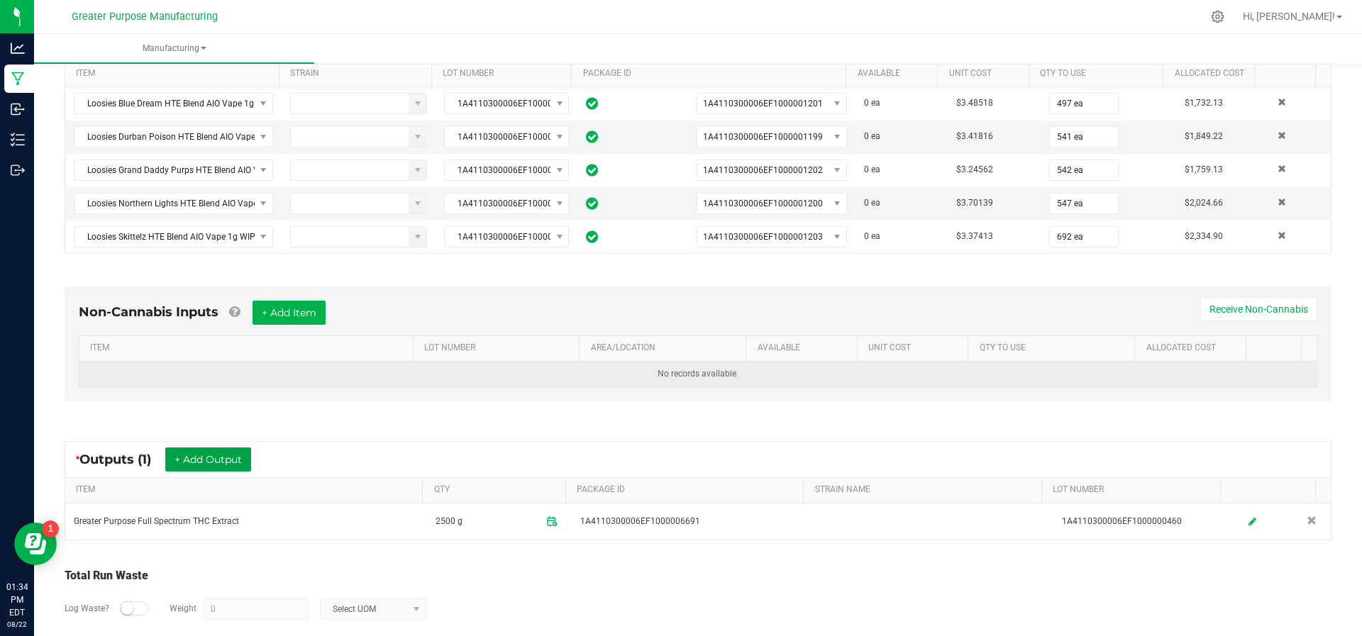
scroll to position [0, 0]
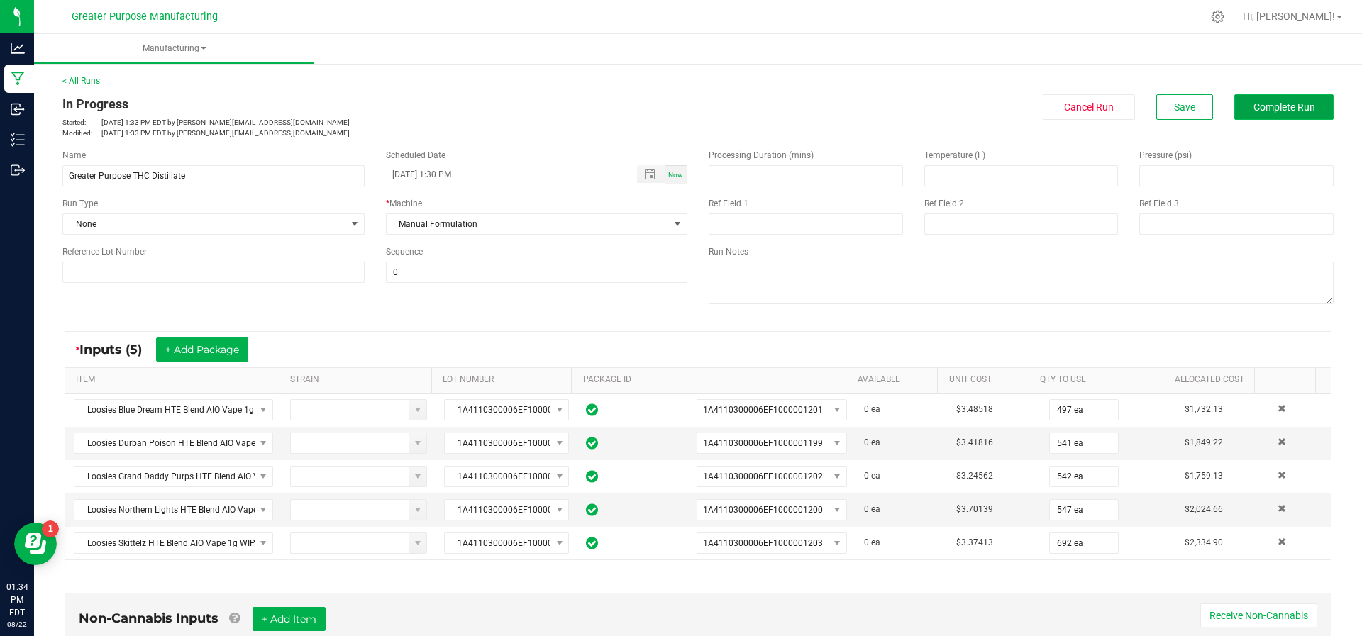
click at [1256, 105] on span "Complete Run" at bounding box center [1285, 106] width 62 height 11
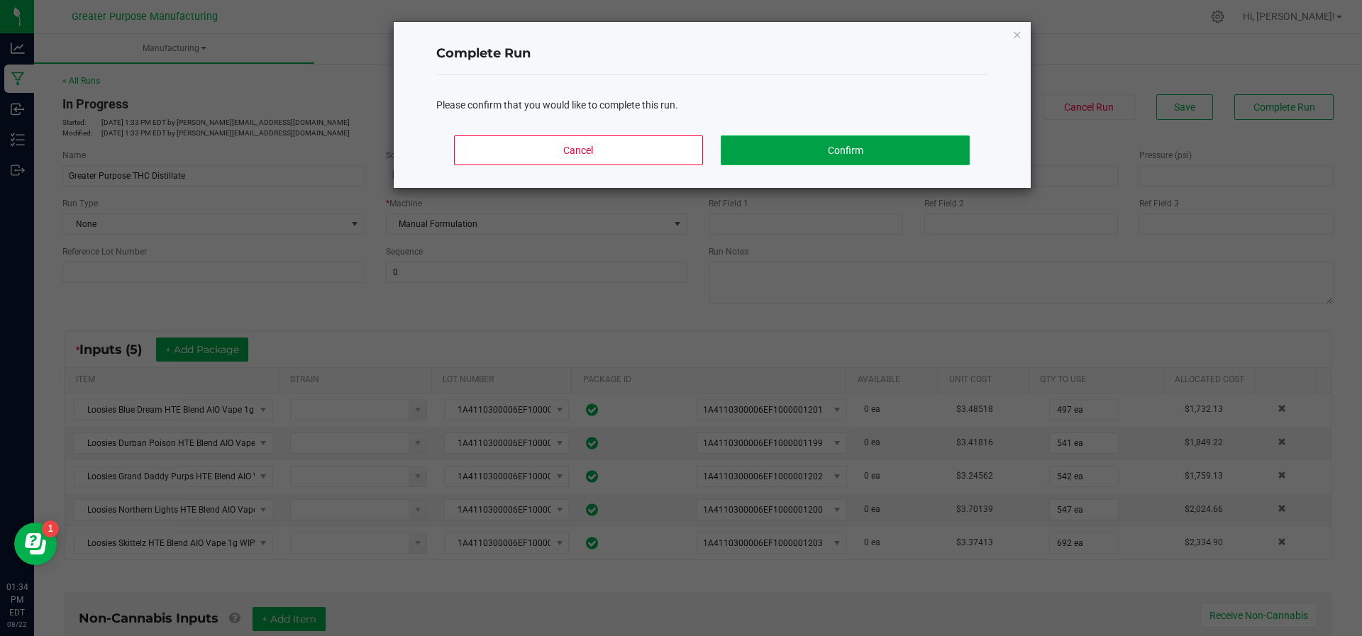
click at [830, 148] on button "Confirm" at bounding box center [845, 151] width 248 height 30
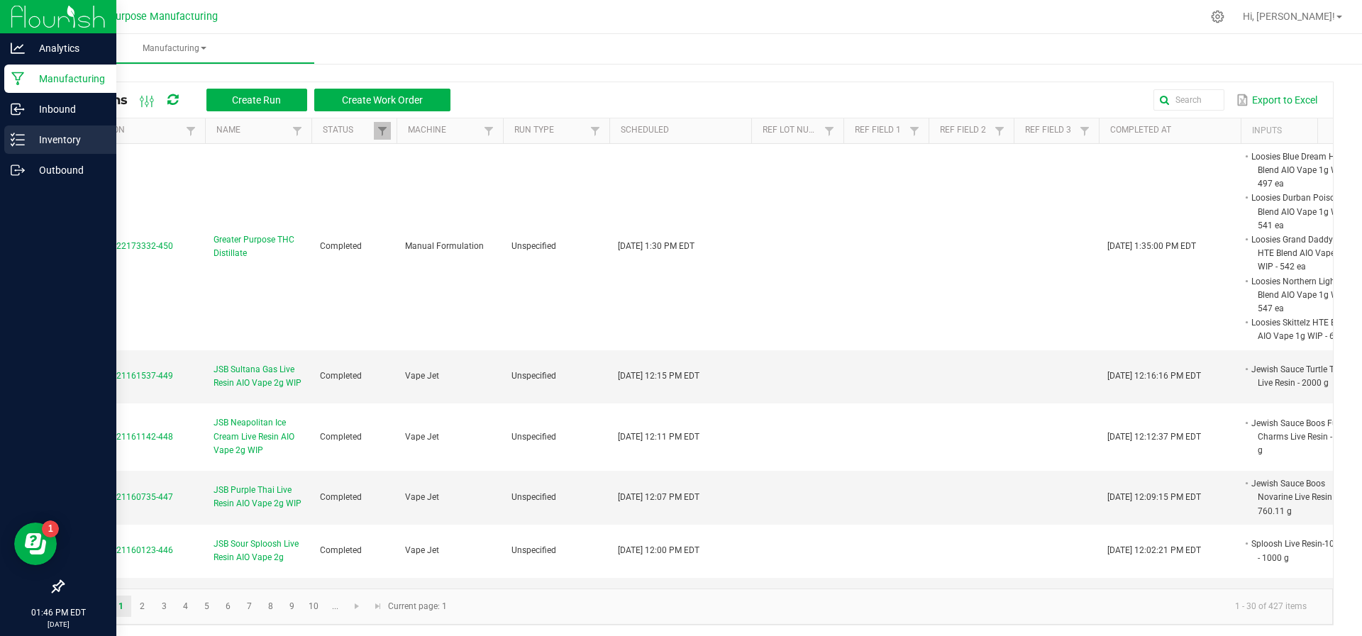
click at [43, 143] on p "Inventory" at bounding box center [67, 139] width 85 height 17
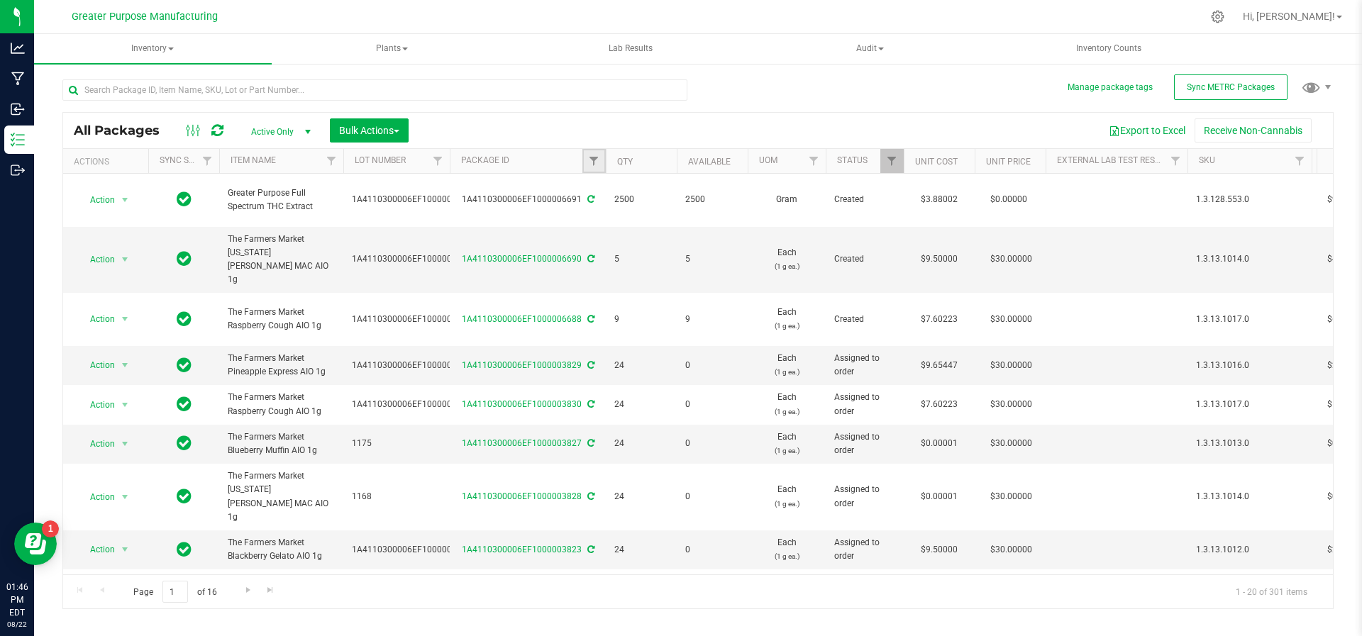
click at [592, 170] on link "Filter" at bounding box center [593, 161] width 23 height 24
type input "1202"
click at [621, 230] on button "Filter" at bounding box center [625, 229] width 68 height 31
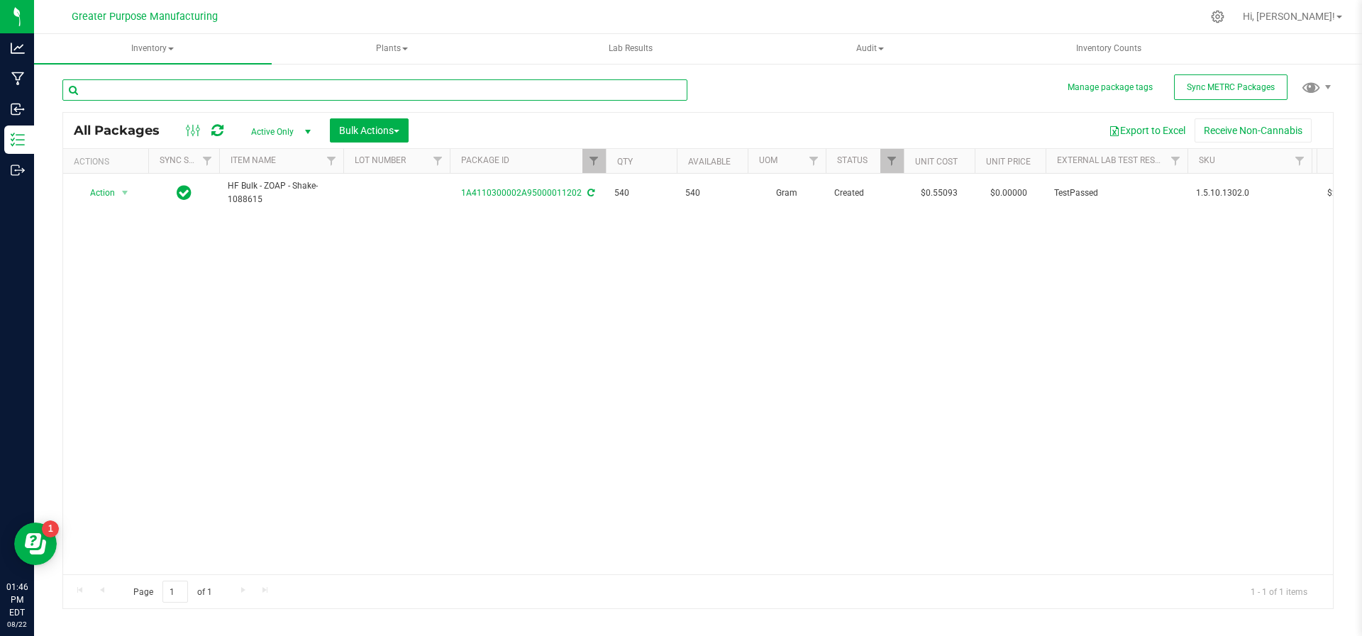
click at [233, 99] on input "text" at bounding box center [374, 89] width 625 height 21
type input "hte"
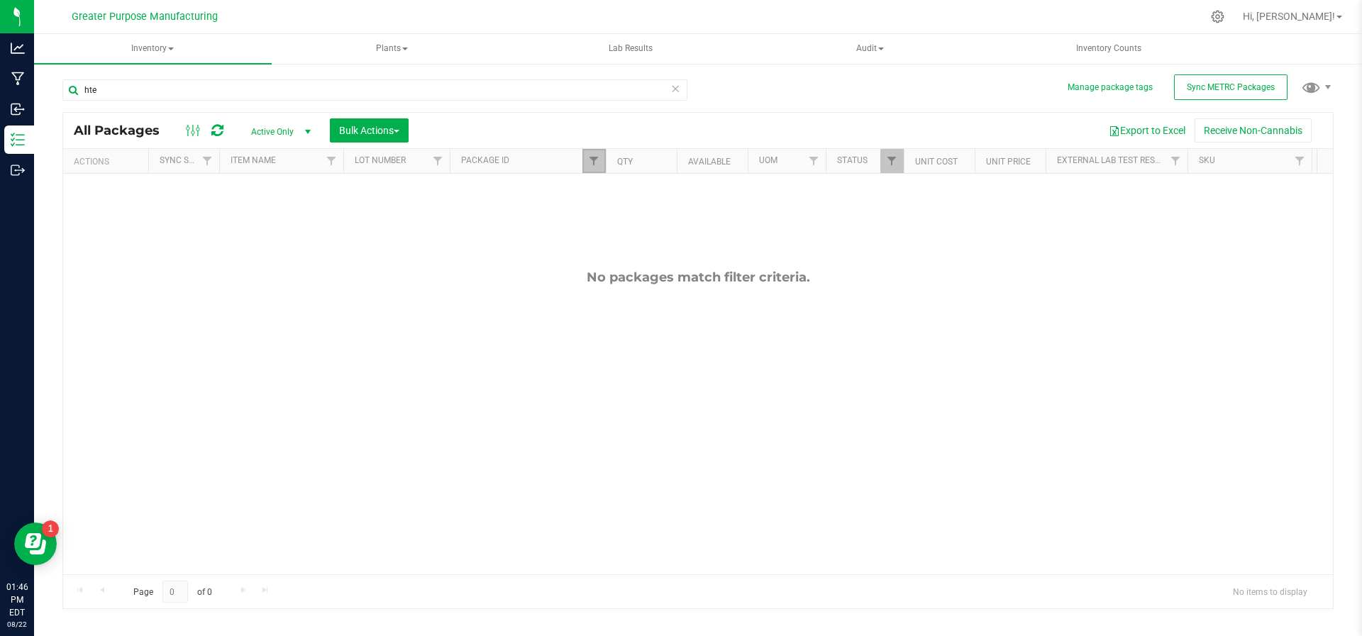
click at [586, 162] on link "Filter" at bounding box center [593, 161] width 23 height 24
drag, startPoint x: 621, startPoint y: 190, endPoint x: 581, endPoint y: 181, distance: 41.5
click at [581, 181] on body "Analytics Manufacturing Inbound Inventory Outbound 01:46 PM EDT [DATE] 08/22 Gr…" at bounding box center [681, 318] width 1362 height 636
click at [706, 232] on button "Clear" at bounding box center [703, 229] width 68 height 31
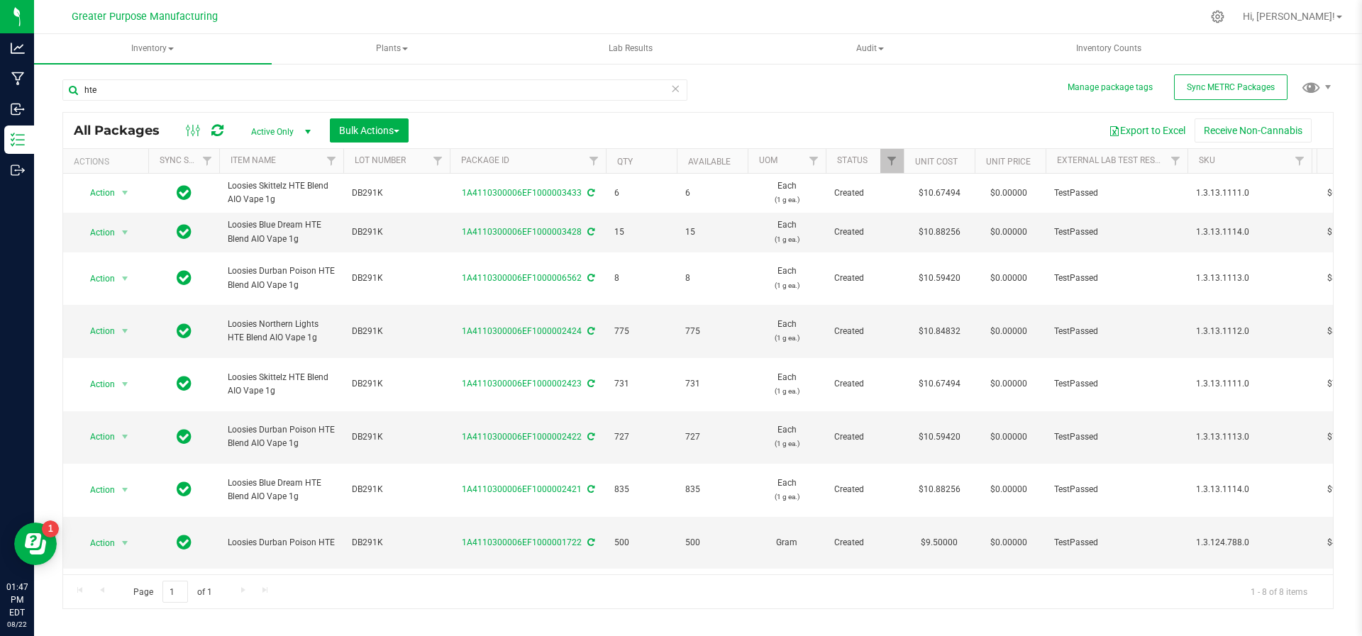
click at [359, 531] on div "Action Action Adjust qty Create package Edit attributes Global inventory Locate…" at bounding box center [698, 374] width 1270 height 401
